Goal: Task Accomplishment & Management: Manage account settings

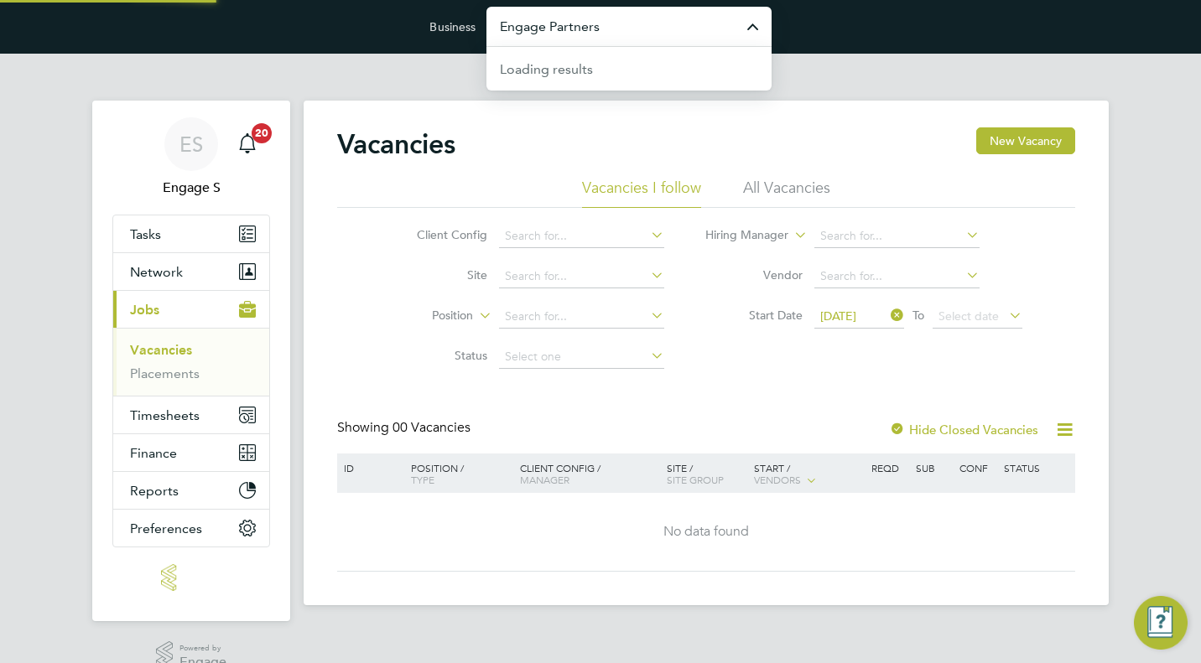
click at [680, 26] on input "Engage Partners" at bounding box center [628, 26] width 285 height 39
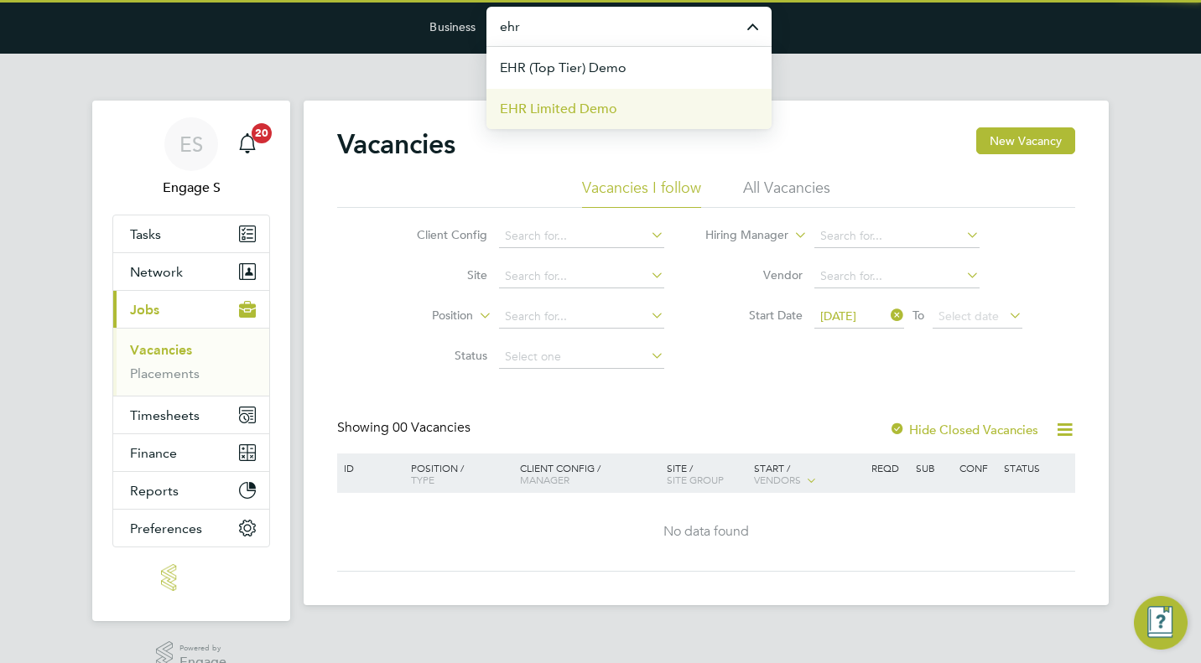
click at [644, 110] on li "EHR Limited Demo" at bounding box center [628, 108] width 285 height 41
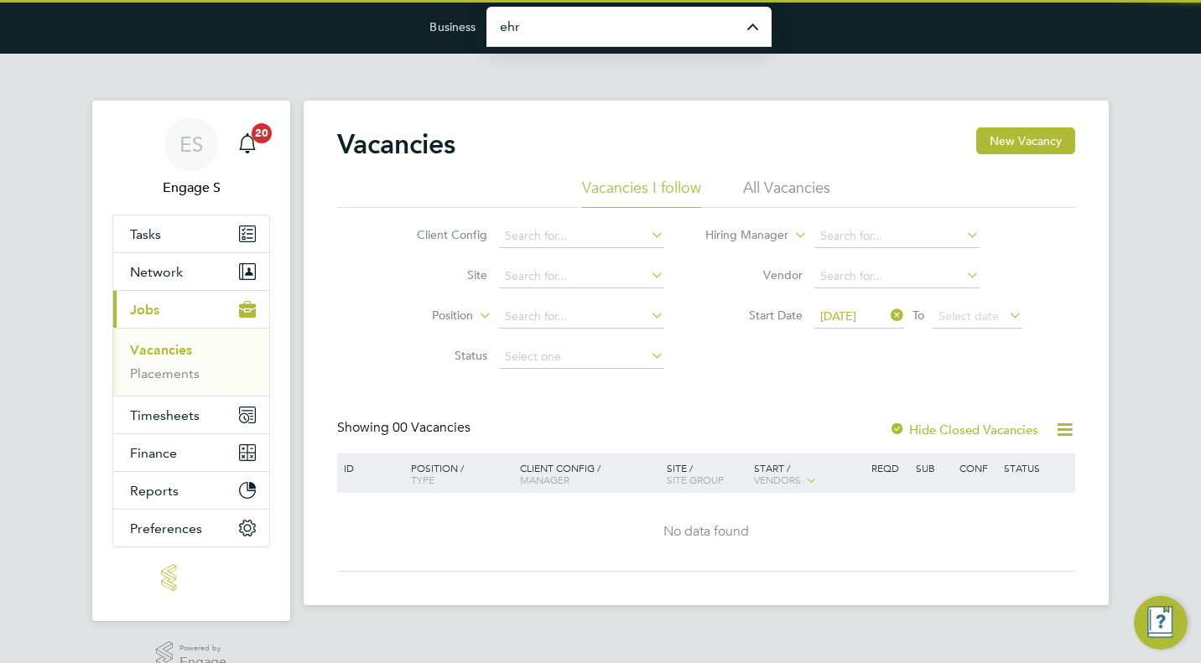
type input "EHR Limited Demo"
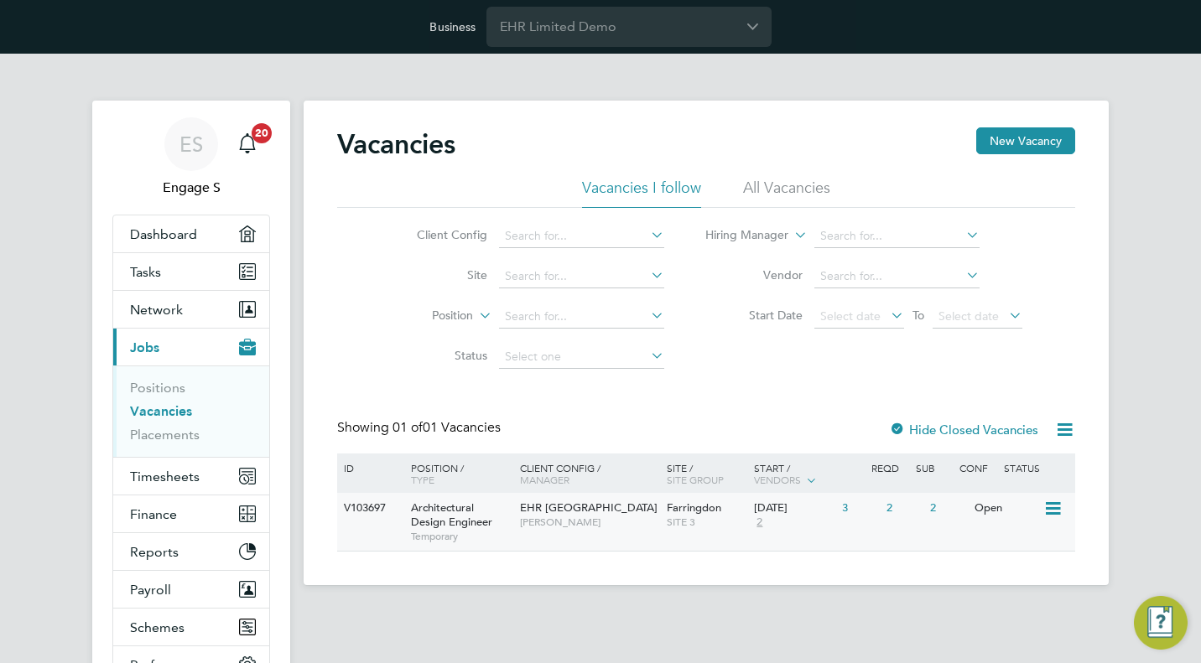
click at [632, 516] on span "John B" at bounding box center [589, 522] width 138 height 13
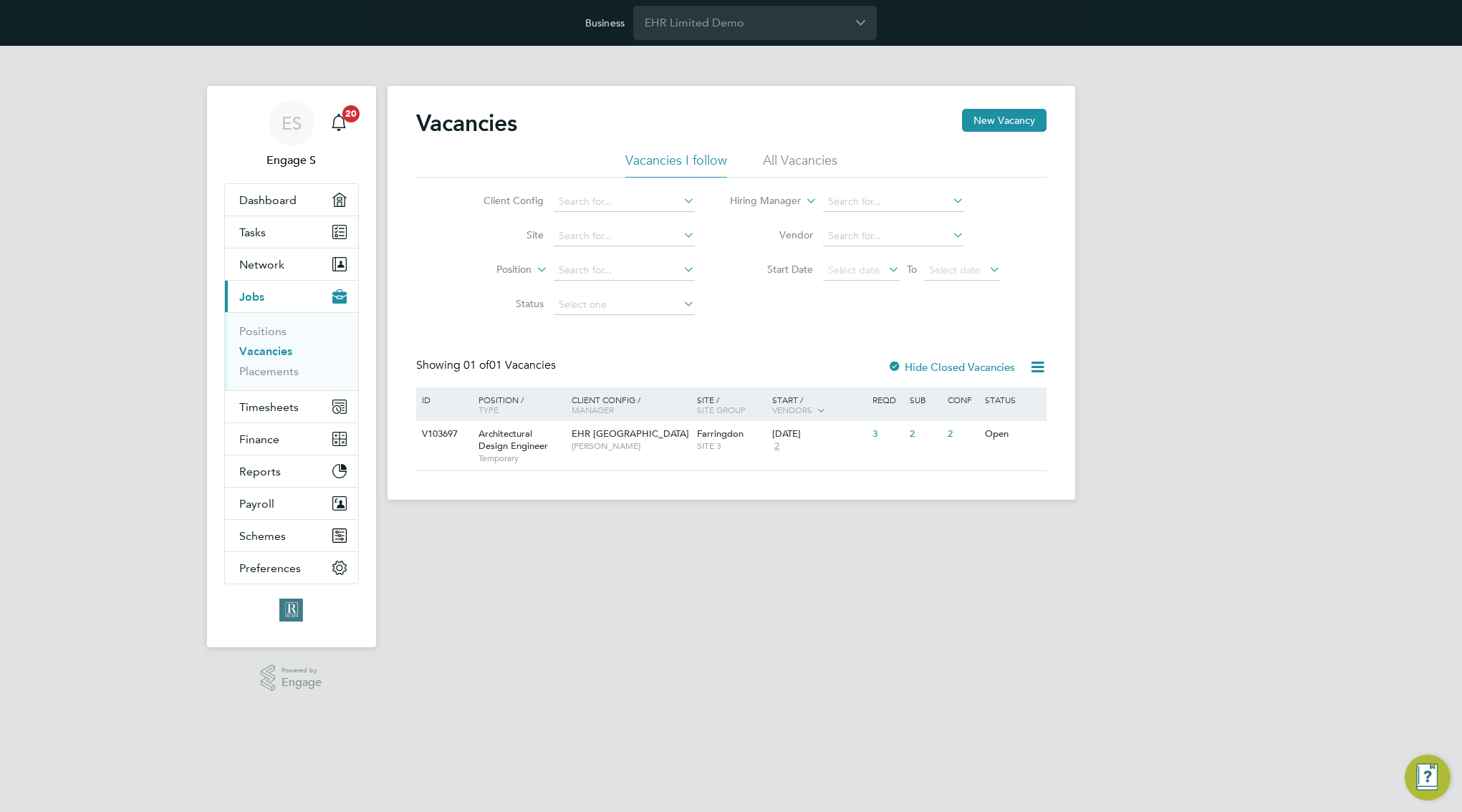
click at [1025, 366] on icon at bounding box center [1037, 366] width 18 height 18
click at [1025, 401] on li "Download Vacancies Report" at bounding box center [971, 400] width 145 height 20
click at [875, 272] on span "Select date" at bounding box center [853, 270] width 51 height 13
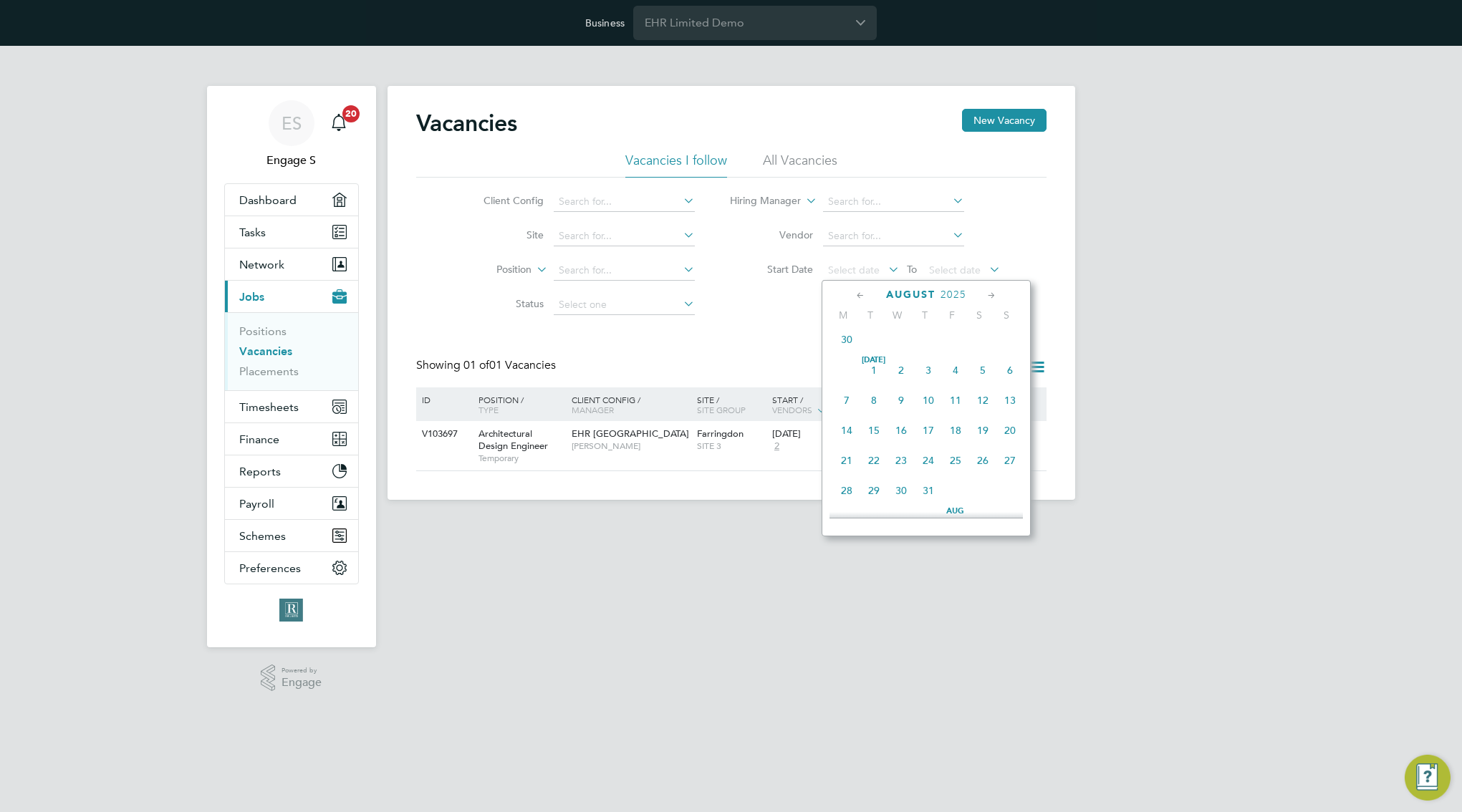
scroll to position [289, 0]
click at [932, 490] on span "24" at bounding box center [928, 482] width 27 height 27
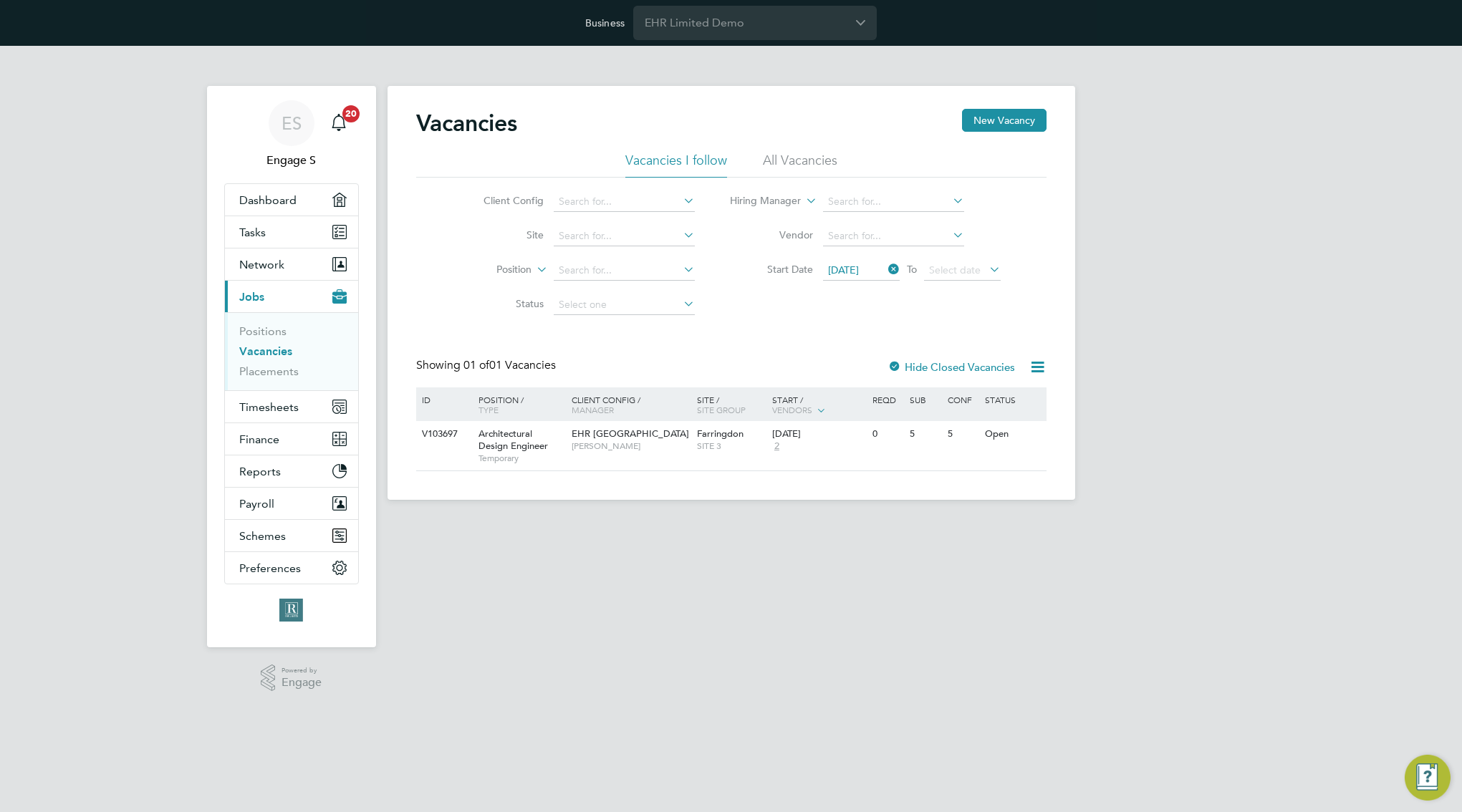
click at [795, 161] on li "All Vacancies" at bounding box center [799, 165] width 74 height 26
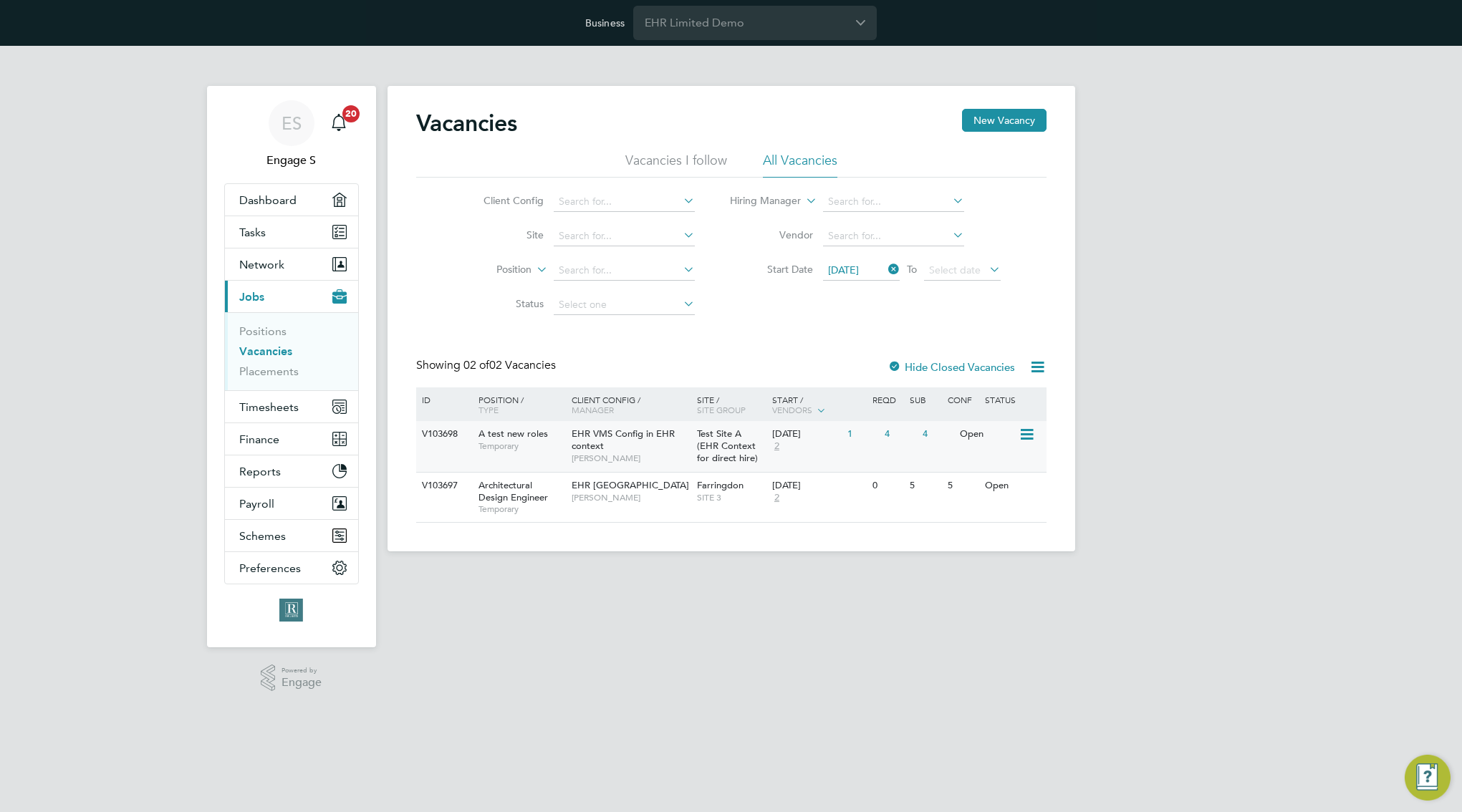
click at [742, 442] on span "Test Site A (EHR Context for direct hire)" at bounding box center [727, 446] width 61 height 37
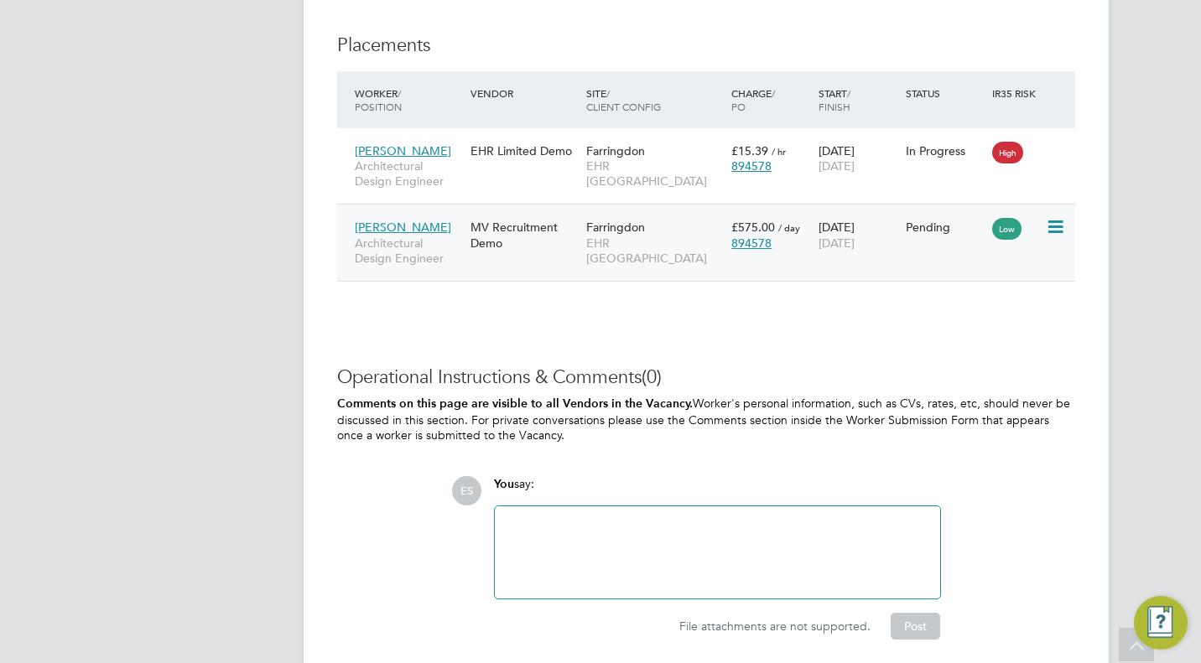
click at [1057, 227] on icon at bounding box center [1054, 227] width 17 height 20
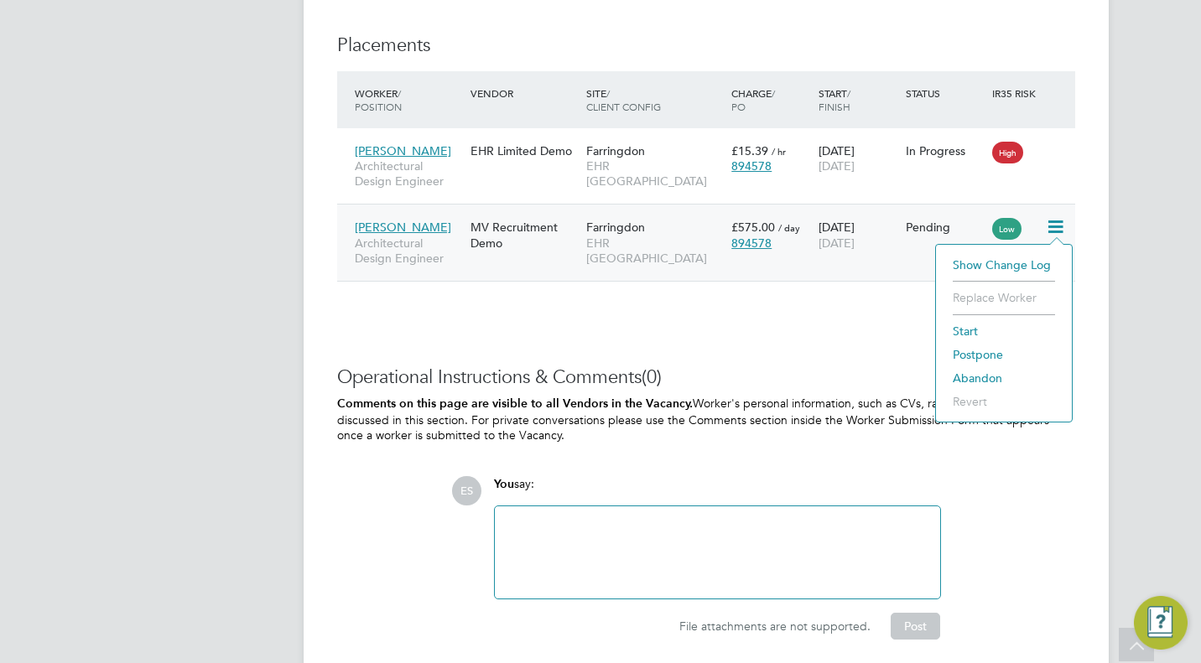
click at [958, 326] on li "Start" at bounding box center [1003, 330] width 119 height 23
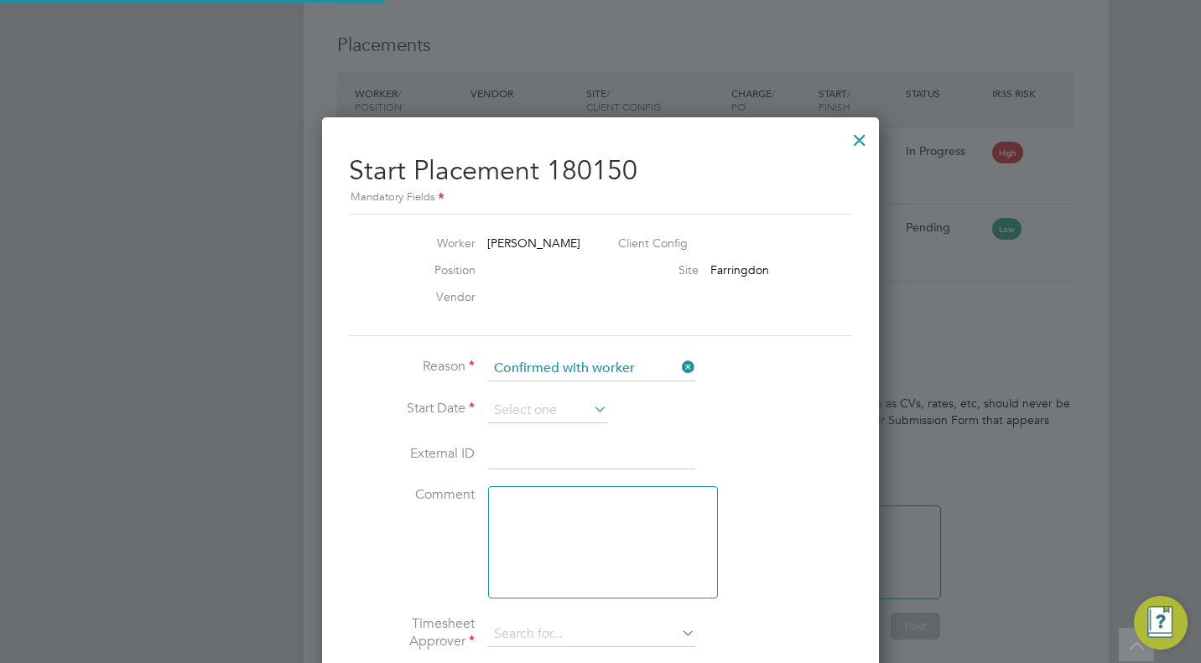
type input "Hiring M T"
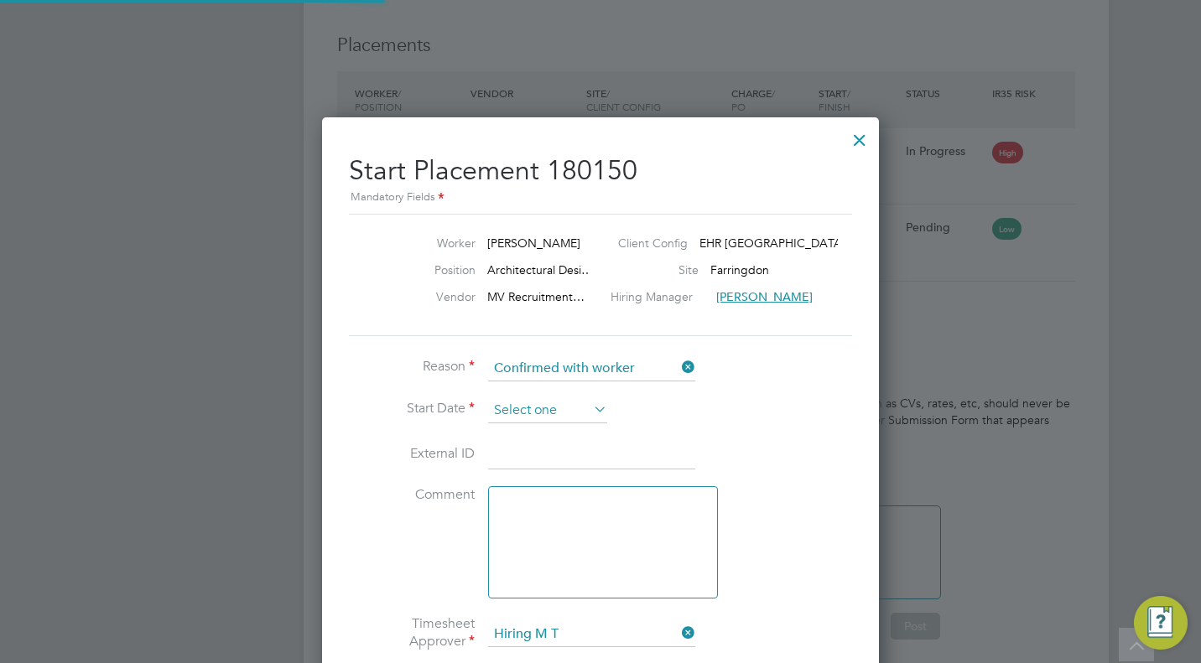
click at [541, 403] on input at bounding box center [547, 410] width 119 height 25
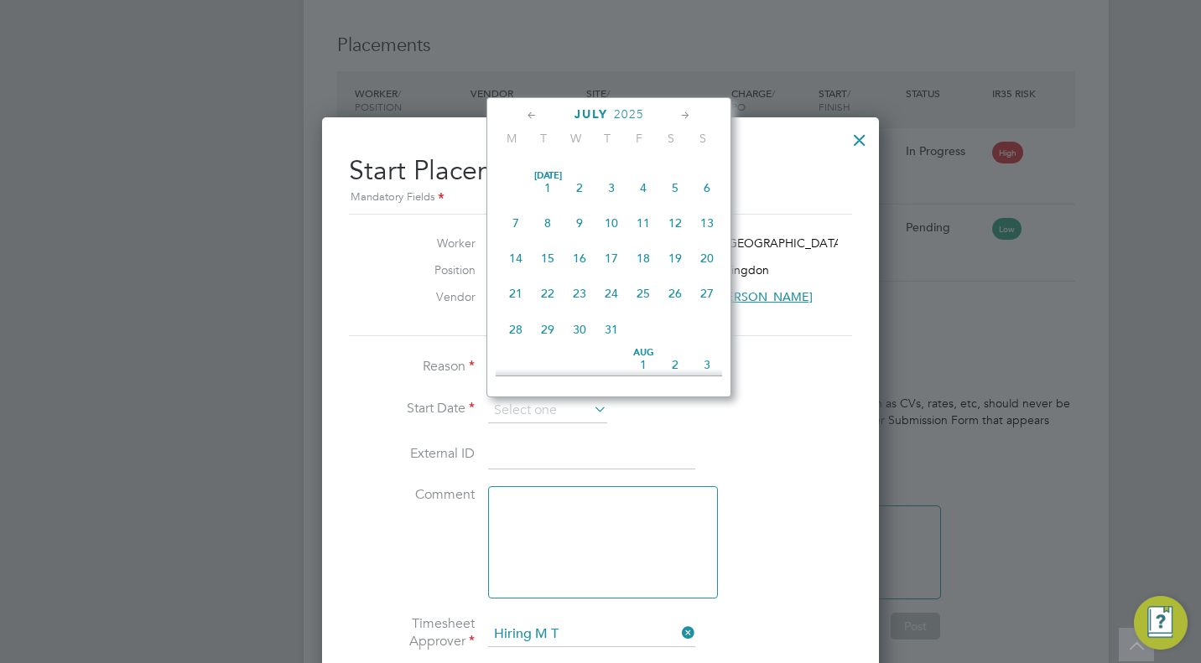
click at [553, 196] on span "Jul 1" at bounding box center [548, 188] width 32 height 32
type input "01 Jul 2025"
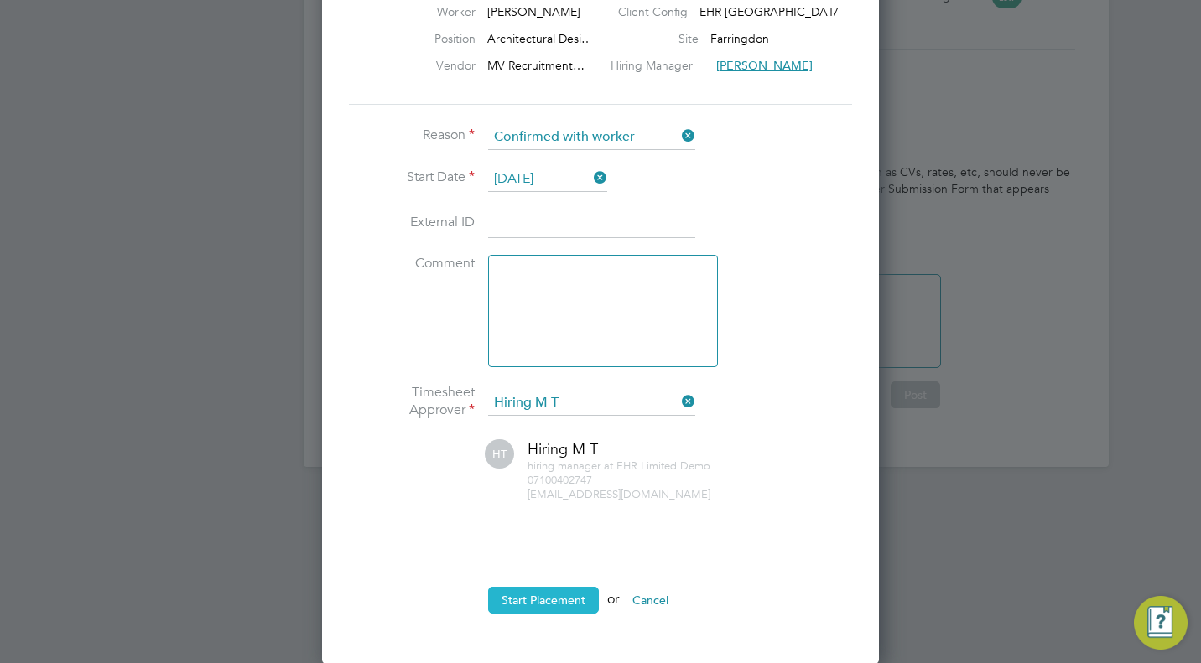
click at [530, 595] on button "Start Placement" at bounding box center [543, 600] width 111 height 27
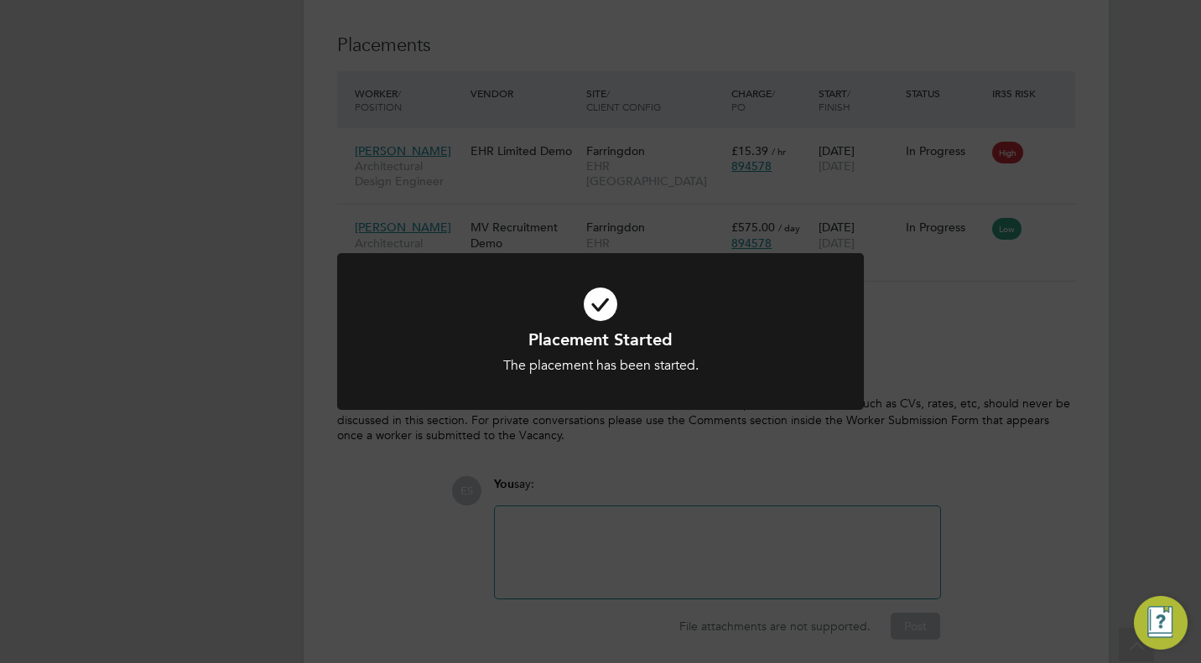
click at [660, 220] on div "Placement Started The placement has been started. Cancel Okay" at bounding box center [600, 331] width 1201 height 663
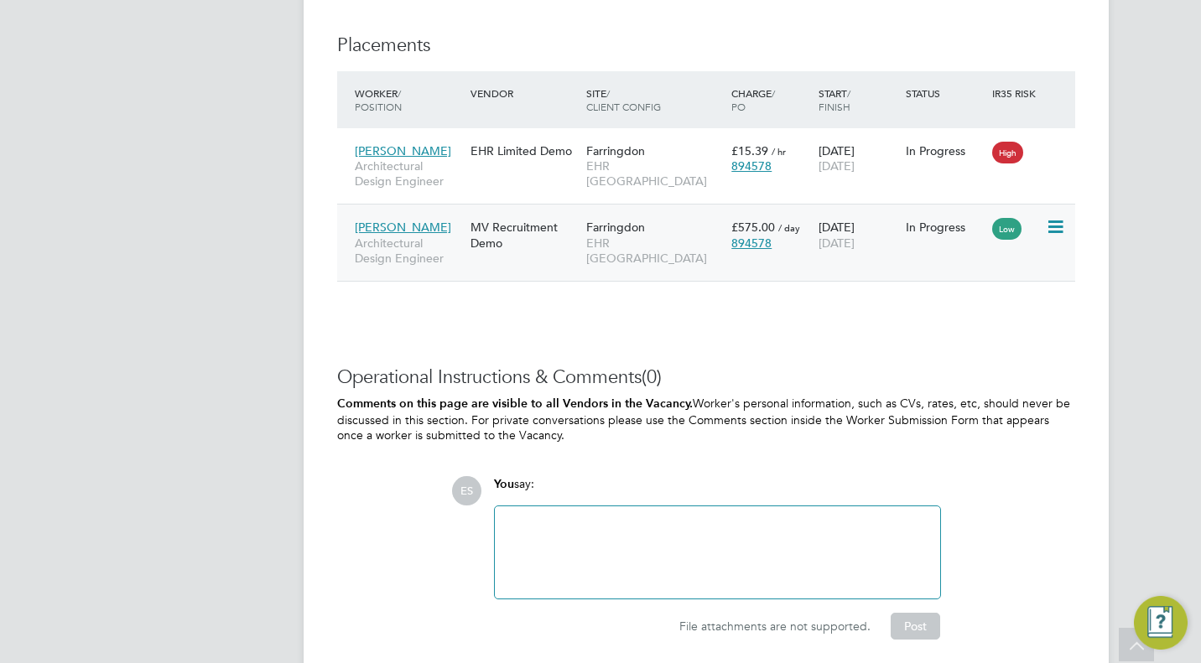
click at [635, 231] on span "Farringdon" at bounding box center [615, 227] width 59 height 15
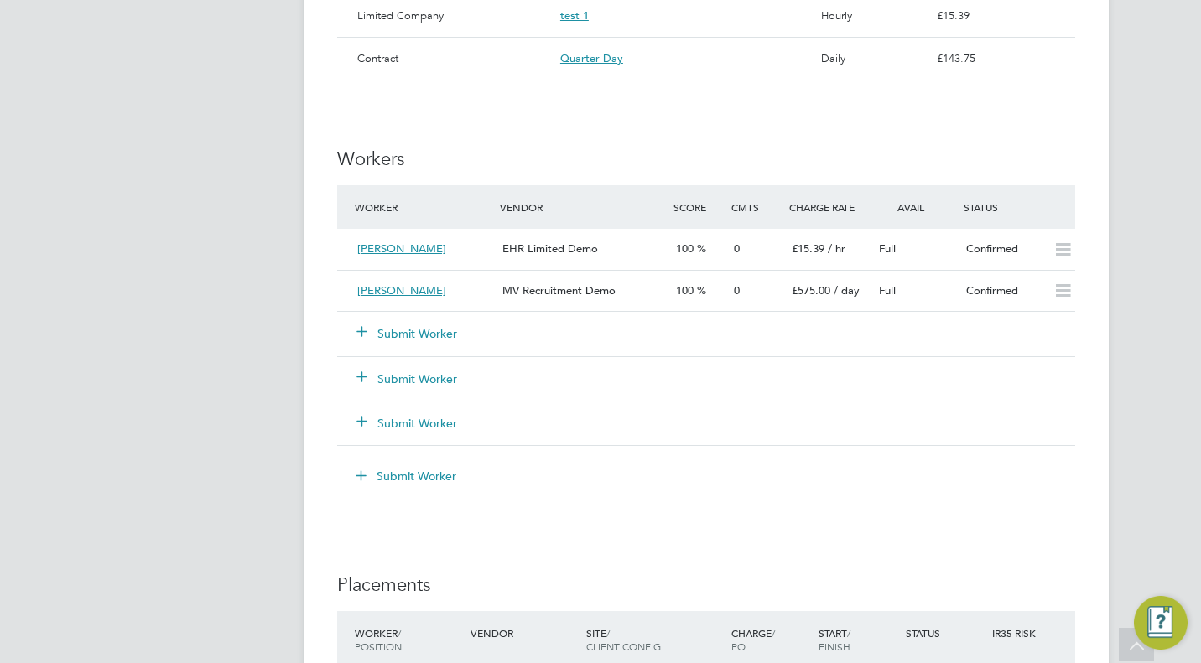
click at [426, 386] on button "Submit Worker" at bounding box center [407, 379] width 101 height 17
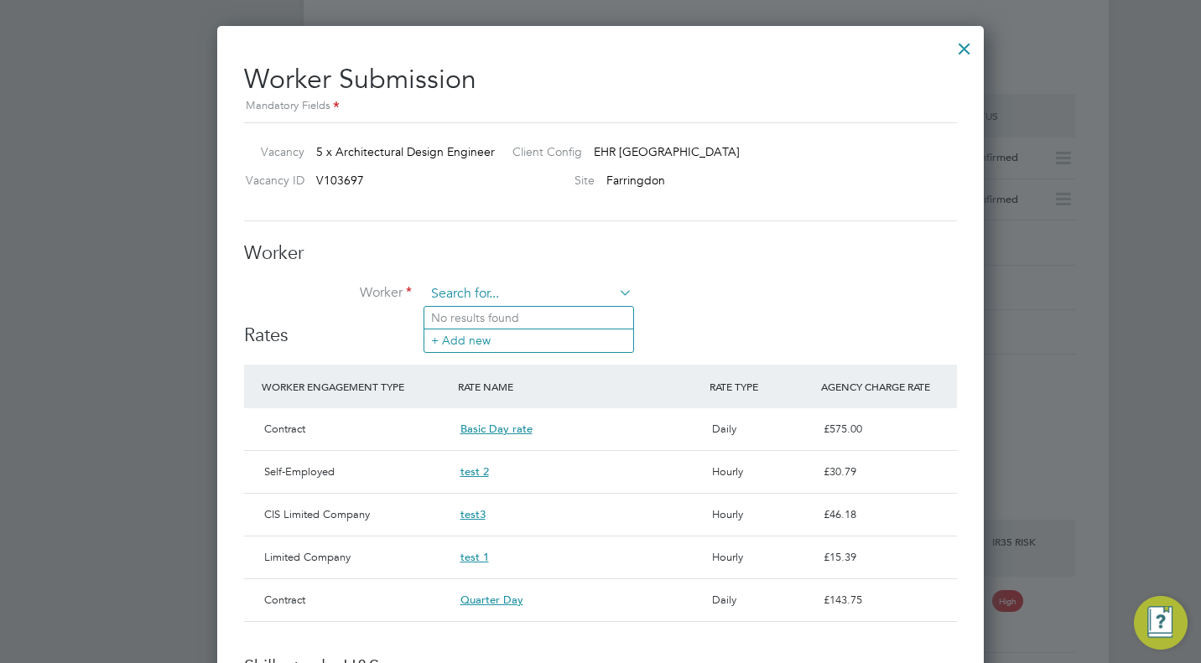
click at [553, 292] on input at bounding box center [528, 294] width 207 height 25
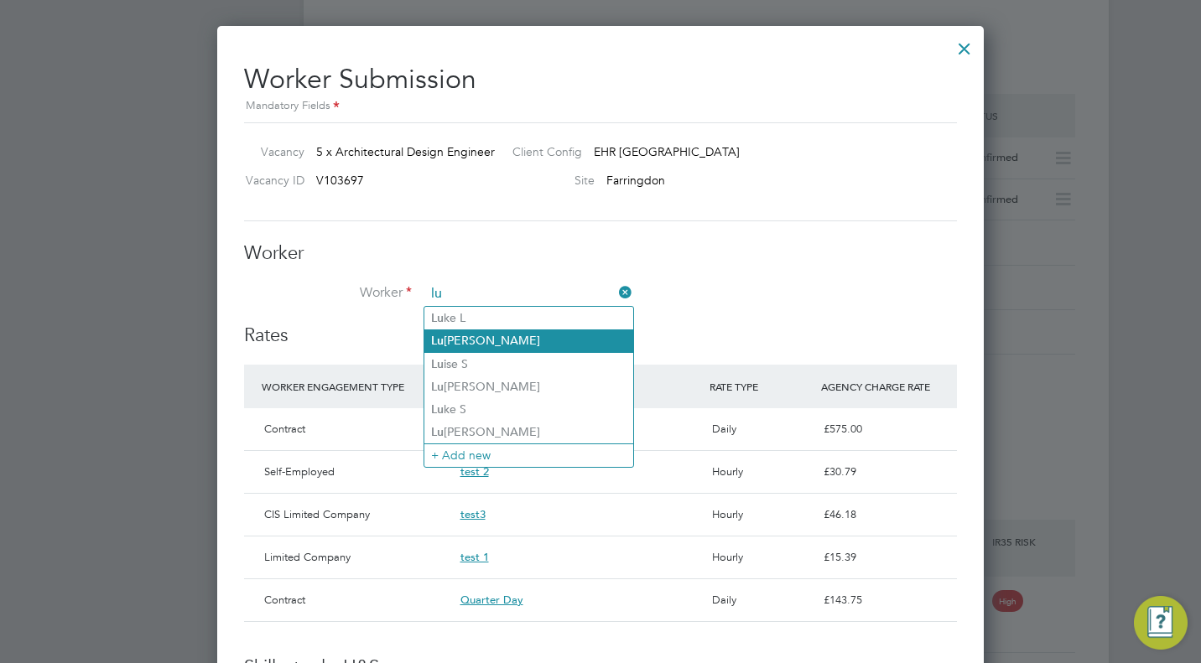
click at [558, 344] on li "Lu cy L" at bounding box center [528, 341] width 209 height 23
type input "Lucy L"
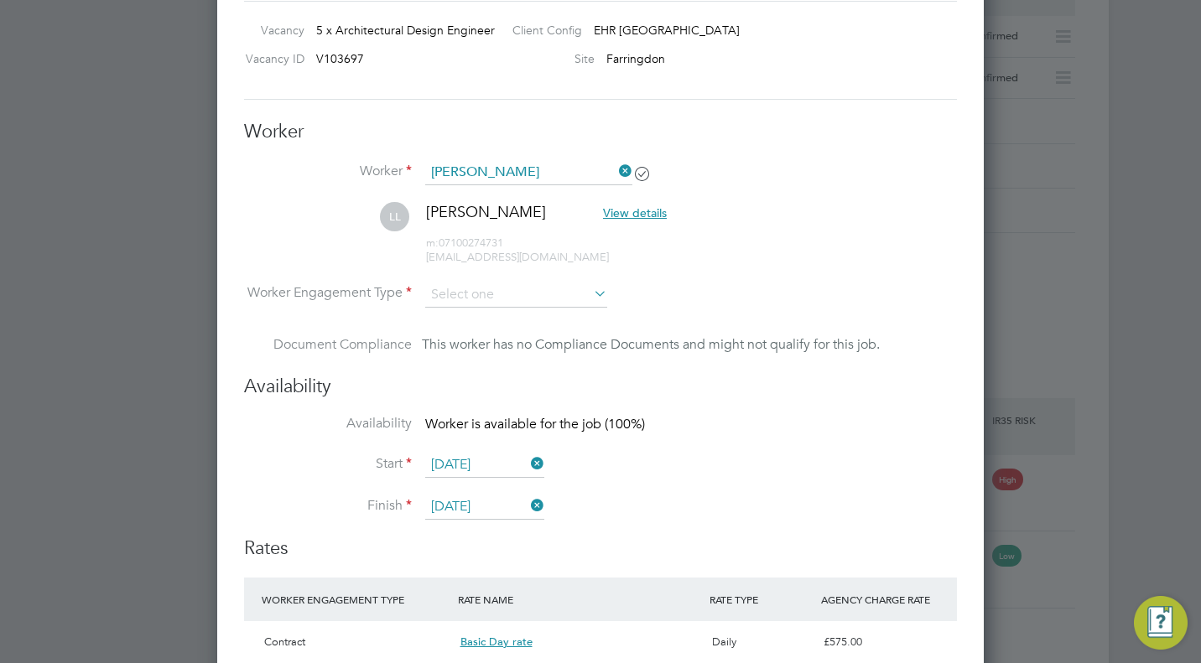
drag, startPoint x: 601, startPoint y: 299, endPoint x: 637, endPoint y: 301, distance: 36.1
click at [636, 301] on li "Worker Engagement Type" at bounding box center [600, 309] width 713 height 52
click at [568, 304] on input at bounding box center [516, 295] width 182 height 25
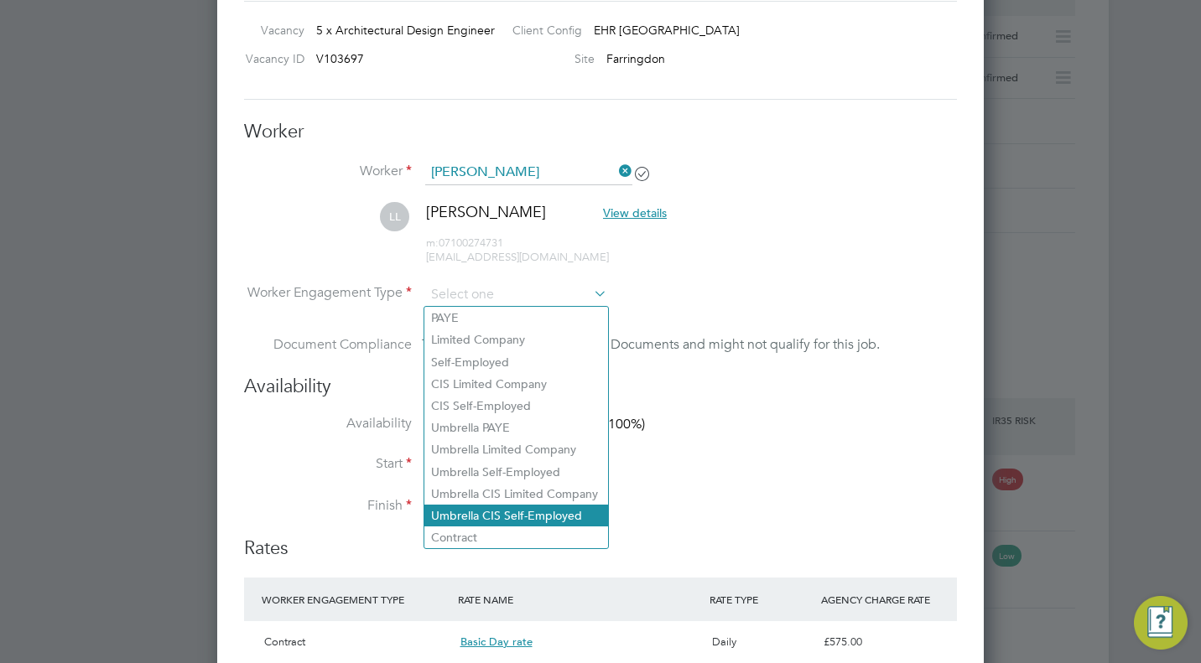
click at [527, 511] on li "Umbrella CIS Self-Employed" at bounding box center [516, 516] width 184 height 22
type input "Umbrella CIS Self-Employed"
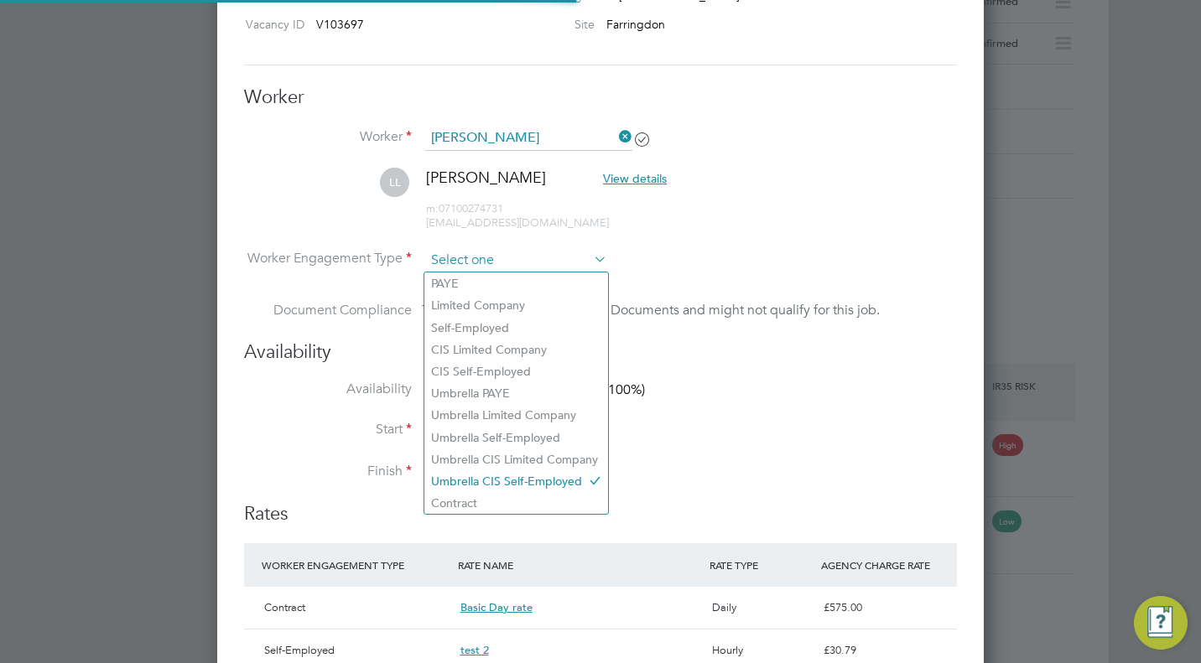
click at [543, 258] on input at bounding box center [516, 260] width 182 height 25
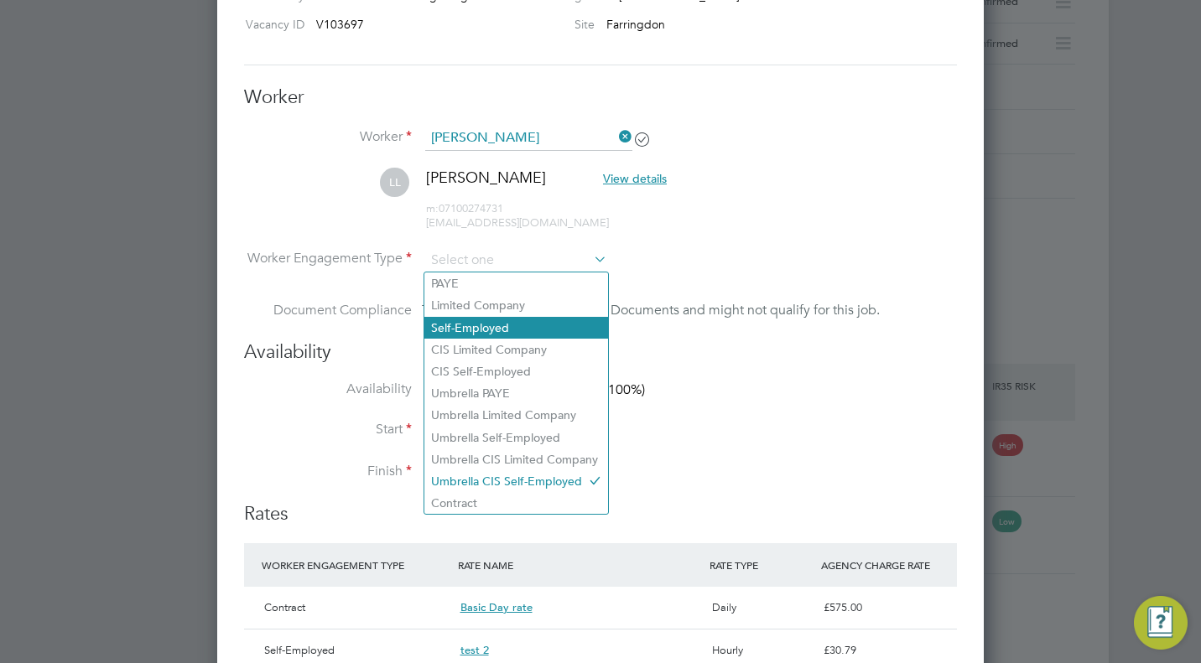
click at [527, 335] on li "Self-Employed" at bounding box center [516, 328] width 184 height 22
type input "Self-Employed"
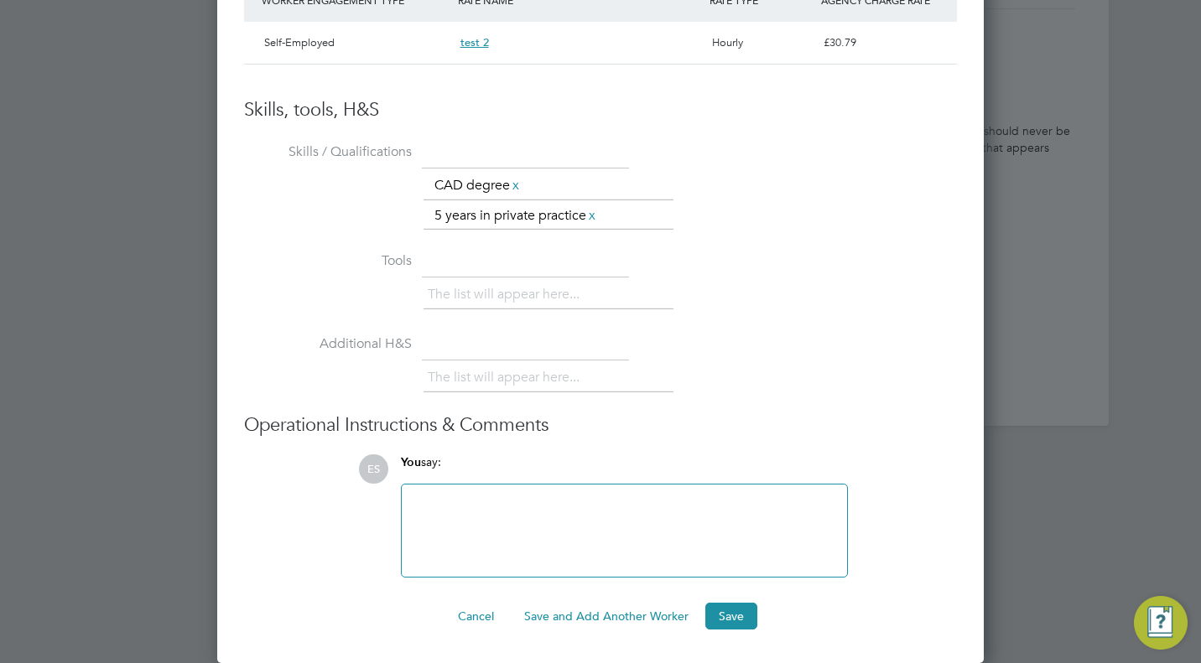
click at [643, 616] on button "Save and Add Another Worker" at bounding box center [606, 616] width 191 height 27
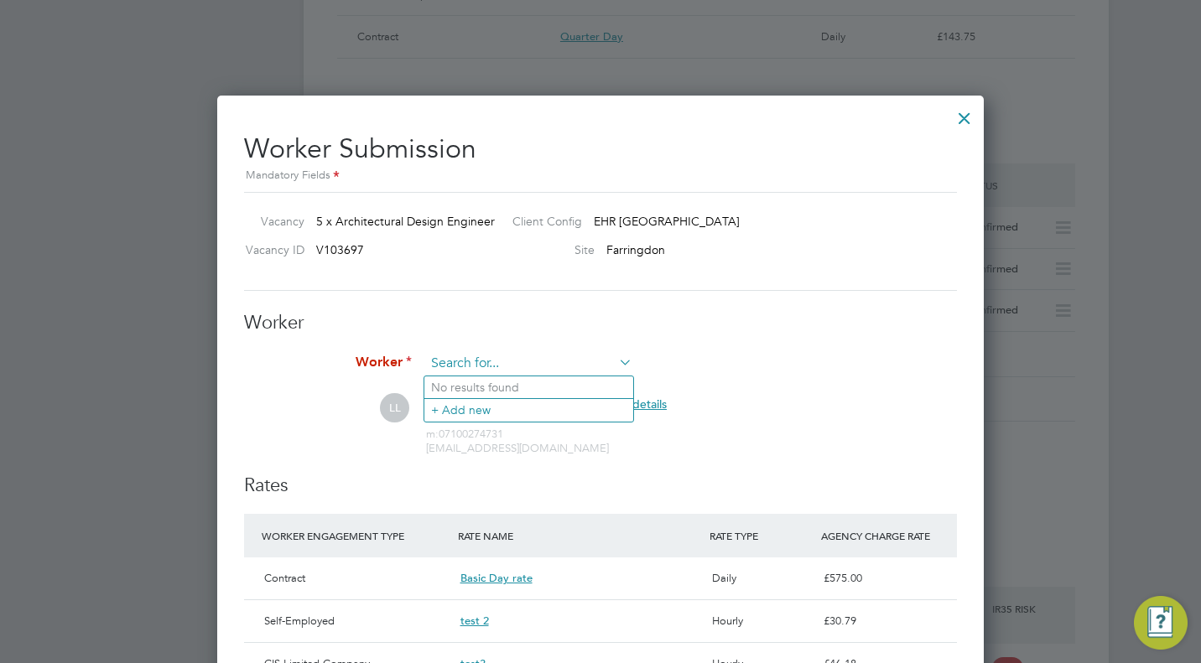
click at [583, 356] on input at bounding box center [528, 363] width 207 height 25
click at [569, 416] on li "Lu cy L" at bounding box center [528, 410] width 209 height 23
type input "Lucy L"
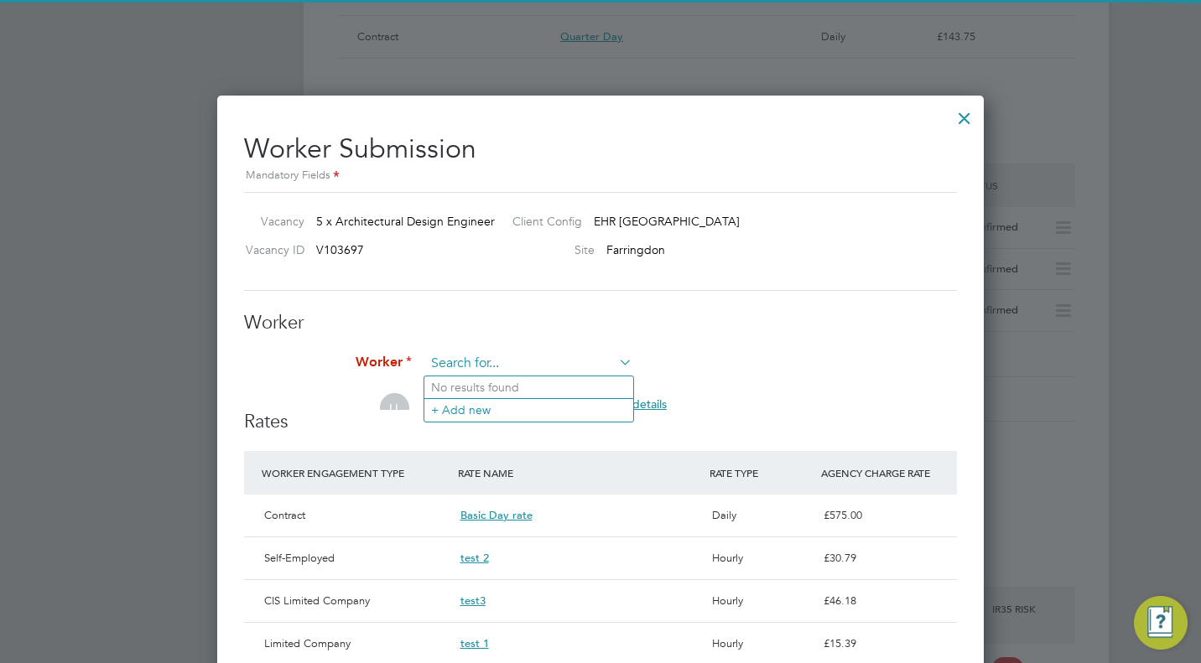
click at [550, 361] on input at bounding box center [528, 363] width 207 height 25
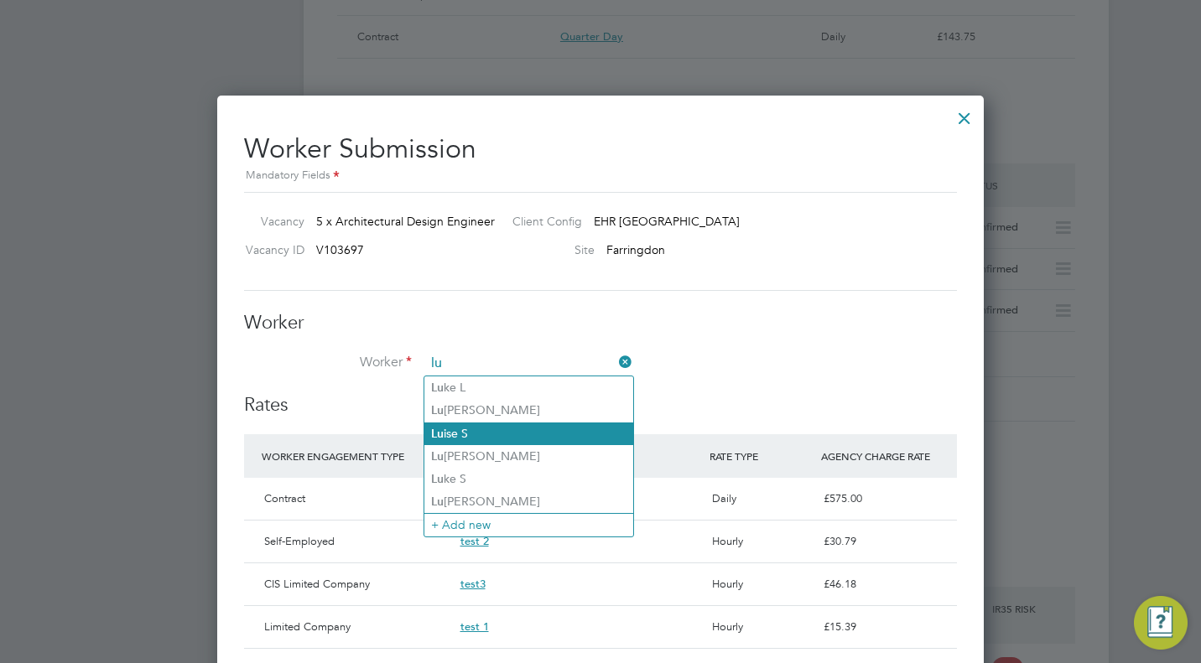
click at [528, 425] on li "Lu ise S" at bounding box center [528, 434] width 209 height 23
type input "Luise S"
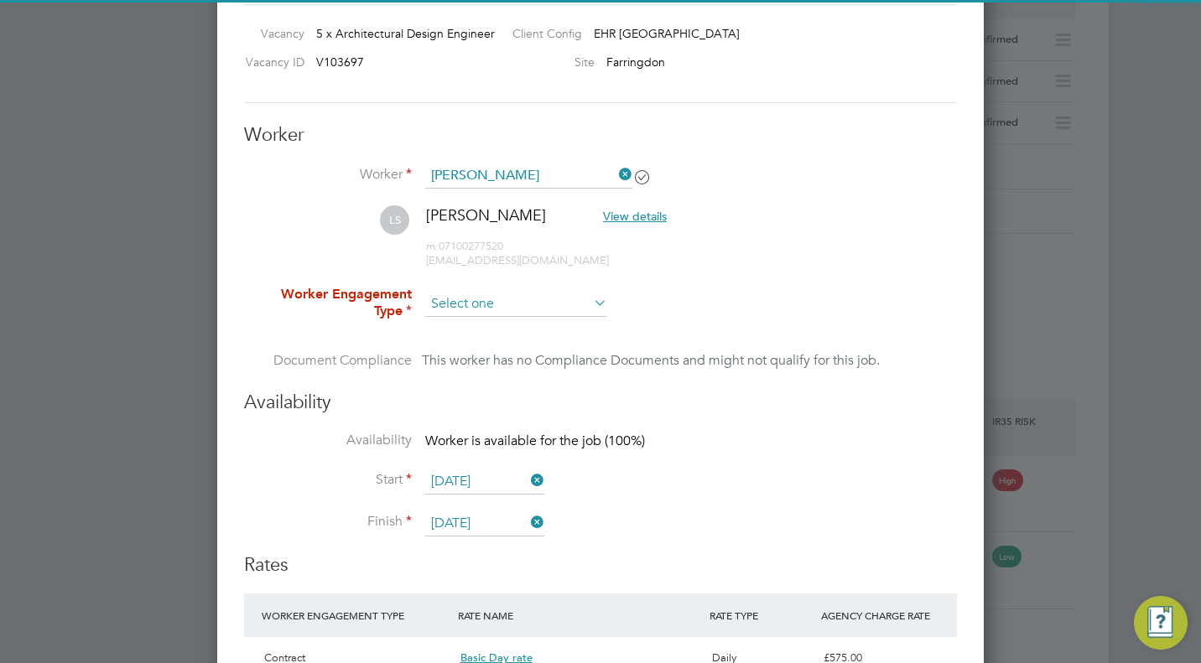
click at [548, 301] on input at bounding box center [516, 304] width 182 height 25
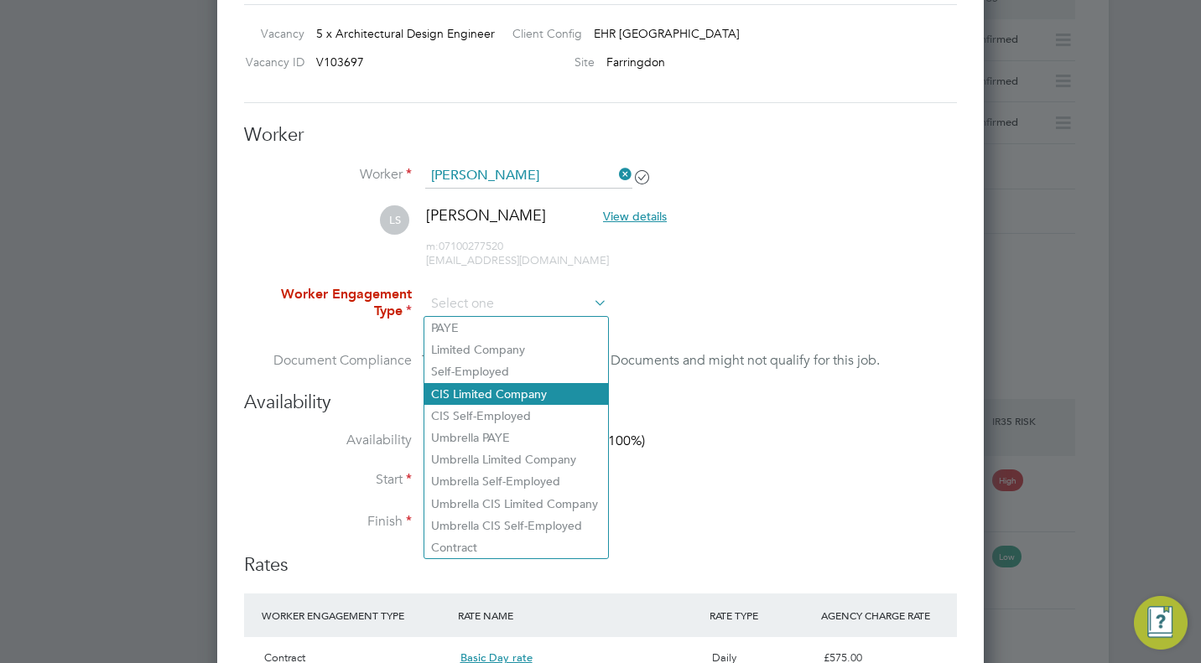
click at [538, 392] on li "CIS Limited Company" at bounding box center [516, 394] width 184 height 22
type input "CIS Limited Company"
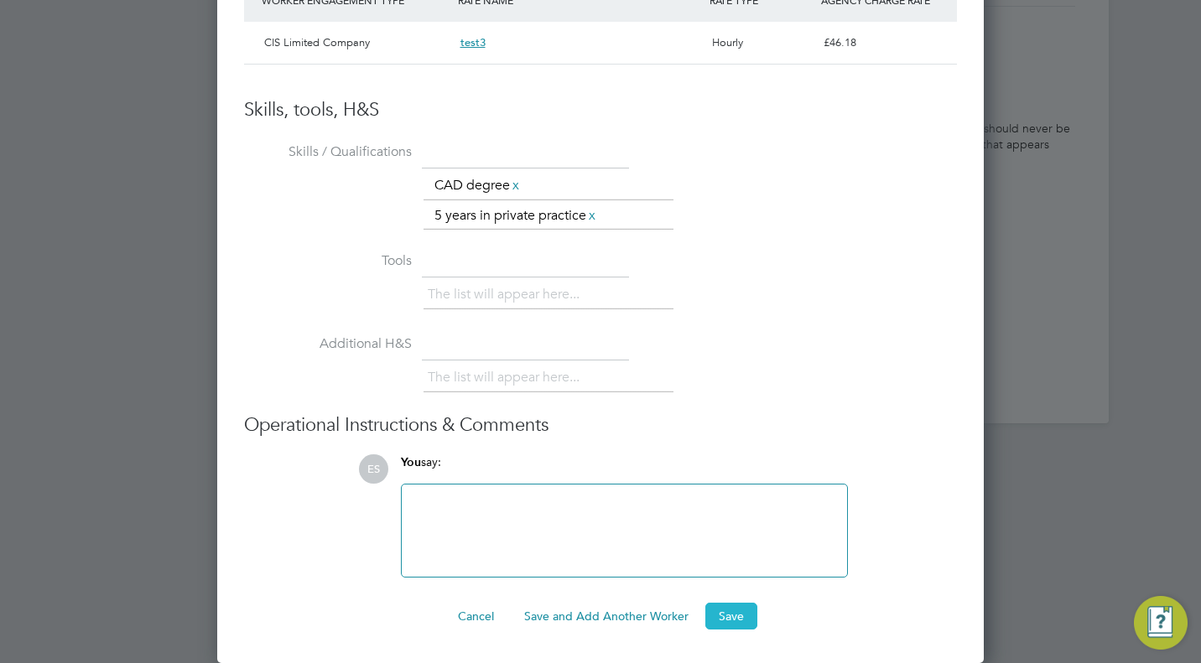
click at [741, 619] on button "Save" at bounding box center [731, 616] width 52 height 27
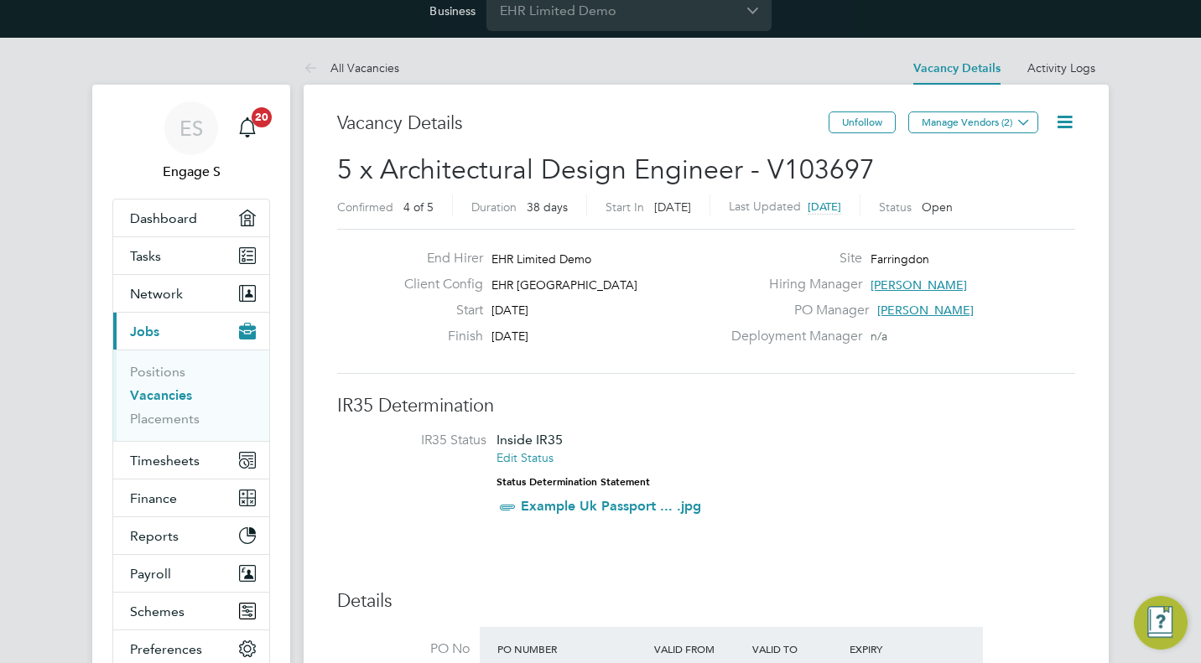
click at [1019, 133] on span "Manage Vendors (2)" at bounding box center [974, 129] width 133 height 16
click at [1001, 123] on button "Manage Vendors (2)" at bounding box center [973, 123] width 130 height 22
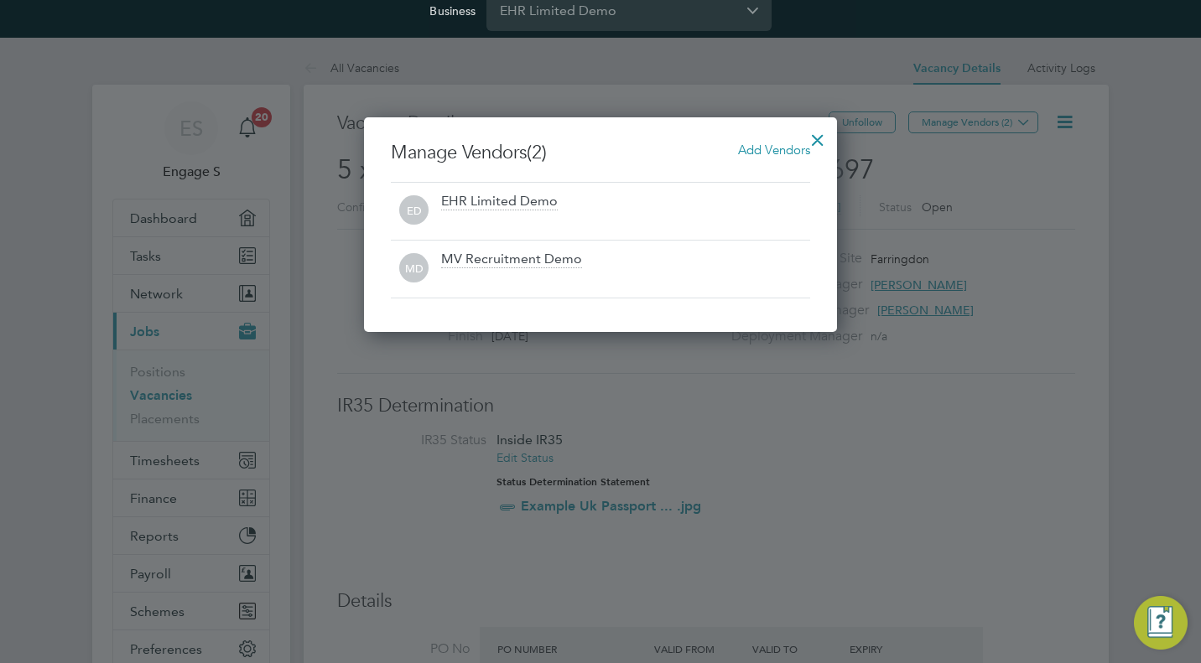
click at [819, 135] on div at bounding box center [818, 136] width 30 height 30
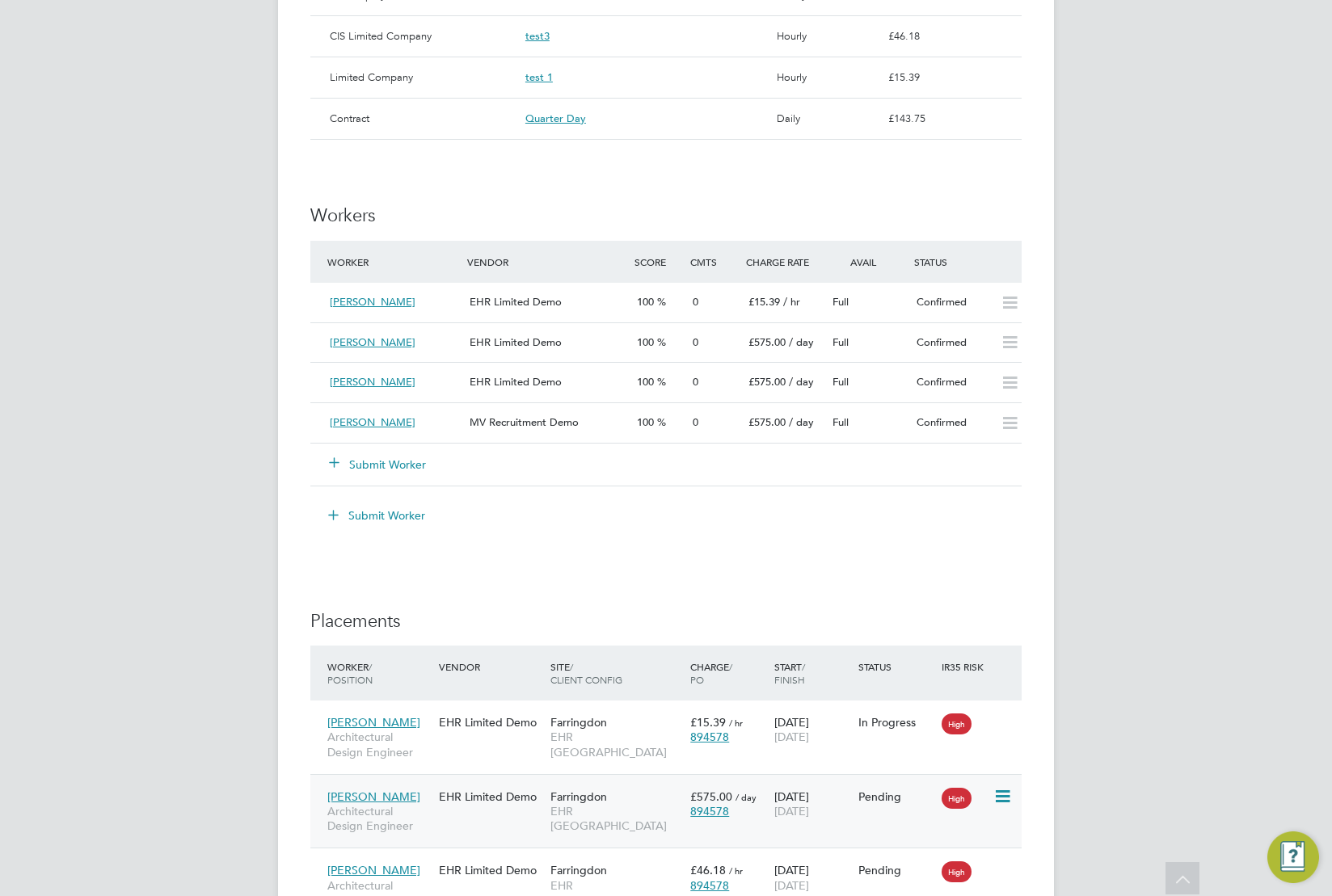
scroll to position [1633, 0]
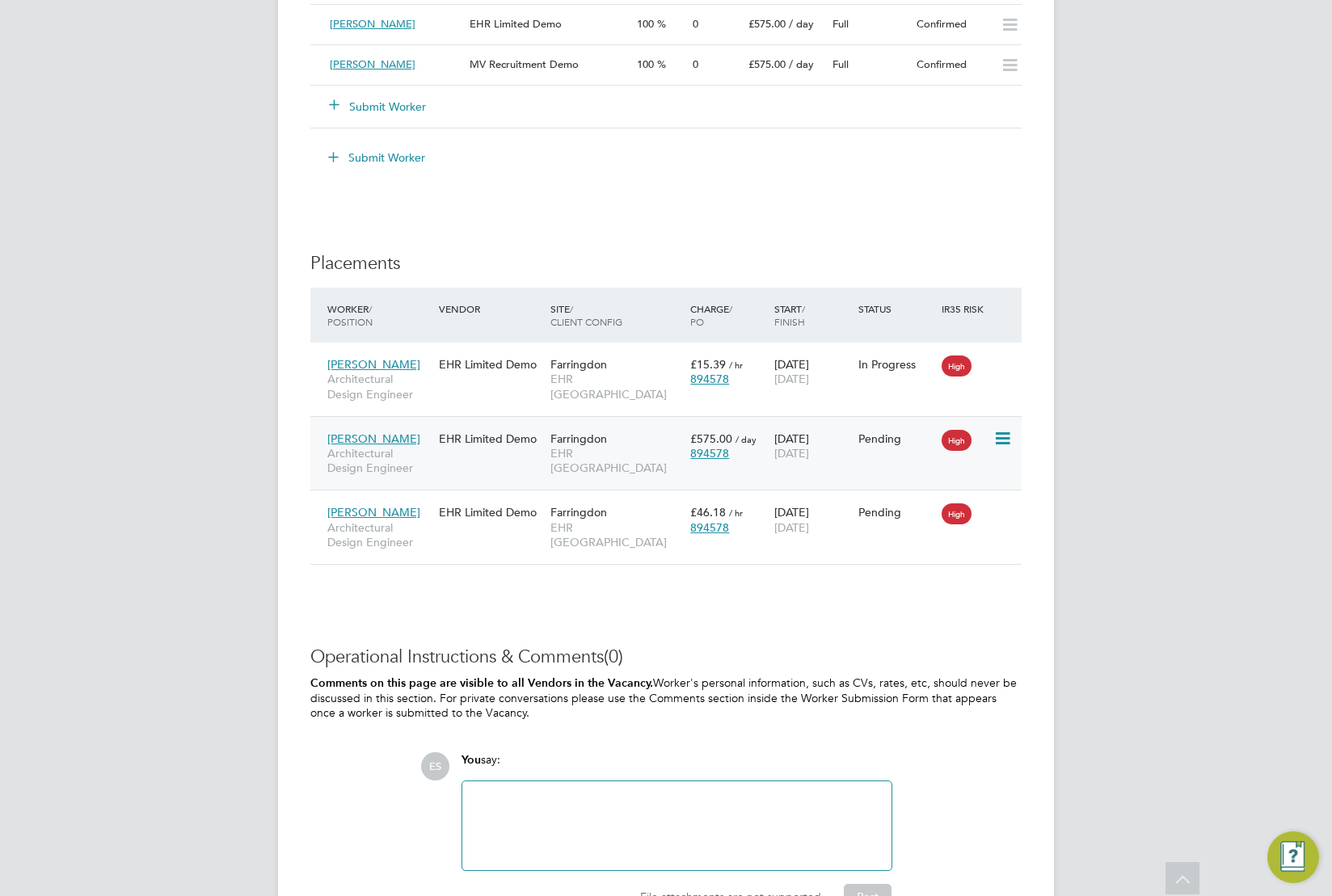
click at [588, 452] on span "EHR [GEOGRAPHIC_DATA]" at bounding box center [616, 461] width 132 height 29
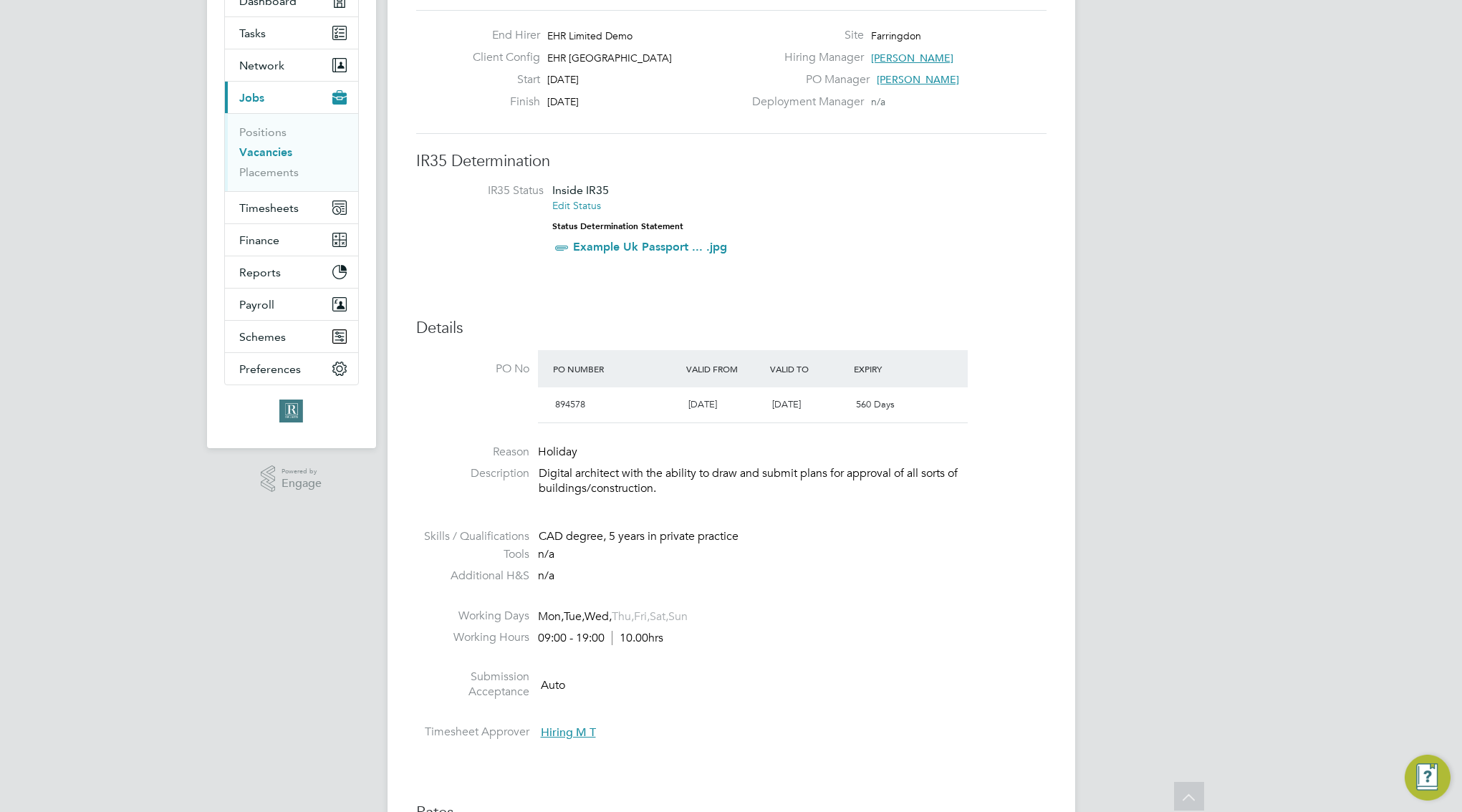
scroll to position [0, 0]
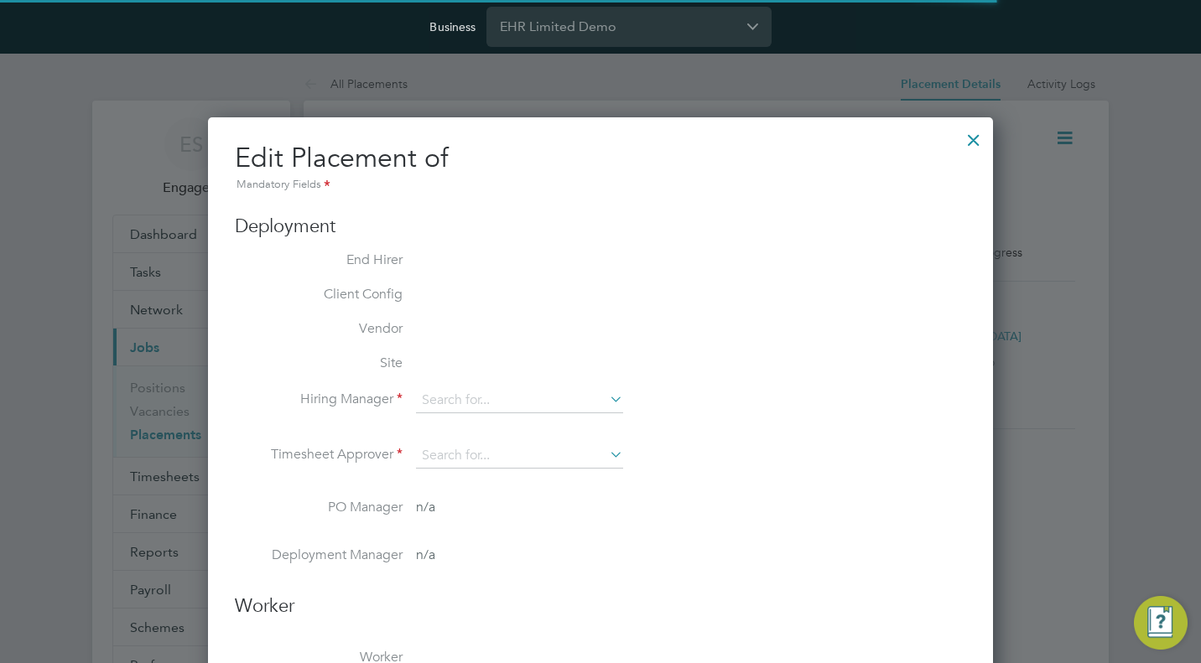
scroll to position [8, 8]
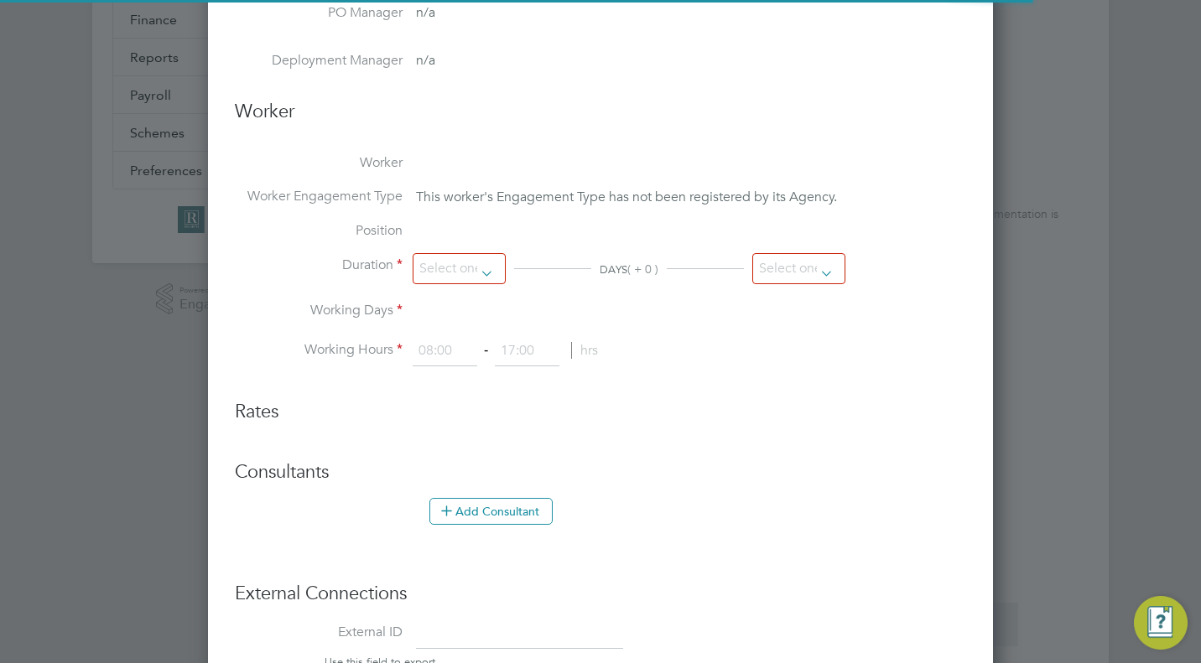
type input "[PERSON_NAME]"
type input "Hiring M T"
type input "01 Jul 2025"
type input "07 Sep 2025"
type input "09:00"
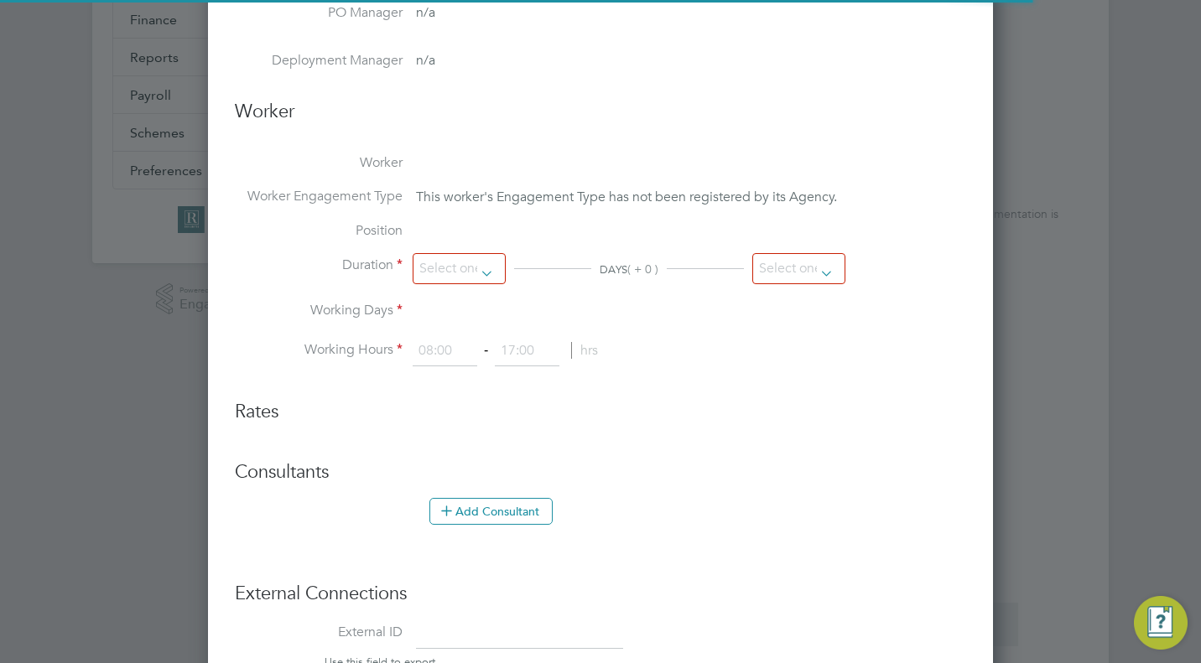
type input "19:00"
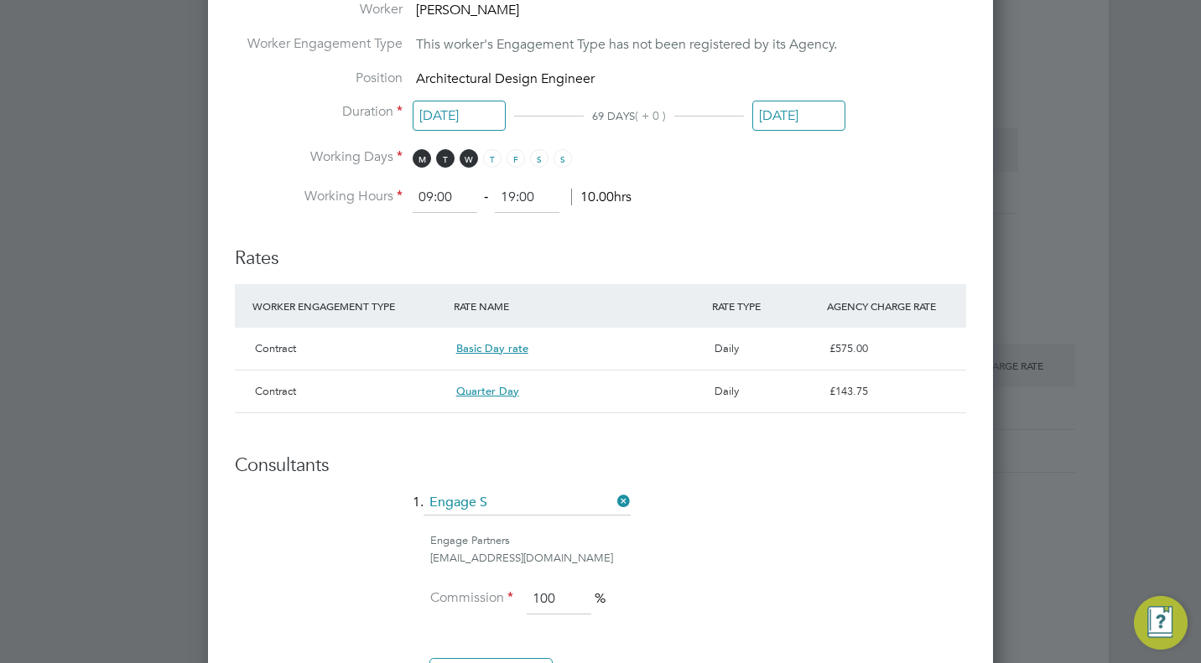
click at [590, 295] on div "RATE NAME" at bounding box center [578, 306] width 258 height 30
drag, startPoint x: 590, startPoint y: 295, endPoint x: 423, endPoint y: 289, distance: 167.8
click at [423, 289] on div "WORKER ENGAGEMENT TYPE RATE NAME RATE TYPE AGENCY CHARGE RATE" at bounding box center [600, 306] width 731 height 44
click at [427, 288] on div "WORKER ENGAGEMENT TYPE RATE NAME RATE TYPE AGENCY CHARGE RATE" at bounding box center [600, 306] width 731 height 44
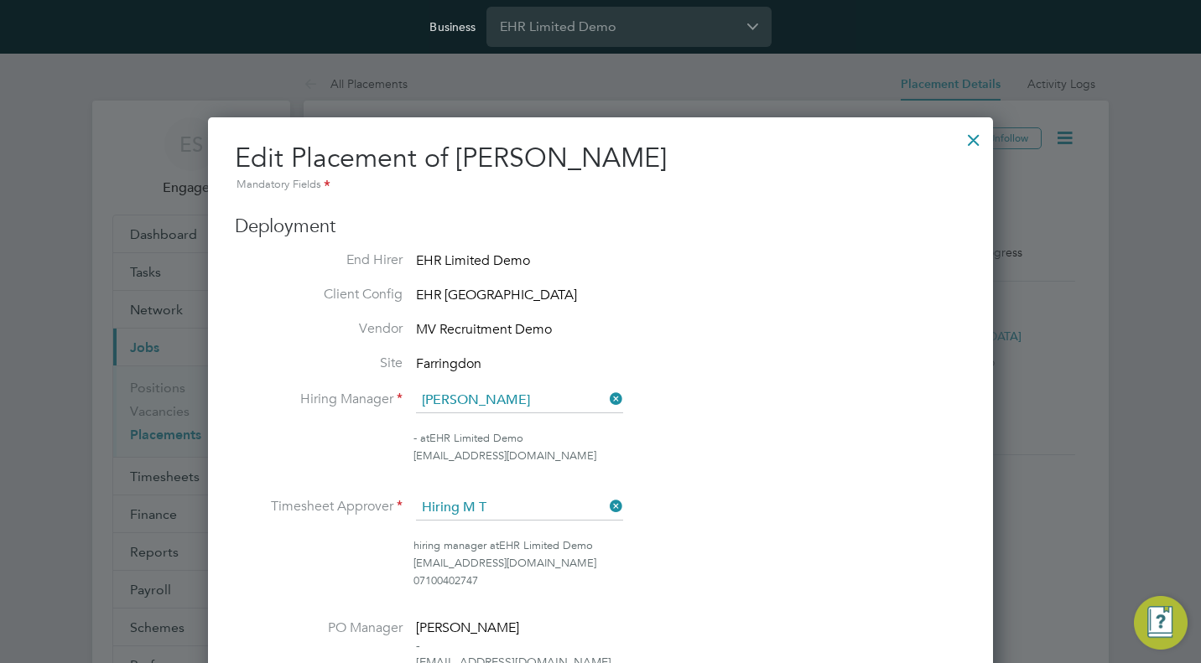
click at [974, 139] on div at bounding box center [973, 136] width 30 height 30
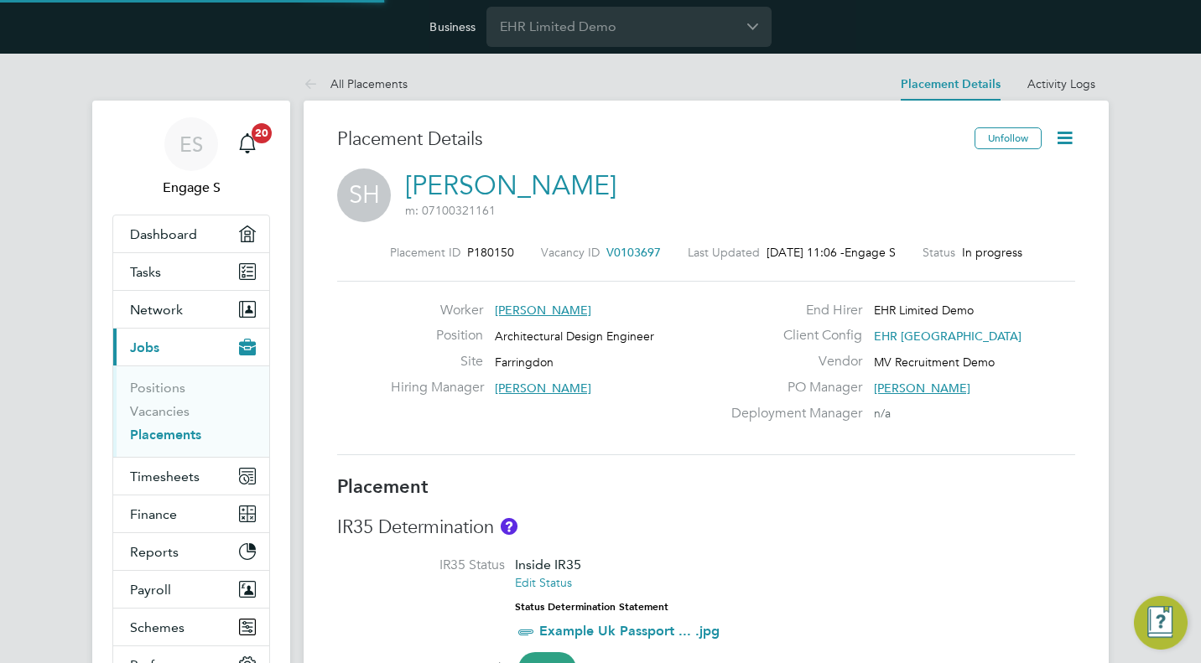
click at [1063, 136] on icon at bounding box center [1064, 137] width 21 height 21
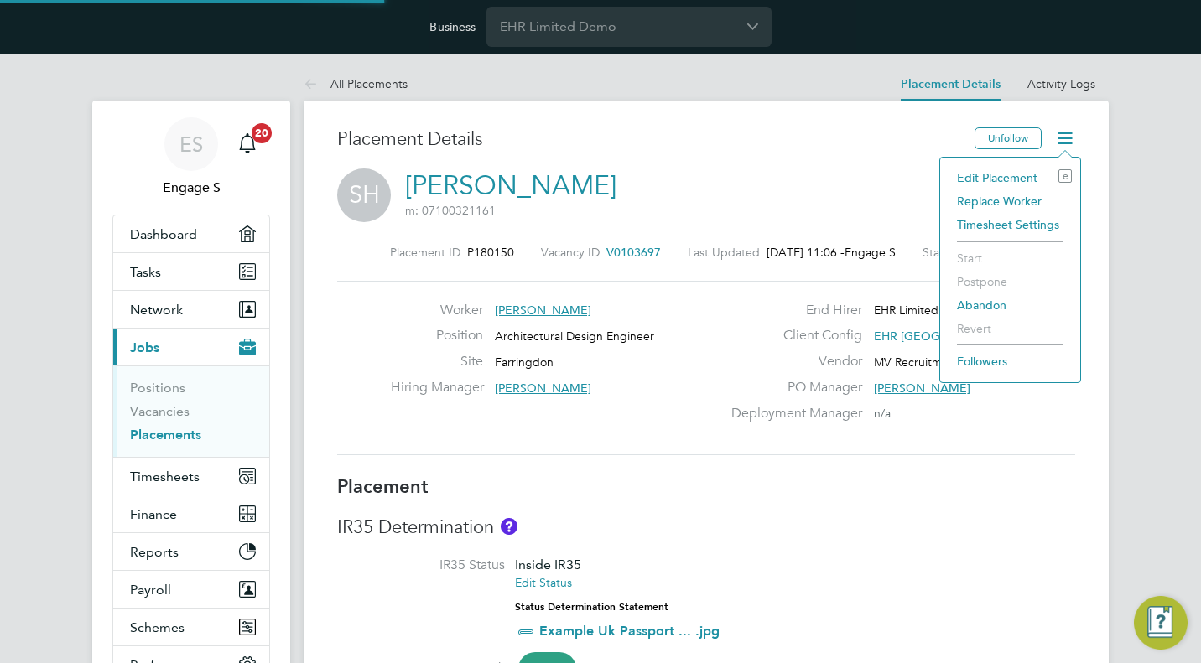
click at [974, 309] on li "Abandon" at bounding box center [1009, 304] width 123 height 23
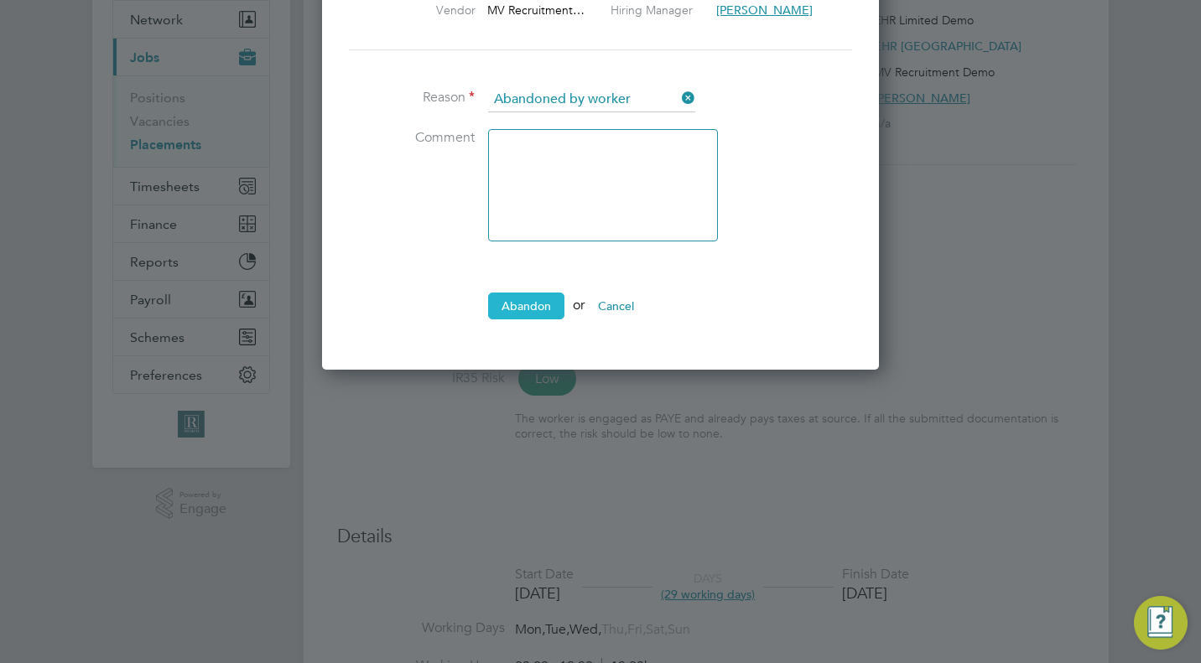
click at [520, 293] on button "Abandon" at bounding box center [526, 306] width 76 height 27
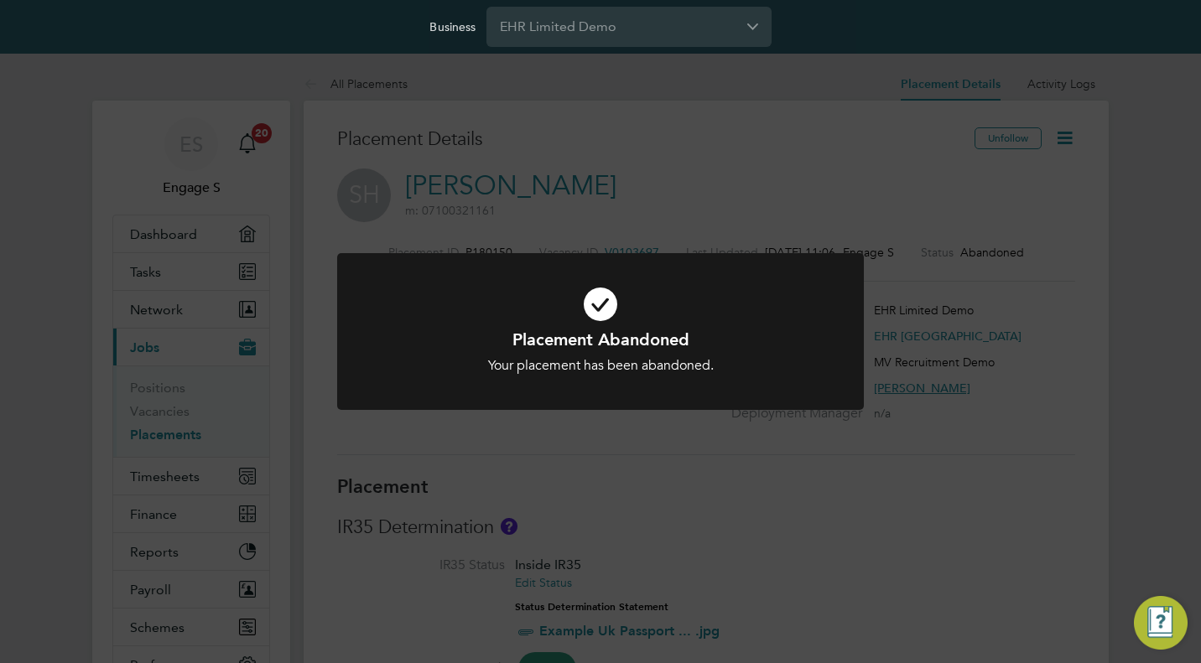
scroll to position [16, 101]
click at [777, 350] on h1 "Placement Abandoned" at bounding box center [600, 340] width 436 height 22
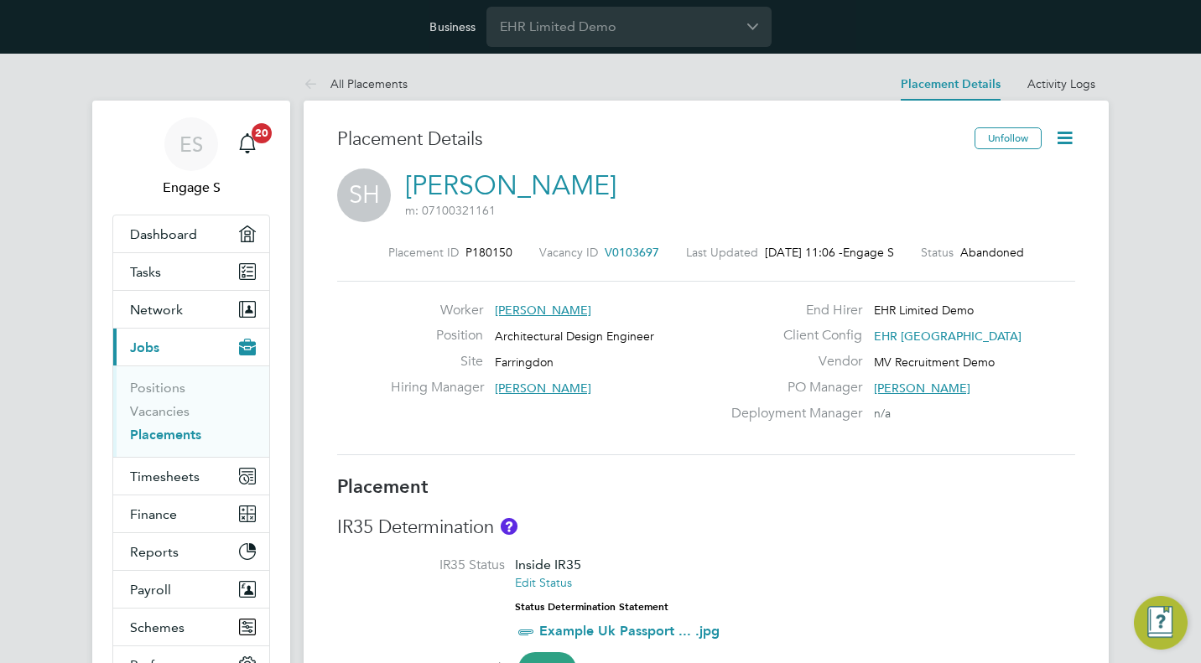
click at [1075, 138] on icon at bounding box center [1064, 137] width 21 height 21
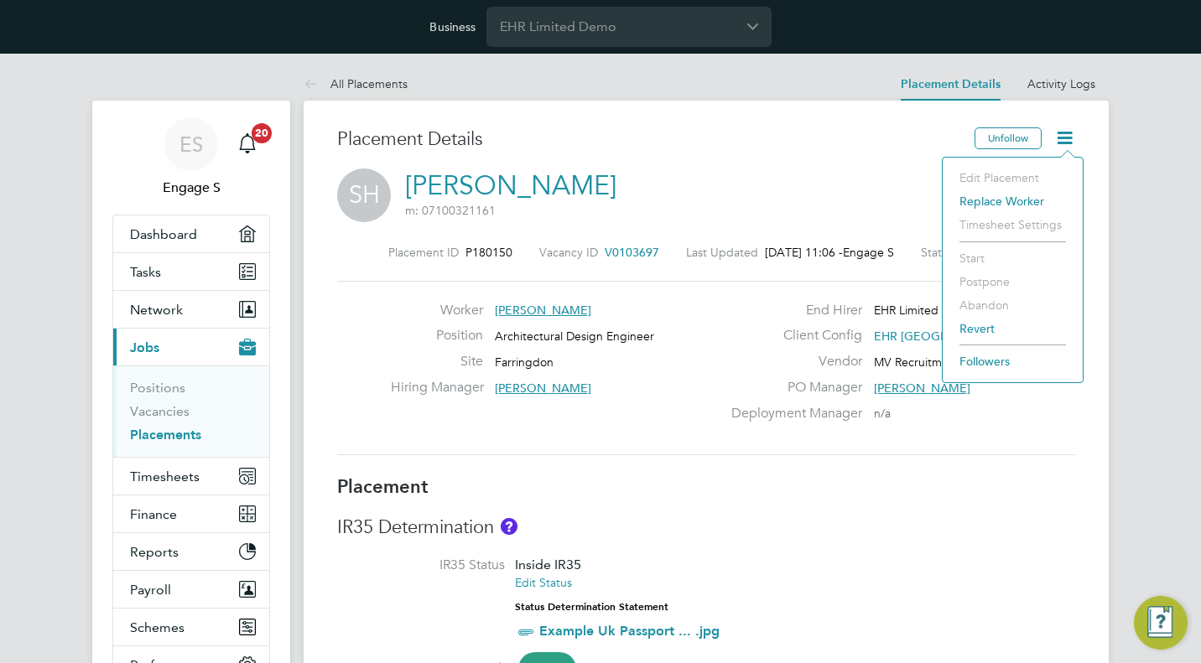
click at [977, 326] on li "Revert" at bounding box center [1012, 328] width 123 height 23
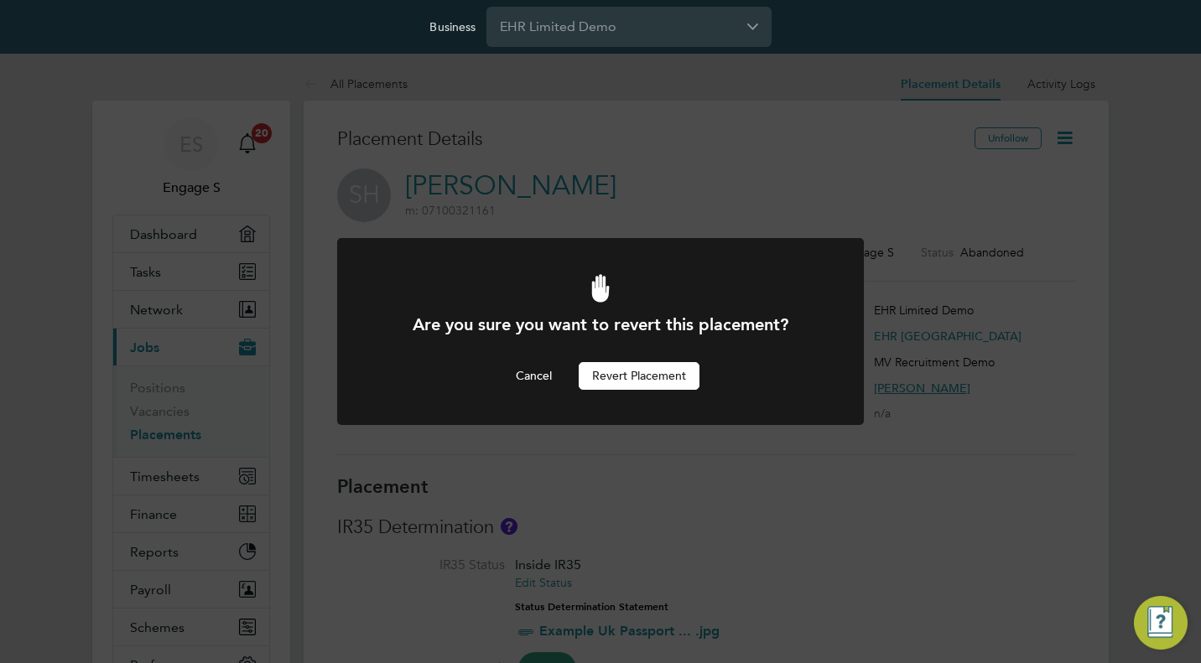
click at [652, 391] on div at bounding box center [600, 331] width 527 height 186
click at [652, 378] on button "Revert Placement" at bounding box center [639, 375] width 121 height 27
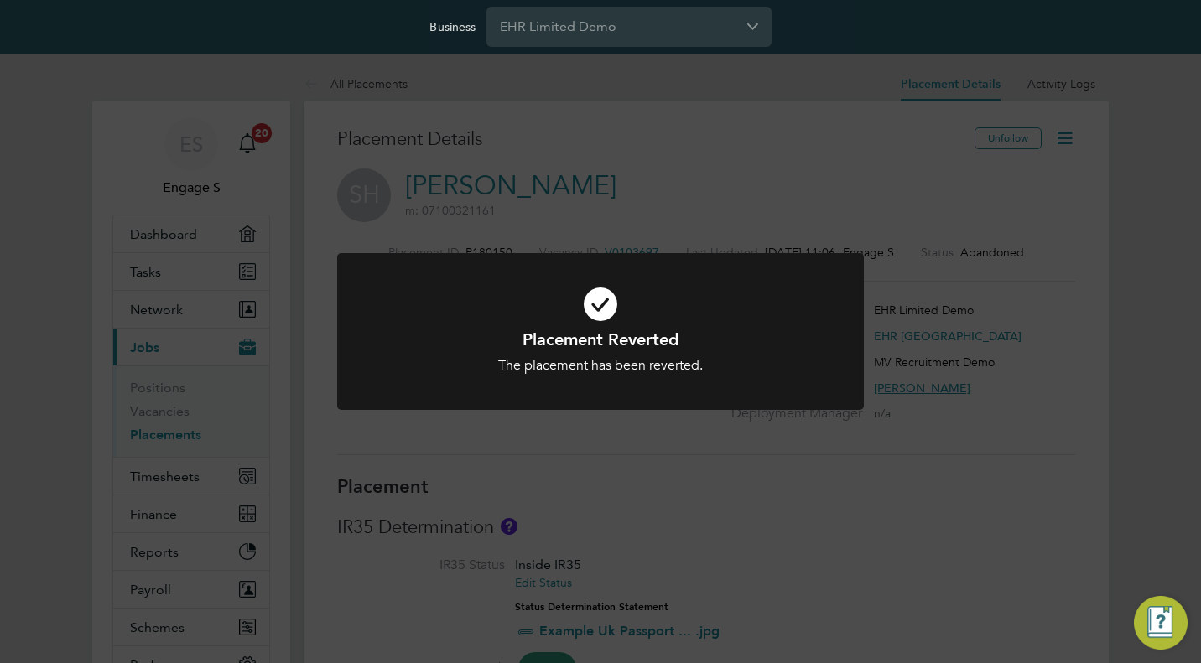
click at [999, 200] on div "Placement Reverted The placement has been reverted. Cancel Okay" at bounding box center [600, 331] width 1201 height 663
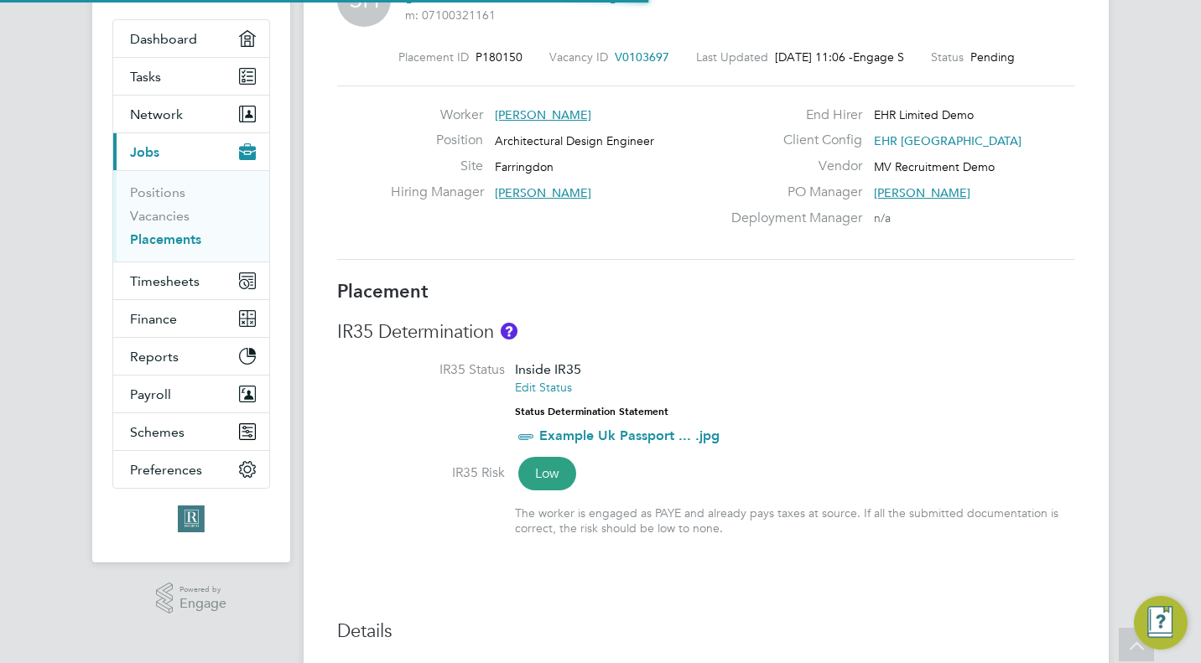
scroll to position [0, 0]
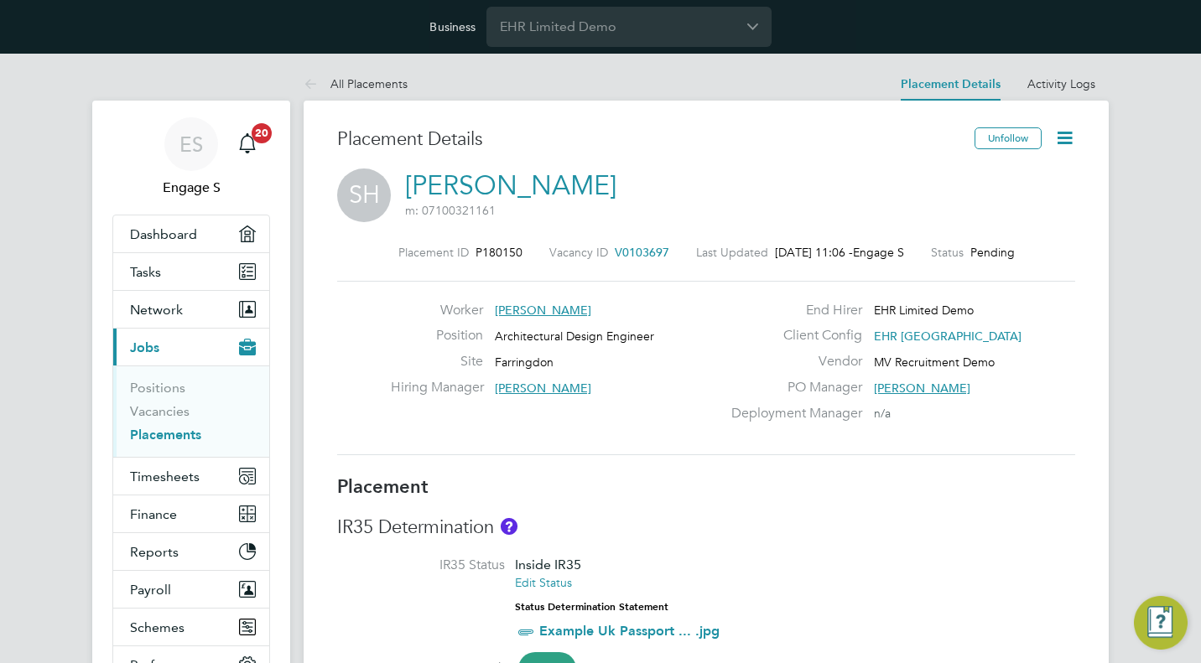
drag, startPoint x: 1056, startPoint y: 132, endPoint x: 1063, endPoint y: 159, distance: 28.7
click at [1056, 132] on icon at bounding box center [1064, 137] width 21 height 21
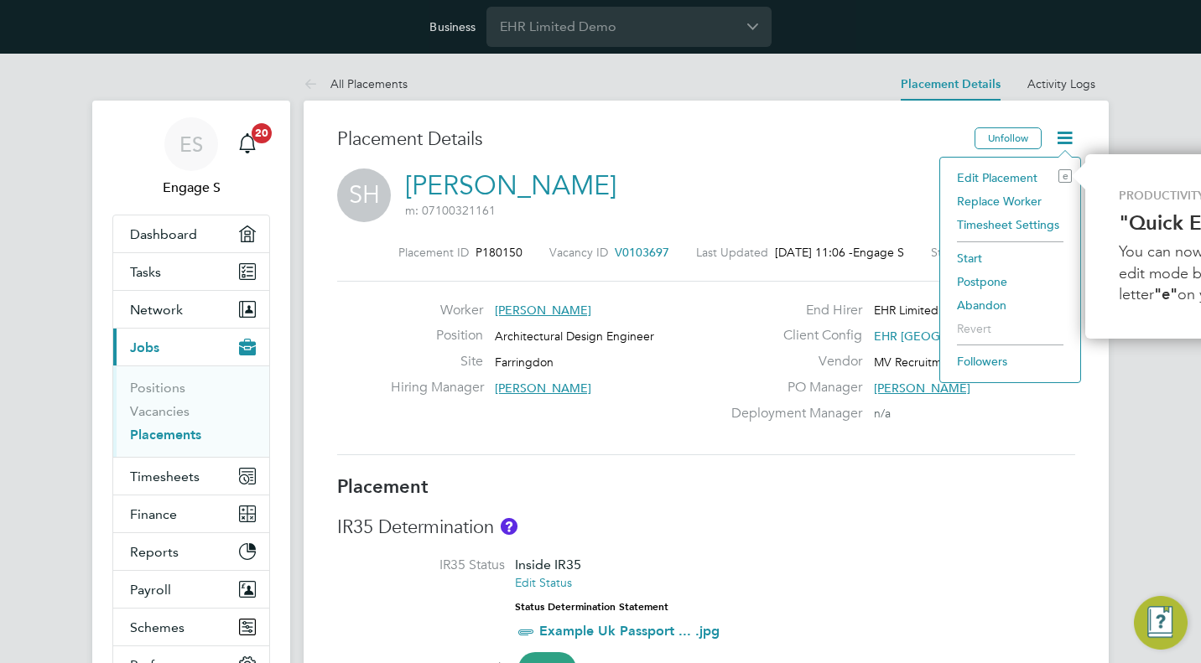
scroll to position [0, 153]
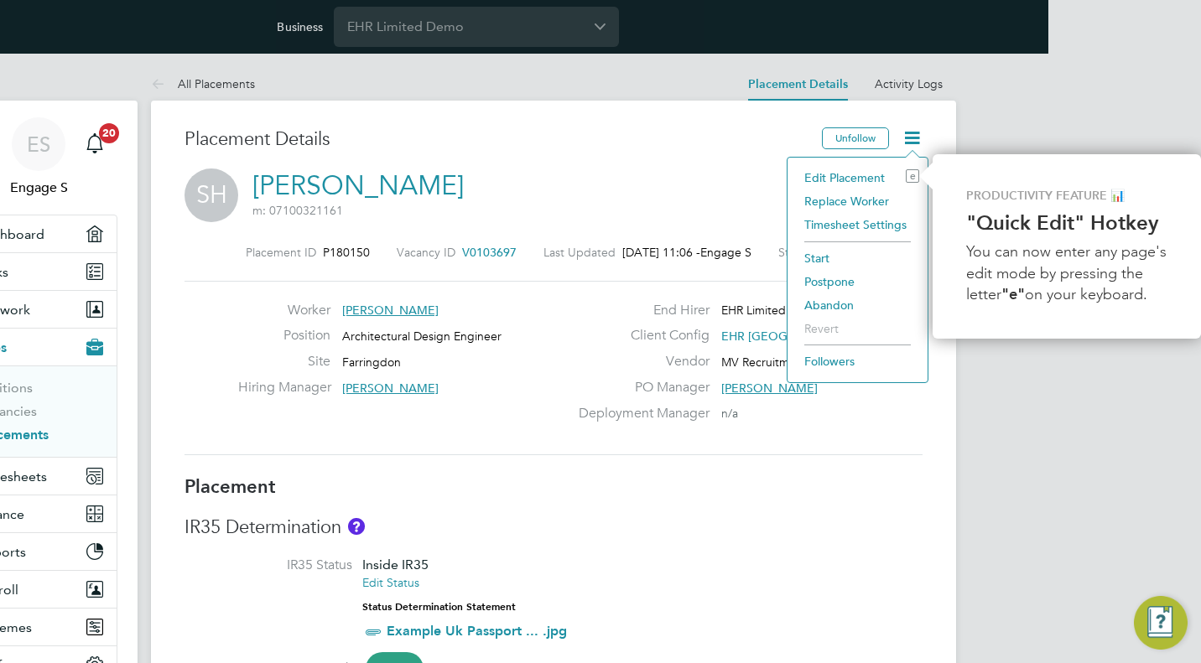
click at [808, 252] on li "Start" at bounding box center [857, 258] width 123 height 23
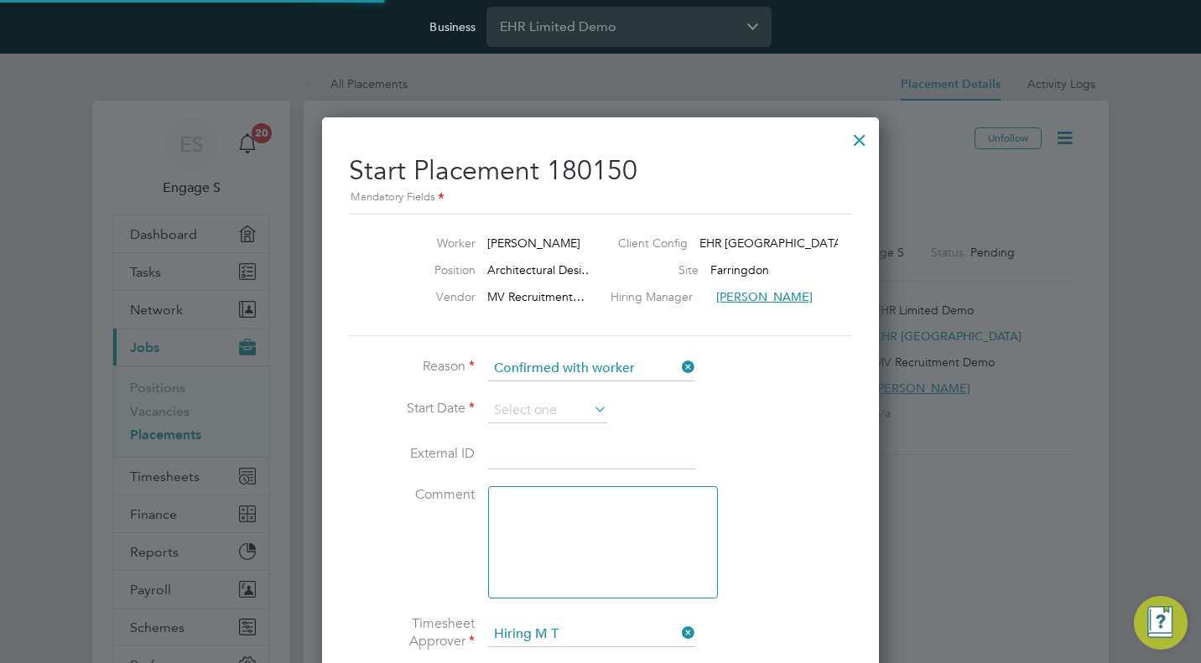
scroll to position [8, 8]
click at [564, 398] on input at bounding box center [547, 410] width 119 height 25
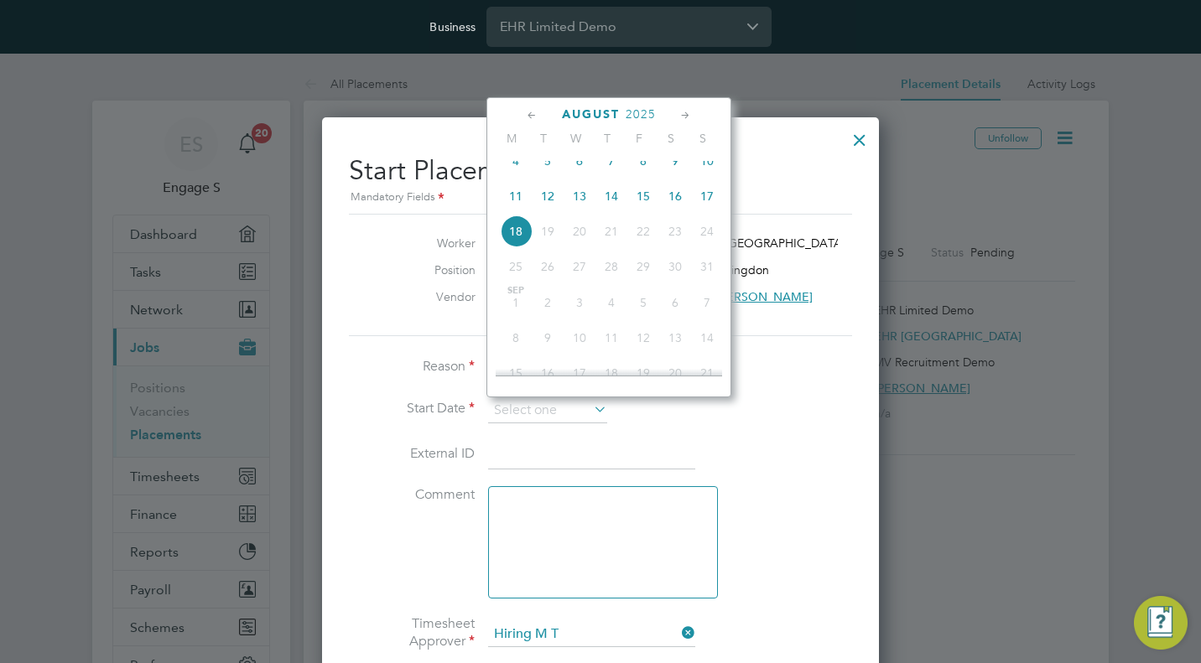
scroll to position [294, 0]
click at [620, 288] on span "5" at bounding box center [611, 272] width 32 height 32
type input "05 Jun 2025"
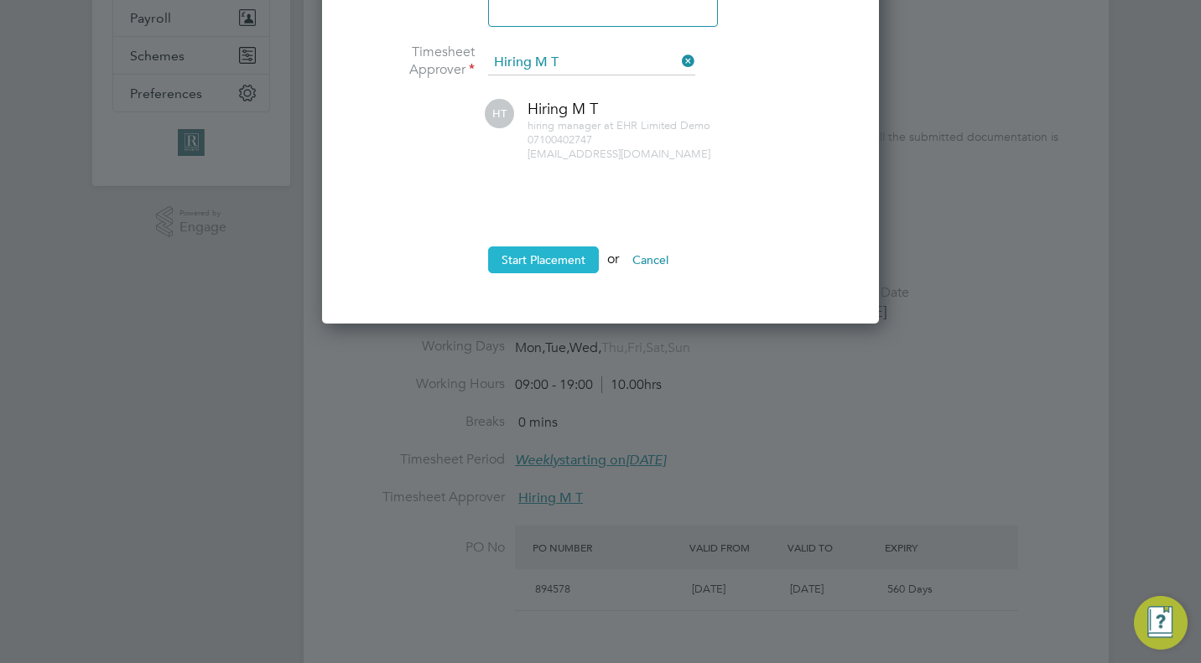
click at [541, 255] on button "Start Placement" at bounding box center [543, 260] width 111 height 27
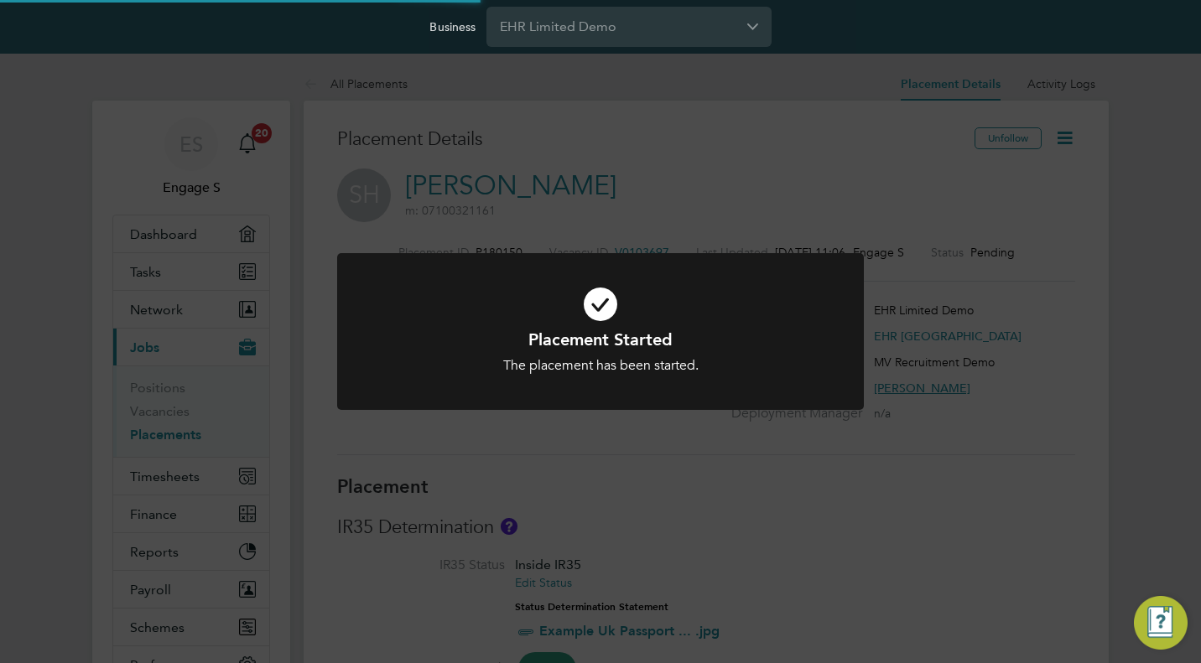
click at [819, 128] on div "Placement Started The placement has been started. Cancel Okay" at bounding box center [600, 331] width 1201 height 663
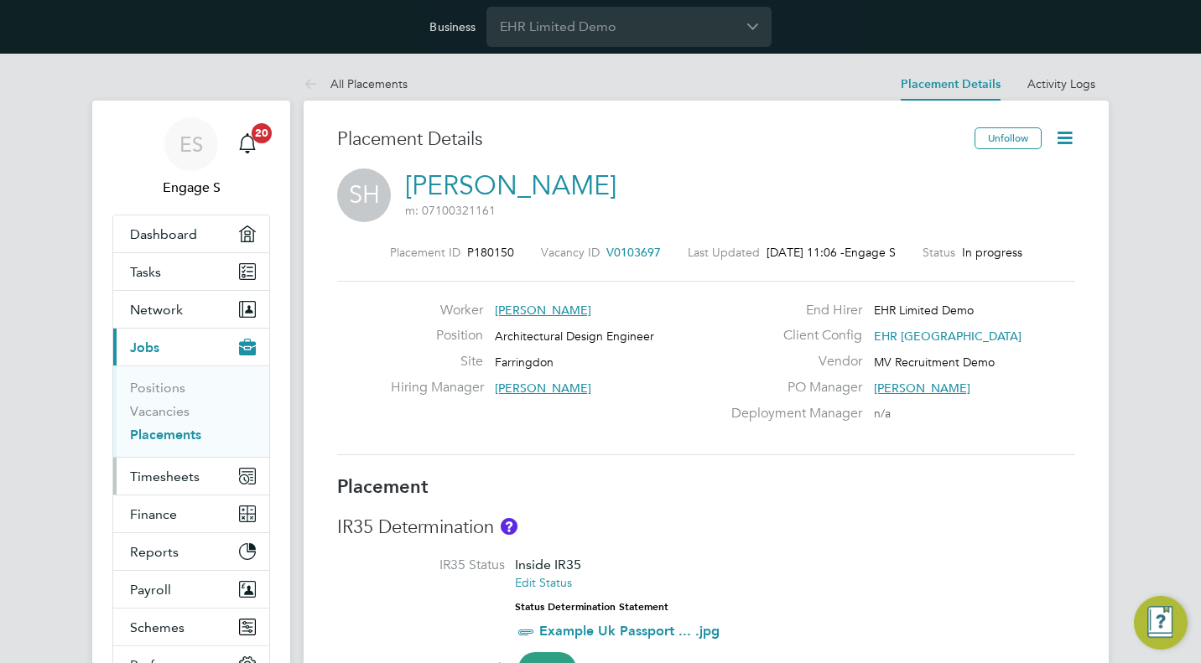
click at [191, 481] on span "Timesheets" at bounding box center [165, 477] width 70 height 16
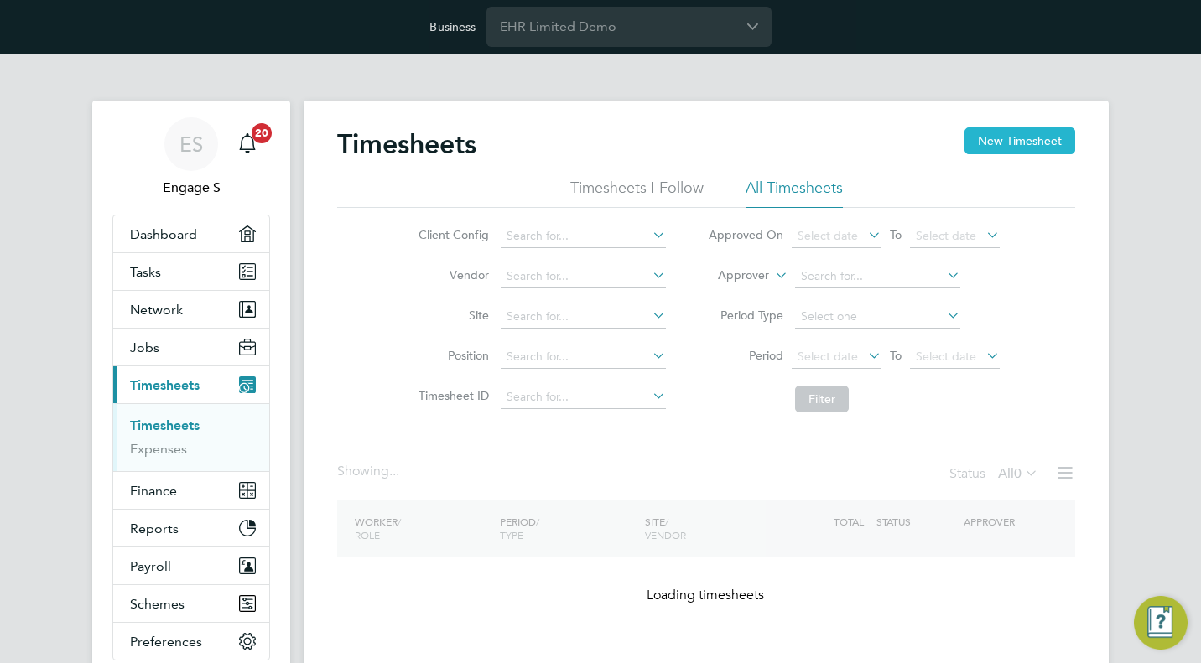
click at [1018, 134] on button "New Timesheet" at bounding box center [1019, 140] width 111 height 27
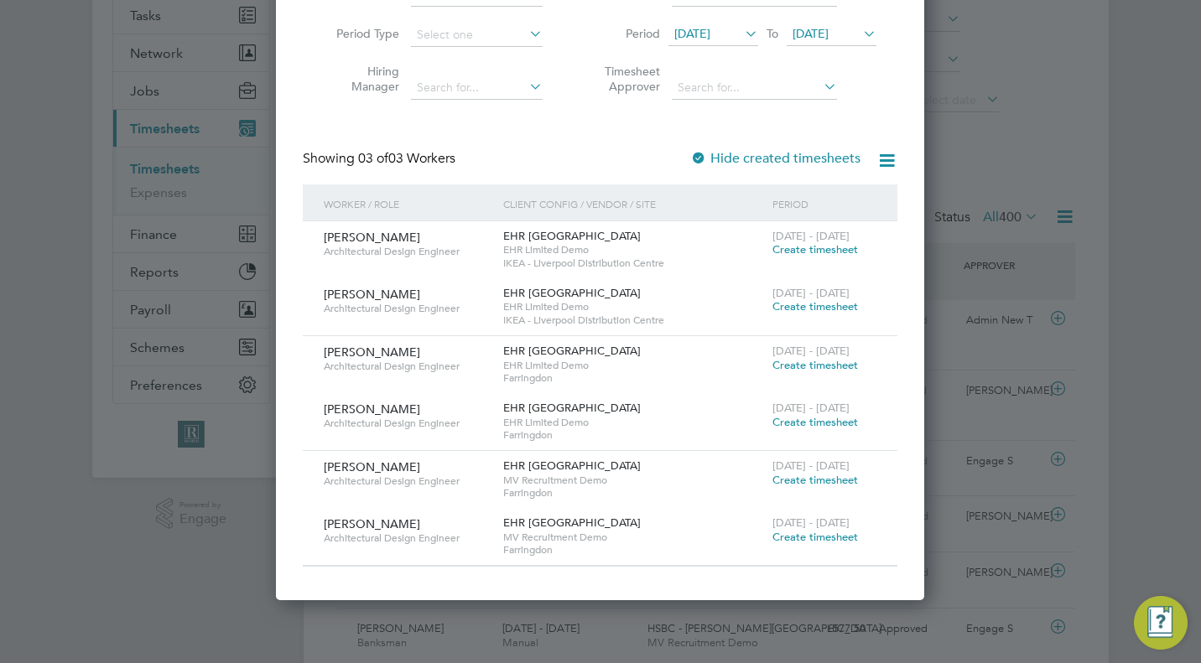
click at [710, 38] on span "[DATE]" at bounding box center [692, 33] width 36 height 15
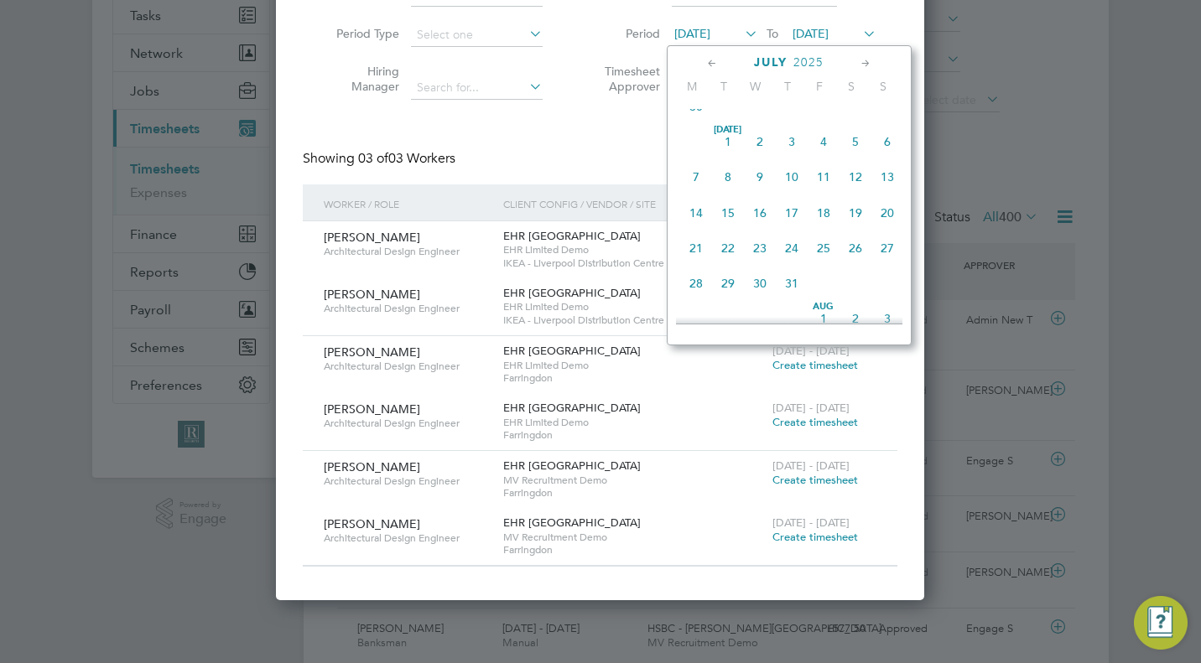
click at [759, 155] on span "2" at bounding box center [760, 142] width 32 height 32
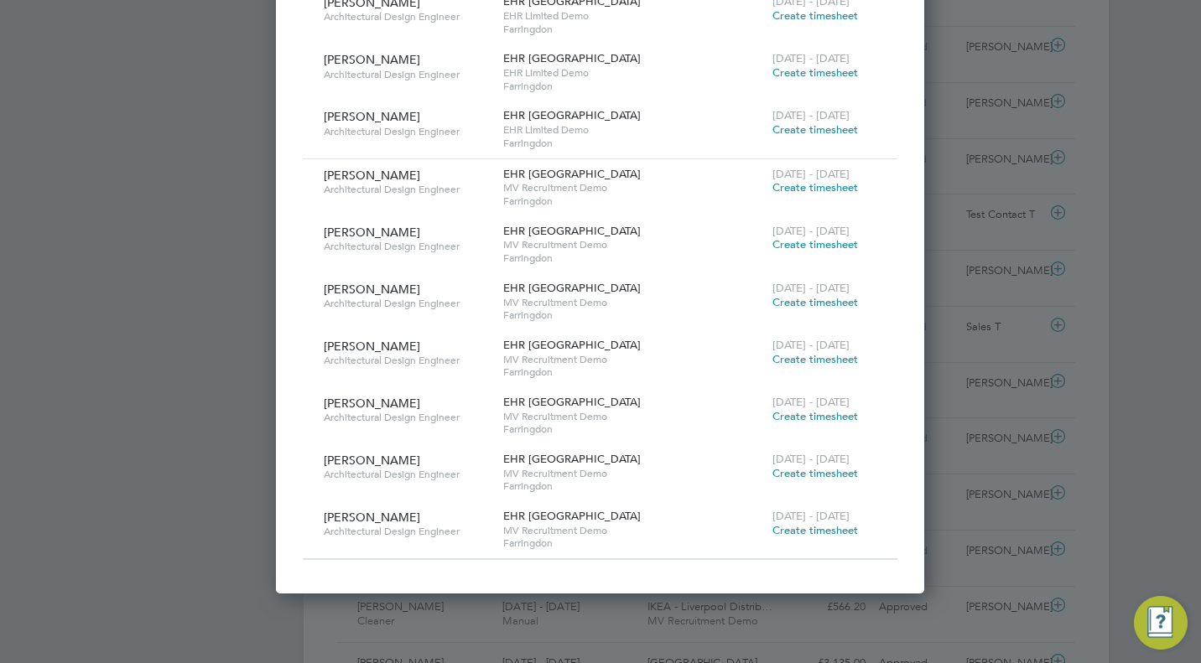
click at [830, 245] on span "Create timesheet" at bounding box center [815, 244] width 86 height 14
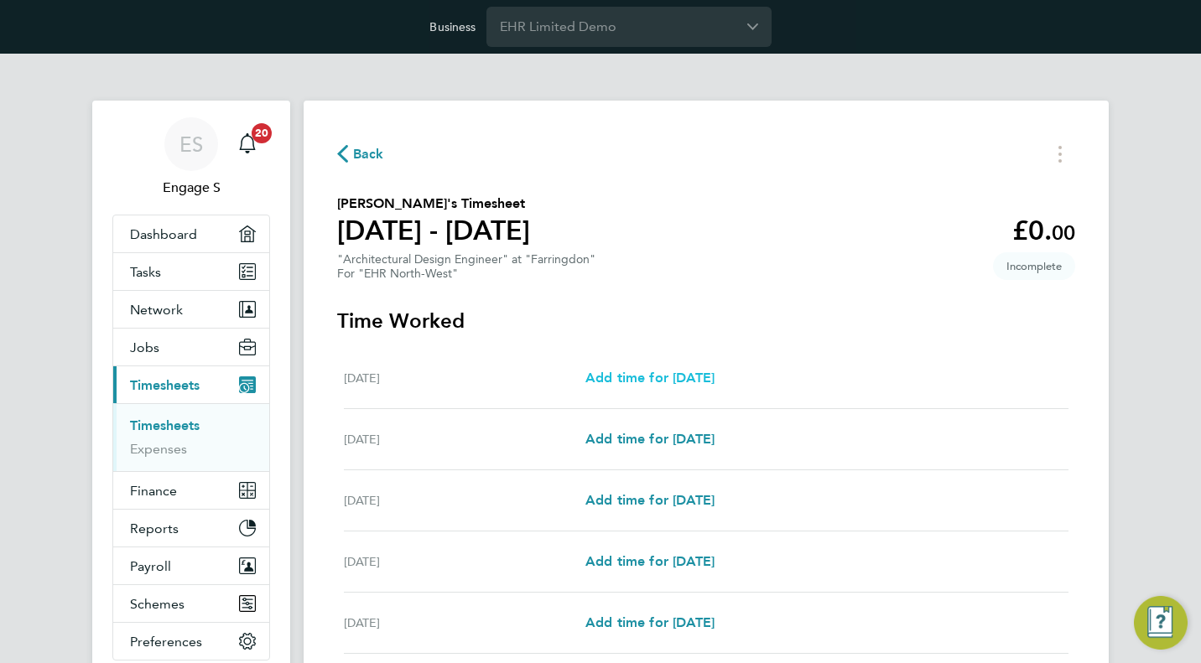
click at [680, 382] on span "Add time for Mon 07 Jul" at bounding box center [649, 378] width 129 height 16
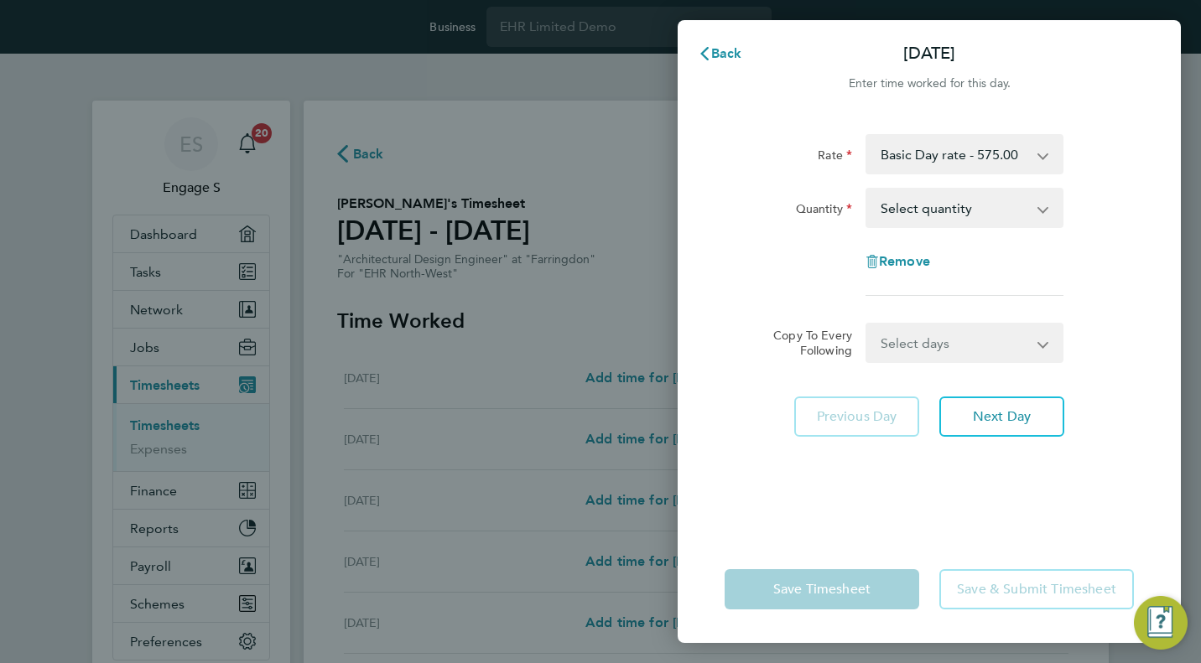
click at [931, 210] on select "Select quantity 0.5 1" at bounding box center [954, 208] width 174 height 37
select select "0.5"
click at [867, 190] on select "Select quantity 0.5 1" at bounding box center [954, 208] width 174 height 37
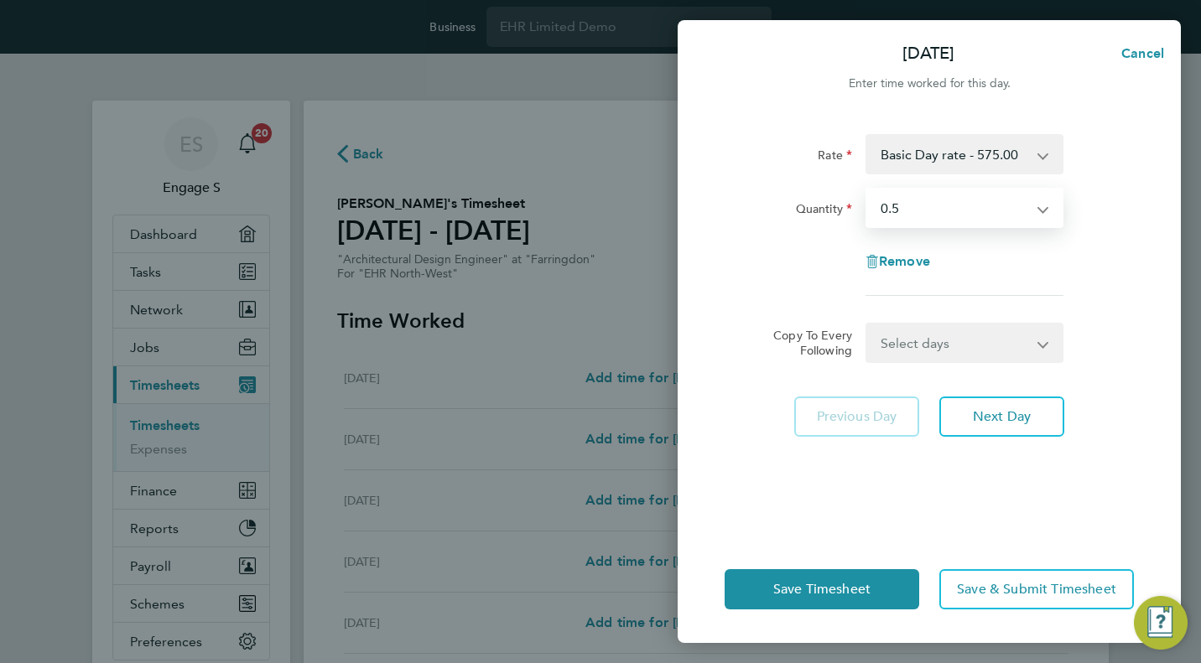
click at [941, 331] on select "Select days Day Weekday (Mon-Fri) Weekend (Sat-Sun) Tuesday Wednesday Thursday …" at bounding box center [955, 343] width 176 height 37
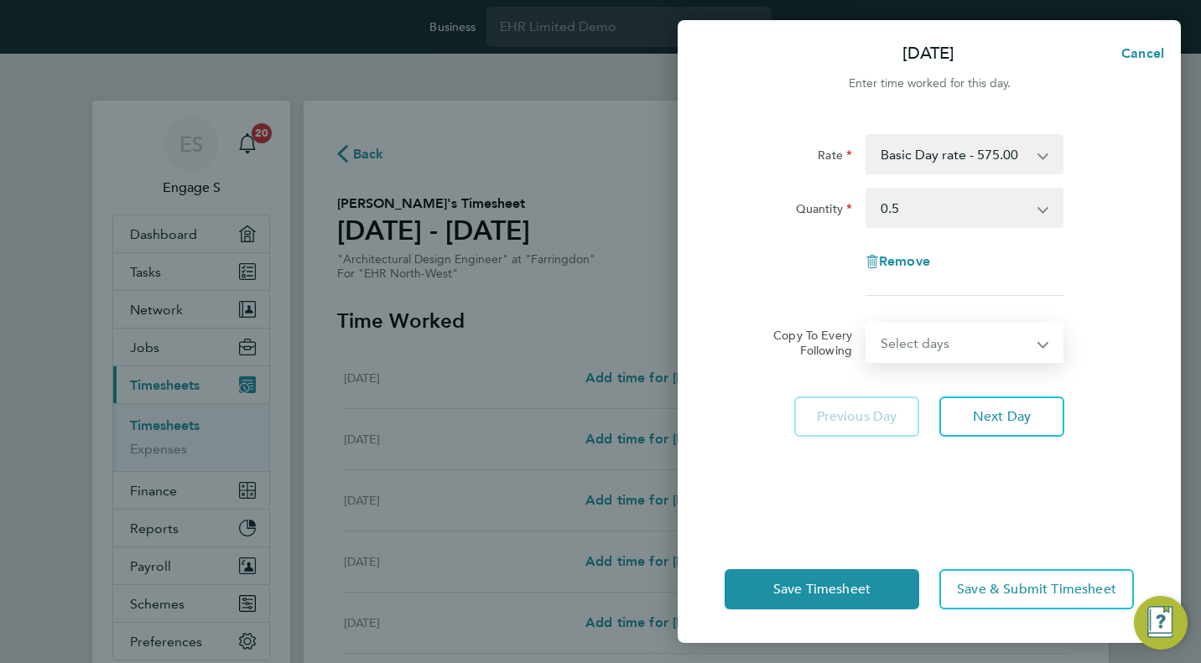
select select "WEEKEND"
click at [867, 325] on select "Select days Day Weekday (Mon-Fri) Weekend (Sat-Sun) Tuesday Wednesday Thursday …" at bounding box center [955, 343] width 176 height 37
select select "2025-07-13"
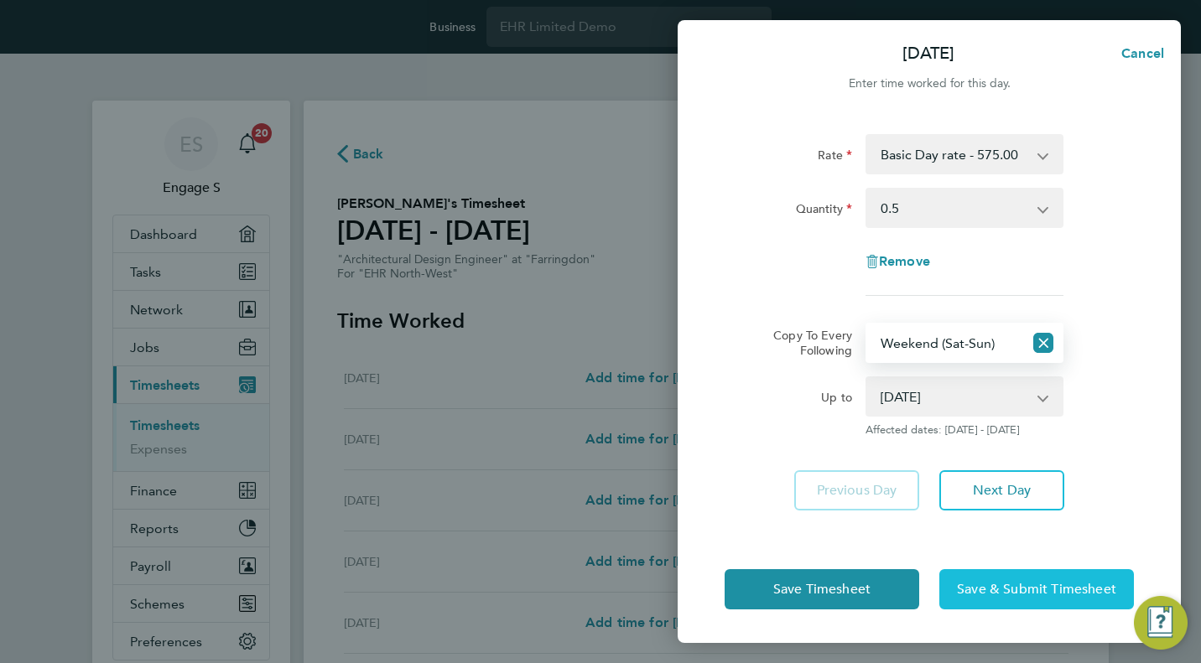
click at [1014, 597] on span "Save & Submit Timesheet" at bounding box center [1036, 589] width 159 height 17
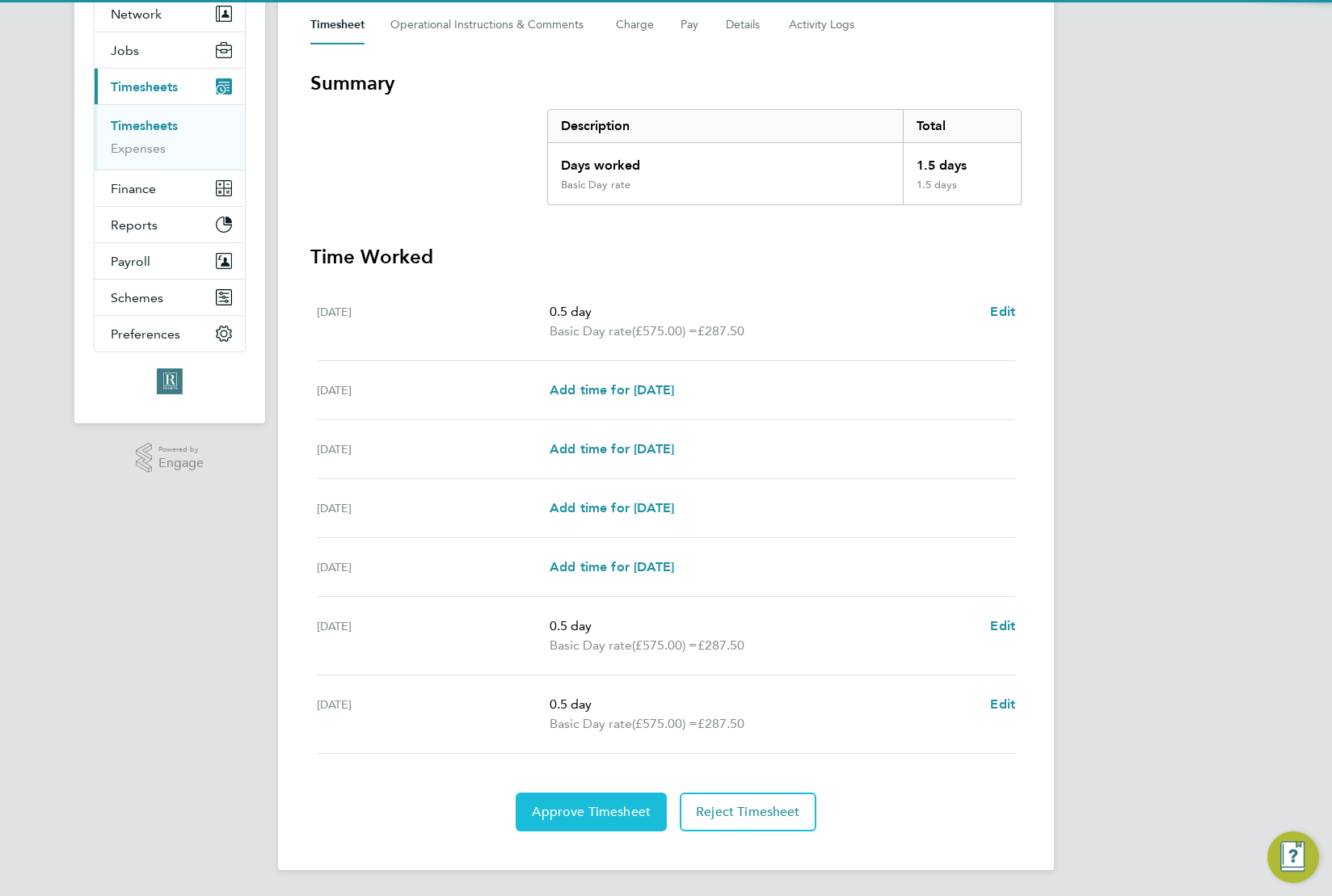
click at [541, 638] on span "Approve Timesheet" at bounding box center [591, 811] width 119 height 16
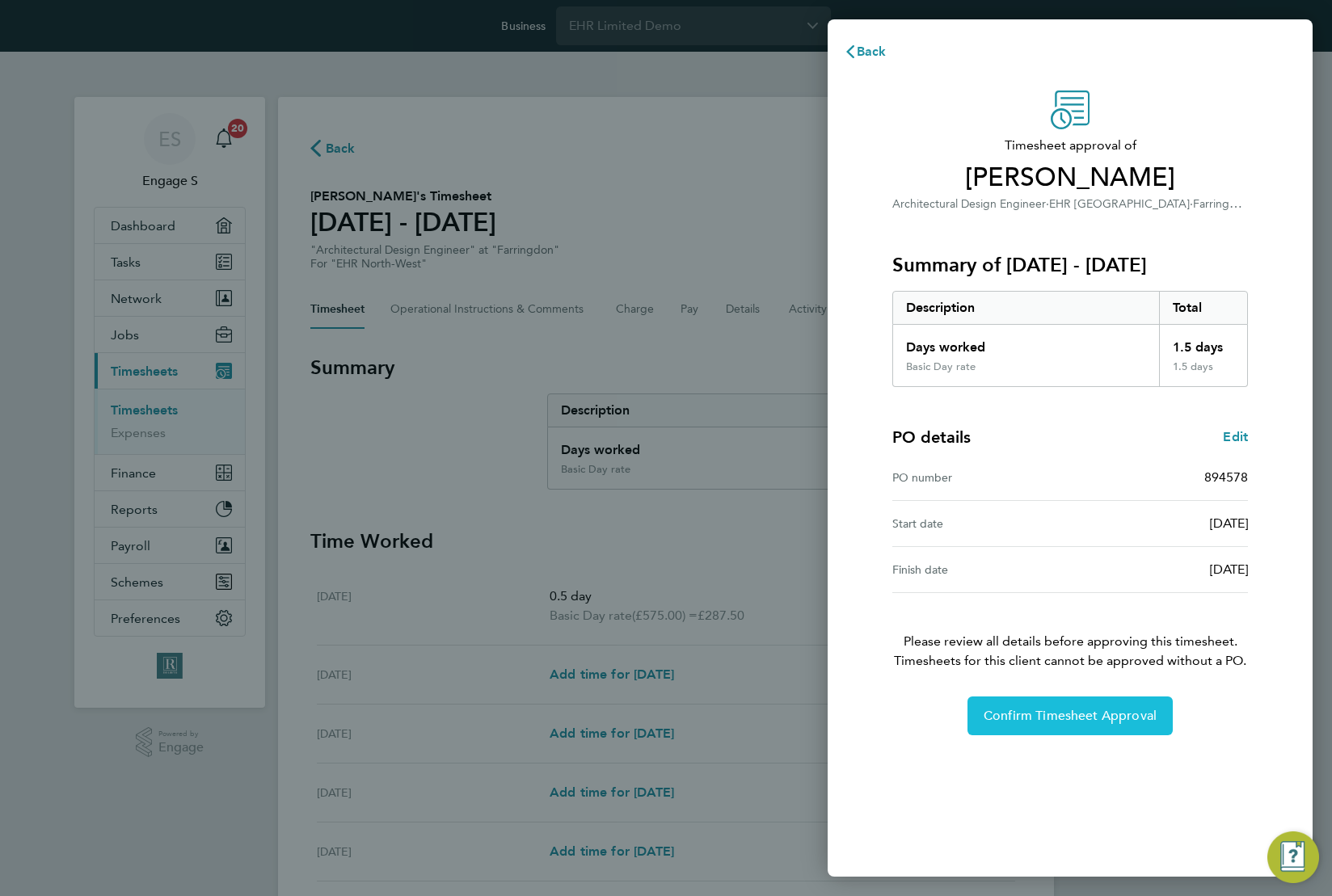
click at [1029, 638] on span "Confirm Timesheet Approval" at bounding box center [1070, 716] width 173 height 16
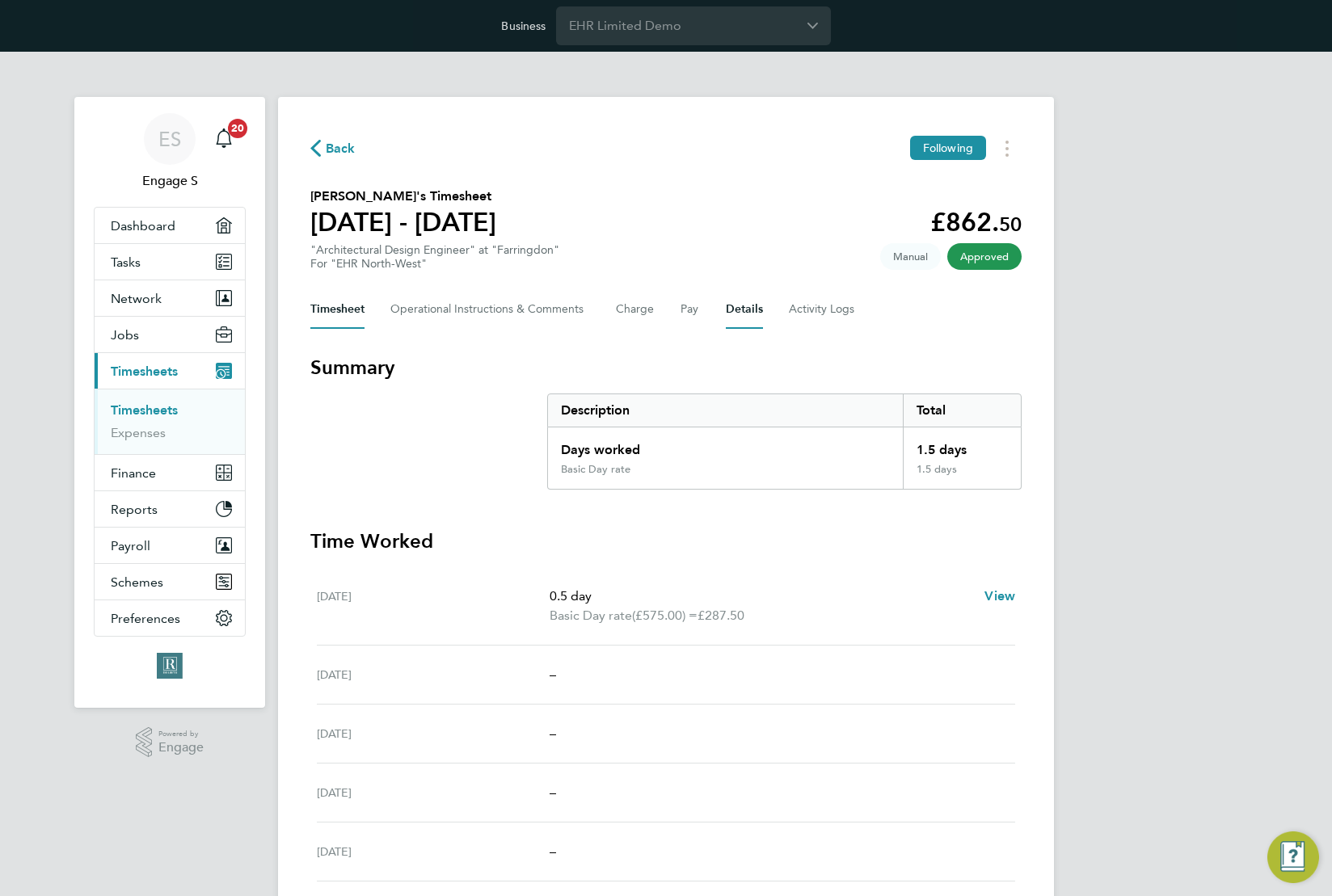
click at [746, 303] on button "Details" at bounding box center [744, 309] width 38 height 39
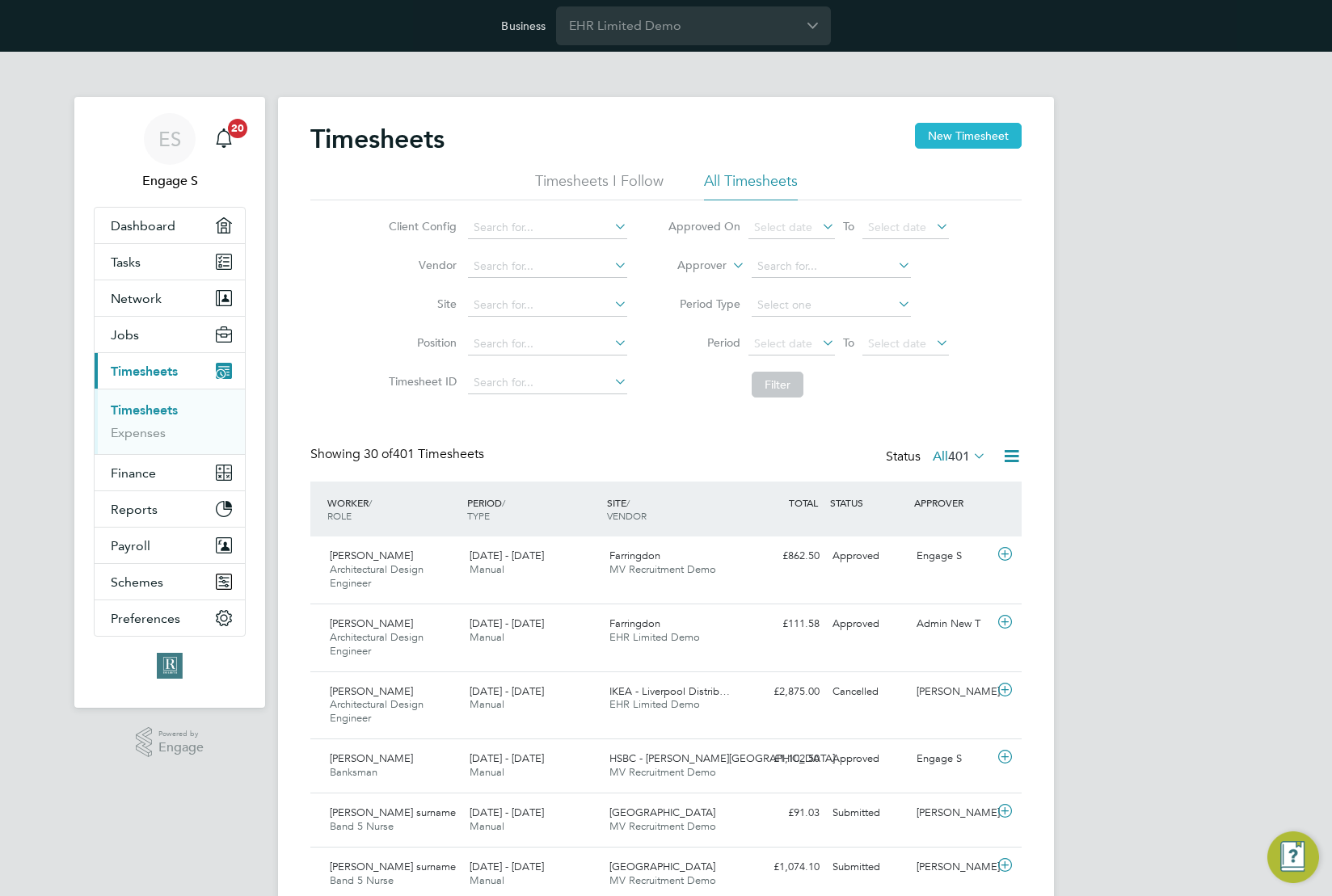
click at [946, 144] on button "New Timesheet" at bounding box center [968, 135] width 107 height 26
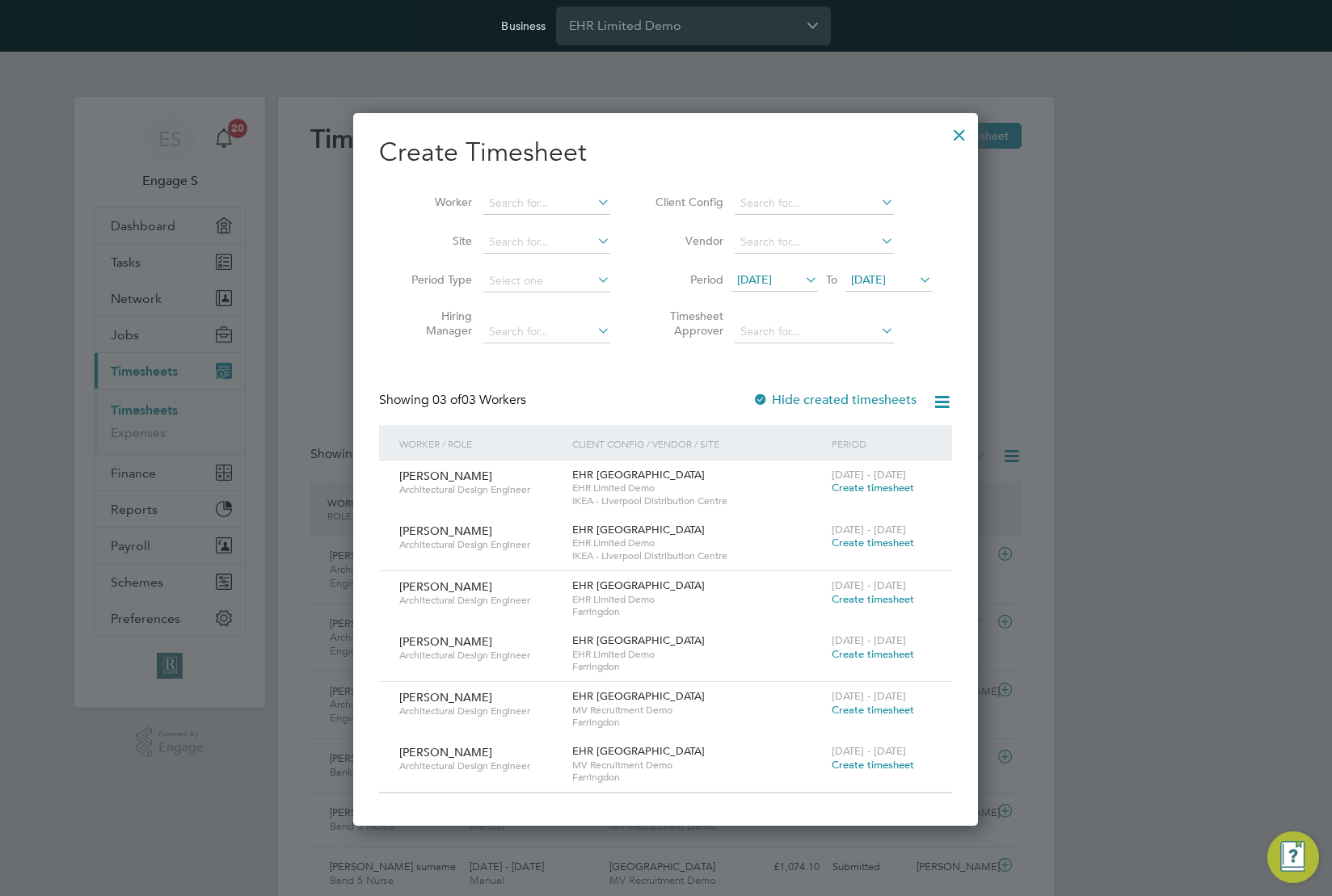
click at [772, 277] on span "04 Aug 2025" at bounding box center [755, 279] width 35 height 14
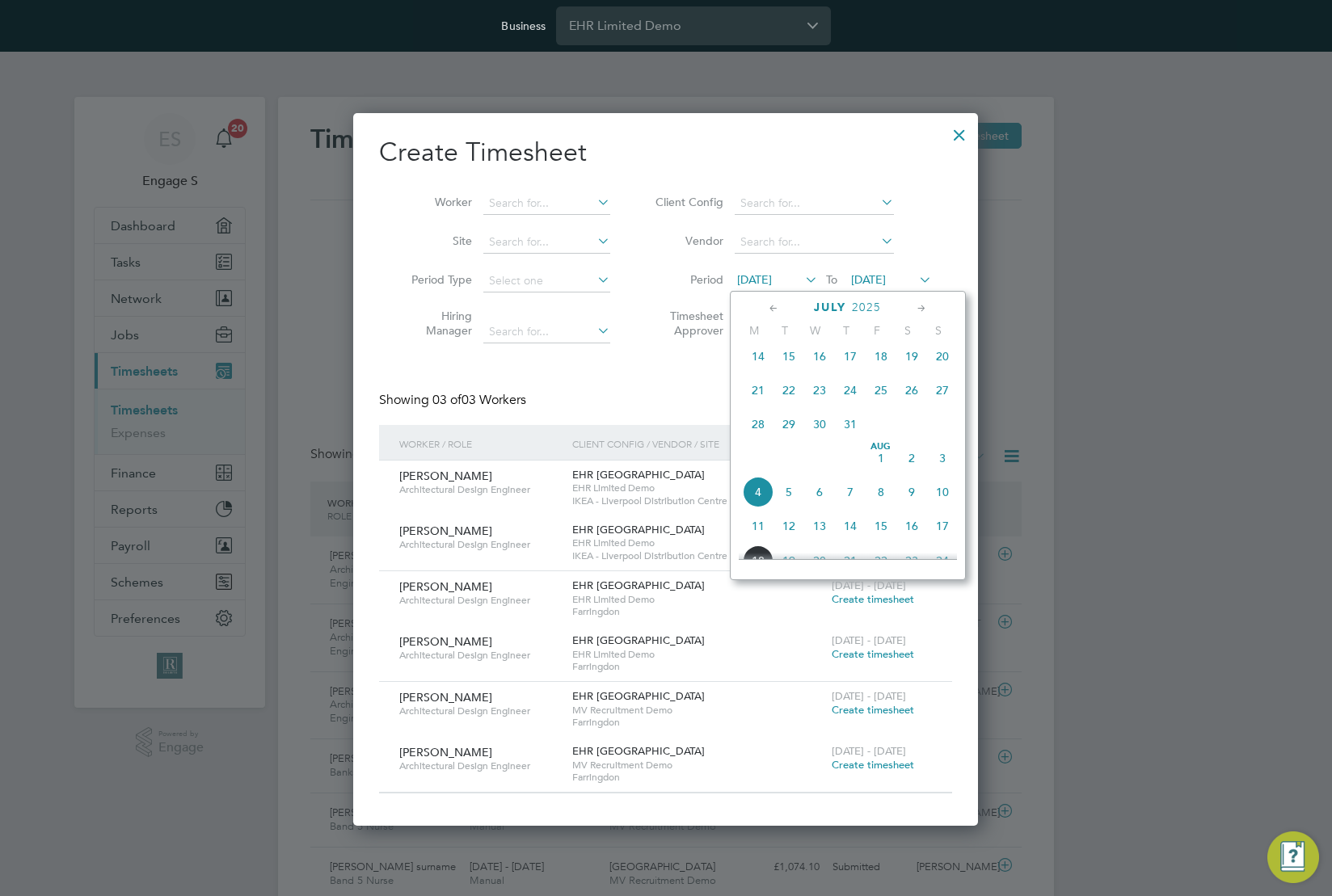
click at [783, 361] on span "15" at bounding box center [789, 356] width 31 height 31
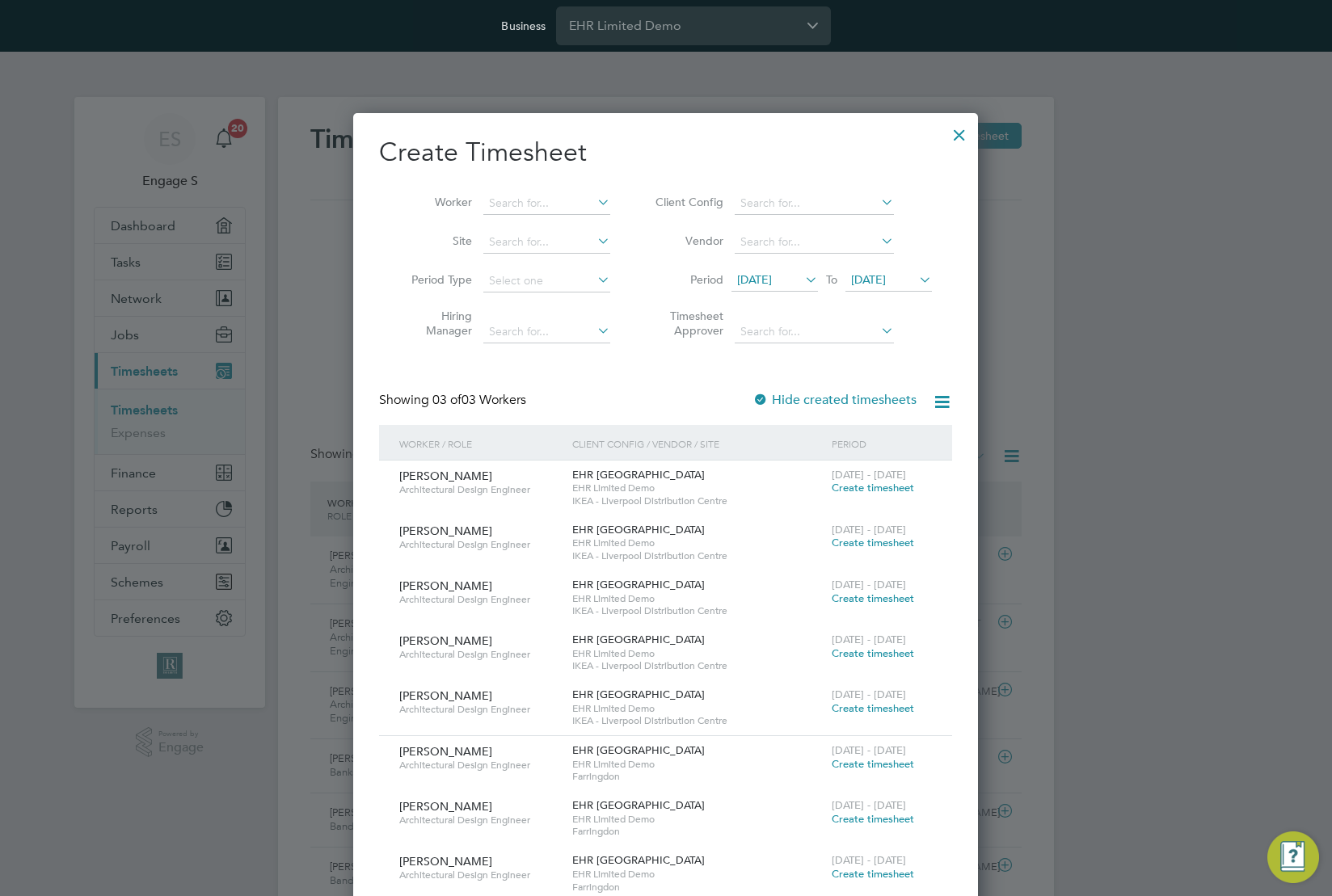
click at [964, 131] on div at bounding box center [959, 131] width 29 height 29
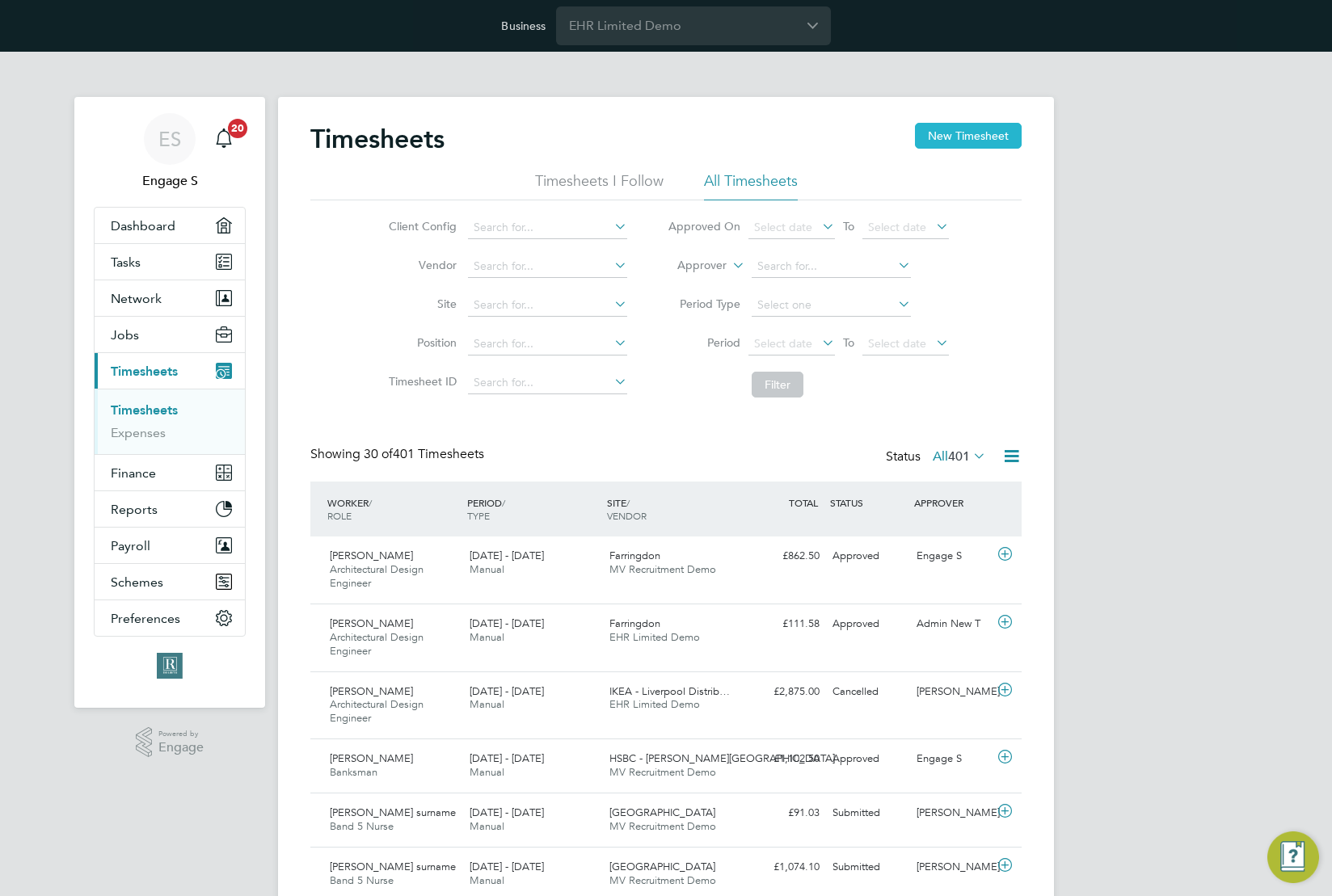
click at [969, 135] on button "New Timesheet" at bounding box center [968, 135] width 107 height 26
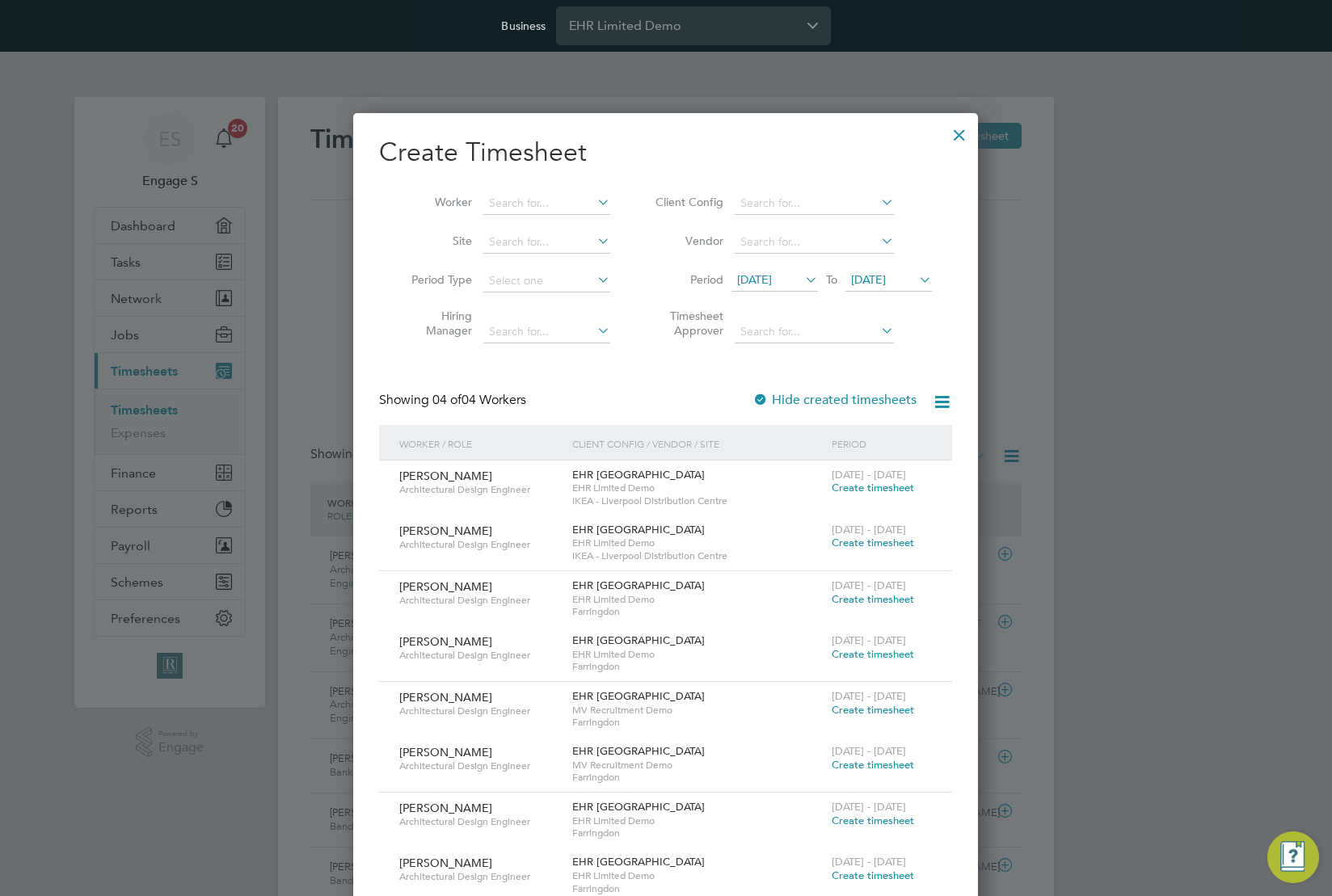
click at [802, 277] on icon at bounding box center [802, 278] width 0 height 22
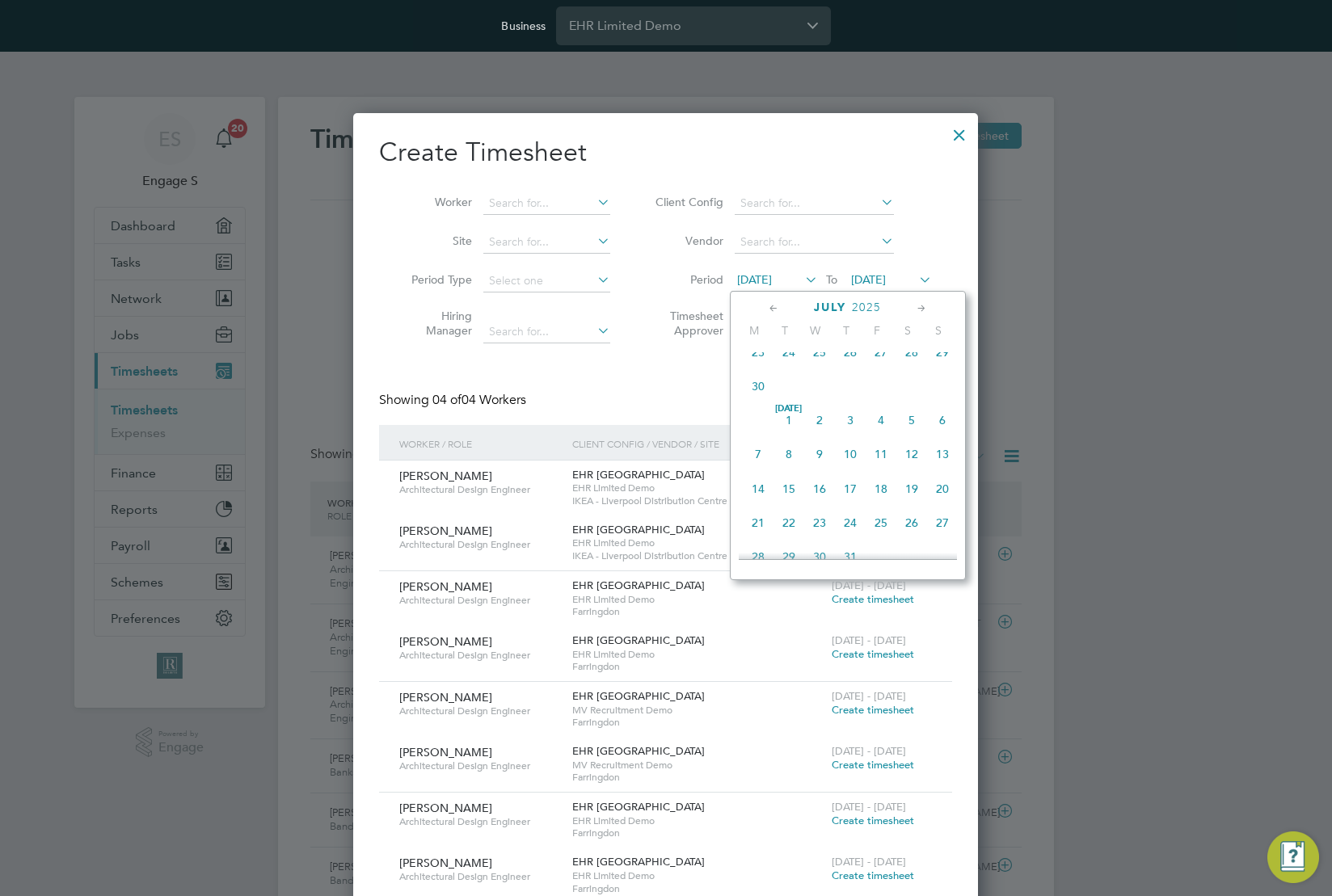
click at [780, 395] on span at bounding box center [789, 386] width 31 height 31
click at [804, 414] on span "2" at bounding box center [819, 420] width 31 height 31
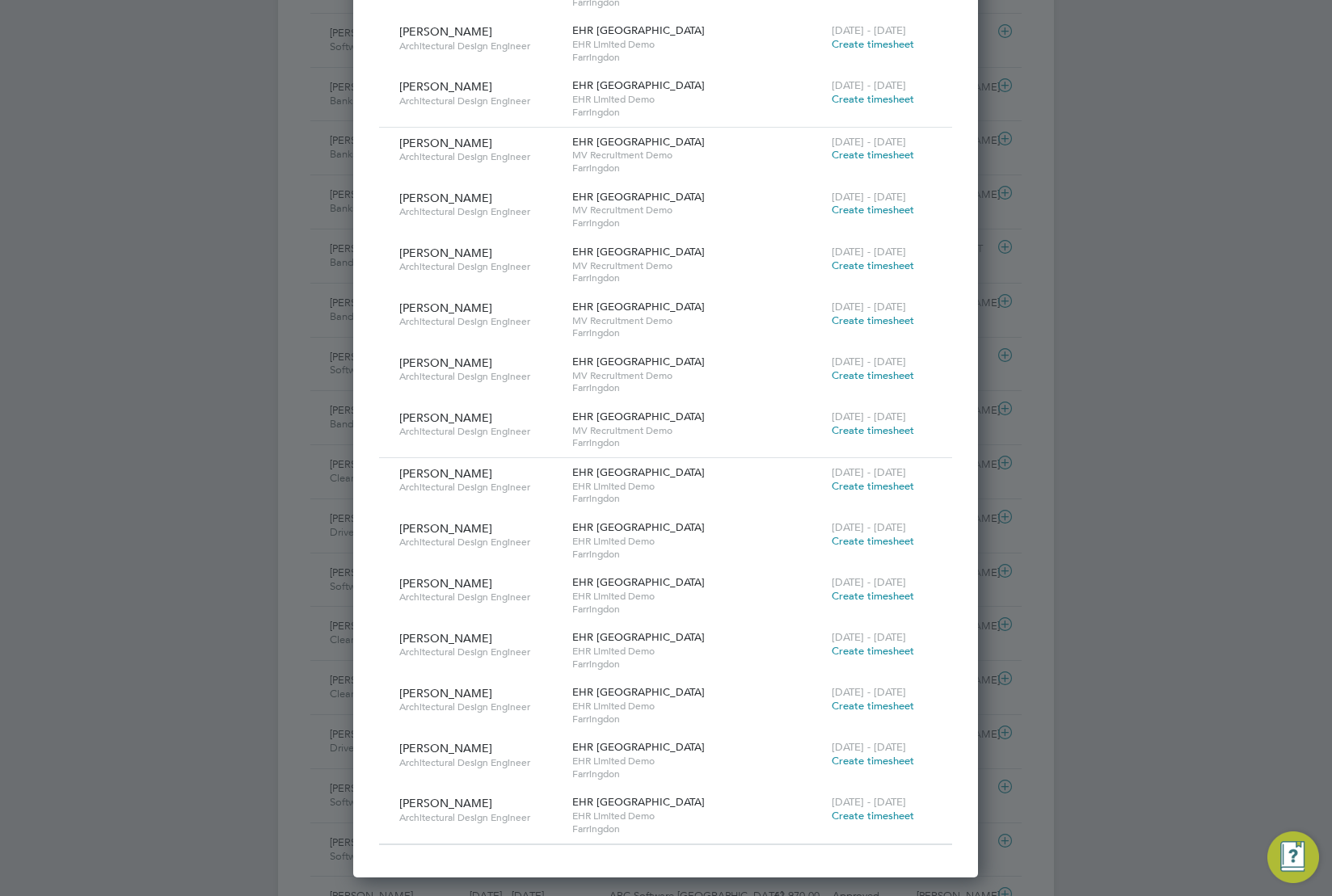
click at [892, 527] on span "[DATE] - [DATE]" at bounding box center [868, 527] width 74 height 13
click at [888, 540] on span "Create timesheet" at bounding box center [873, 540] width 83 height 13
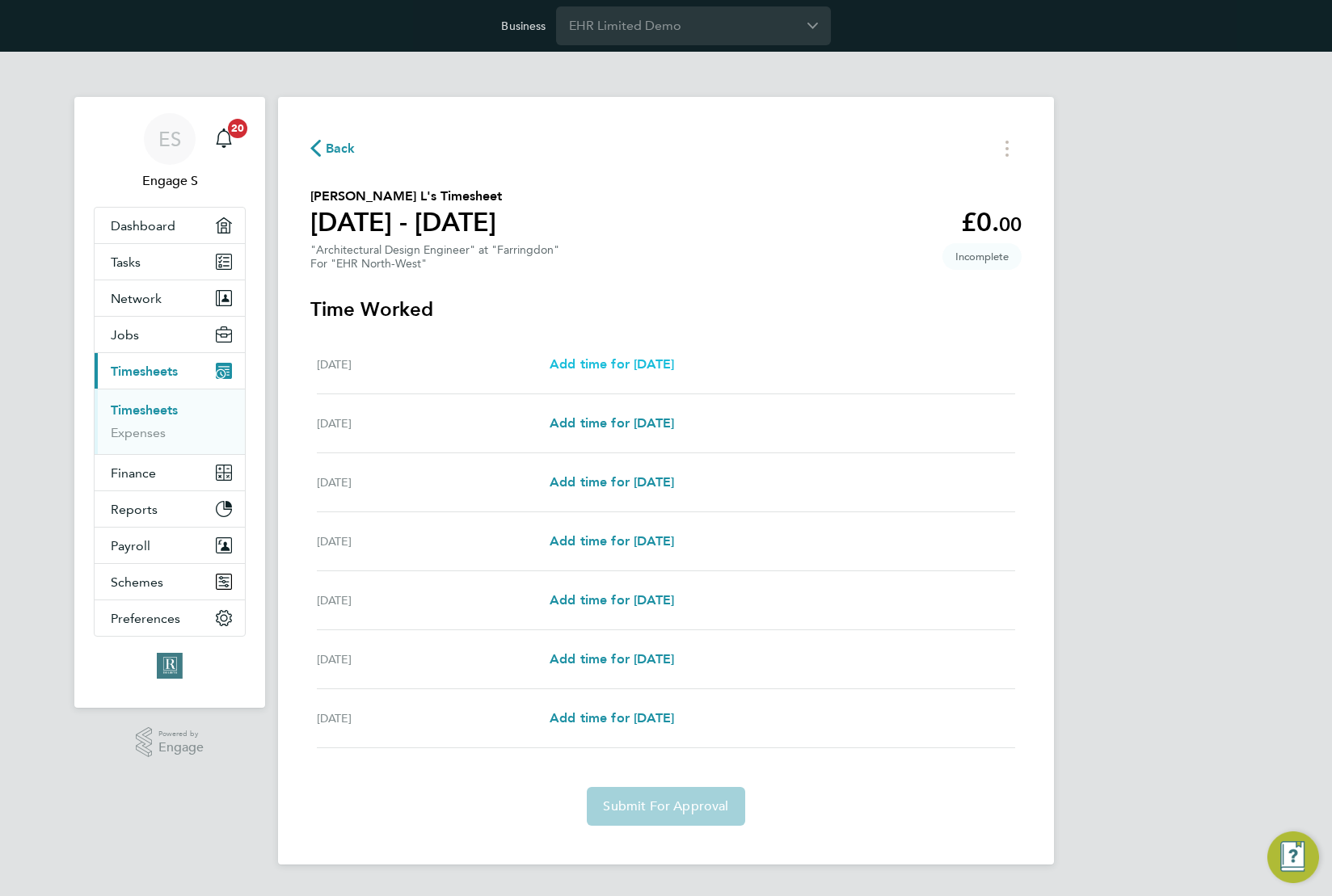
click at [674, 368] on span "Add time for Mon 07 Jul" at bounding box center [611, 364] width 124 height 15
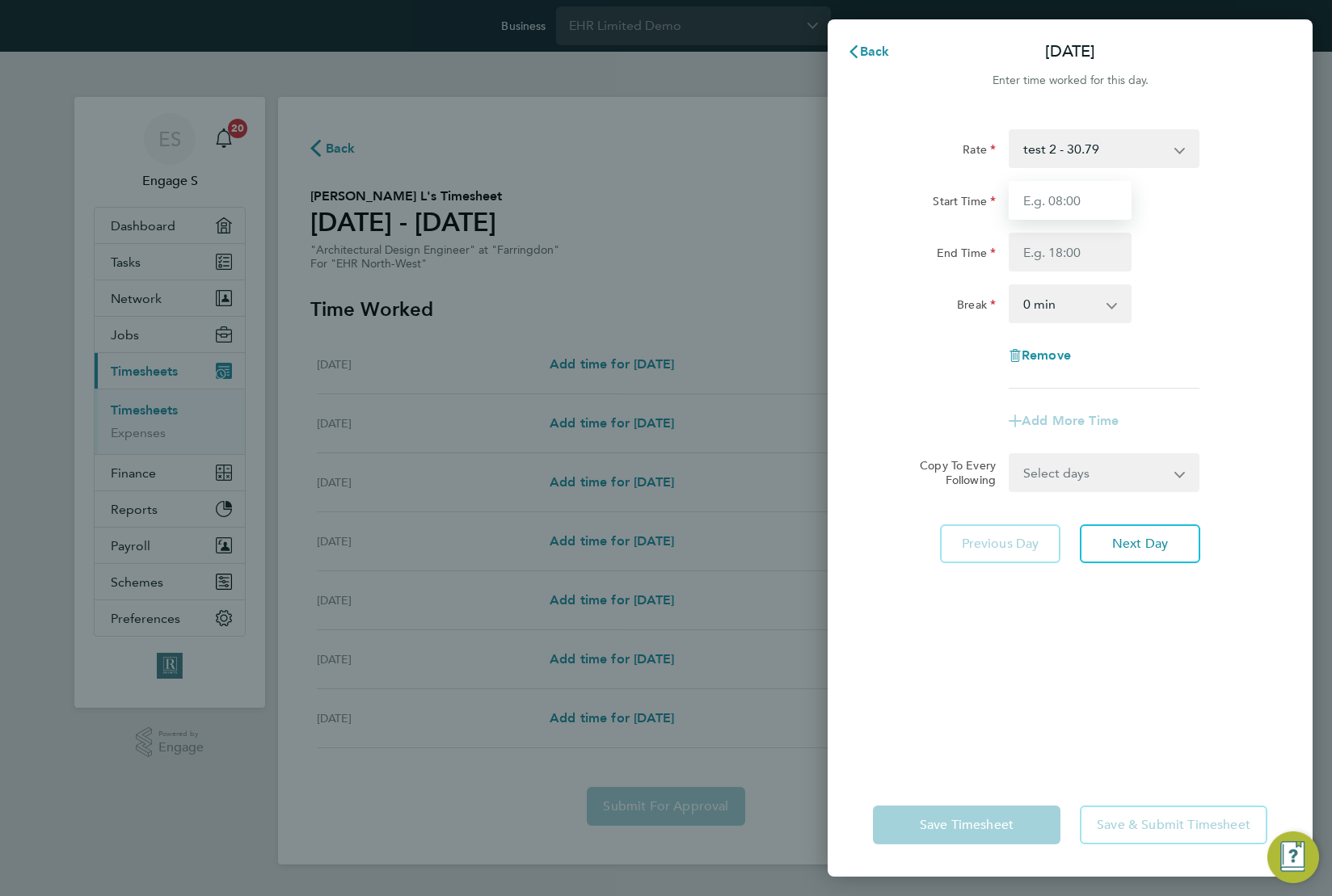
click at [1083, 194] on input "Start Time" at bounding box center [1070, 200] width 122 height 39
type input "11:00"
click at [929, 284] on div "Break" at bounding box center [934, 301] width 122 height 33
click at [1103, 255] on input "End Time" at bounding box center [1070, 252] width 122 height 39
type input "22:00"
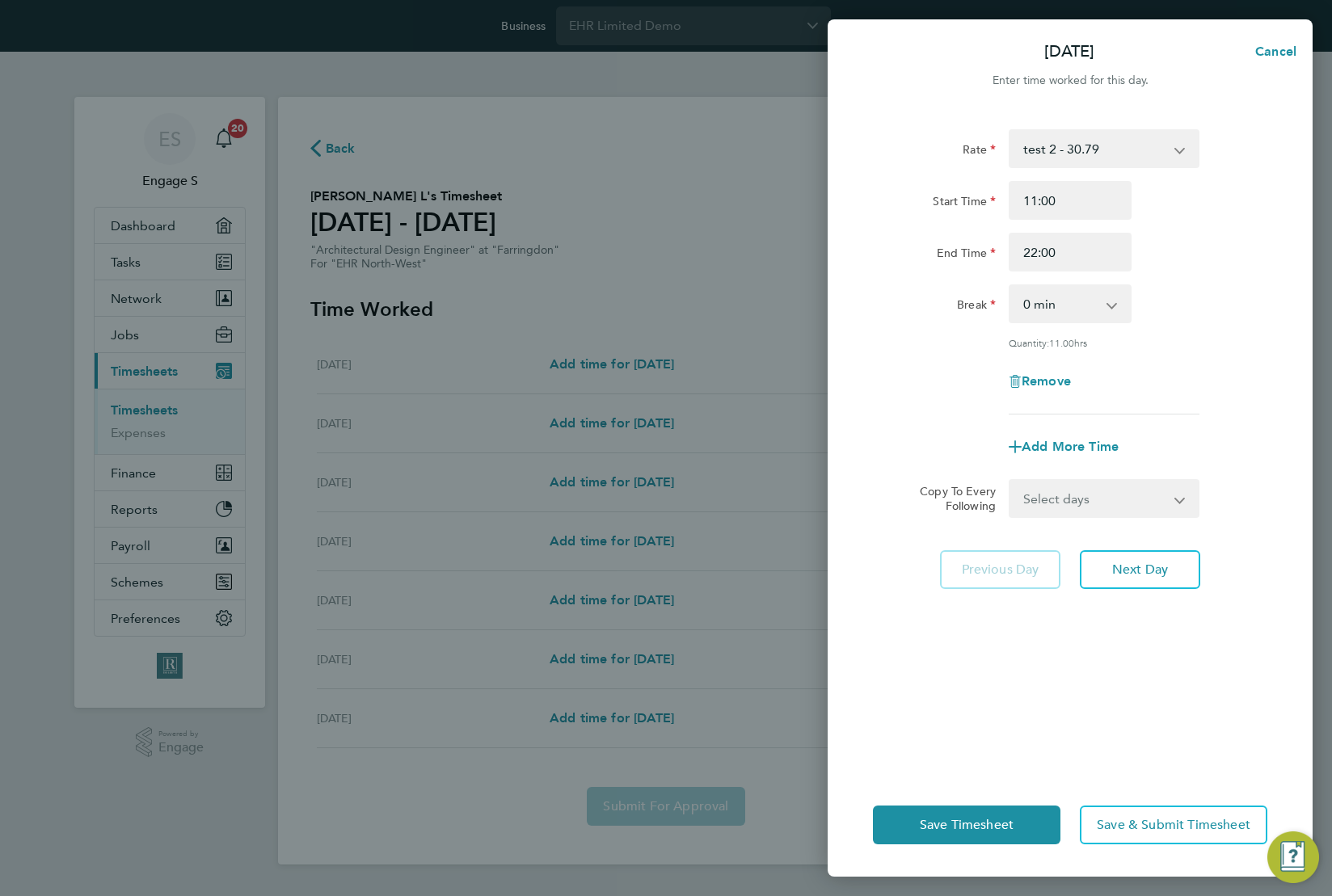
click at [1155, 233] on div "End Time 22:00" at bounding box center [1070, 252] width 408 height 39
click at [1177, 827] on span "Save & Submit Timesheet" at bounding box center [1173, 825] width 153 height 16
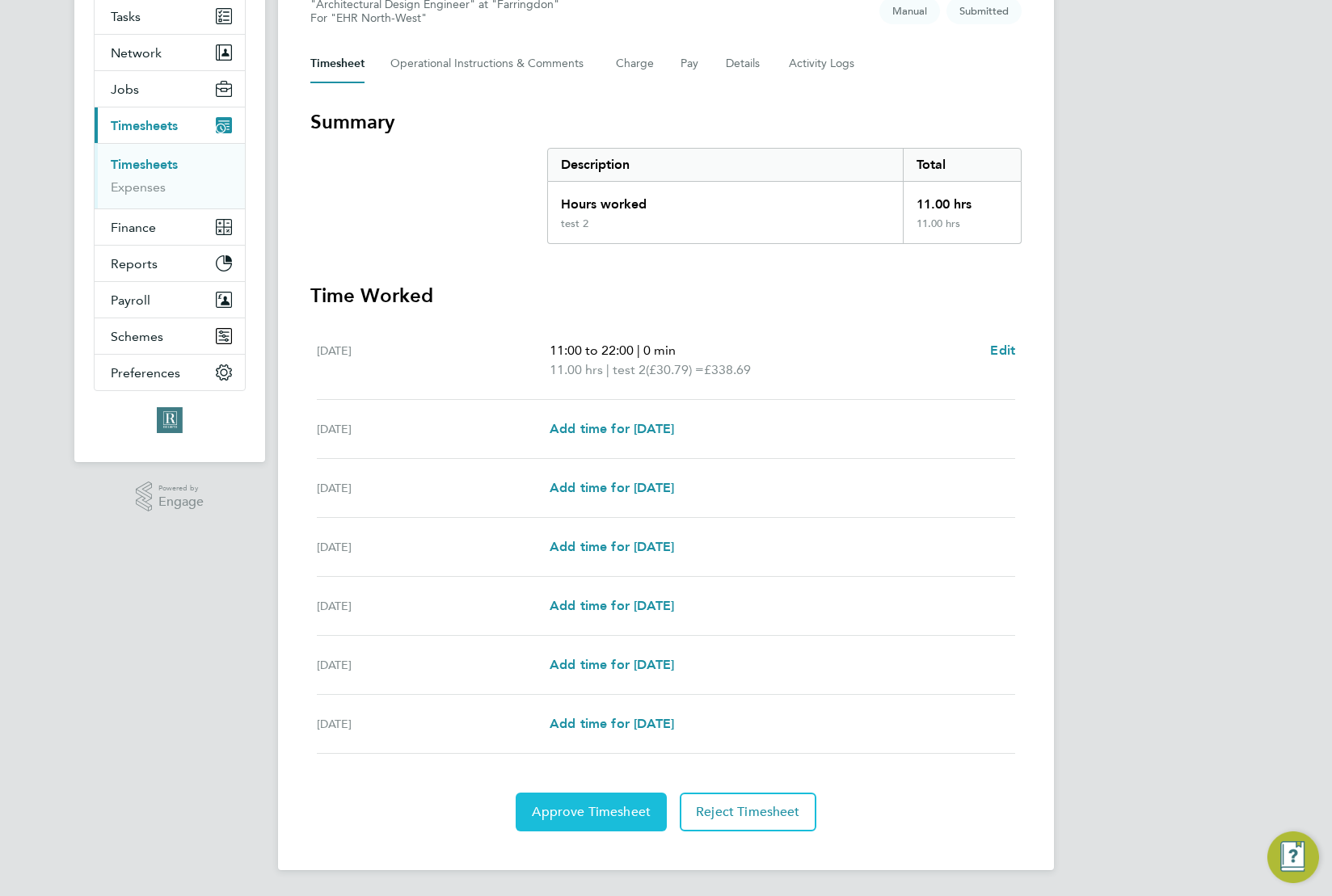
drag, startPoint x: 583, startPoint y: 818, endPoint x: 579, endPoint y: 840, distance: 22.4
click at [583, 819] on span "Approve Timesheet" at bounding box center [591, 811] width 119 height 16
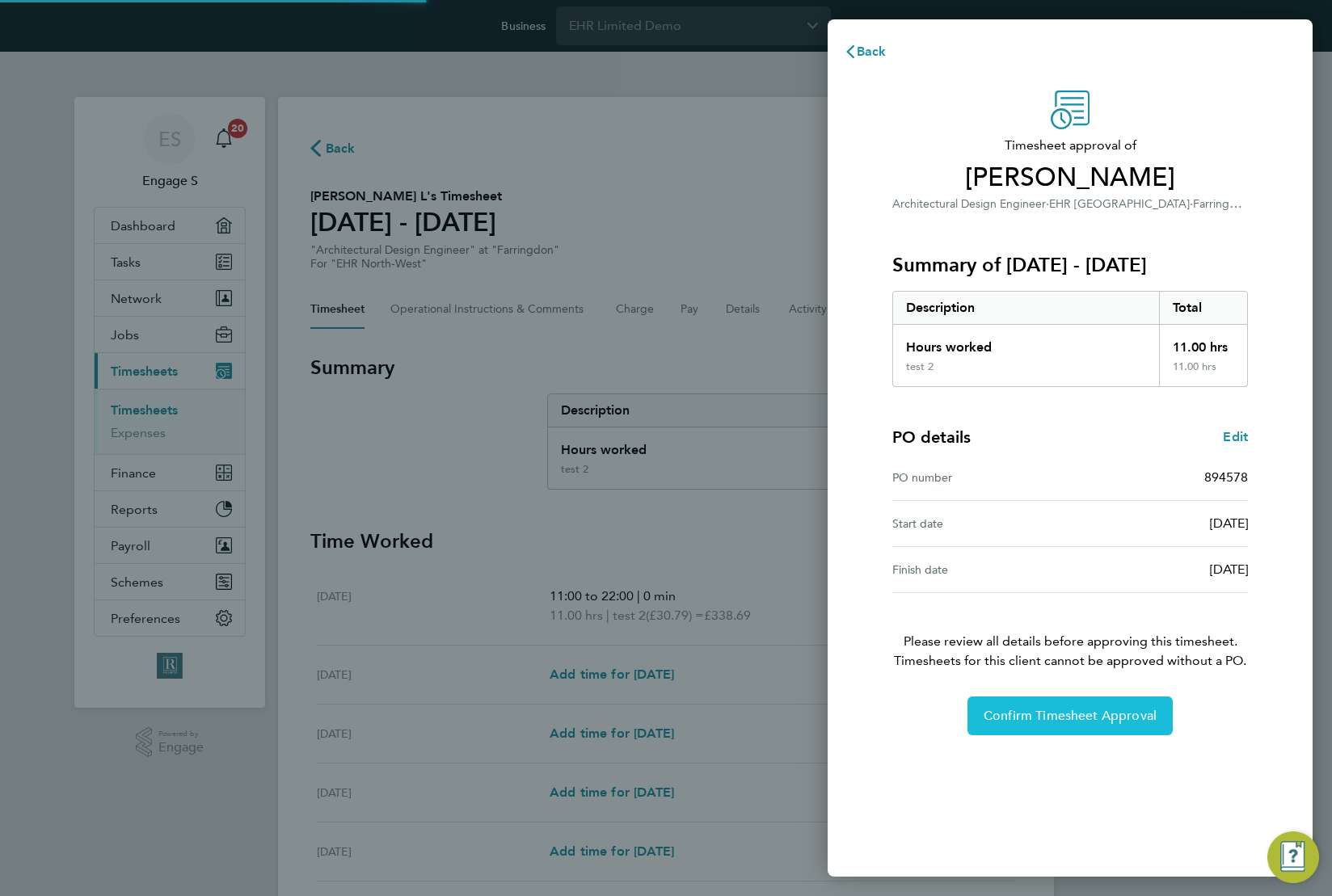
click at [1059, 703] on button "Confirm Timesheet Approval" at bounding box center [1070, 716] width 205 height 39
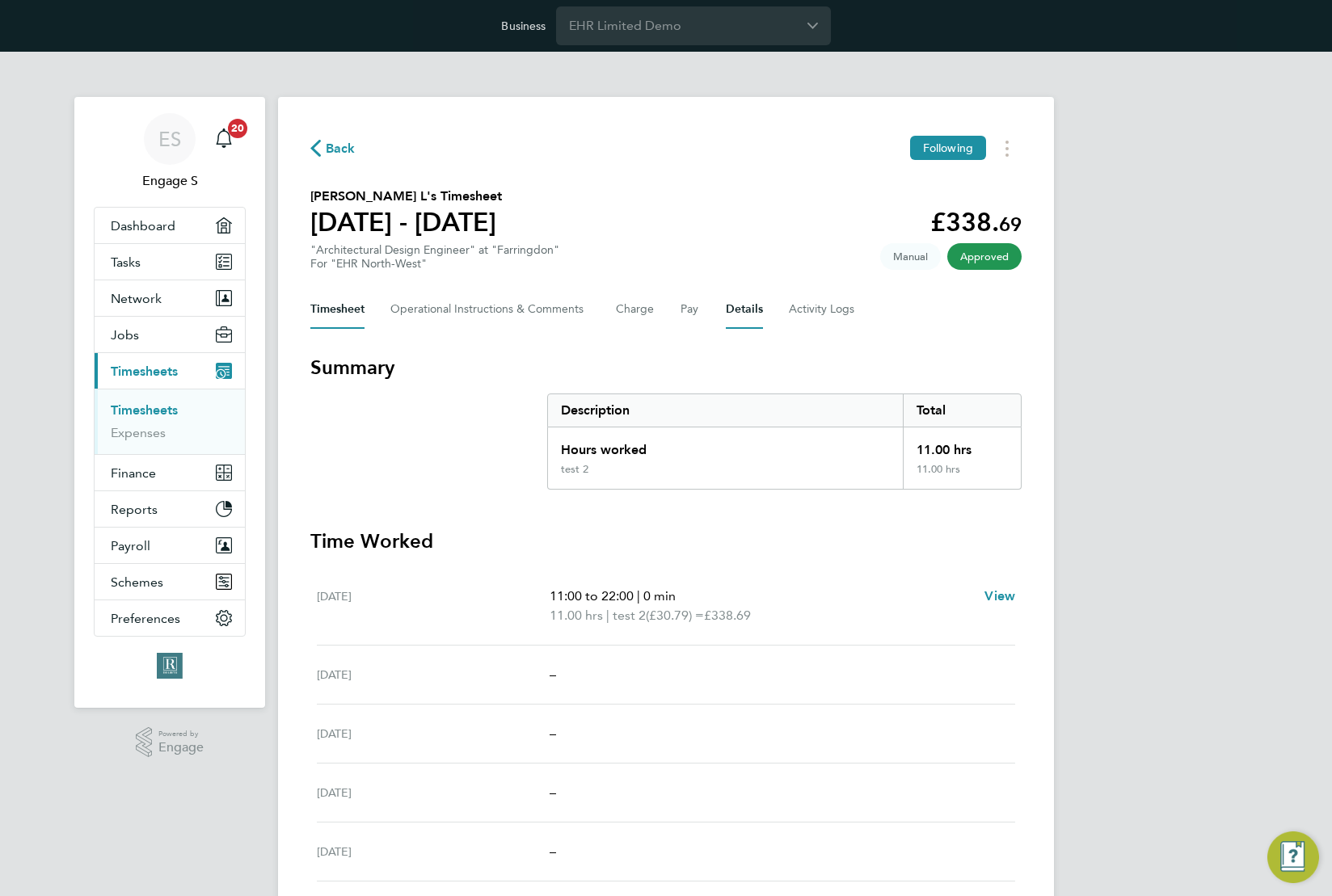
click at [738, 312] on button "Details" at bounding box center [744, 309] width 38 height 39
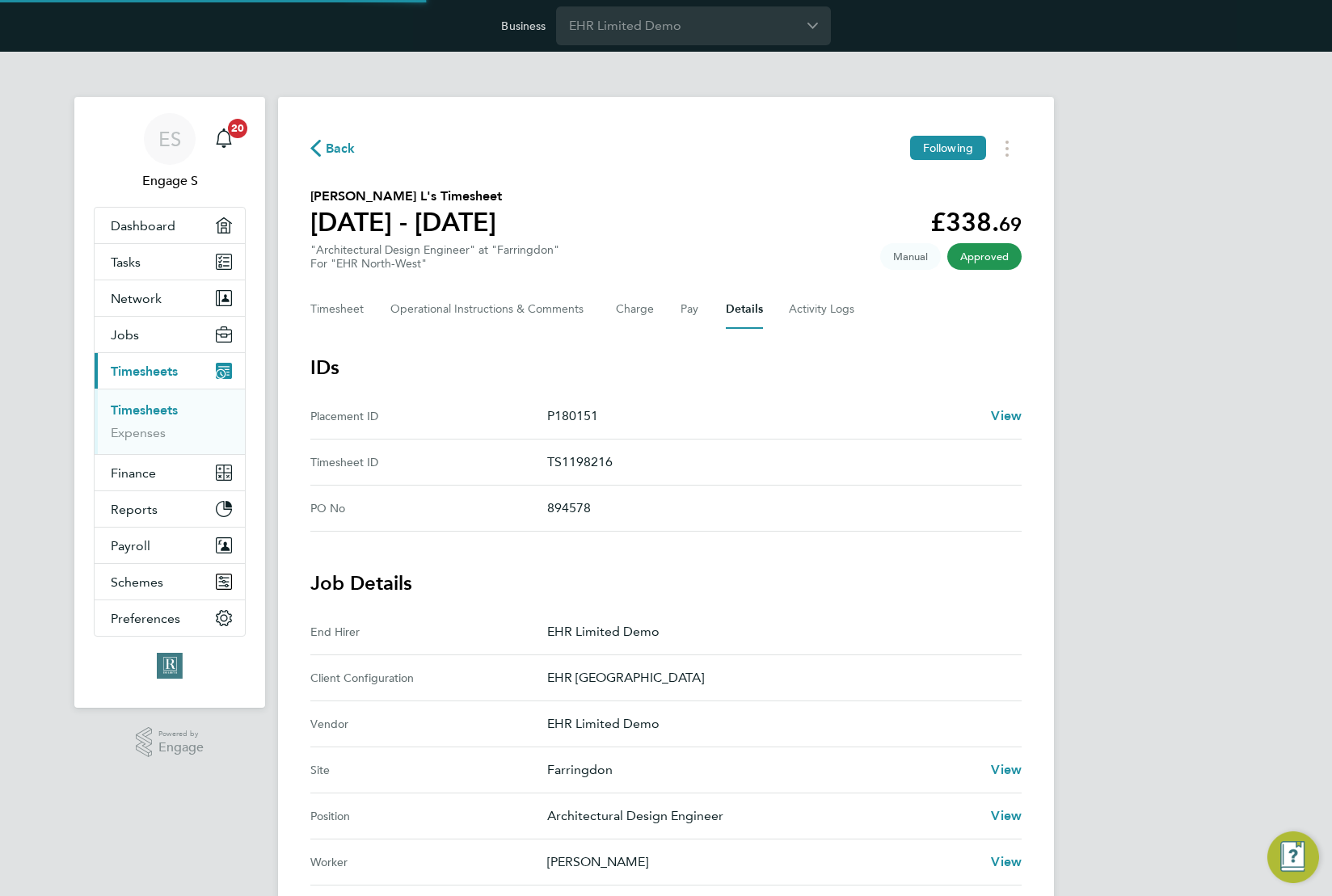
click at [749, 161] on div "Back Following Lucy L's Timesheet 07 - 13 Jul 2025 £338. 69 "Architectural Desi…" at bounding box center [665, 773] width 776 height 1351
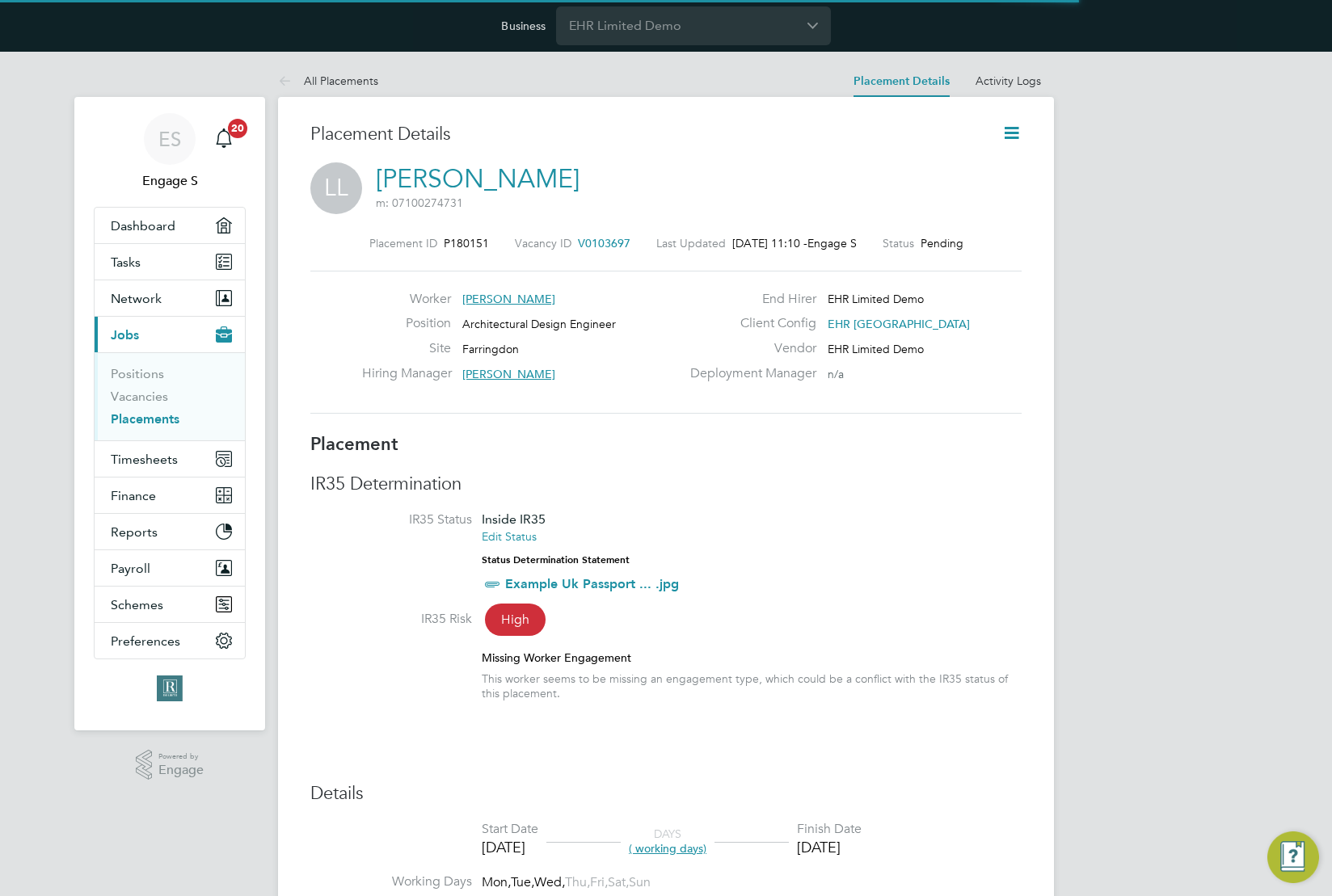
scroll to position [8, 8]
click at [1018, 138] on icon at bounding box center [1011, 132] width 20 height 20
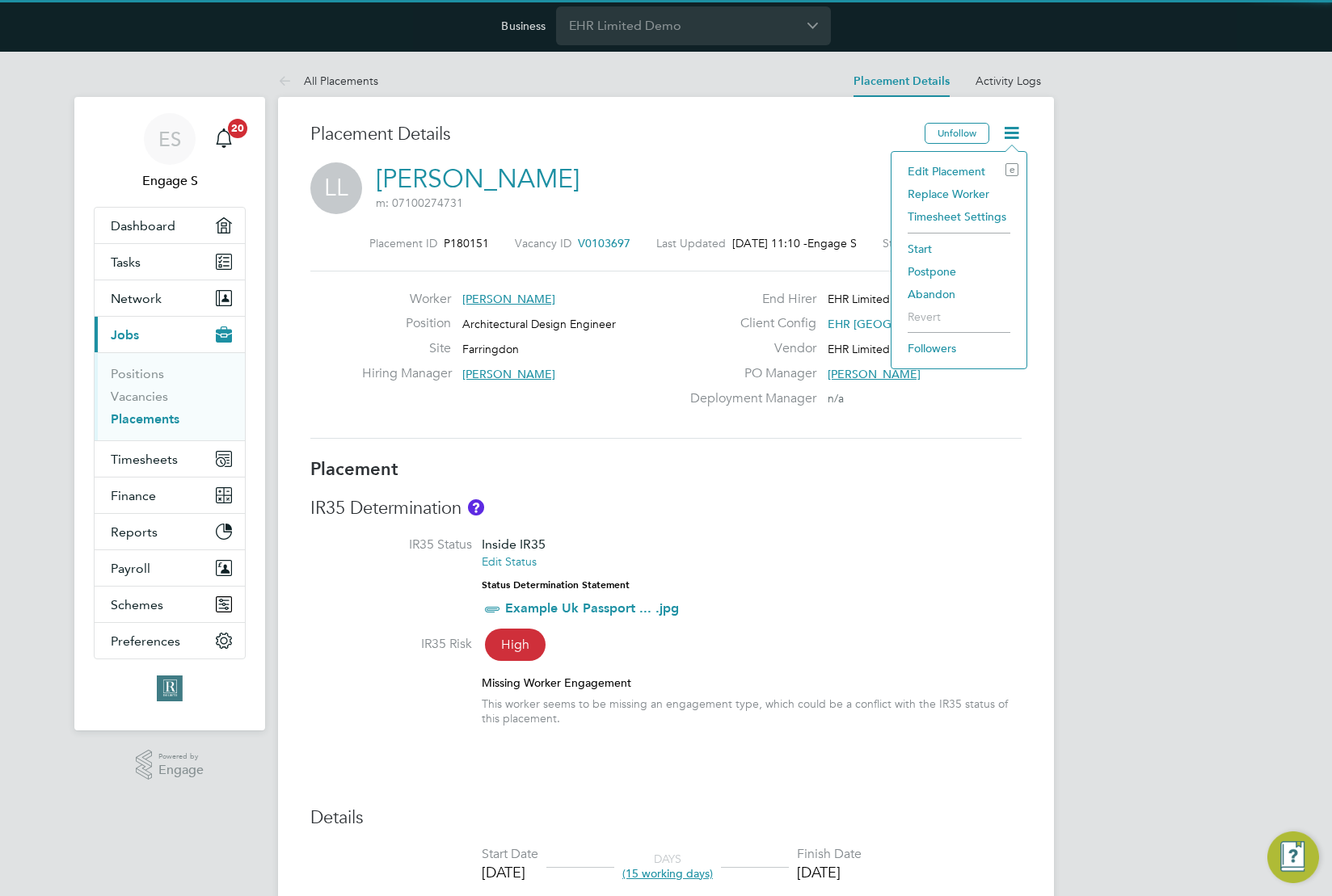
click at [919, 252] on li "Start" at bounding box center [958, 249] width 119 height 22
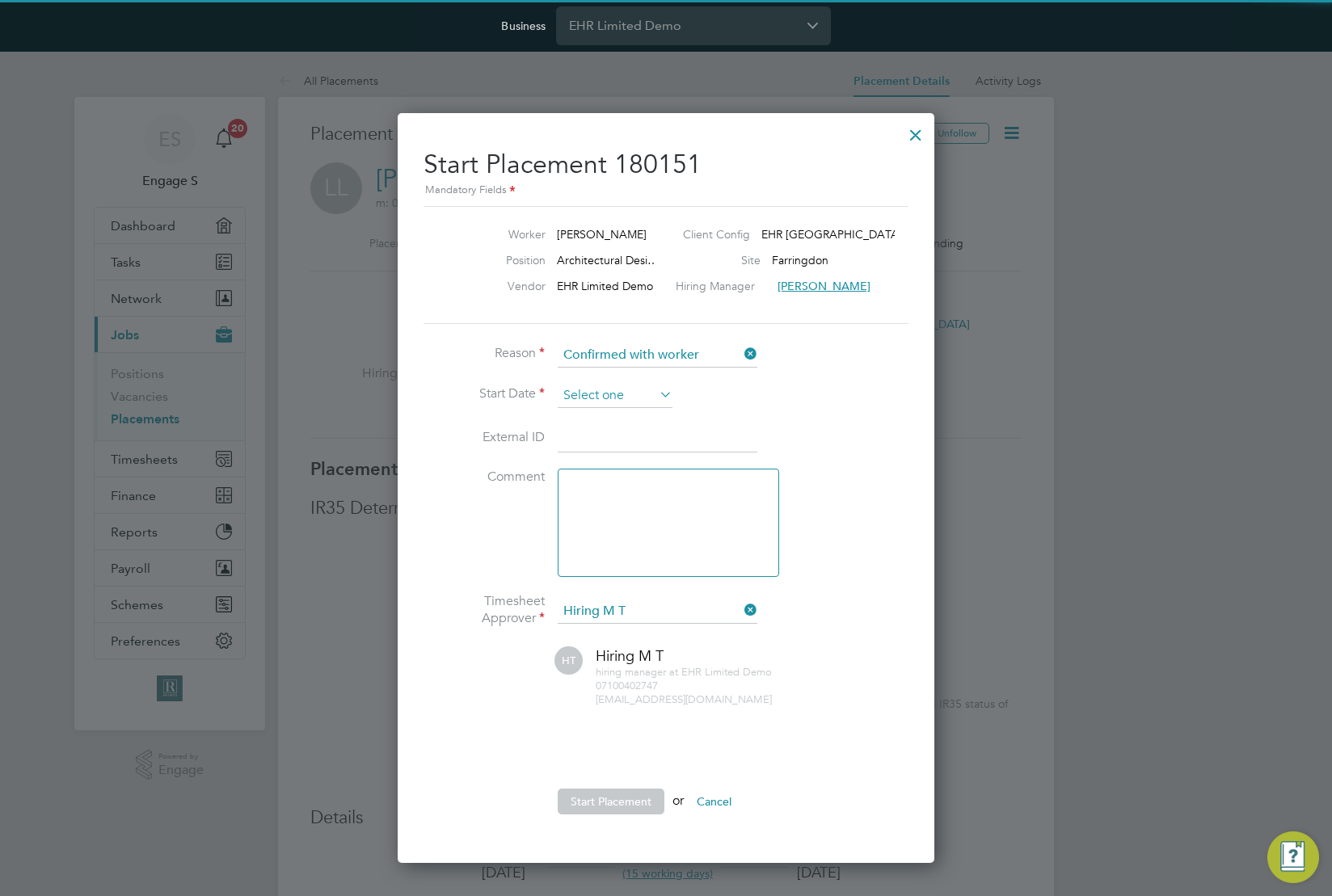
click at [611, 388] on input at bounding box center [615, 395] width 115 height 24
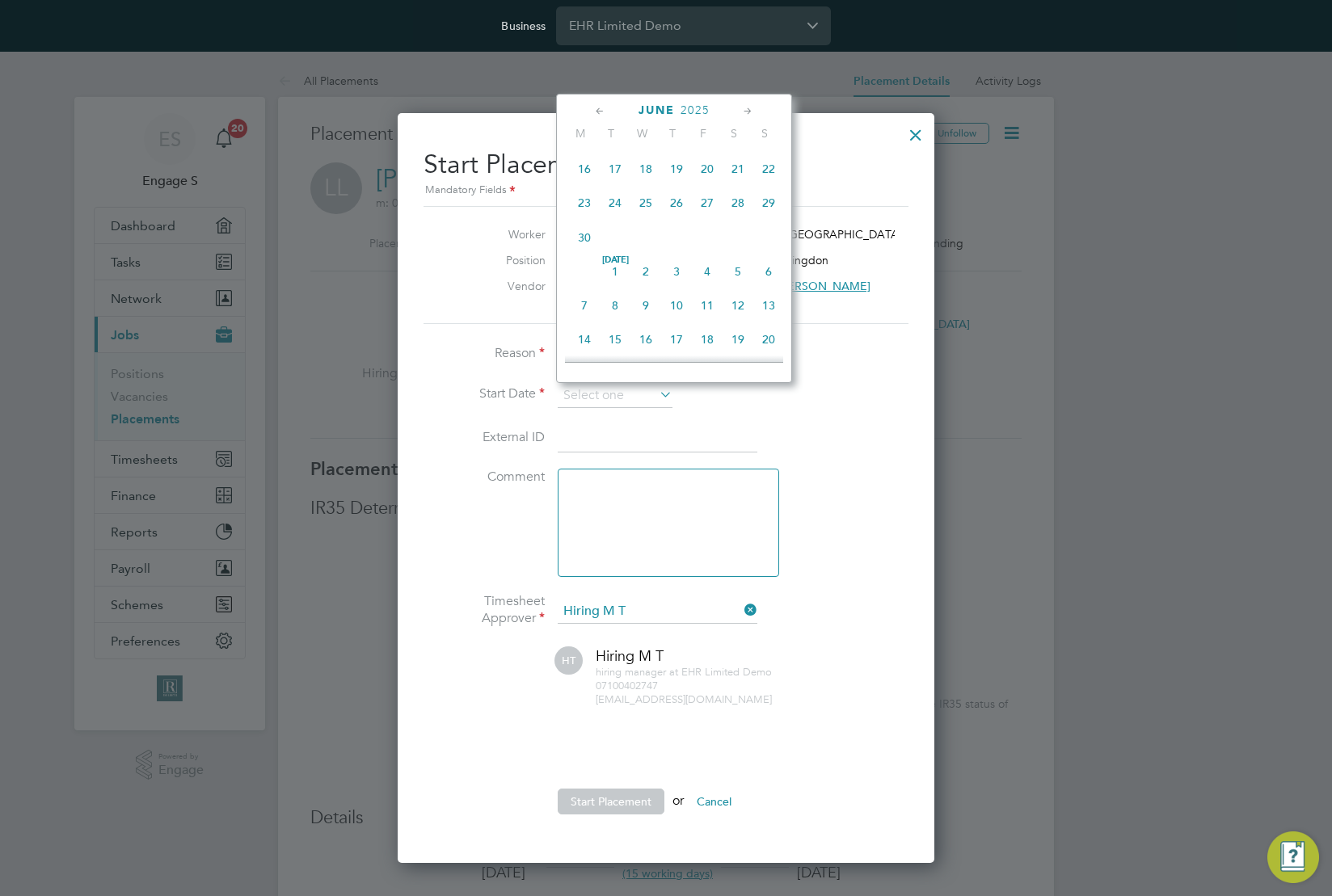
click at [617, 275] on span "Jul 1" at bounding box center [615, 272] width 31 height 31
type input "01 Jul 2025"
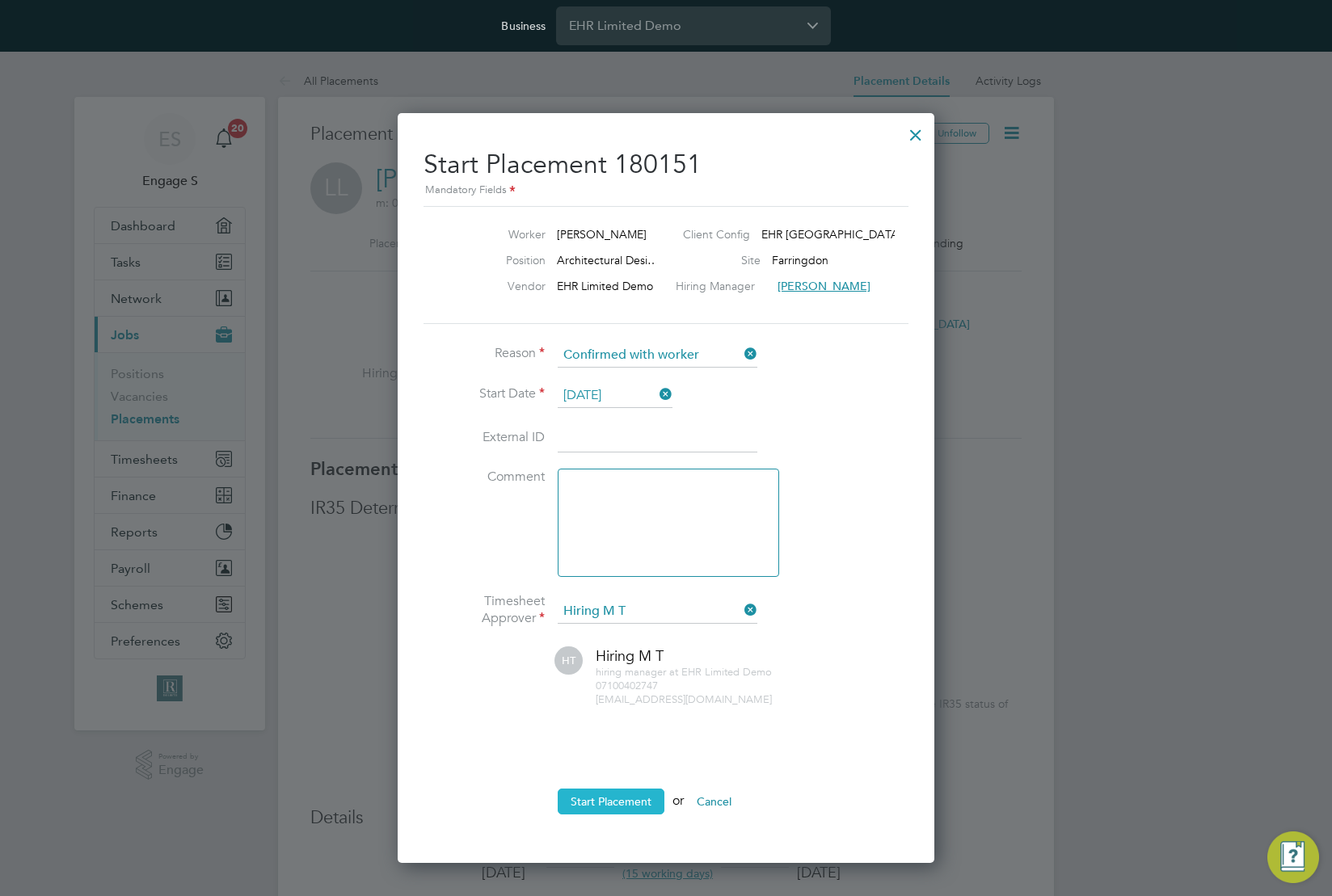
click at [624, 807] on button "Start Placement" at bounding box center [611, 801] width 107 height 26
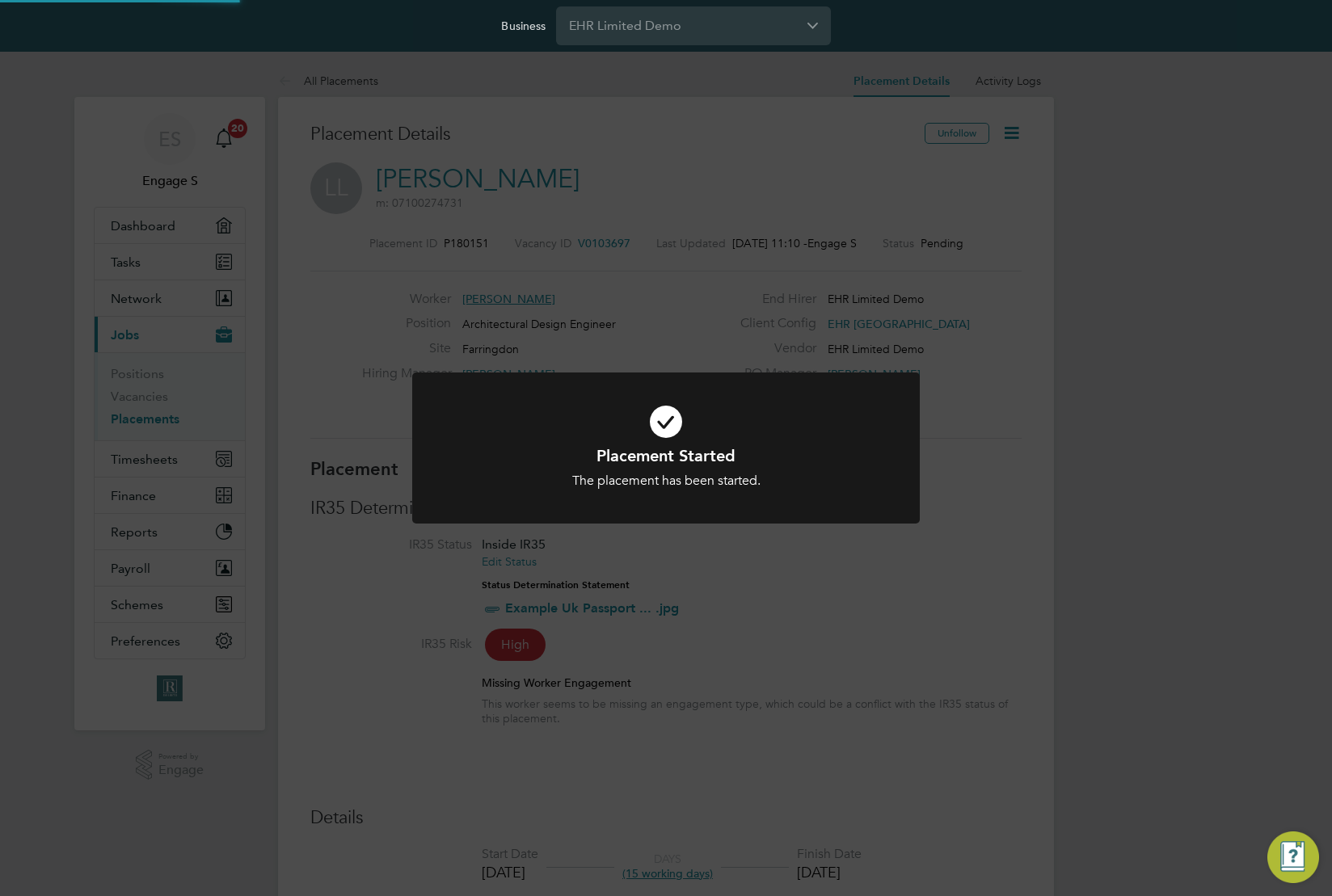
click at [1030, 233] on div "Placement Started The placement has been started. Cancel Okay" at bounding box center [666, 448] width 1332 height 896
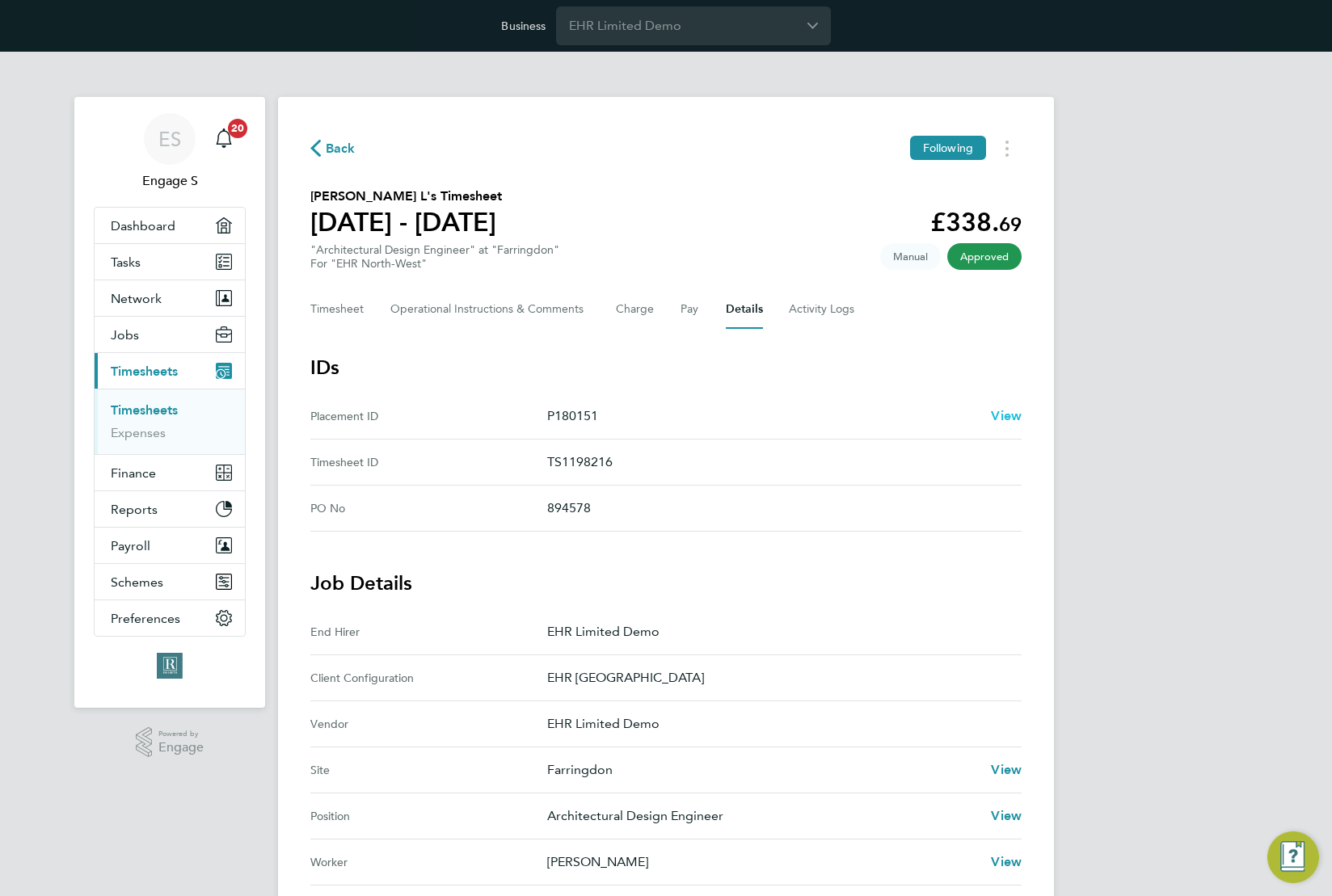
click at [1009, 411] on span "View" at bounding box center [1006, 415] width 31 height 15
click at [593, 142] on div "Back Following" at bounding box center [666, 148] width 711 height 25
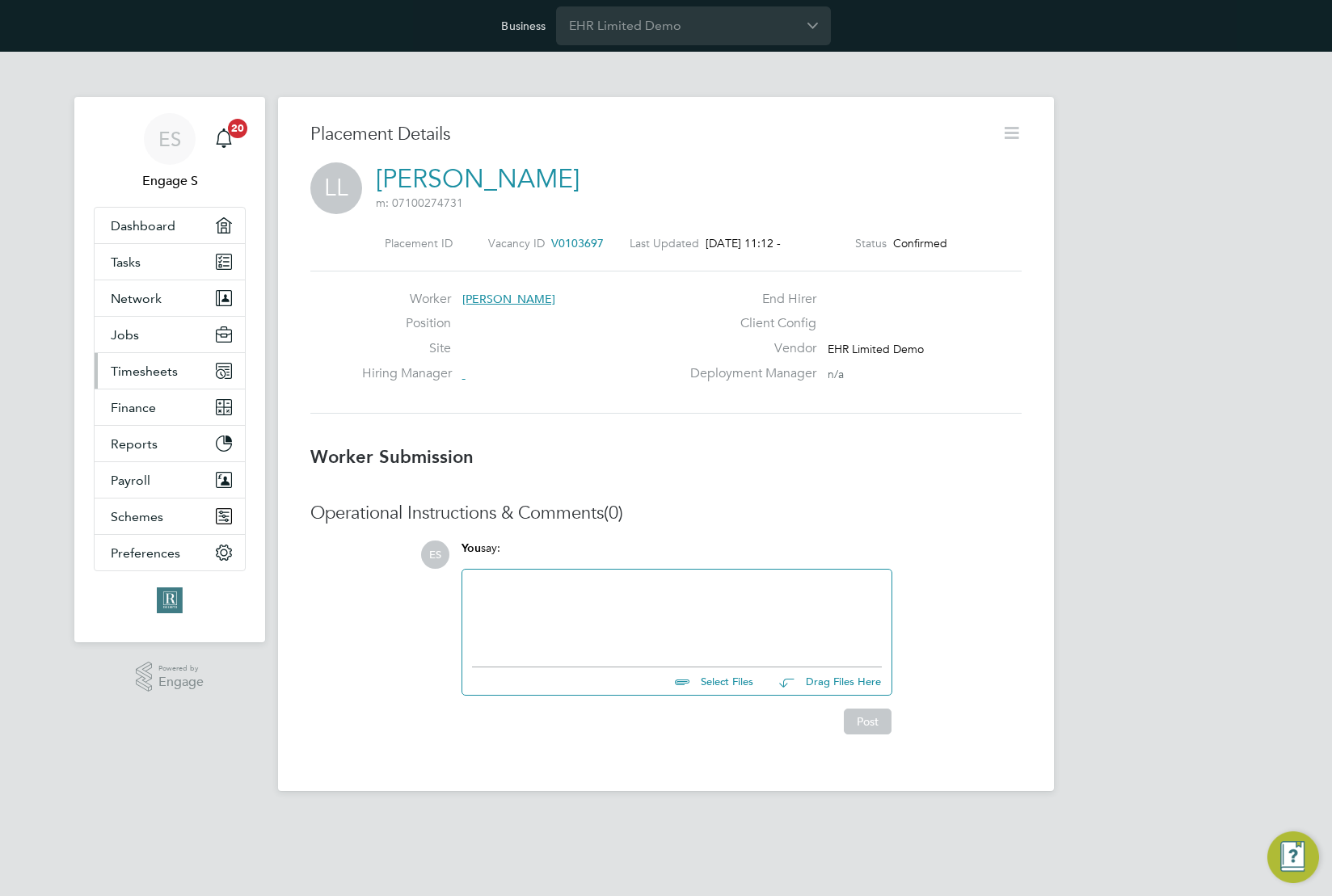
click at [147, 358] on button "Timesheets" at bounding box center [170, 370] width 150 height 36
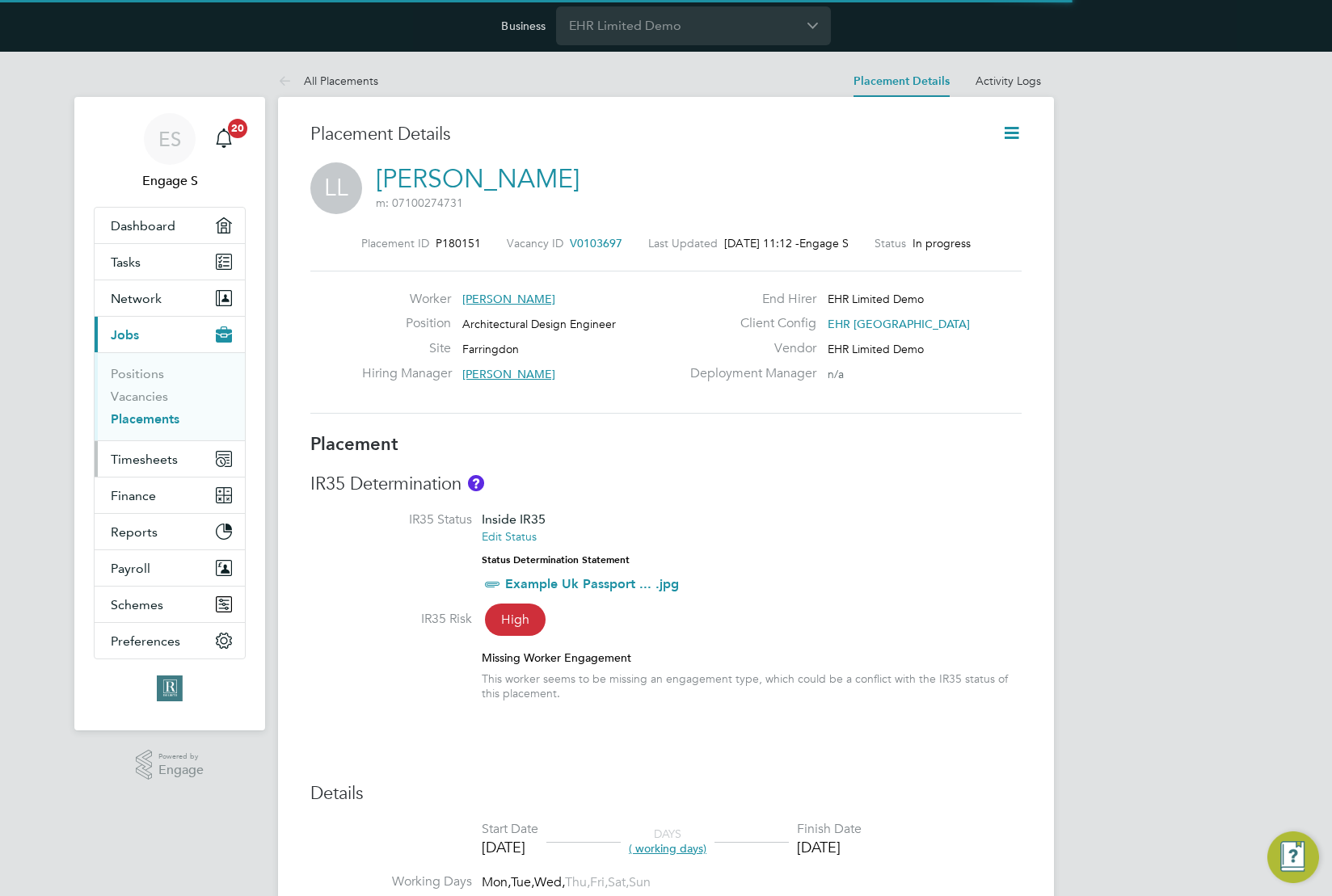
scroll to position [8, 8]
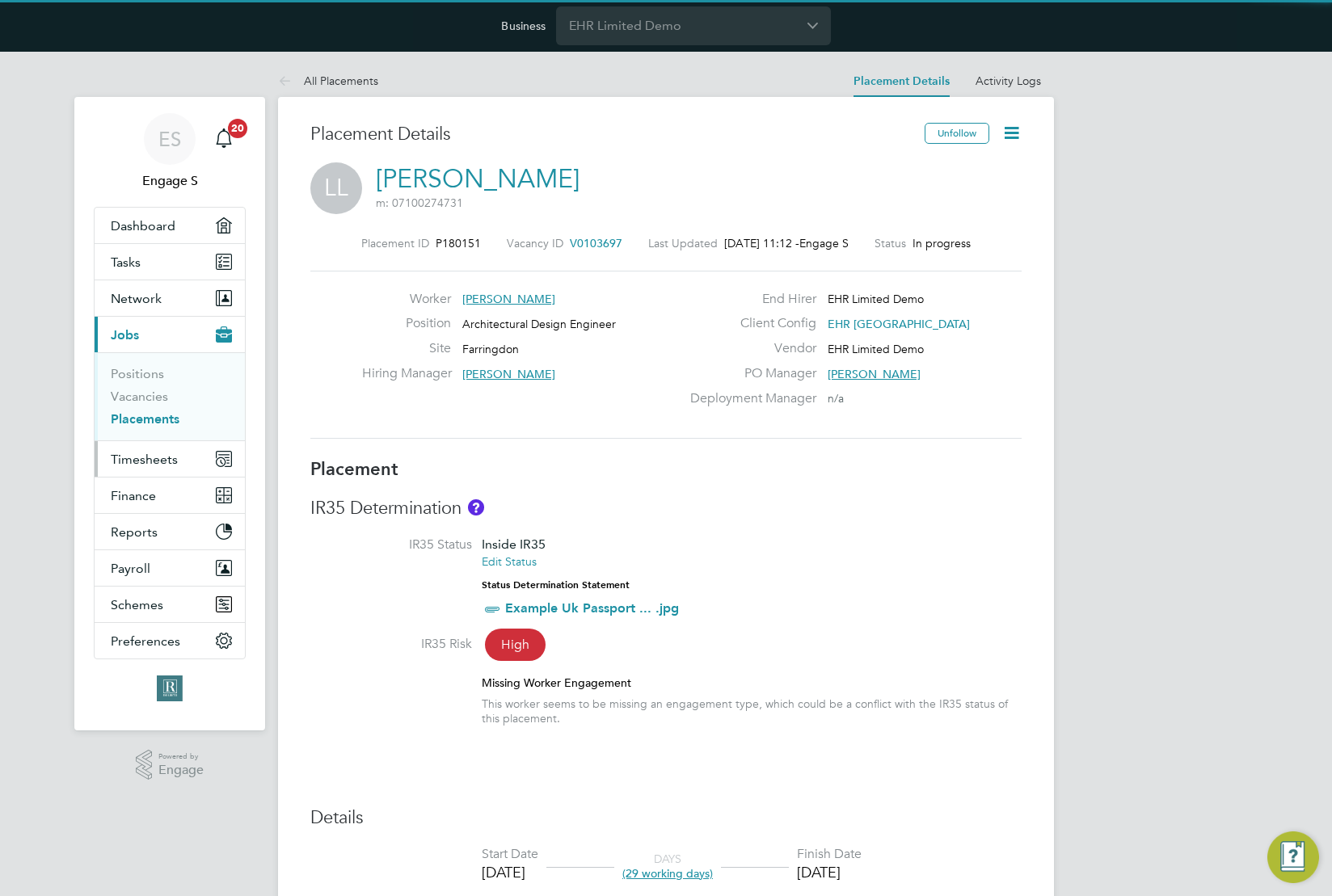
click at [142, 458] on span "Timesheets" at bounding box center [145, 460] width 67 height 15
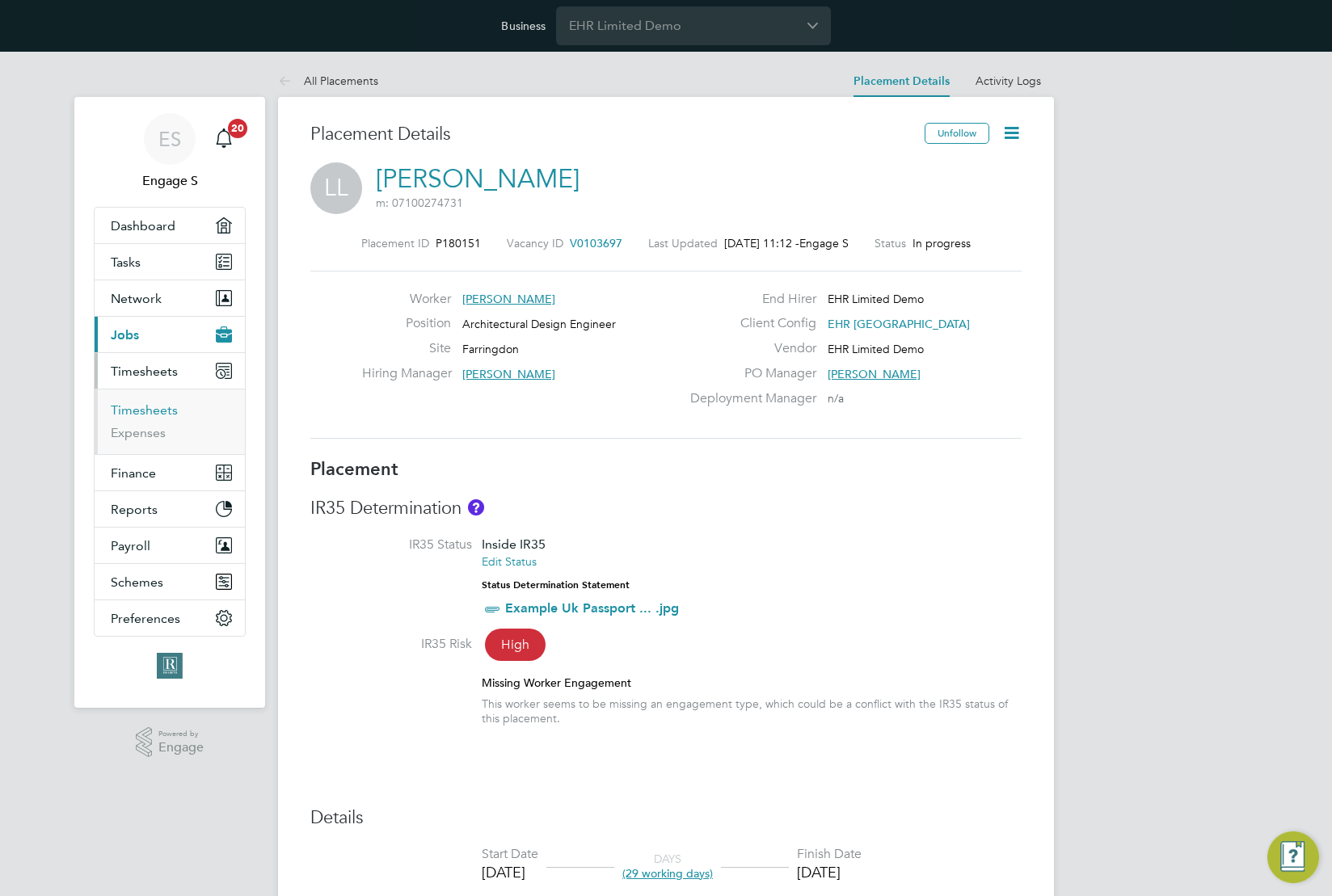
click at [134, 411] on link "Timesheets" at bounding box center [145, 410] width 67 height 15
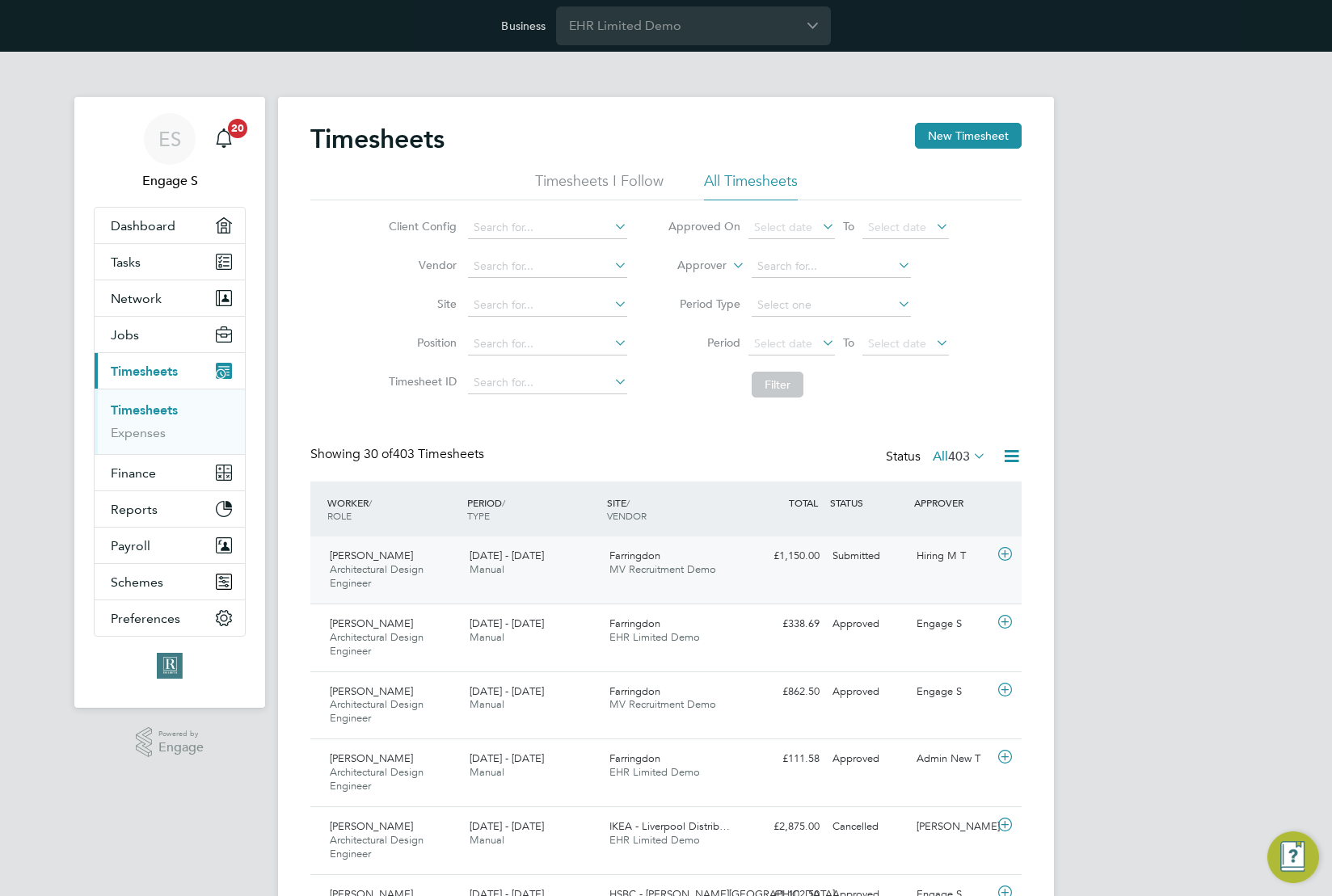
click at [830, 560] on div "Submitted" at bounding box center [867, 557] width 84 height 27
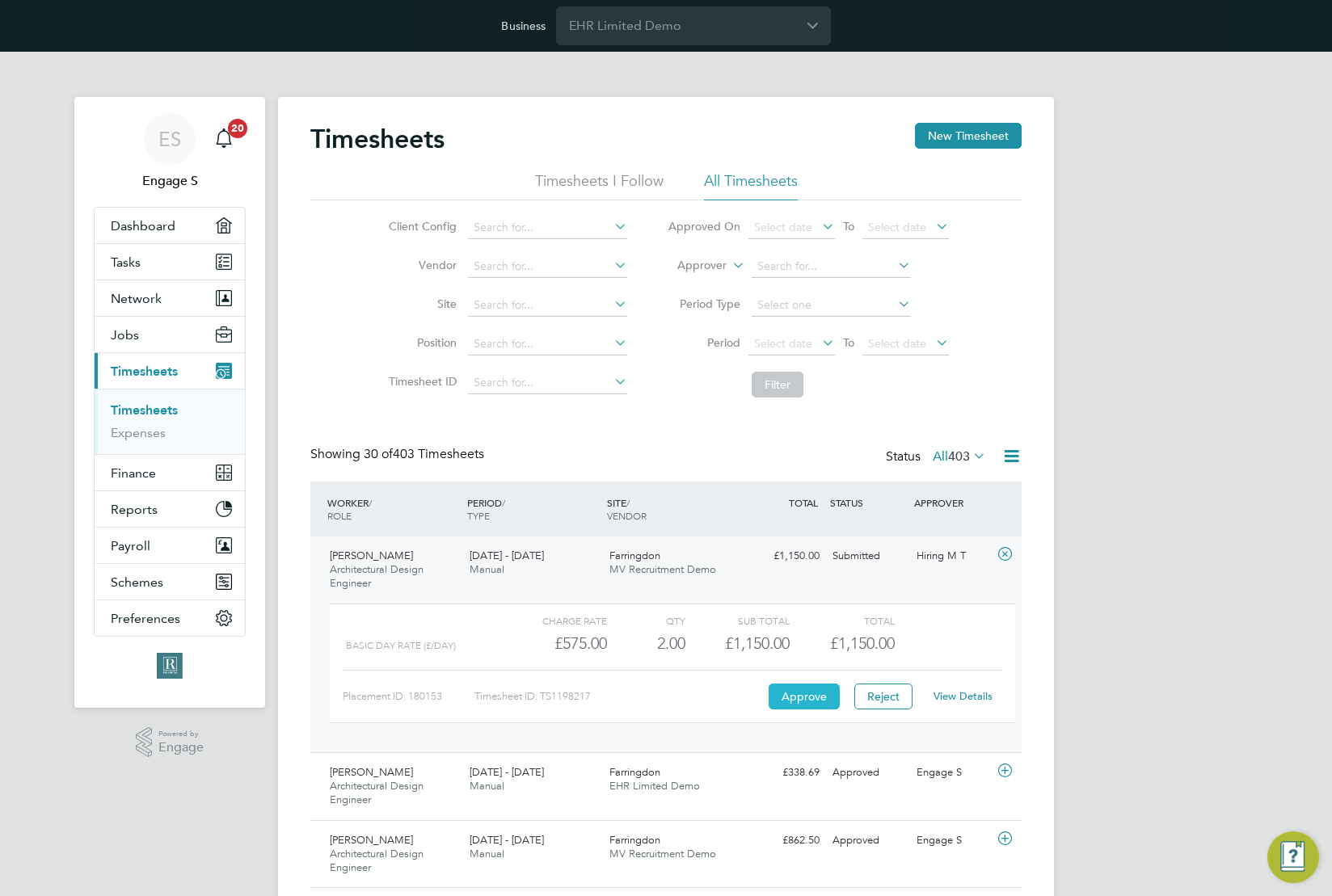
click at [802, 693] on button "Approve" at bounding box center [804, 696] width 71 height 26
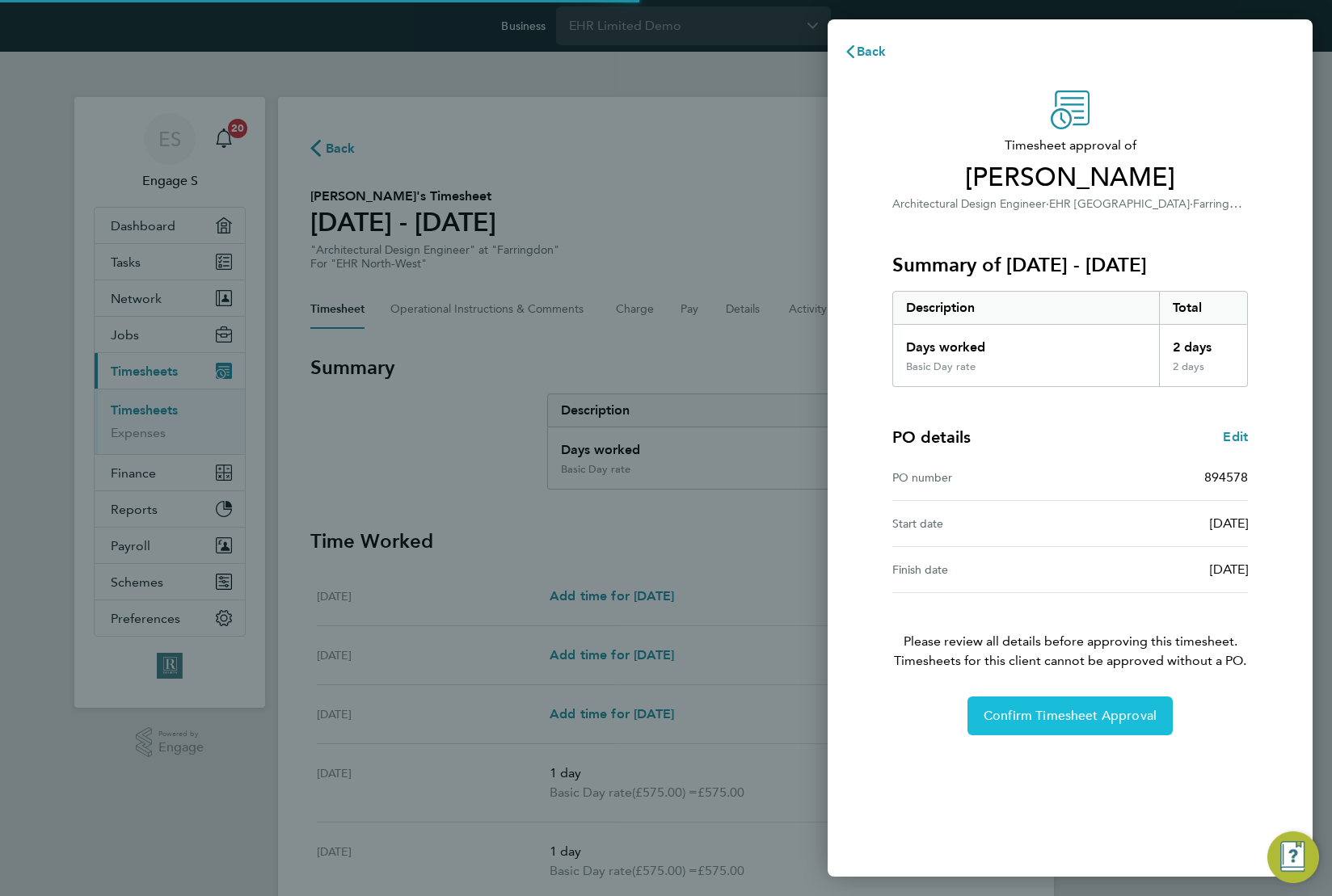
drag, startPoint x: 1086, startPoint y: 711, endPoint x: 961, endPoint y: 808, distance: 158.2
click at [1084, 713] on span "Confirm Timesheet Approval" at bounding box center [1070, 716] width 173 height 16
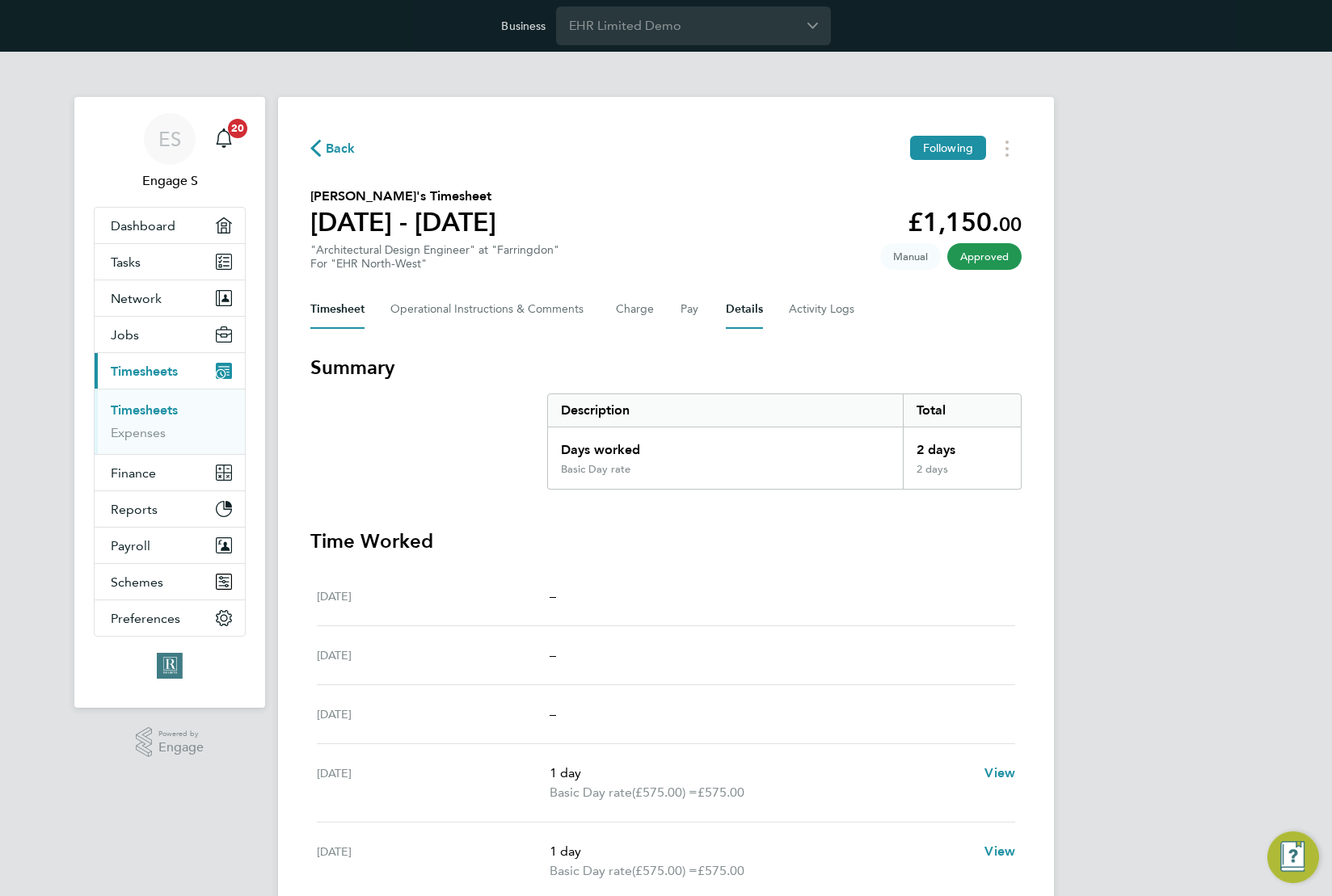
click at [743, 311] on button "Details" at bounding box center [744, 309] width 38 height 39
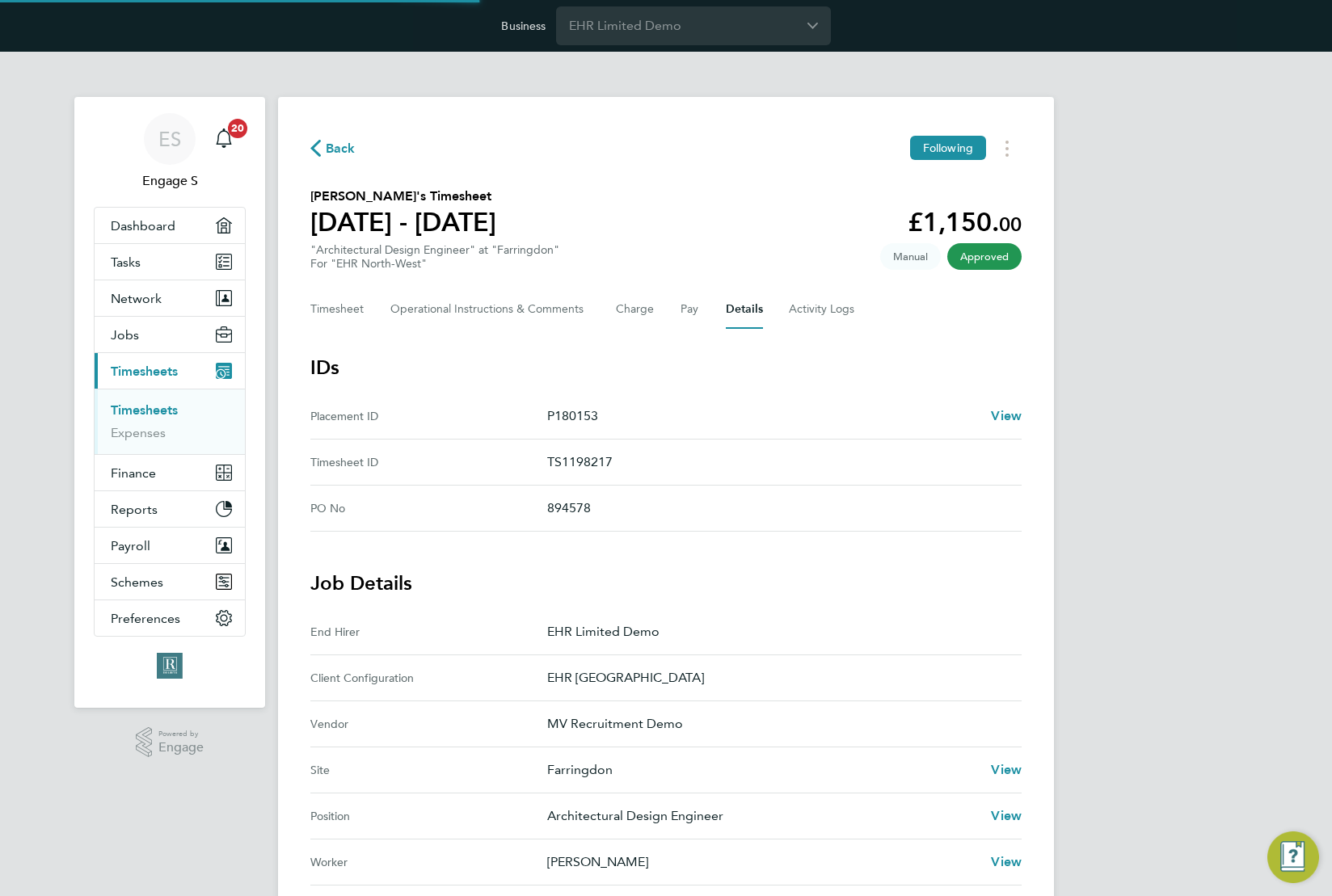
click at [724, 189] on section "[PERSON_NAME]'s Timesheet [DATE] - [DATE] £1,150. 00 "Architectural Design Engi…" at bounding box center [666, 228] width 711 height 84
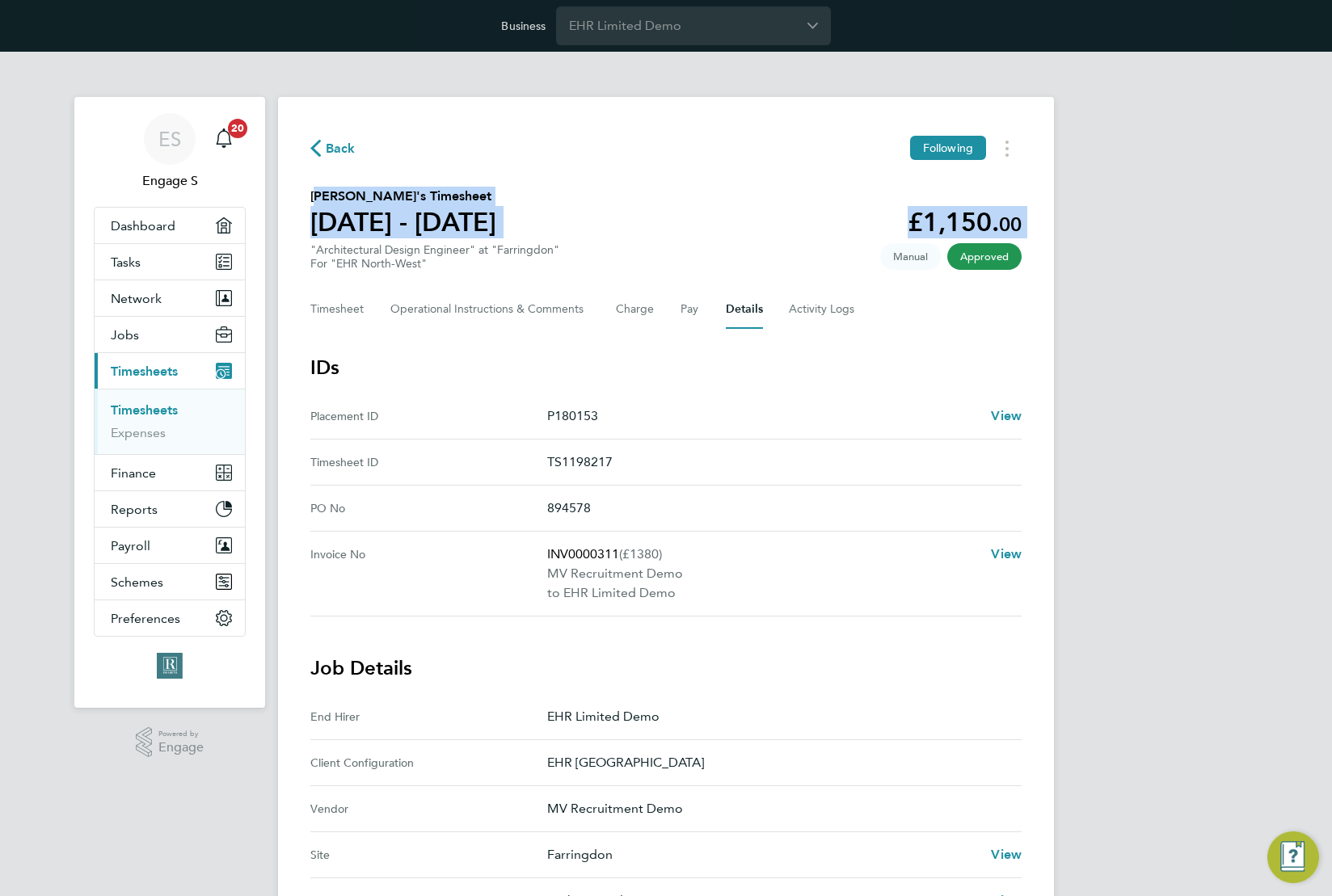
drag, startPoint x: 653, startPoint y: 201, endPoint x: 363, endPoint y: 172, distance: 291.4
click at [363, 172] on div "Back Following Anthony T's Timesheet 11 - 17 Aug 2025 £1,150. 00 "Architectural…" at bounding box center [665, 815] width 776 height 1436
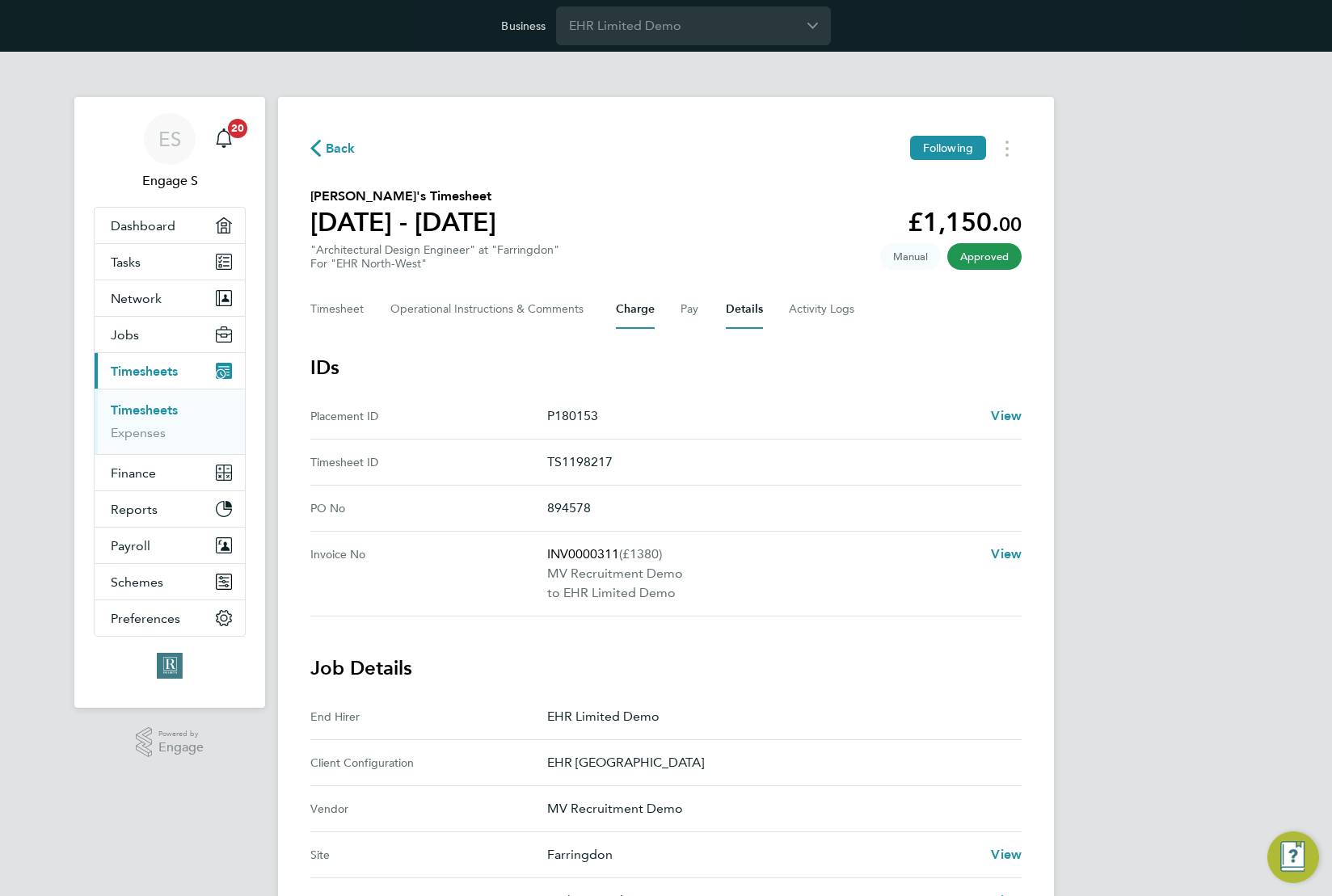
click at [626, 315] on button "Charge" at bounding box center [635, 309] width 39 height 39
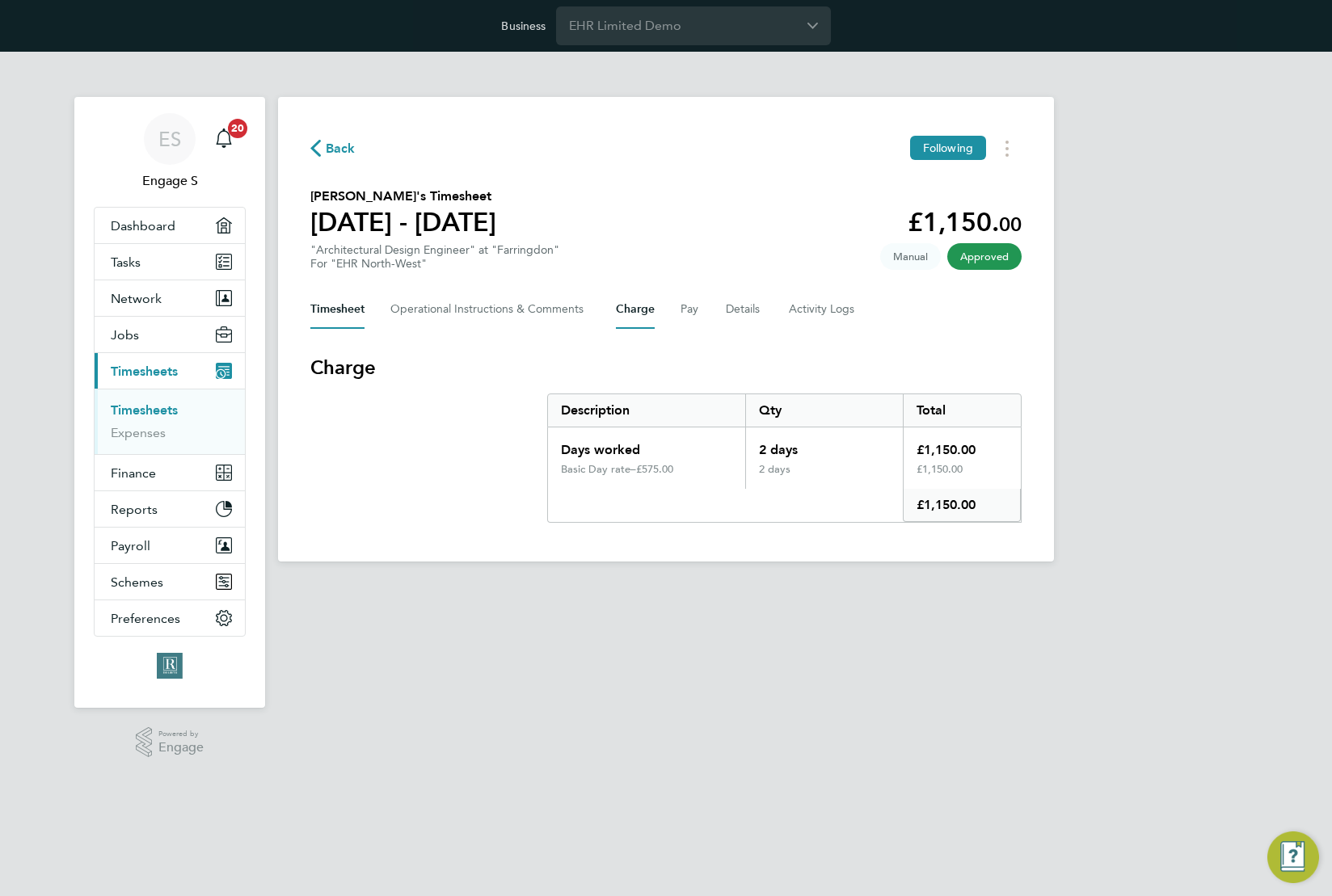
click at [333, 309] on button "Timesheet" at bounding box center [337, 309] width 54 height 39
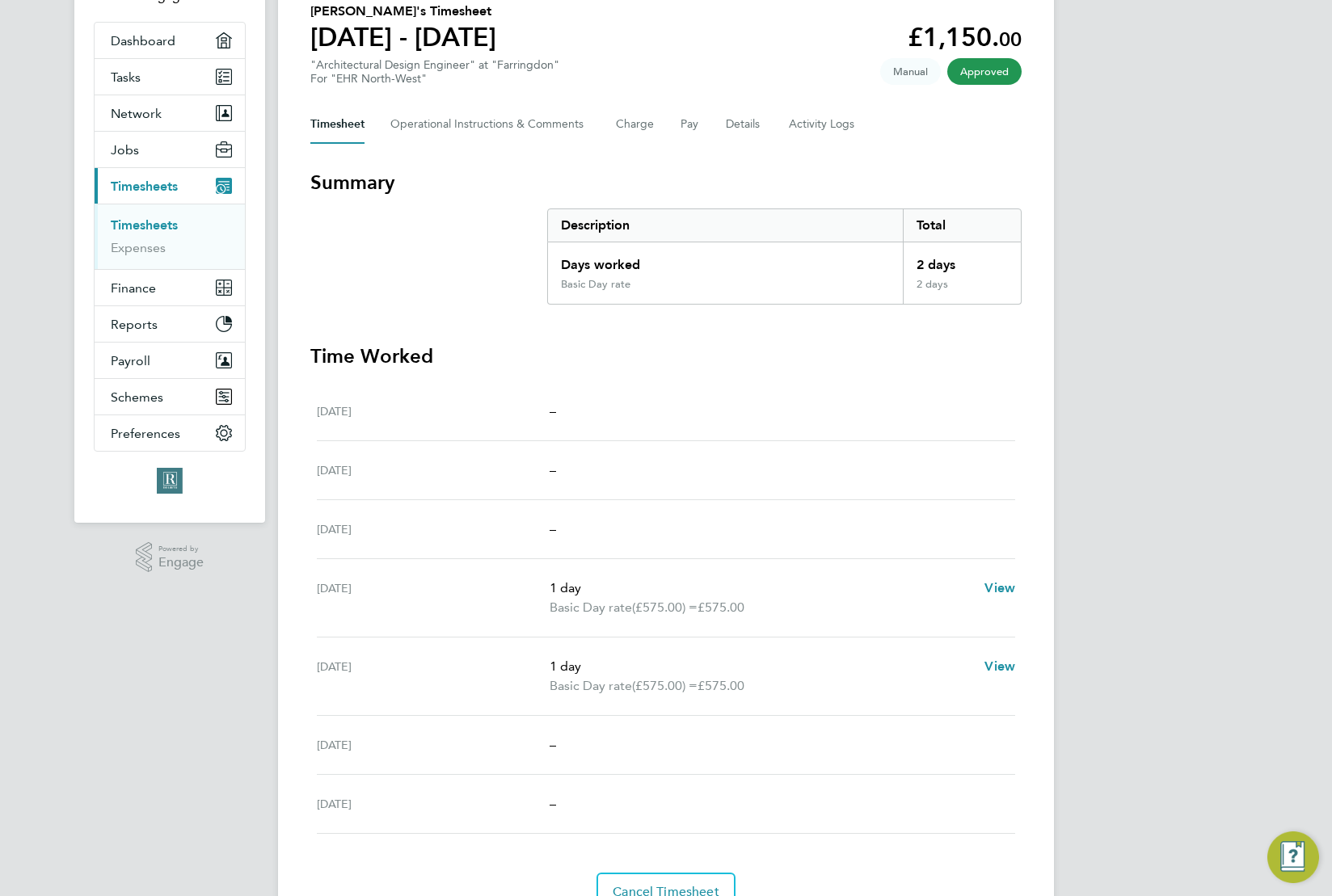
scroll to position [265, 0]
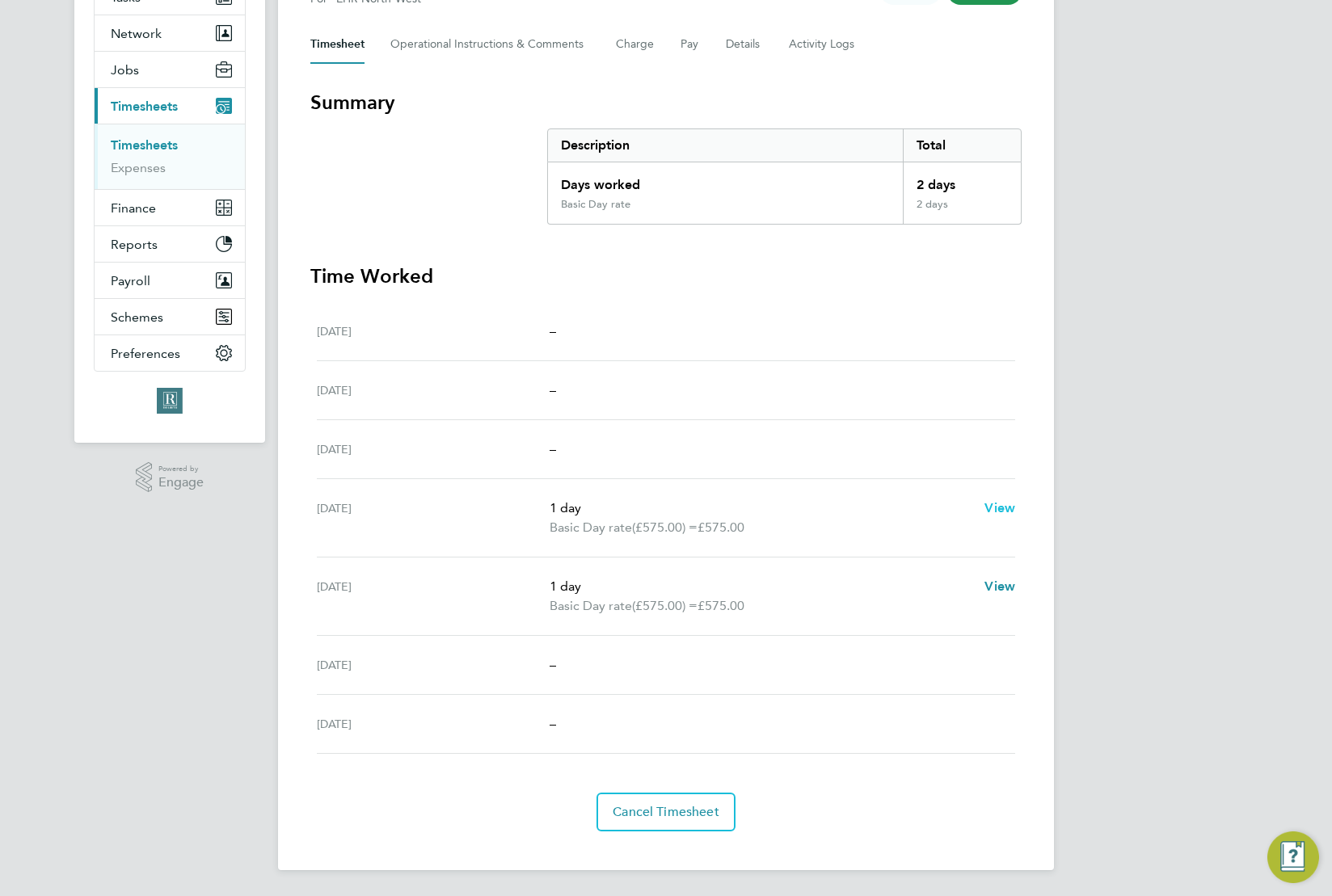
click at [999, 510] on span "View" at bounding box center [999, 508] width 31 height 15
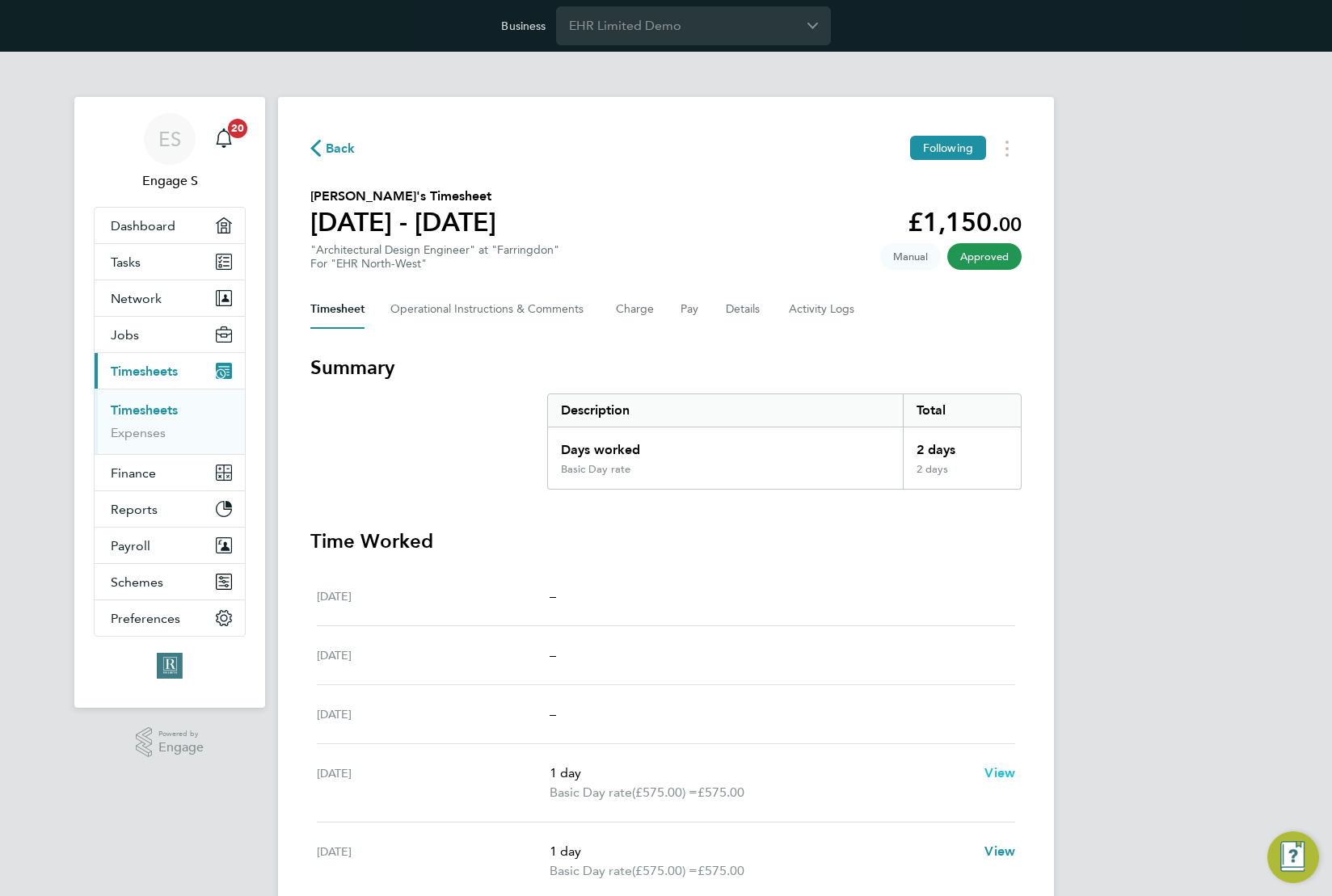
select select "1"
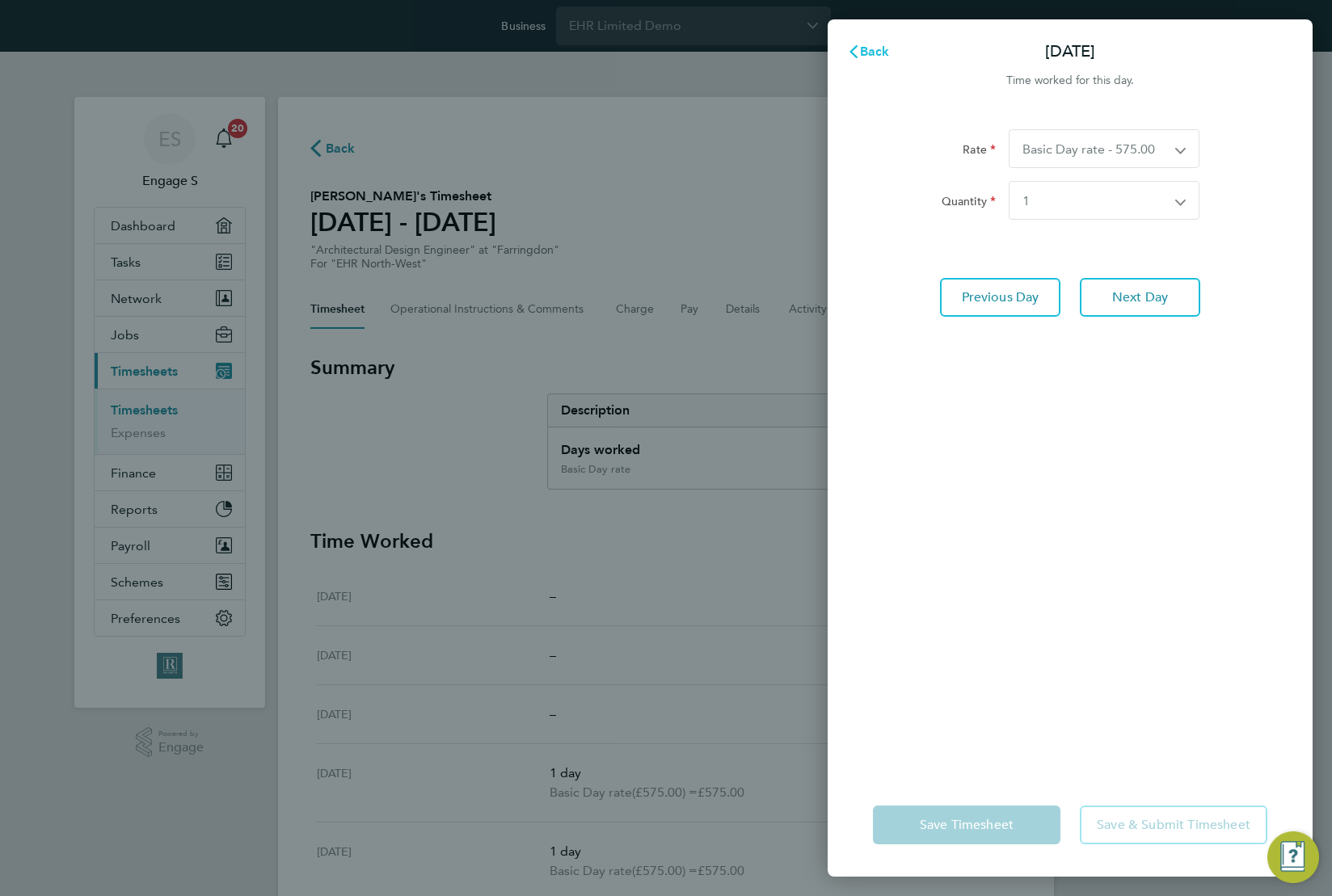
click at [878, 53] on span "Back" at bounding box center [874, 51] width 30 height 15
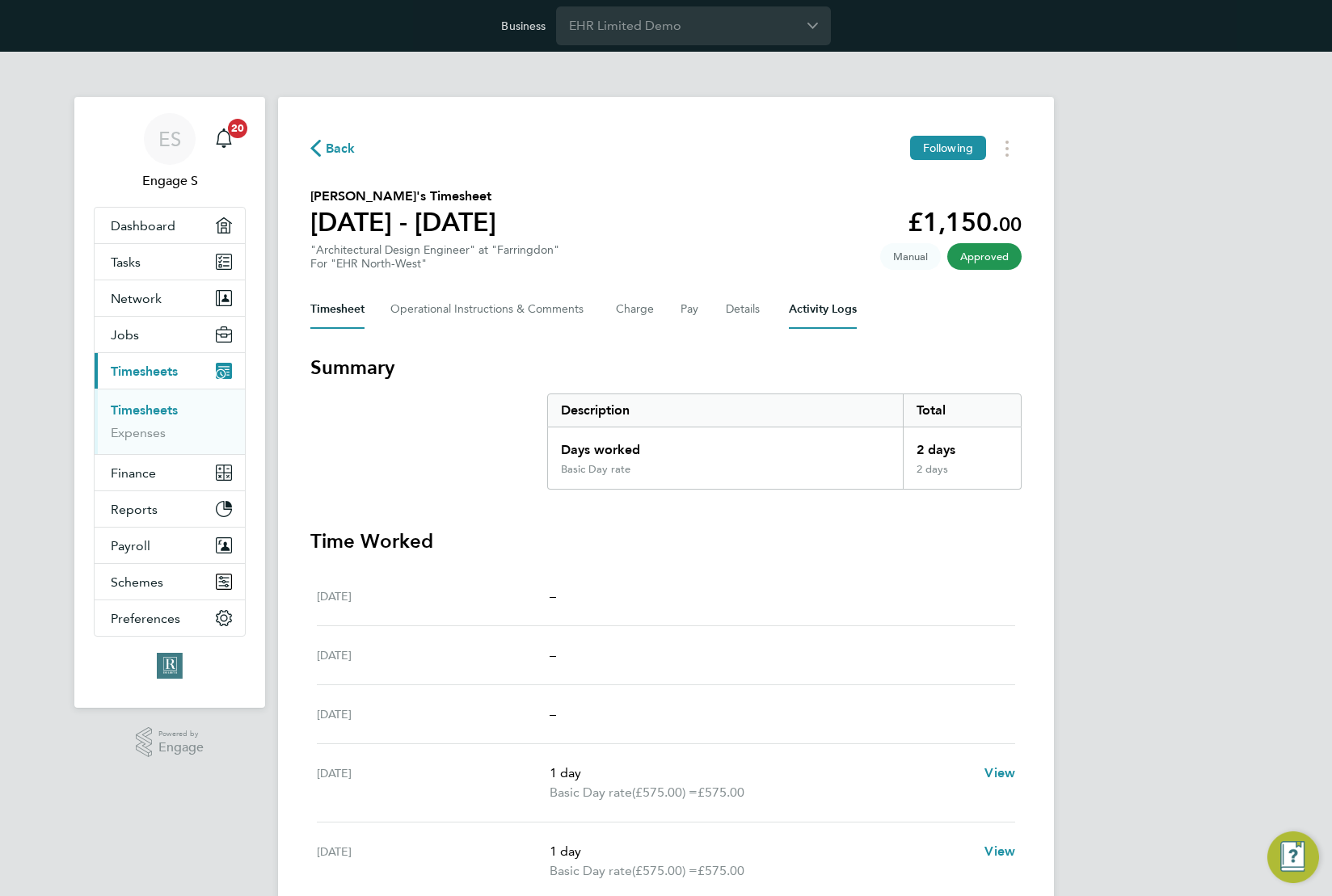
click at [819, 311] on Logs-tab "Activity Logs" at bounding box center [822, 309] width 67 height 39
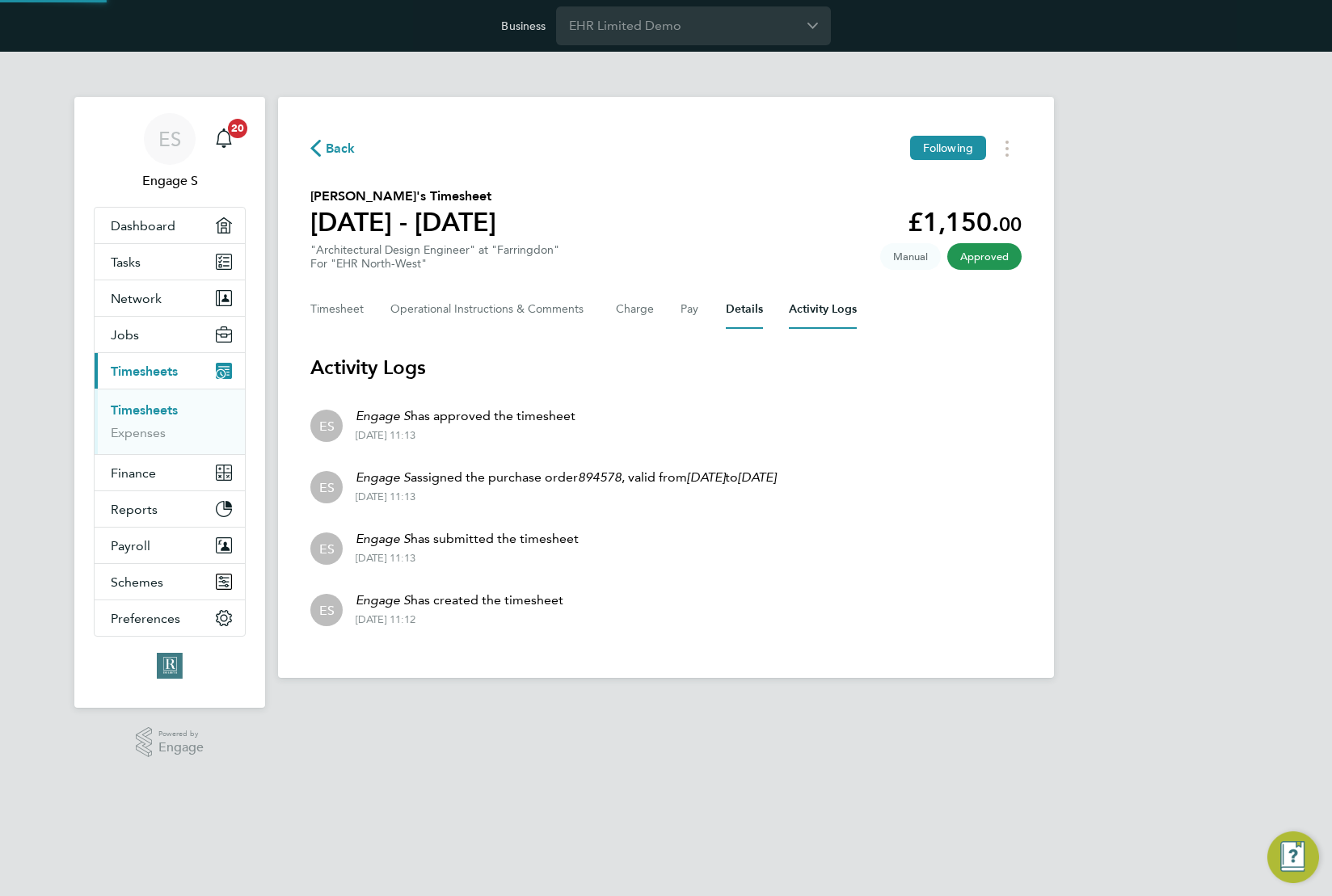
click at [745, 306] on button "Details" at bounding box center [744, 309] width 38 height 39
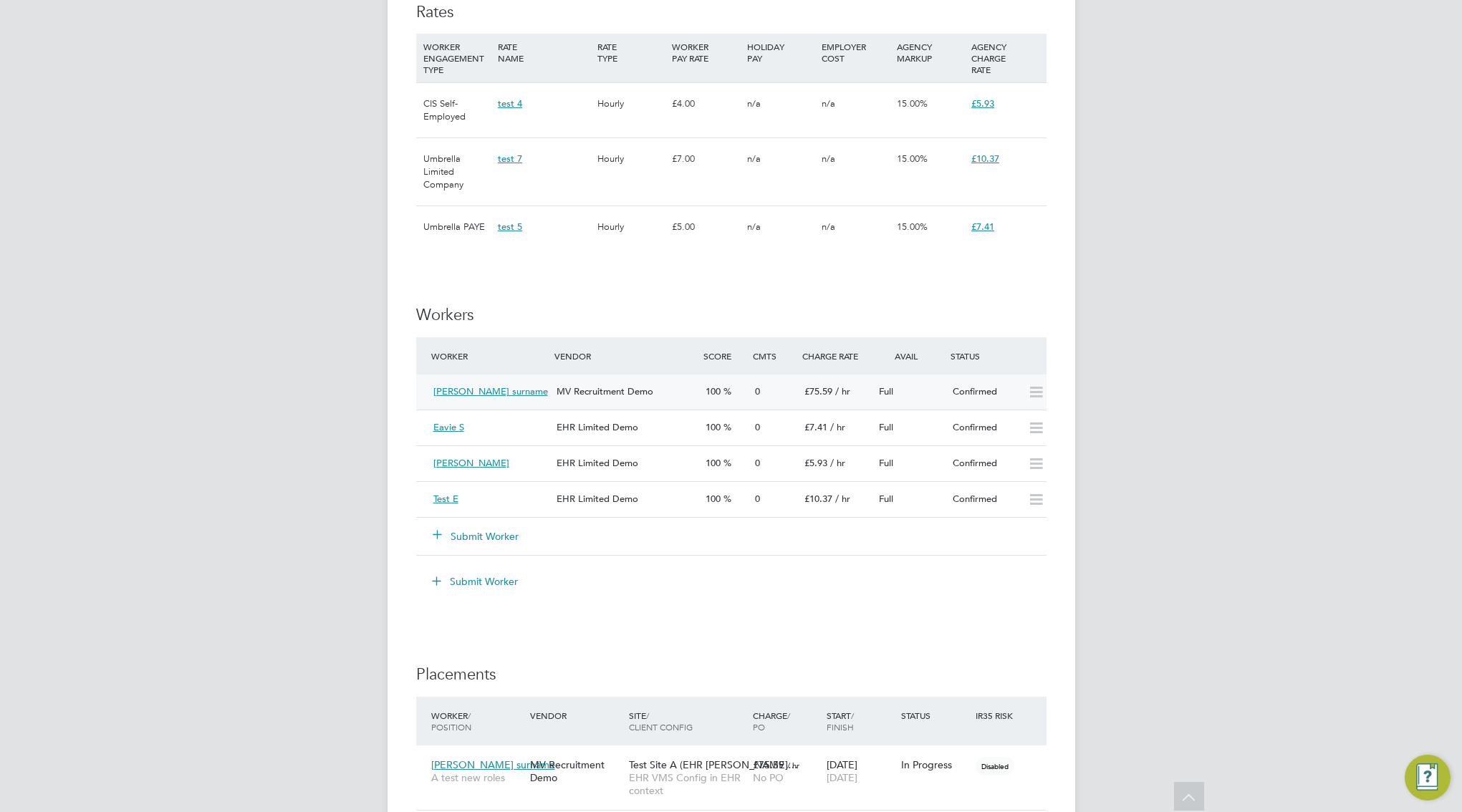
click at [721, 396] on span "100" at bounding box center [713, 391] width 15 height 12
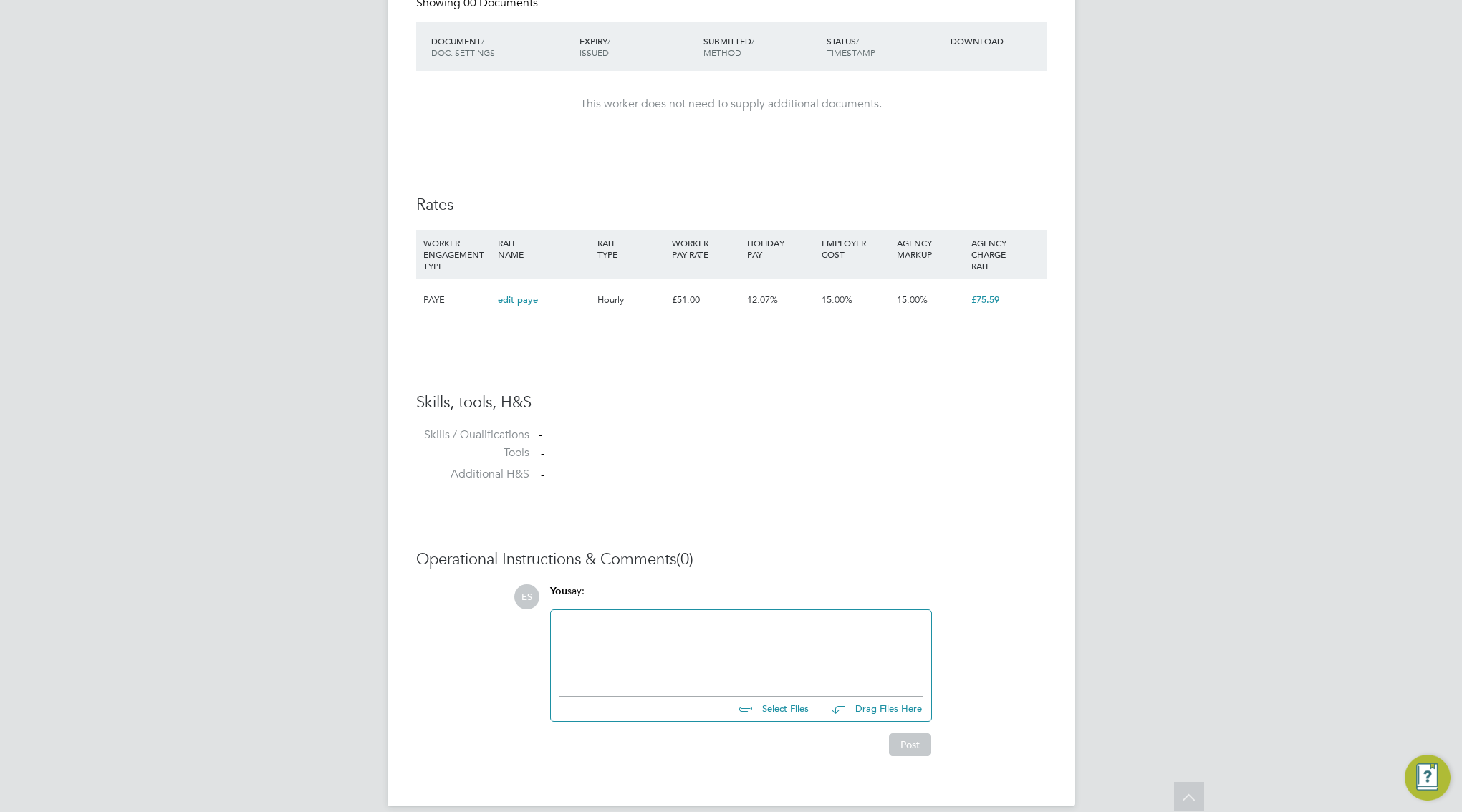
scroll to position [1630, 0]
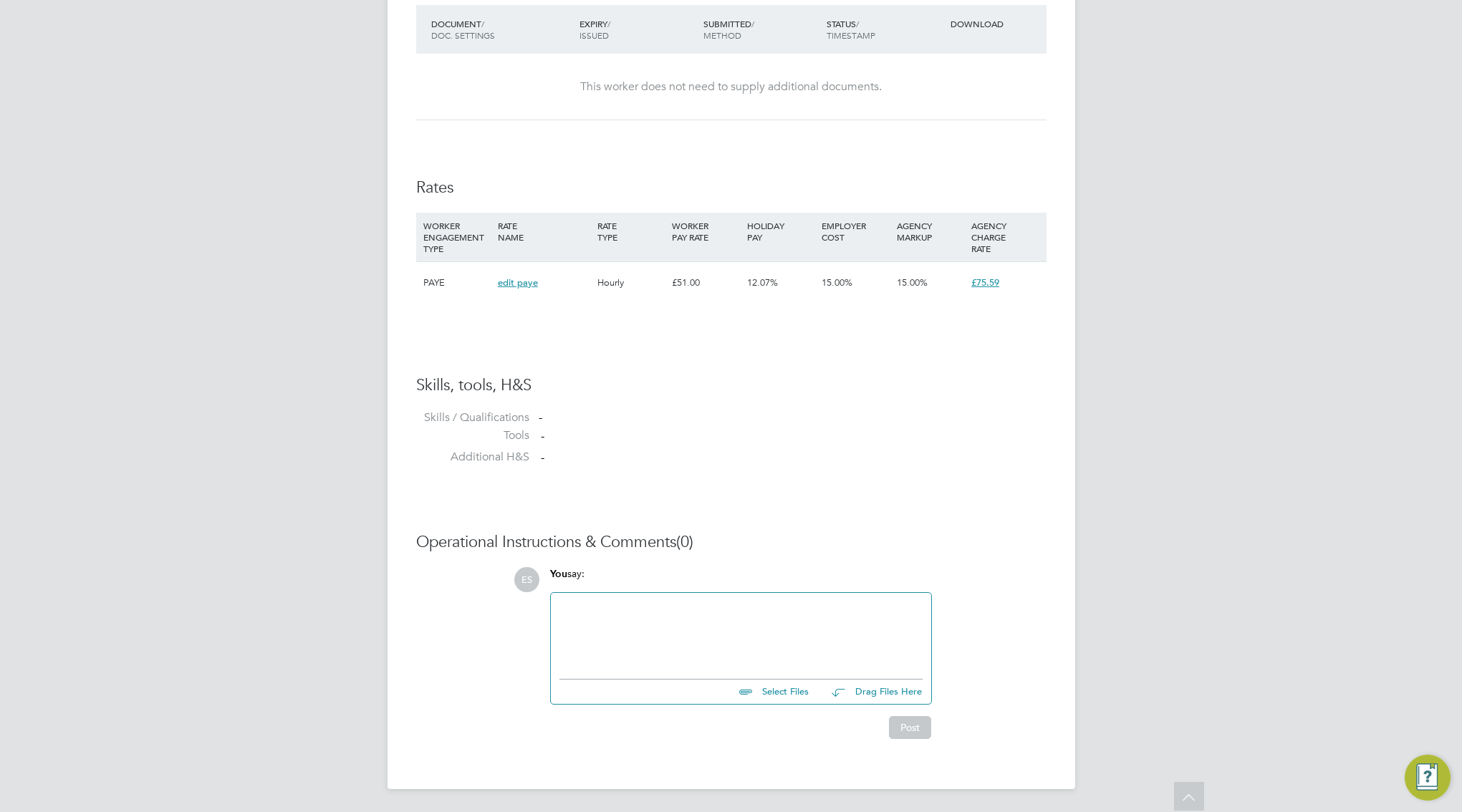
click at [792, 649] on div at bounding box center [740, 632] width 363 height 61
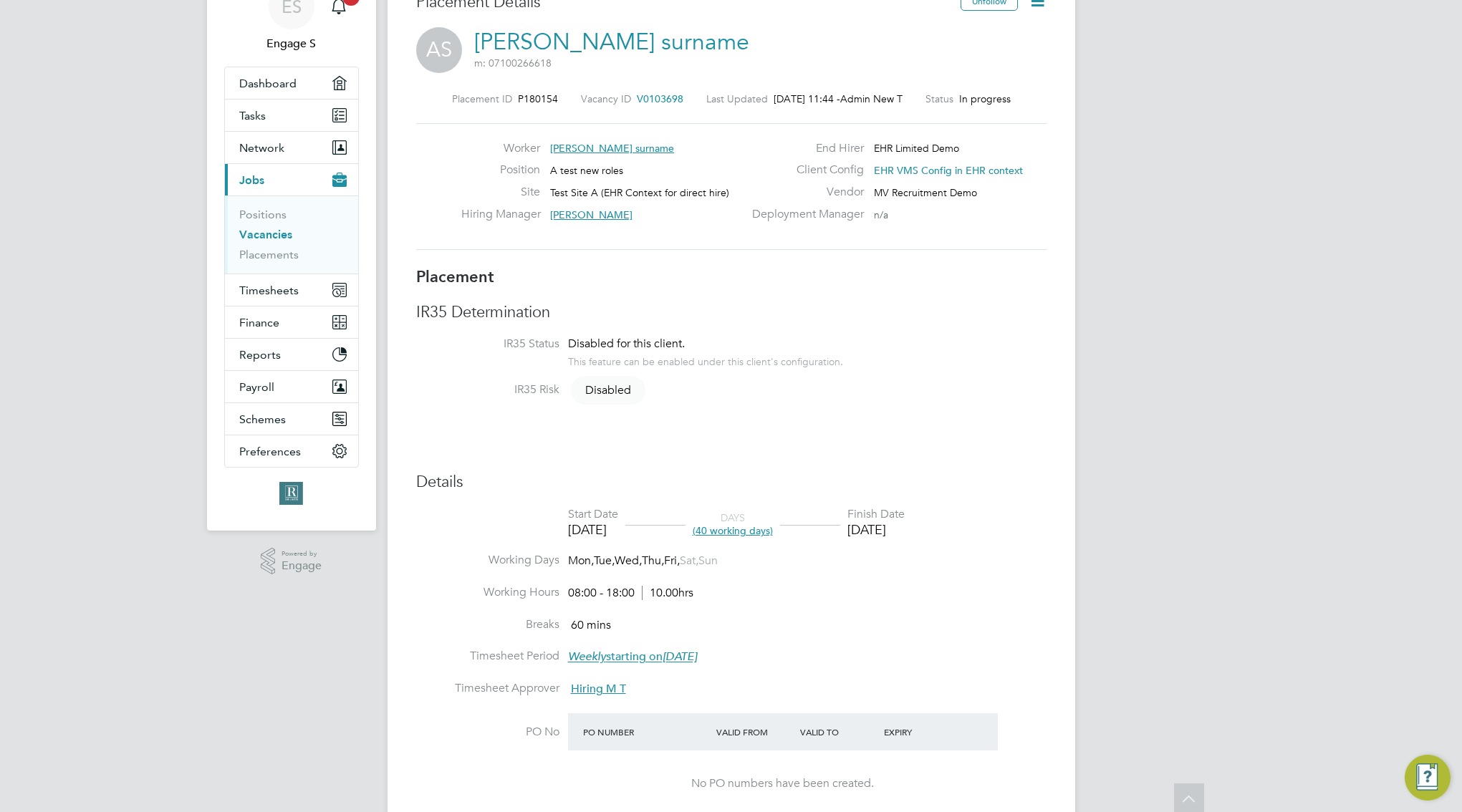
scroll to position [0, 0]
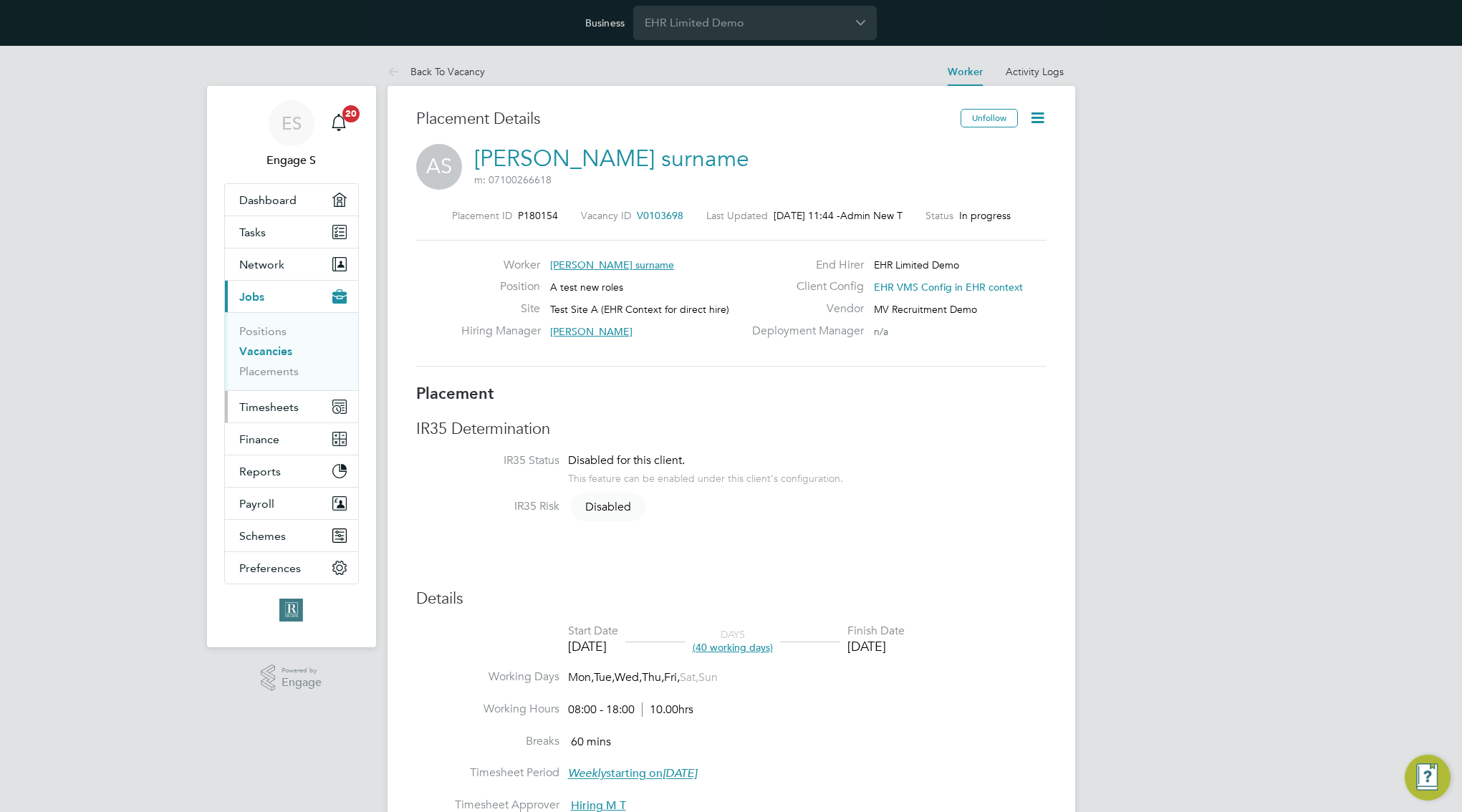
click at [300, 410] on button "Timesheets" at bounding box center [291, 406] width 133 height 32
click at [283, 361] on link "Timesheets" at bounding box center [269, 364] width 60 height 14
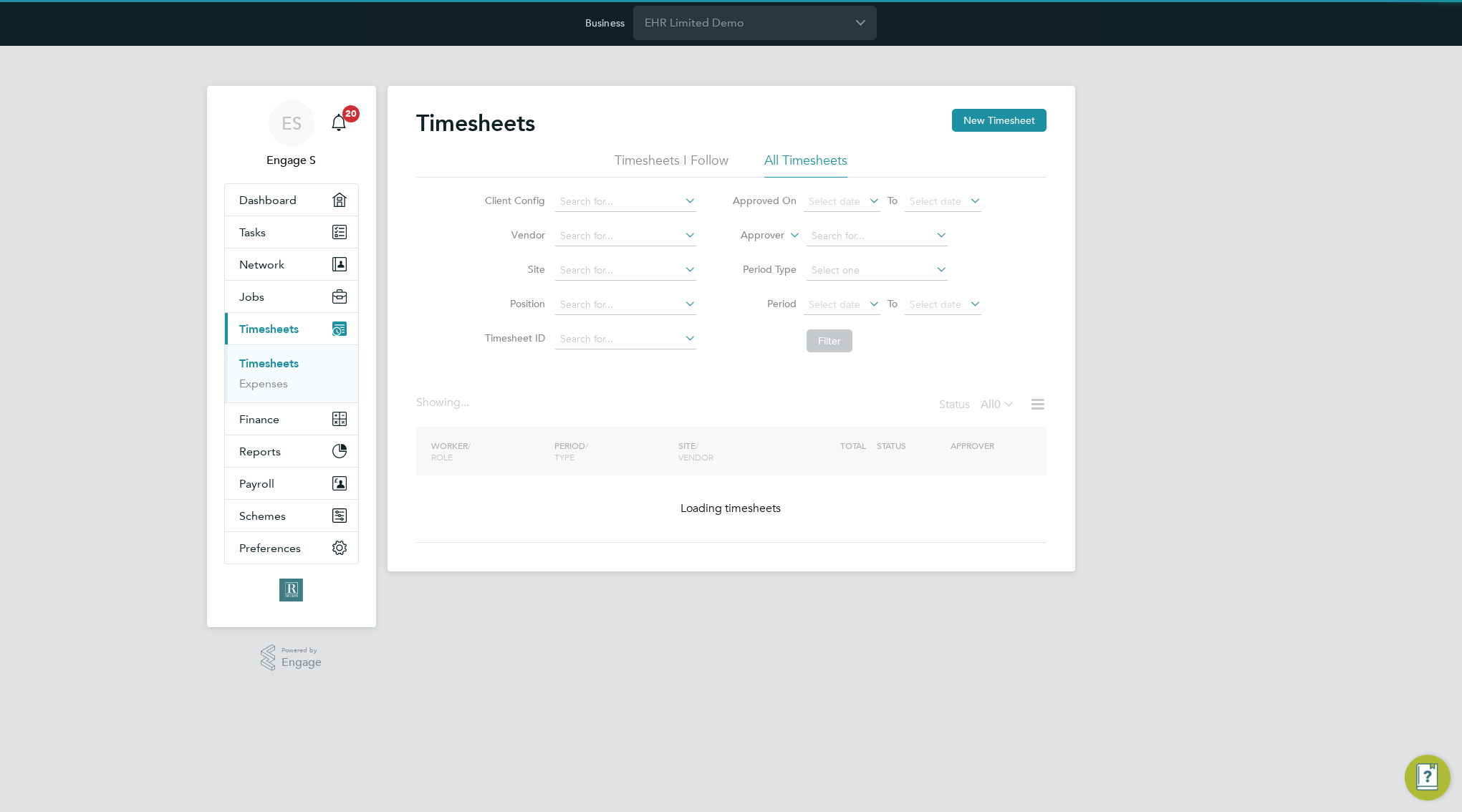
click at [1006, 104] on div "Timesheets New Timesheet Timesheets I Follow All Timesheets Client Config Vendo…" at bounding box center [731, 329] width 687 height 486
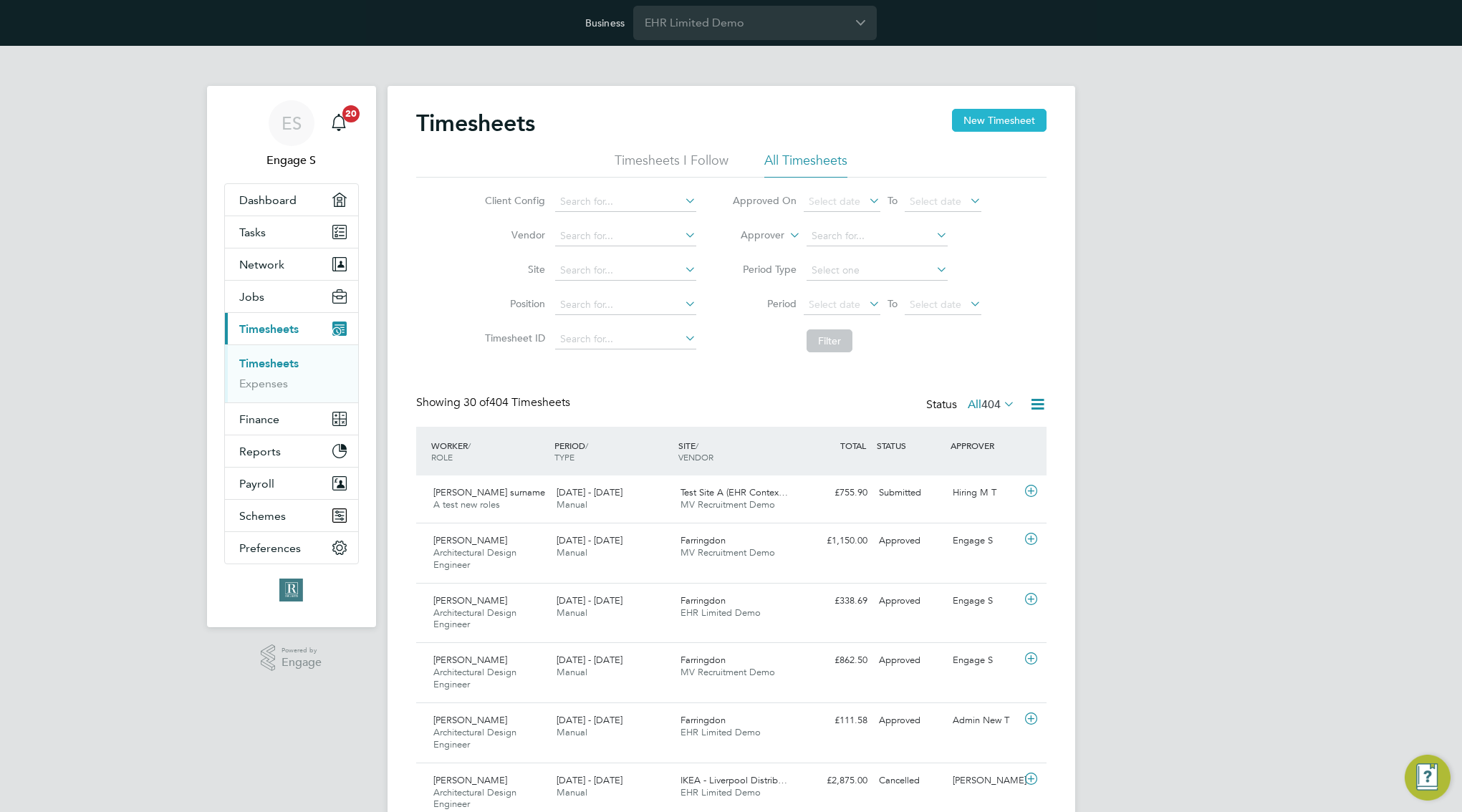
scroll to position [48, 125]
click at [1013, 122] on button "New Timesheet" at bounding box center [998, 120] width 95 height 23
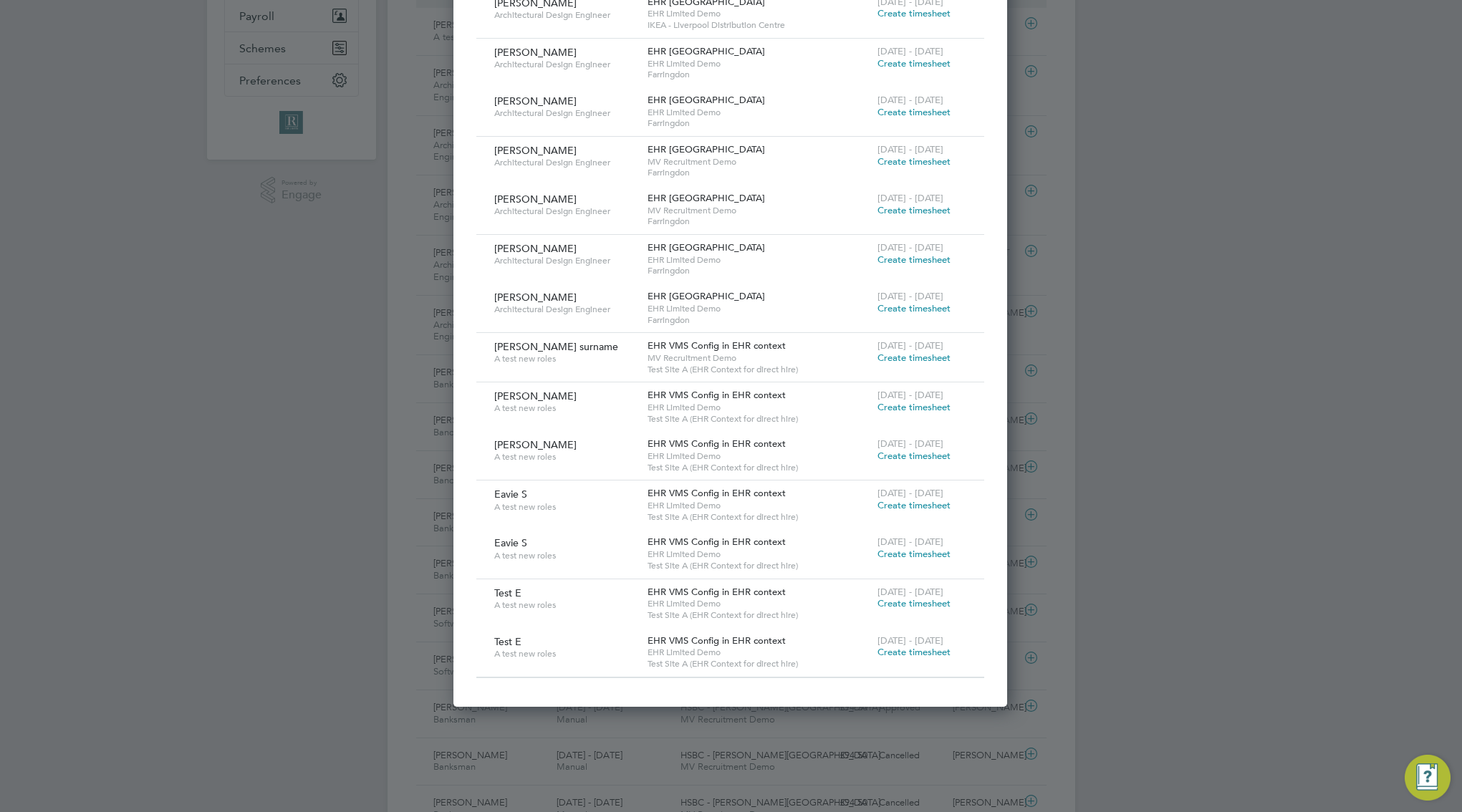
click at [917, 357] on span "Create timesheet" at bounding box center [914, 358] width 73 height 12
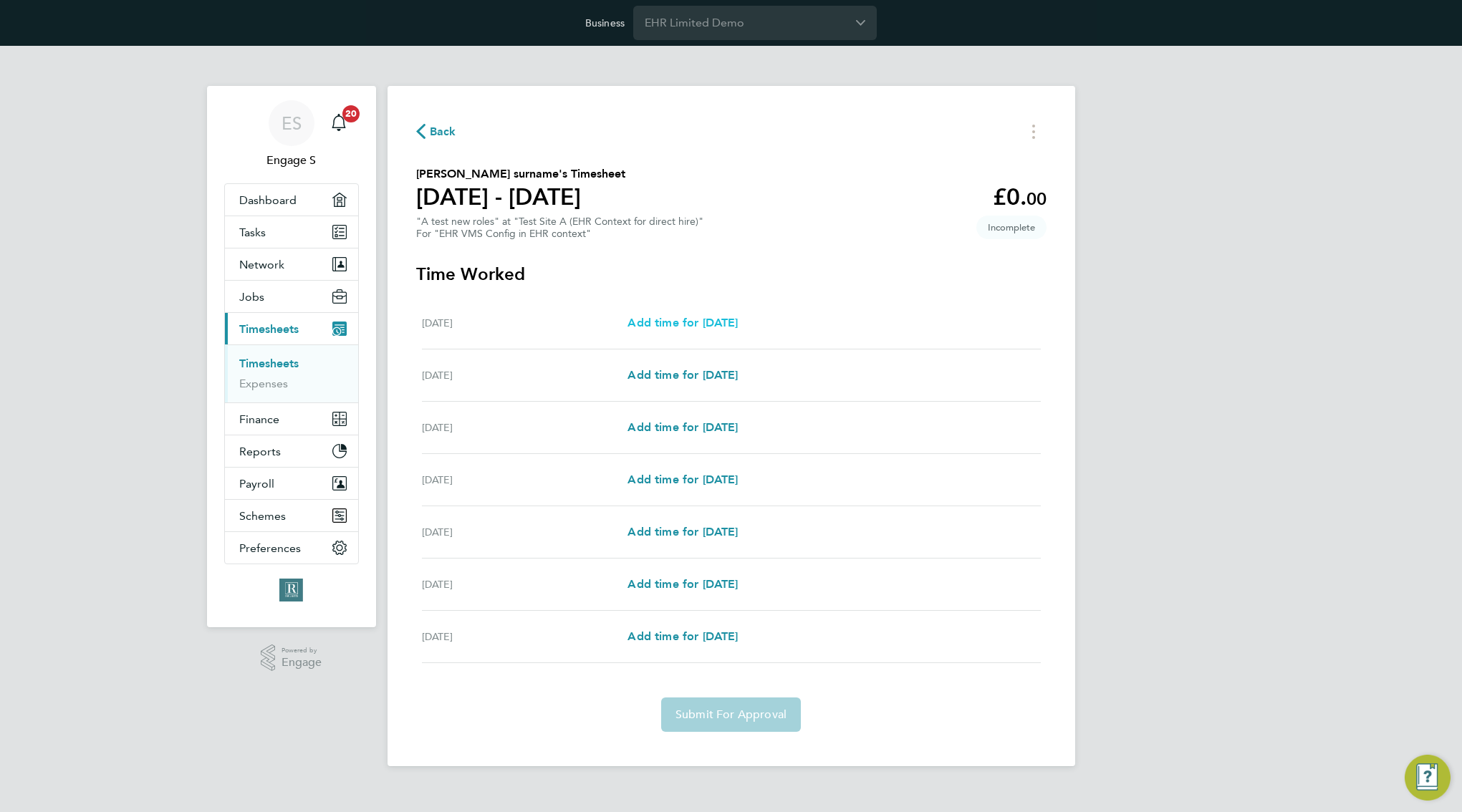
click at [738, 323] on span "Add time for Mon 11 Aug" at bounding box center [682, 323] width 110 height 14
select select "60"
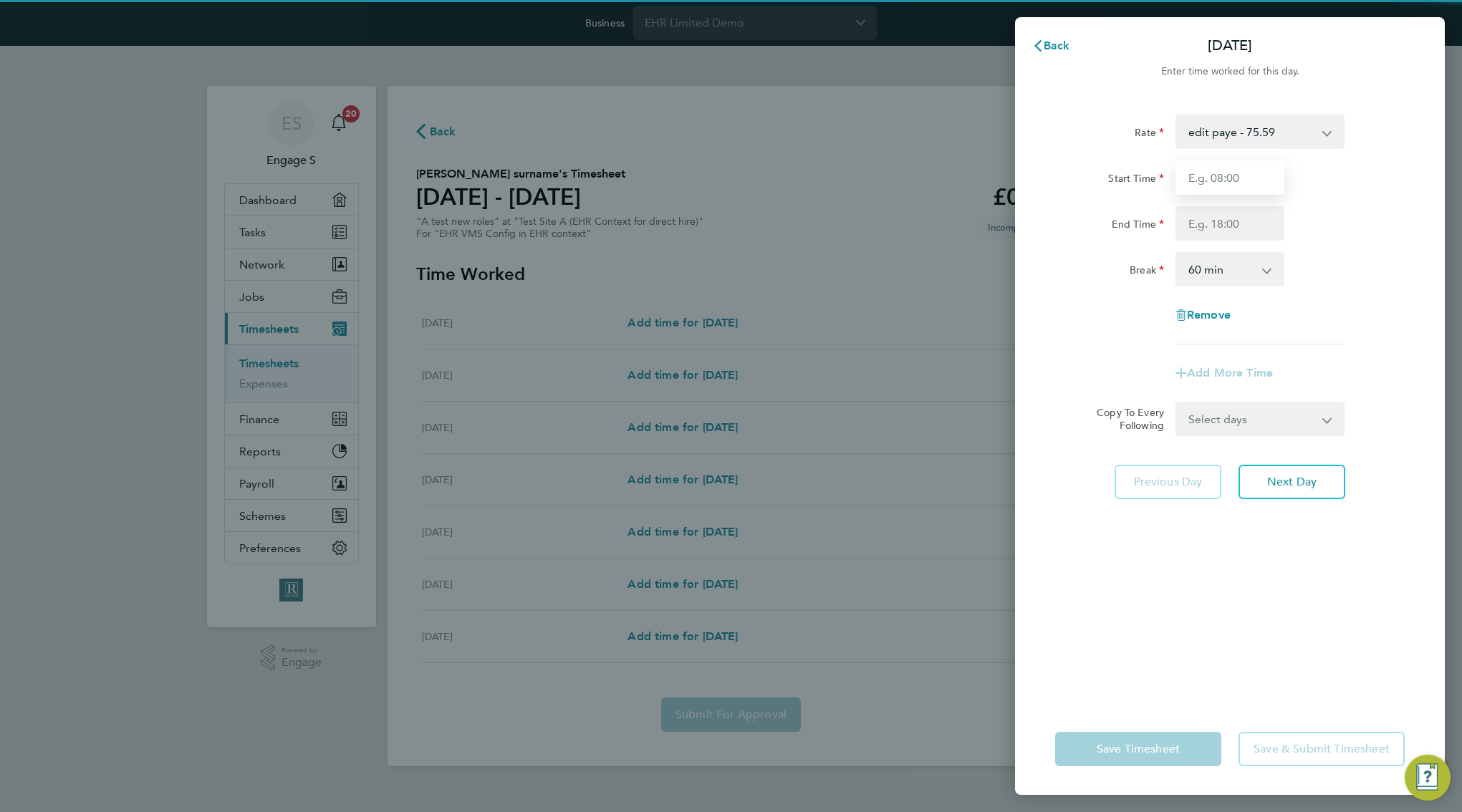
click at [1272, 178] on input "Start Time" at bounding box center [1229, 178] width 108 height 34
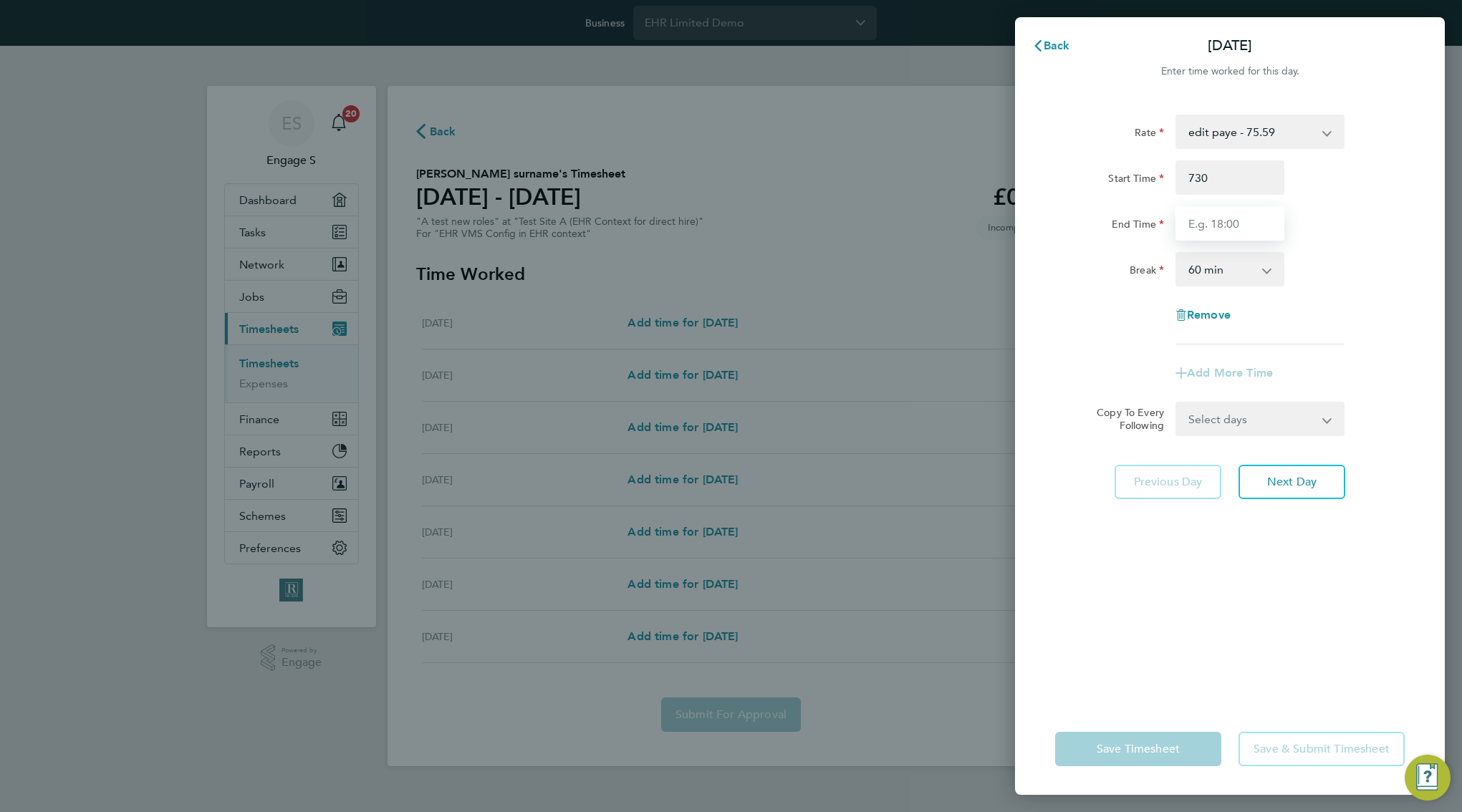
type input "07:30"
click at [1253, 219] on input "End Time" at bounding box center [1229, 224] width 108 height 34
type input "14:30"
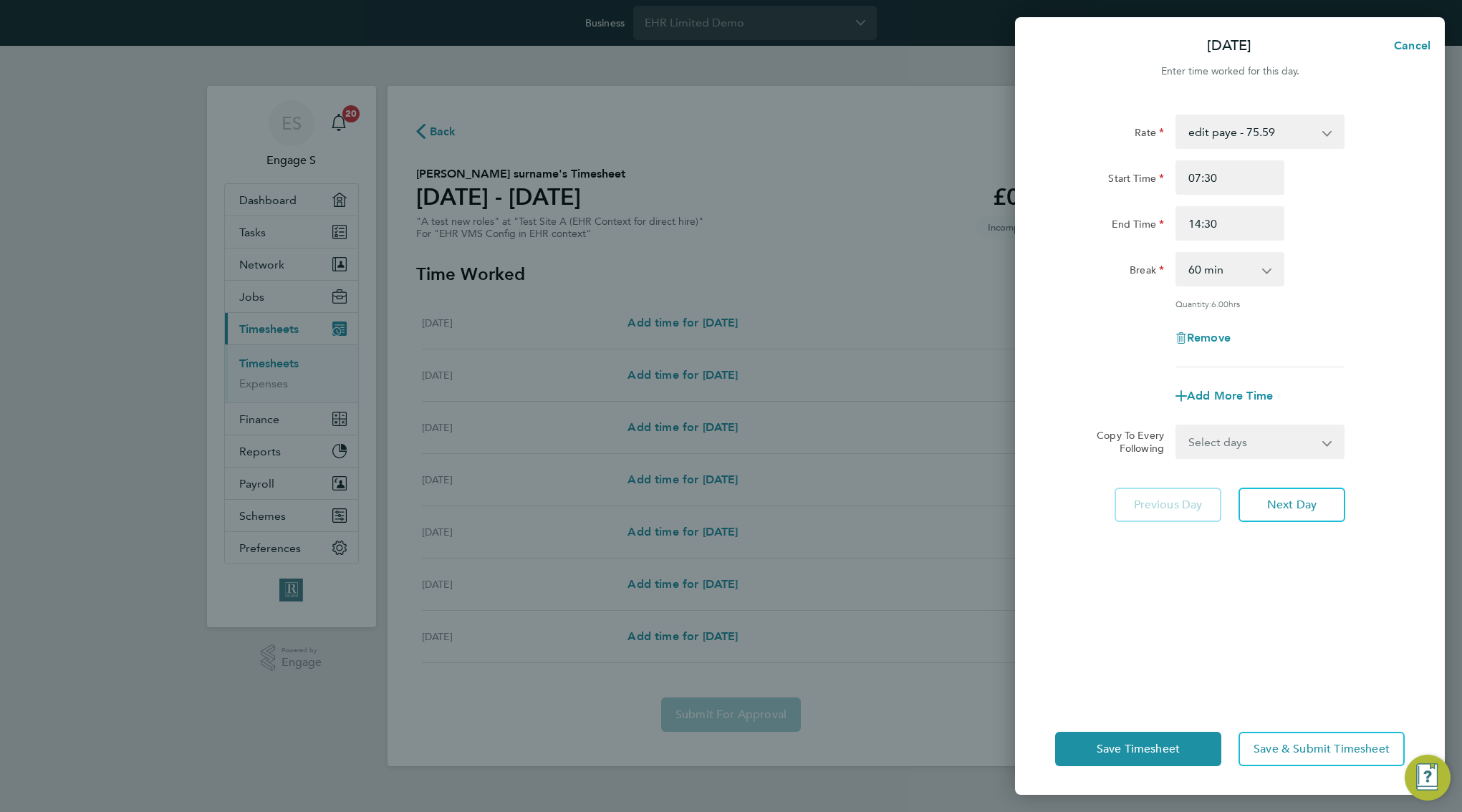
click at [1373, 270] on div "Break 0 min 15 min 30 min 45 min 60 min 75 min 90 min" at bounding box center [1230, 269] width 361 height 34
click at [1318, 751] on span "Save & Submit Timesheet" at bounding box center [1320, 749] width 136 height 15
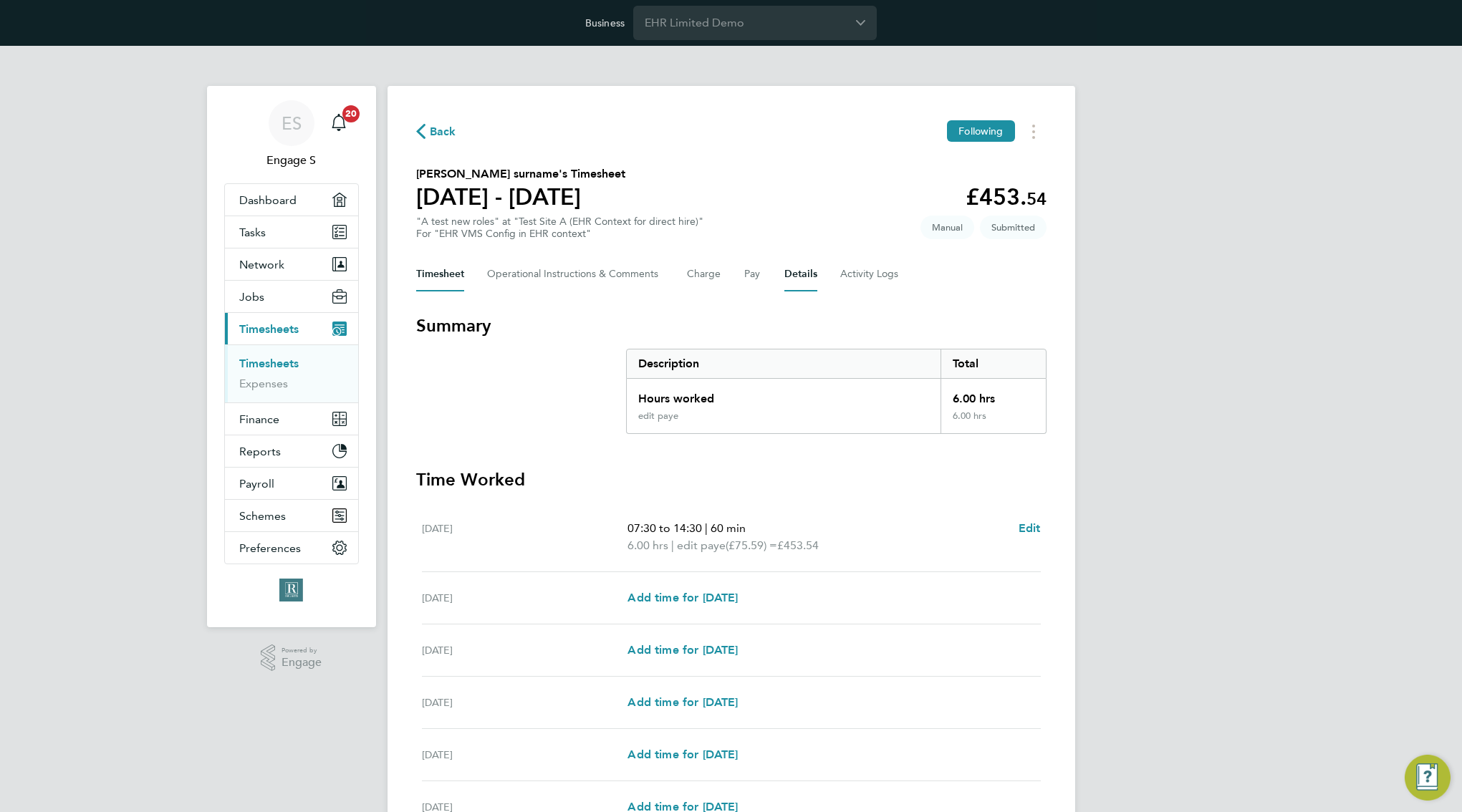
click at [786, 271] on button "Details" at bounding box center [800, 274] width 33 height 34
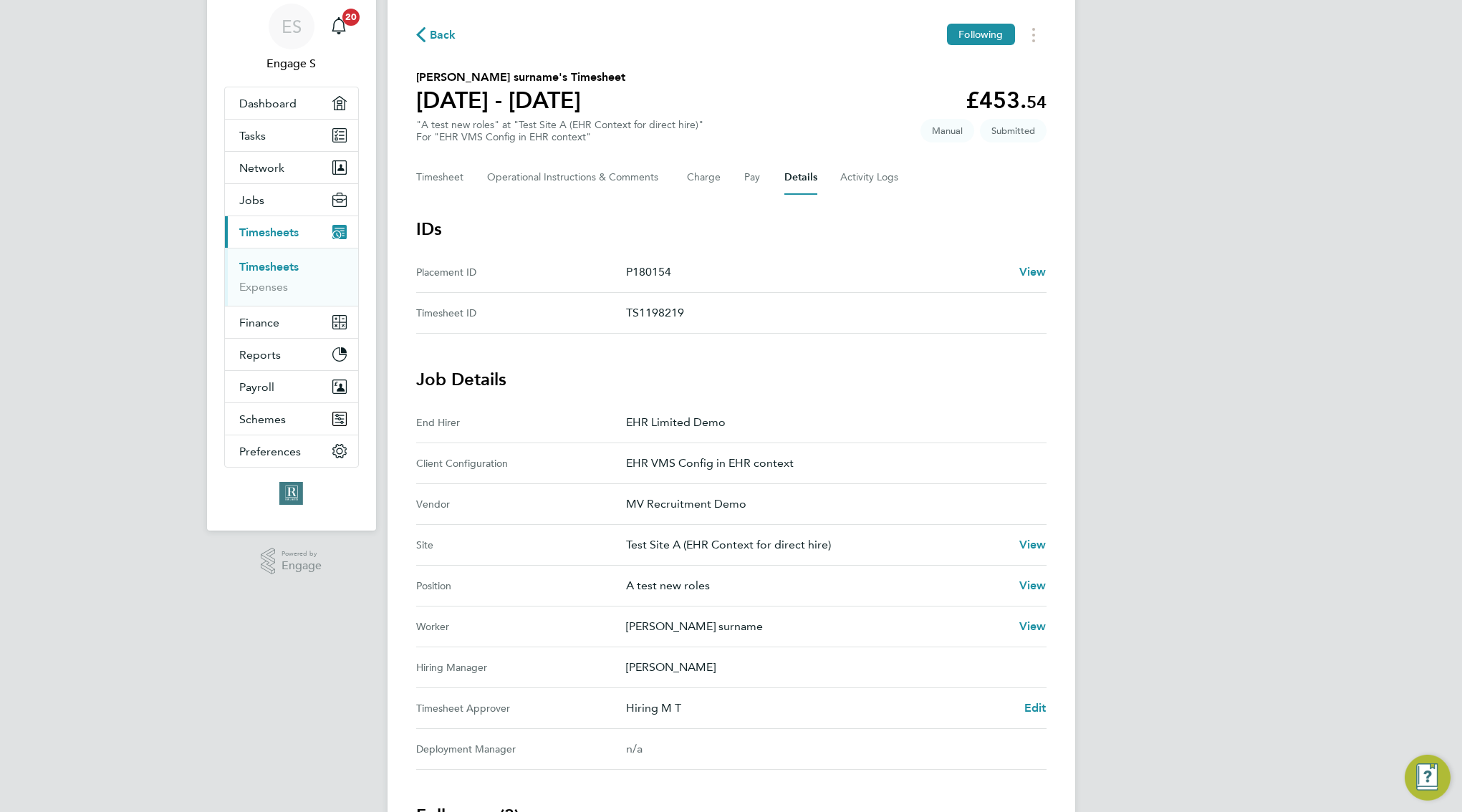
click at [250, 259] on ul "Timesheets Expenses" at bounding box center [291, 277] width 133 height 58
click at [251, 260] on link "Timesheets" at bounding box center [269, 266] width 60 height 14
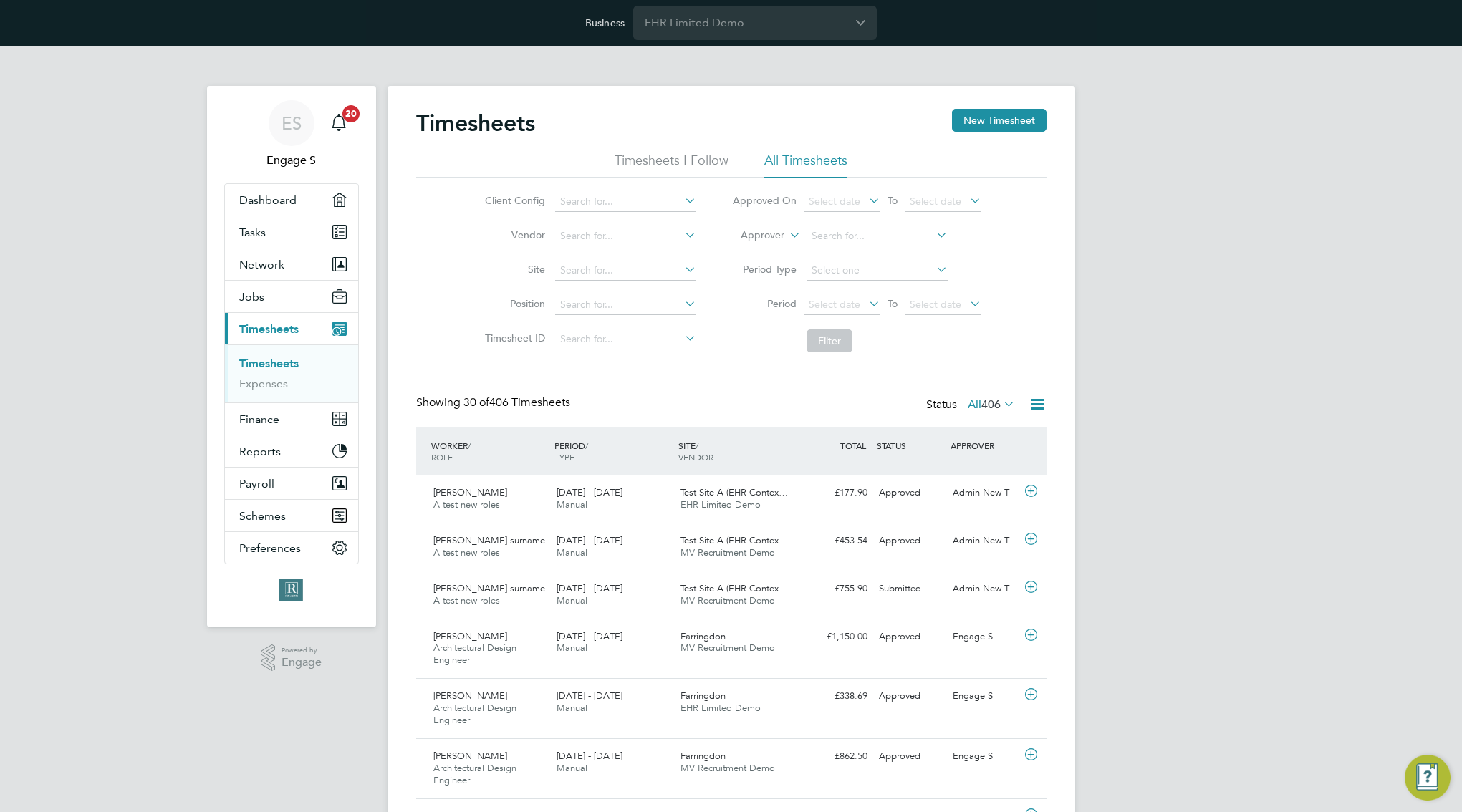
scroll to position [37, 125]
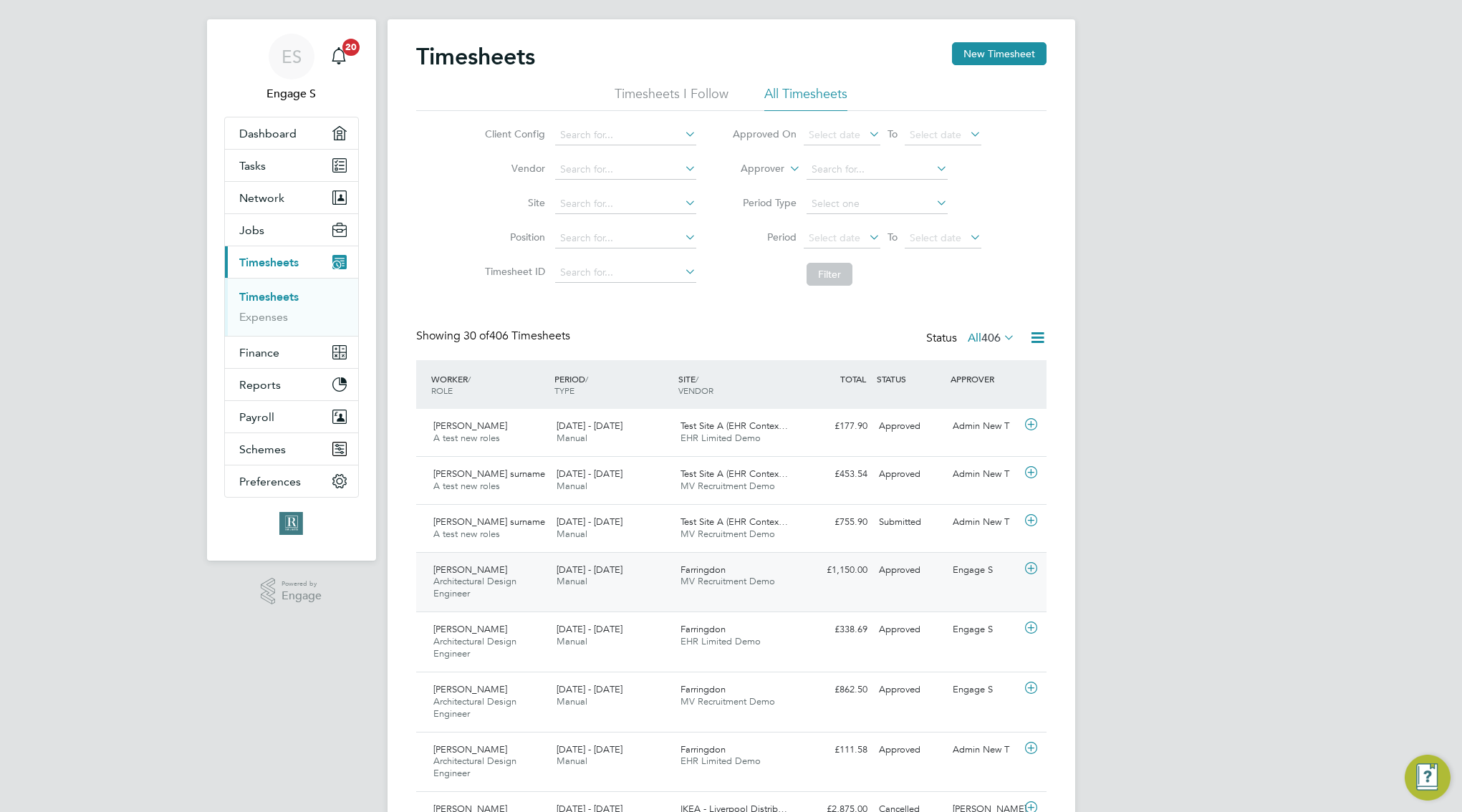
click at [710, 592] on div "Farringdon MV Recruitment Demo" at bounding box center [736, 576] width 124 height 36
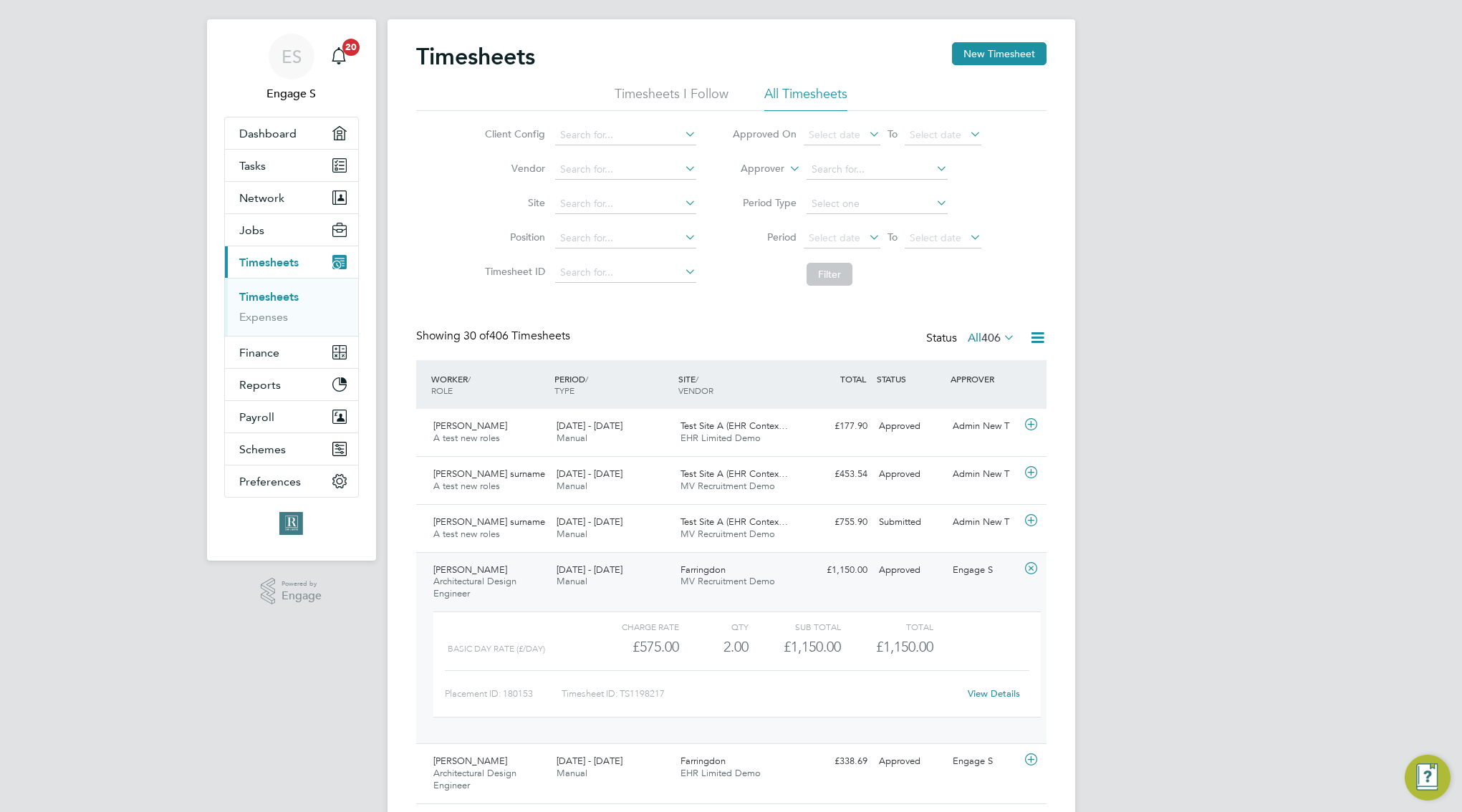
click at [985, 694] on link "View Details" at bounding box center [993, 693] width 52 height 12
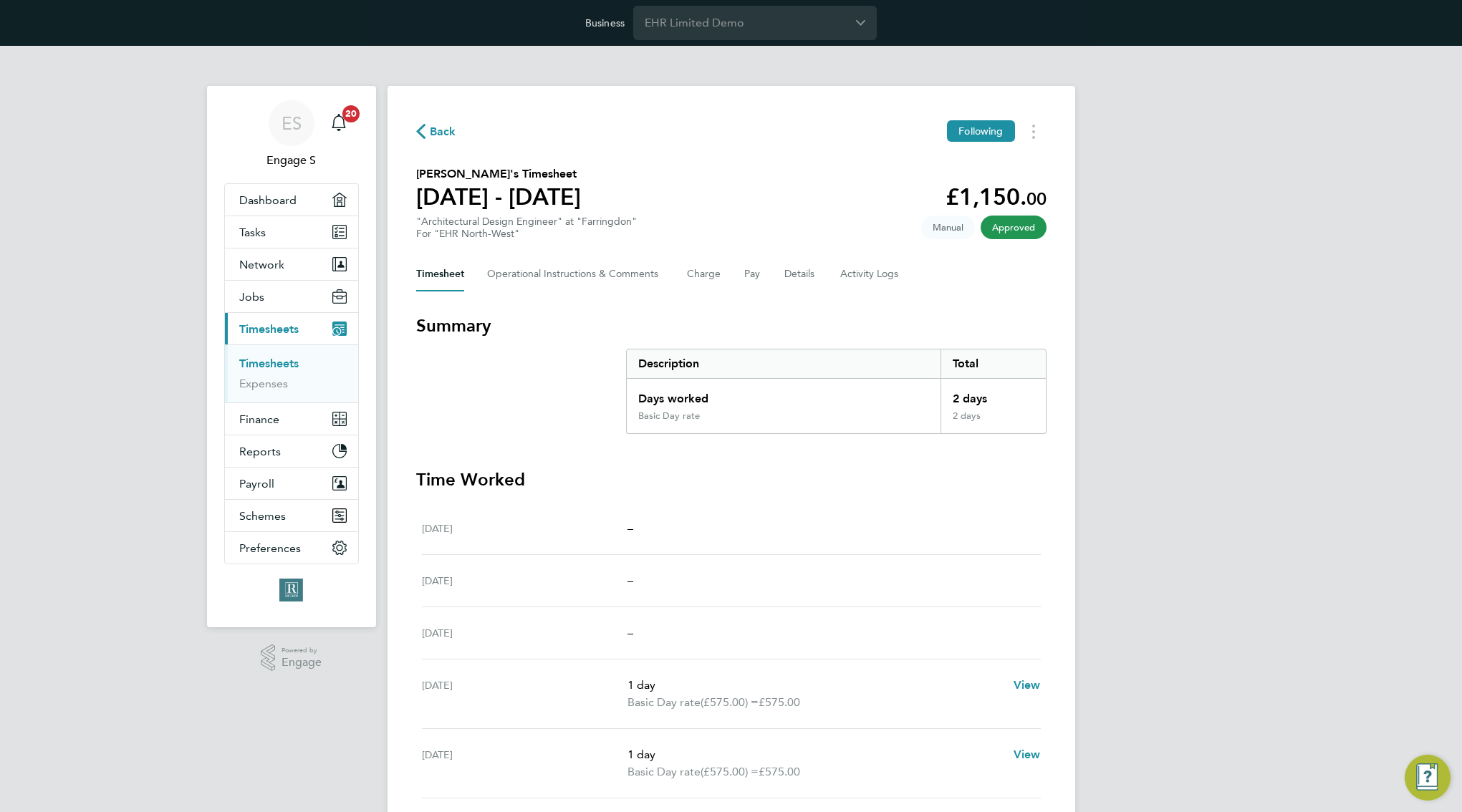
click at [1066, 558] on div "Back Following [PERSON_NAME]'s Timesheet [DATE] - [DATE] £1,150. 00 "Architectu…" at bounding box center [731, 546] width 687 height 920
drag, startPoint x: 799, startPoint y: 273, endPoint x: 791, endPoint y: 285, distance: 14.4
click at [796, 276] on button "Details" at bounding box center [800, 274] width 33 height 34
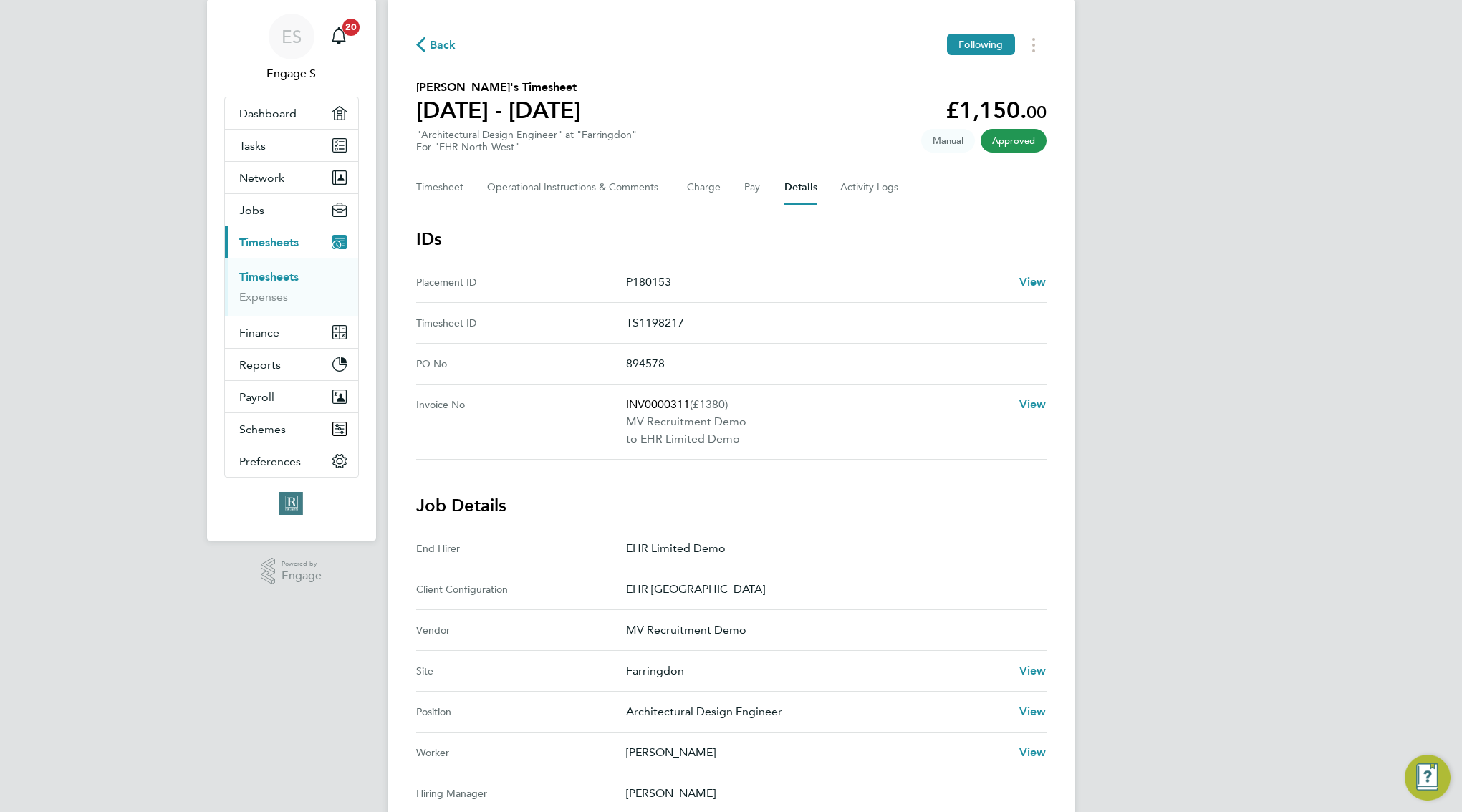
scroll to position [96, 0]
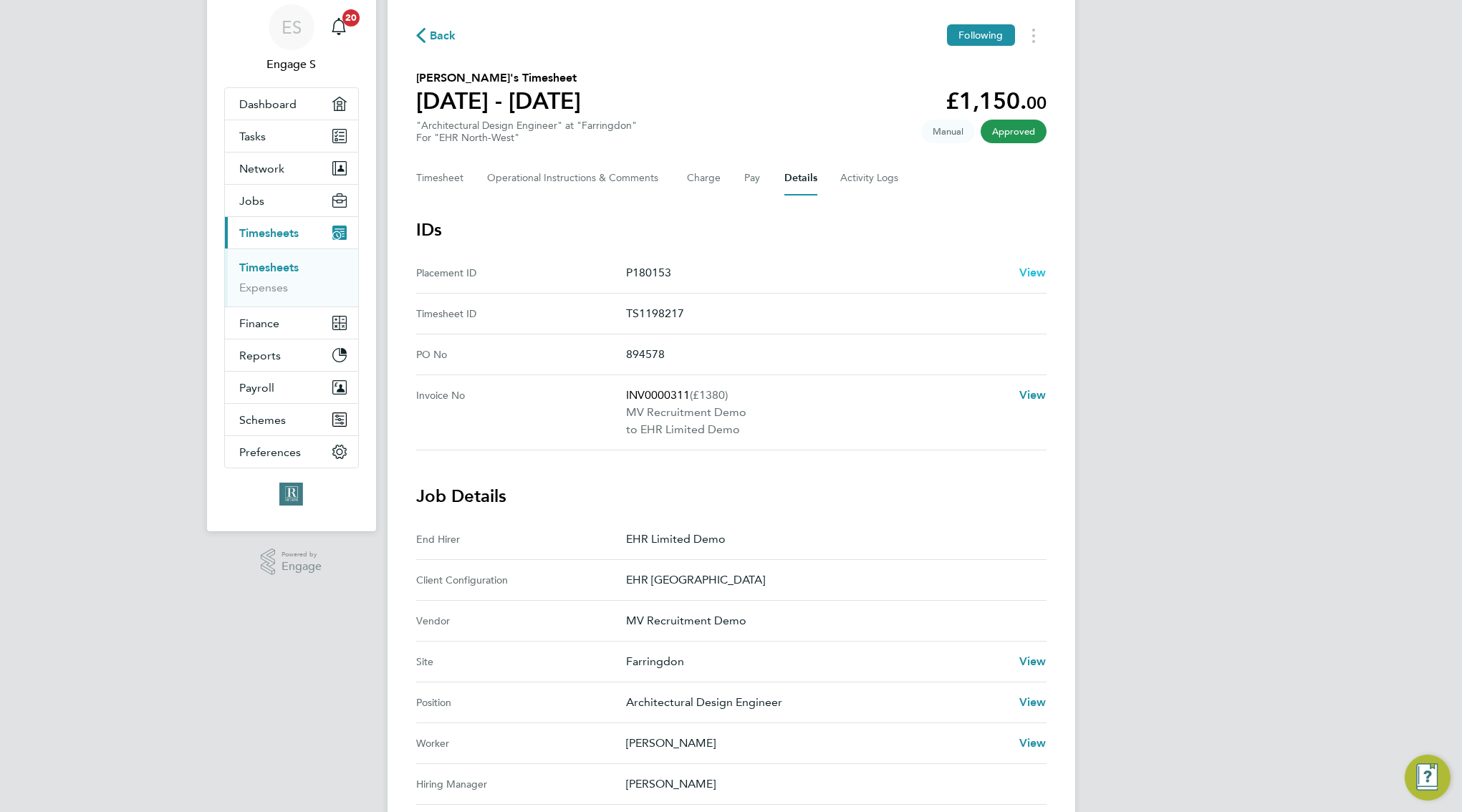
click at [1036, 271] on span "View" at bounding box center [1032, 272] width 27 height 14
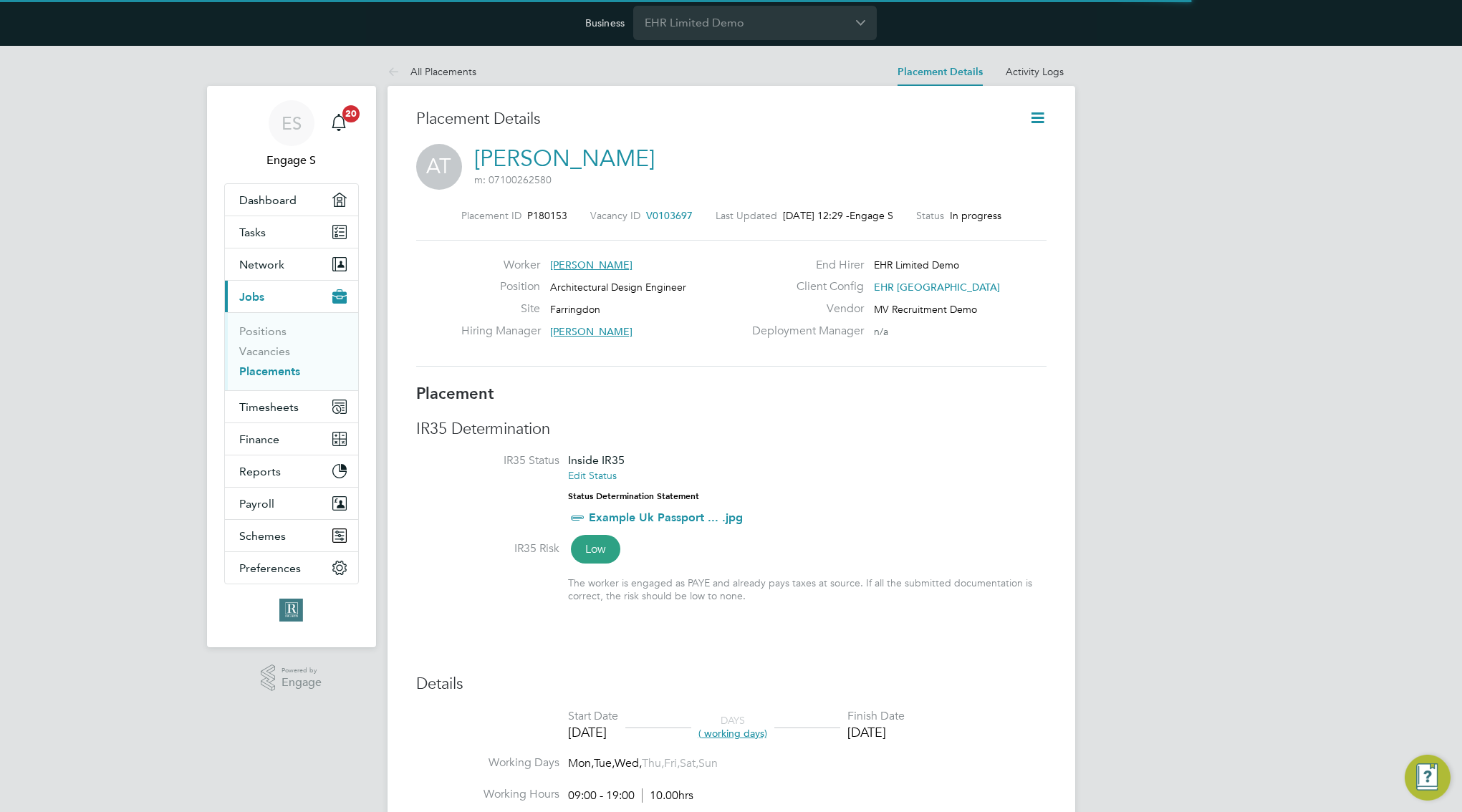
scroll to position [7, 7]
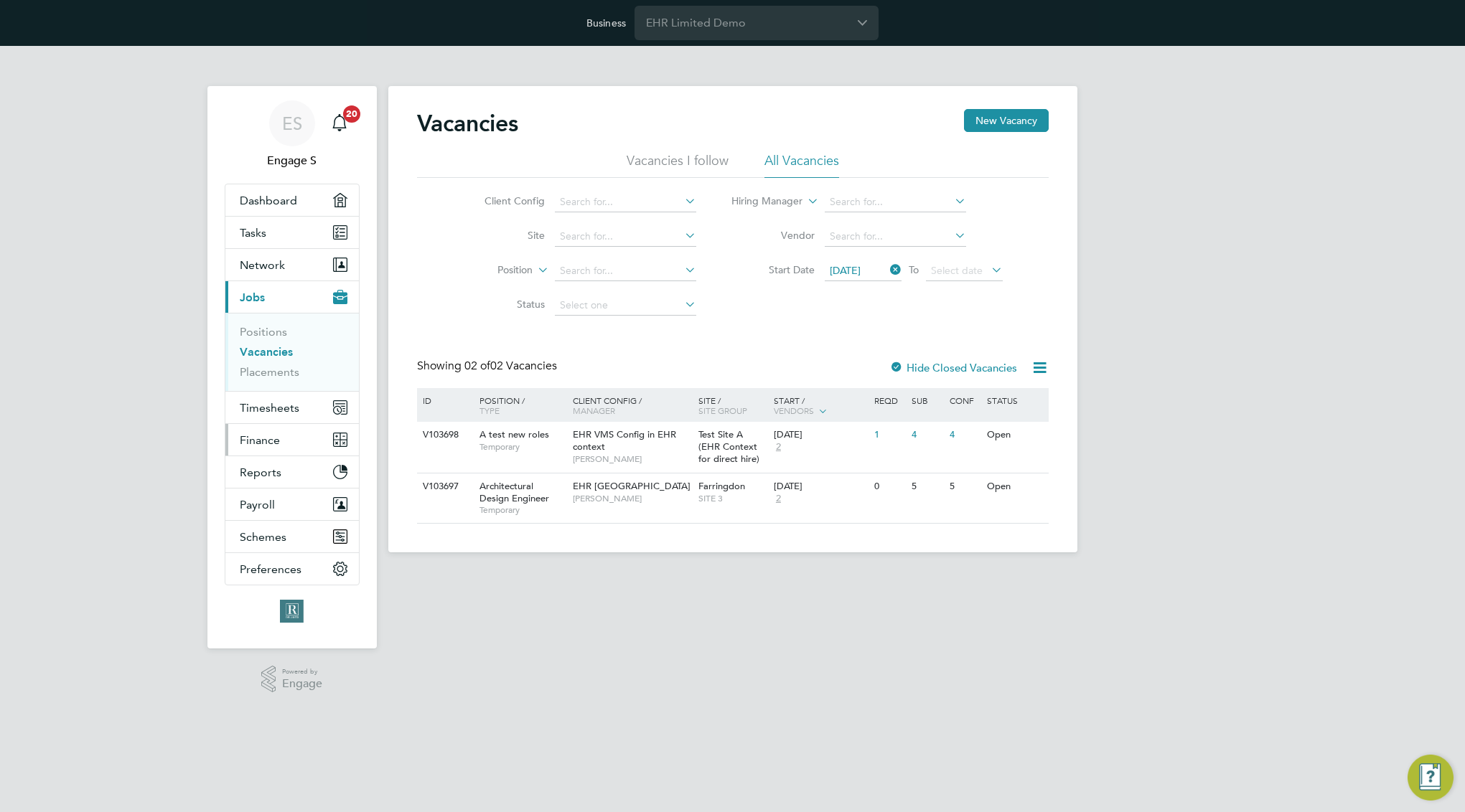
click at [263, 442] on span "Finance" at bounding box center [259, 440] width 40 height 14
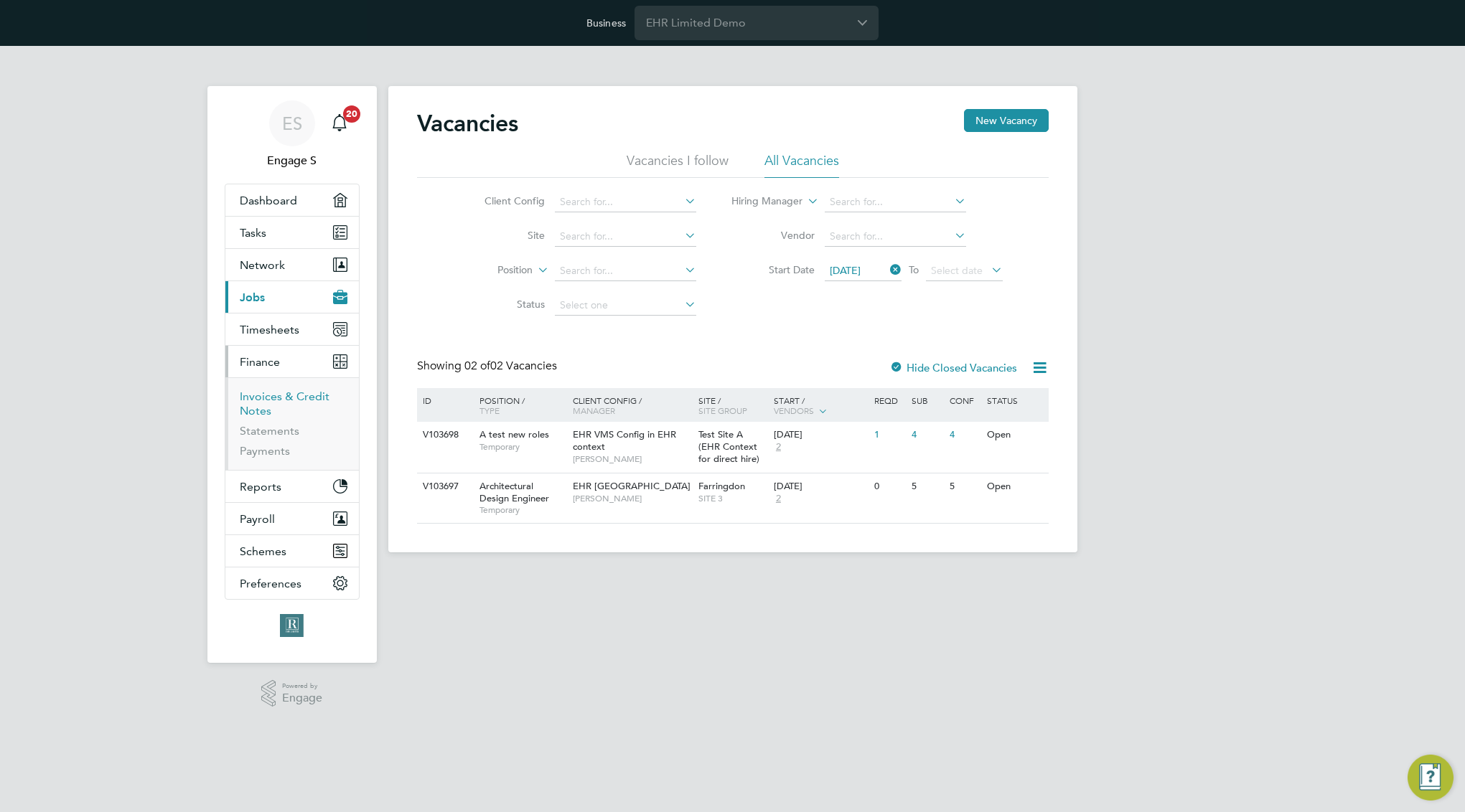
click at [264, 402] on link "Invoices & Credit Notes" at bounding box center [284, 403] width 90 height 28
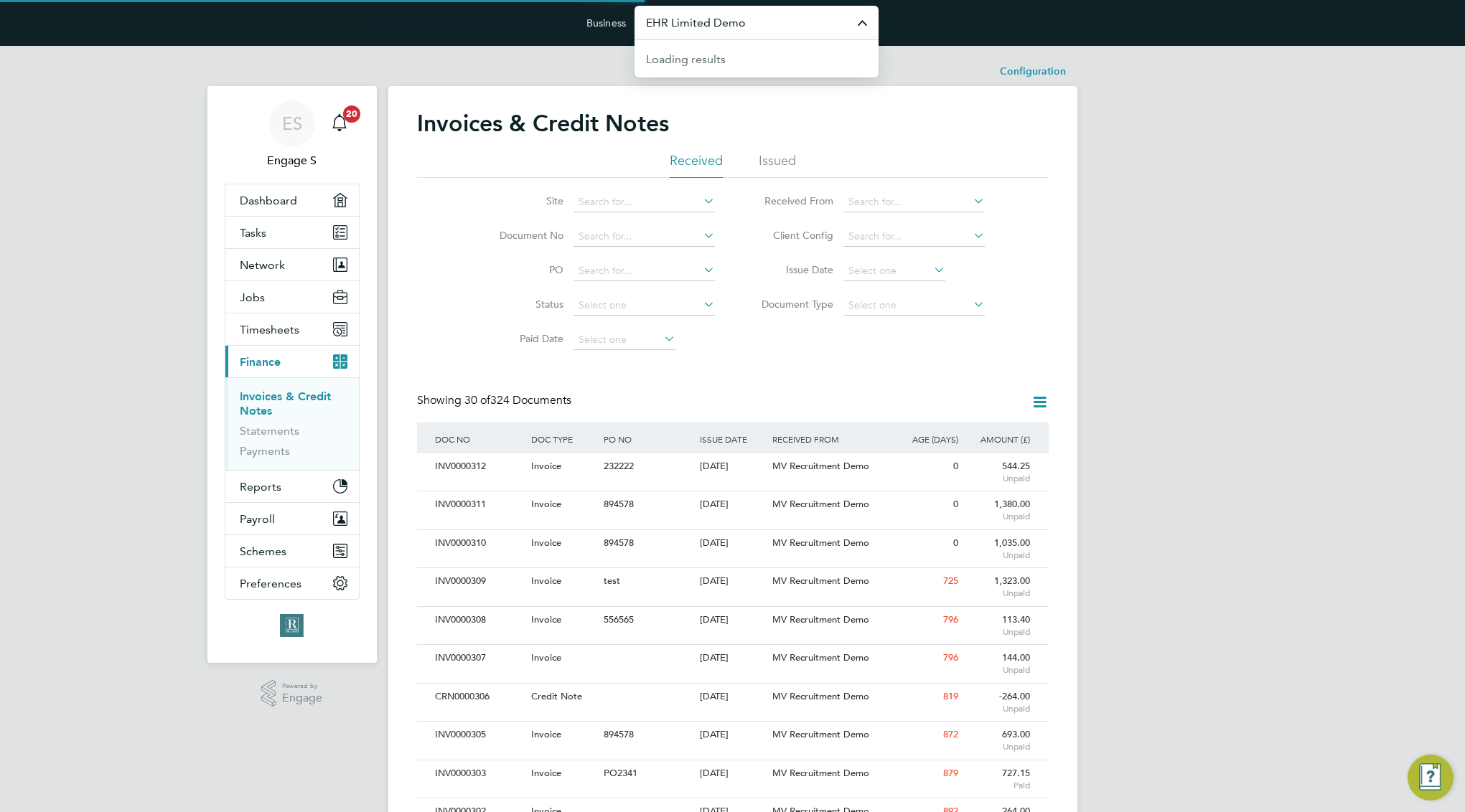
click at [734, 21] on input "EHR Limited Demo" at bounding box center [756, 22] width 244 height 33
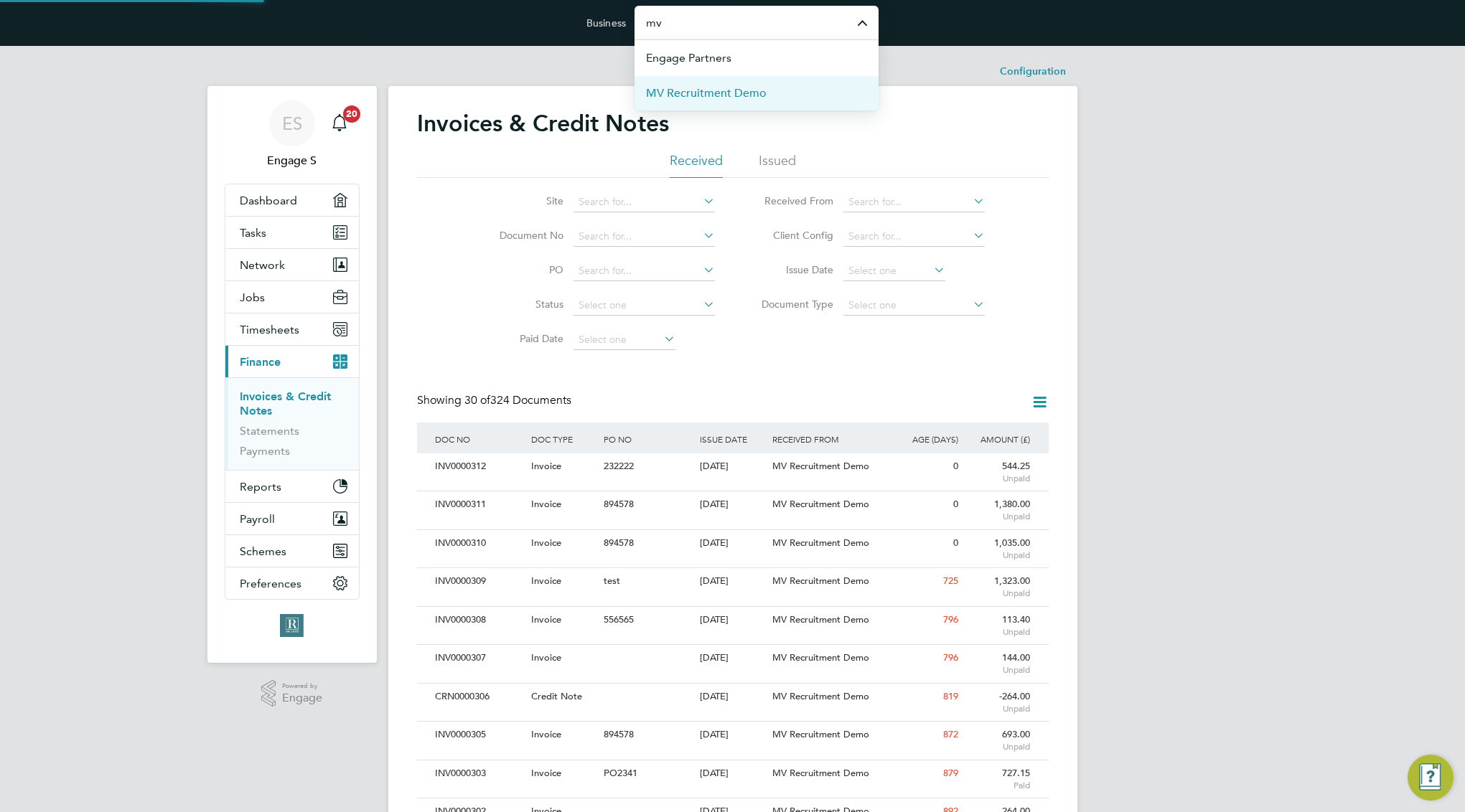
click at [716, 94] on span "MV Recruitment Demo" at bounding box center [706, 93] width 121 height 17
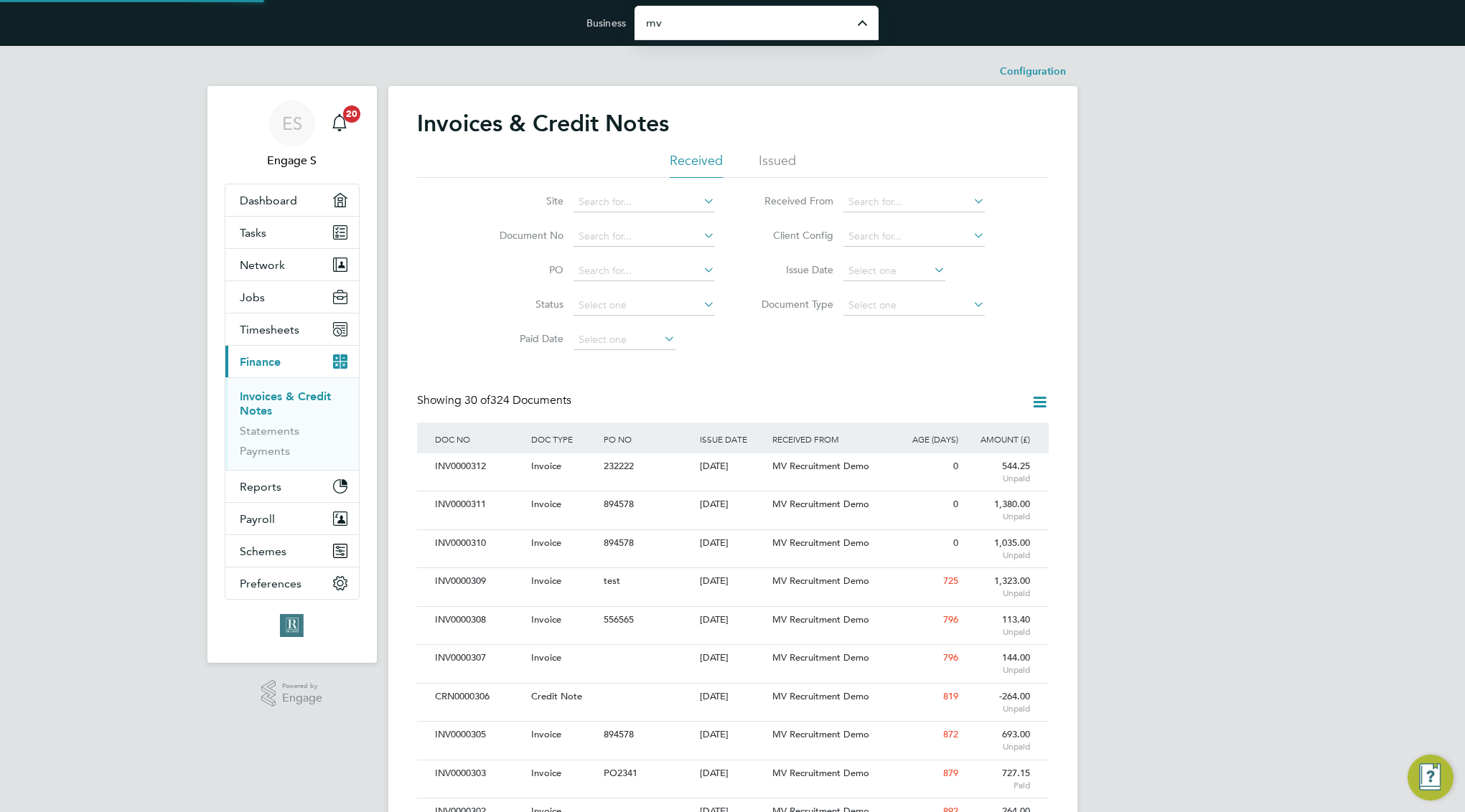
type input "MV Recruitment Demo"
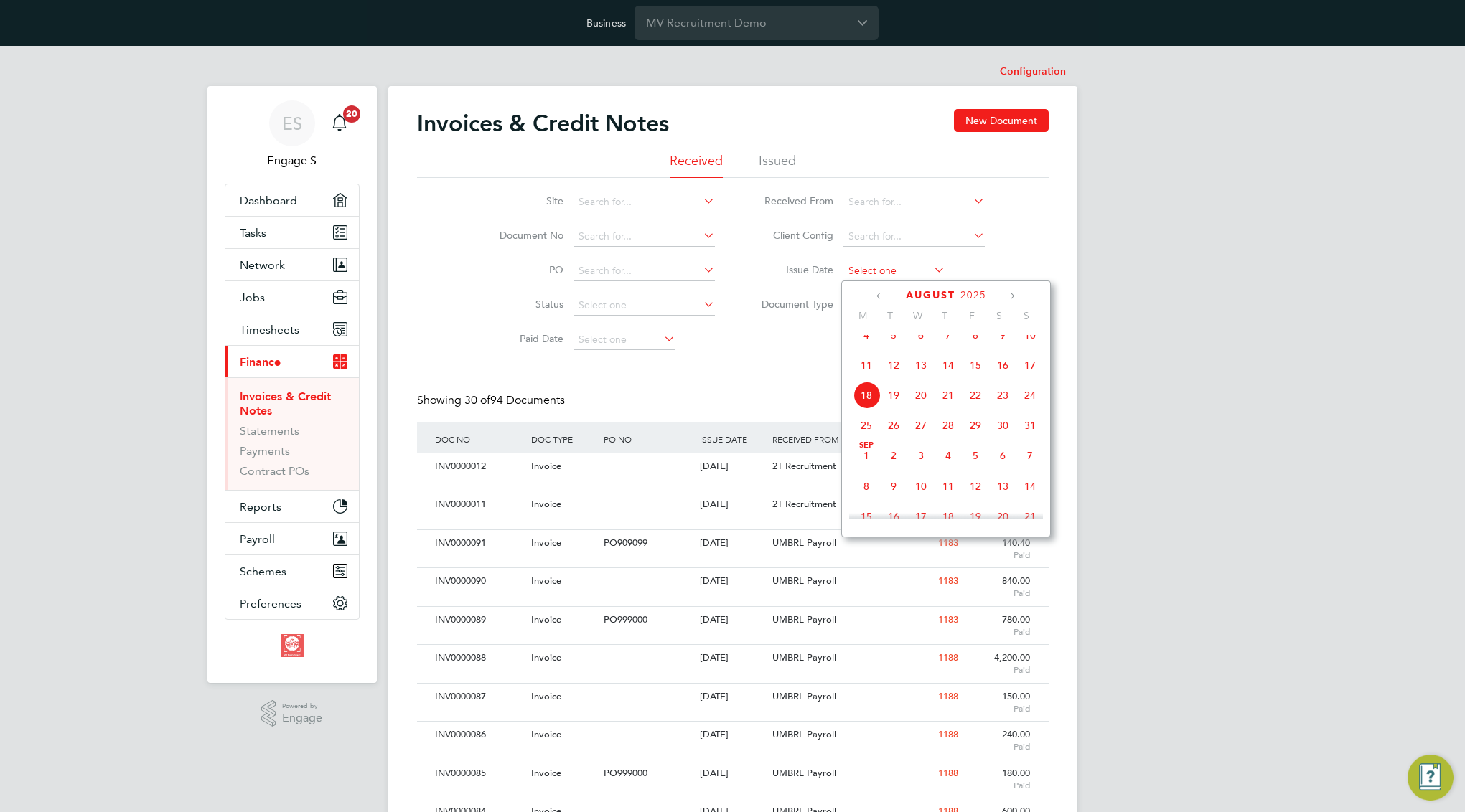
click at [910, 276] on input at bounding box center [893, 270] width 102 height 20
click at [260, 450] on link "Payments" at bounding box center [264, 451] width 50 height 14
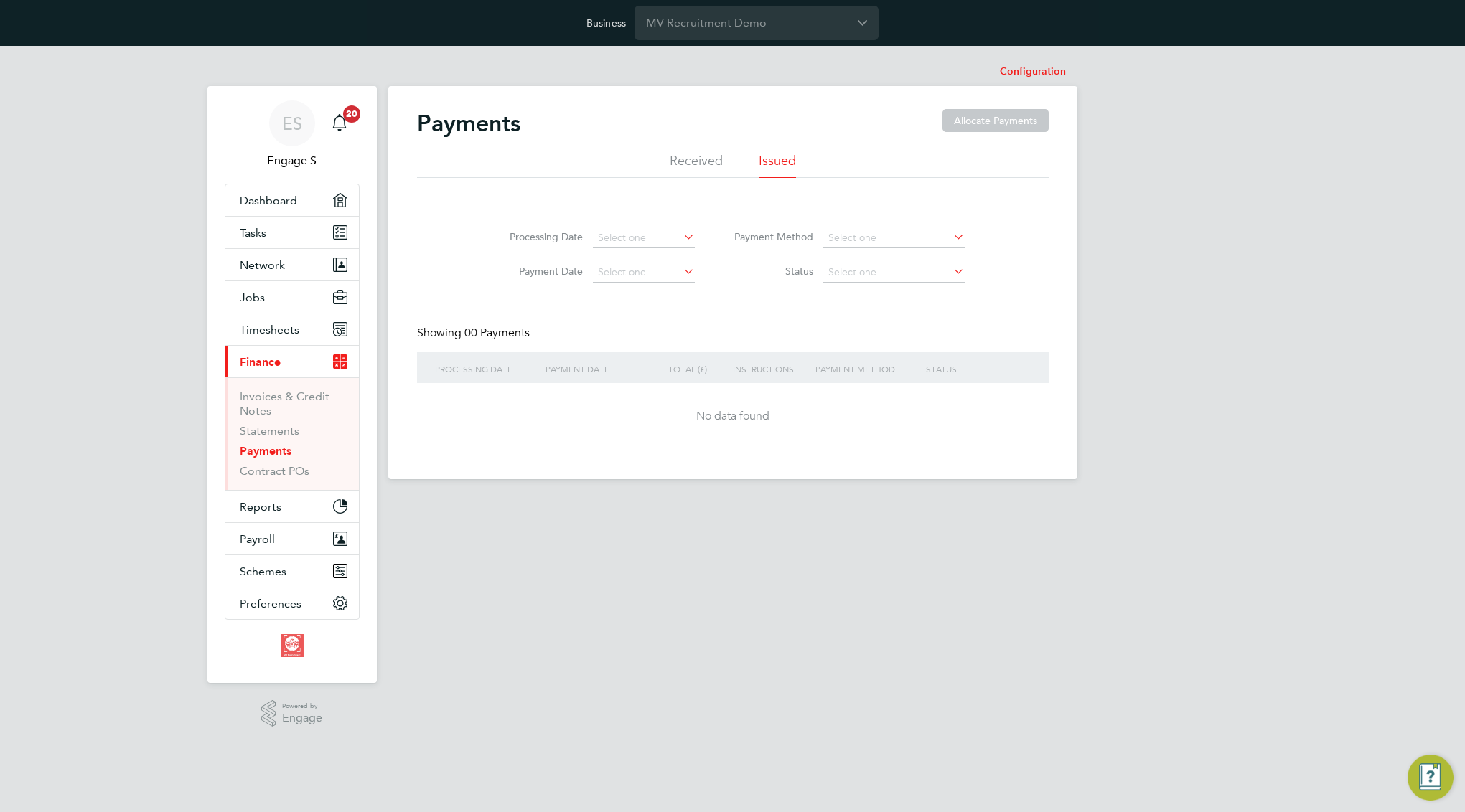
click at [698, 166] on li "Received" at bounding box center [696, 165] width 53 height 26
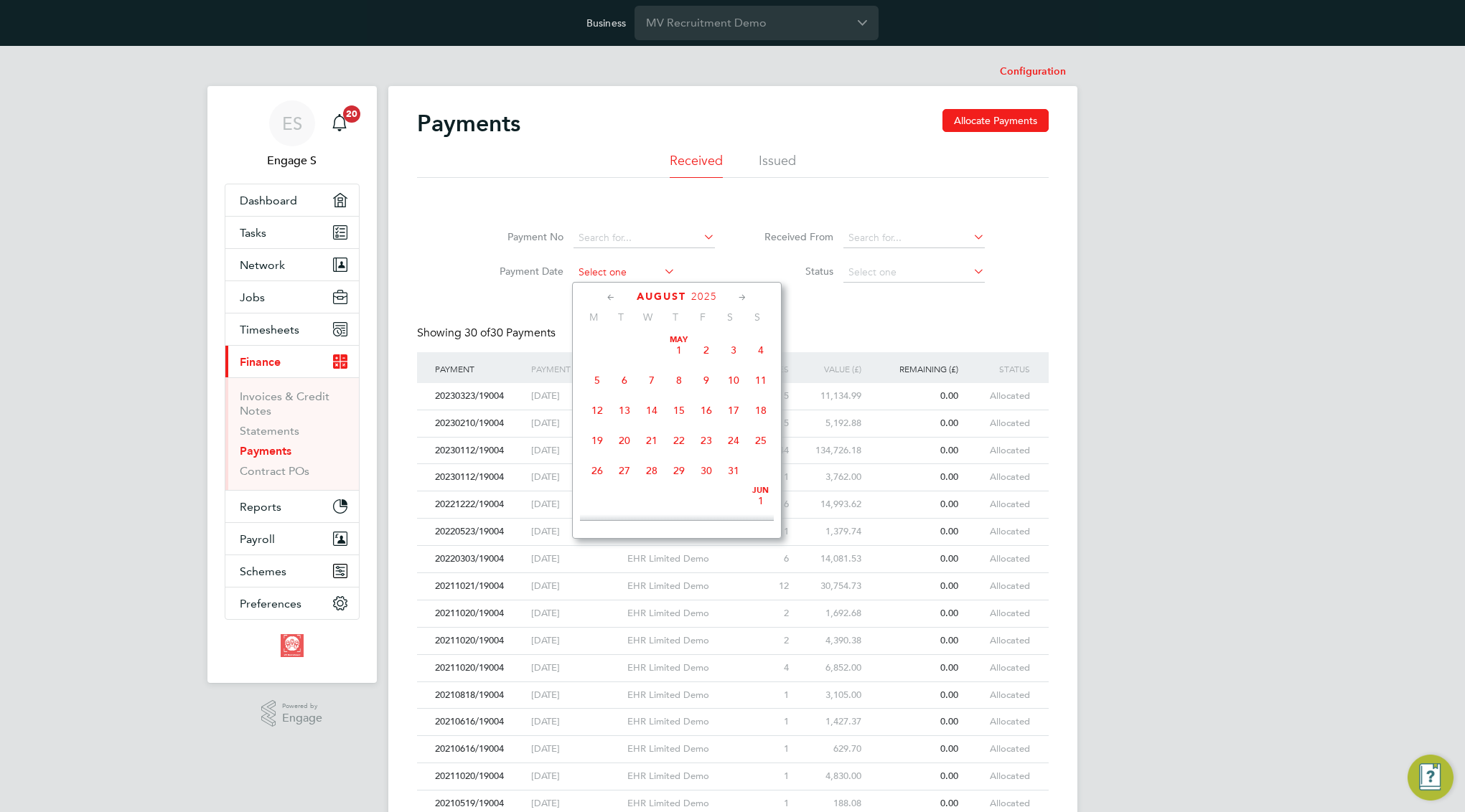
click at [626, 270] on input at bounding box center [624, 272] width 102 height 20
click at [638, 245] on input at bounding box center [644, 238] width 141 height 20
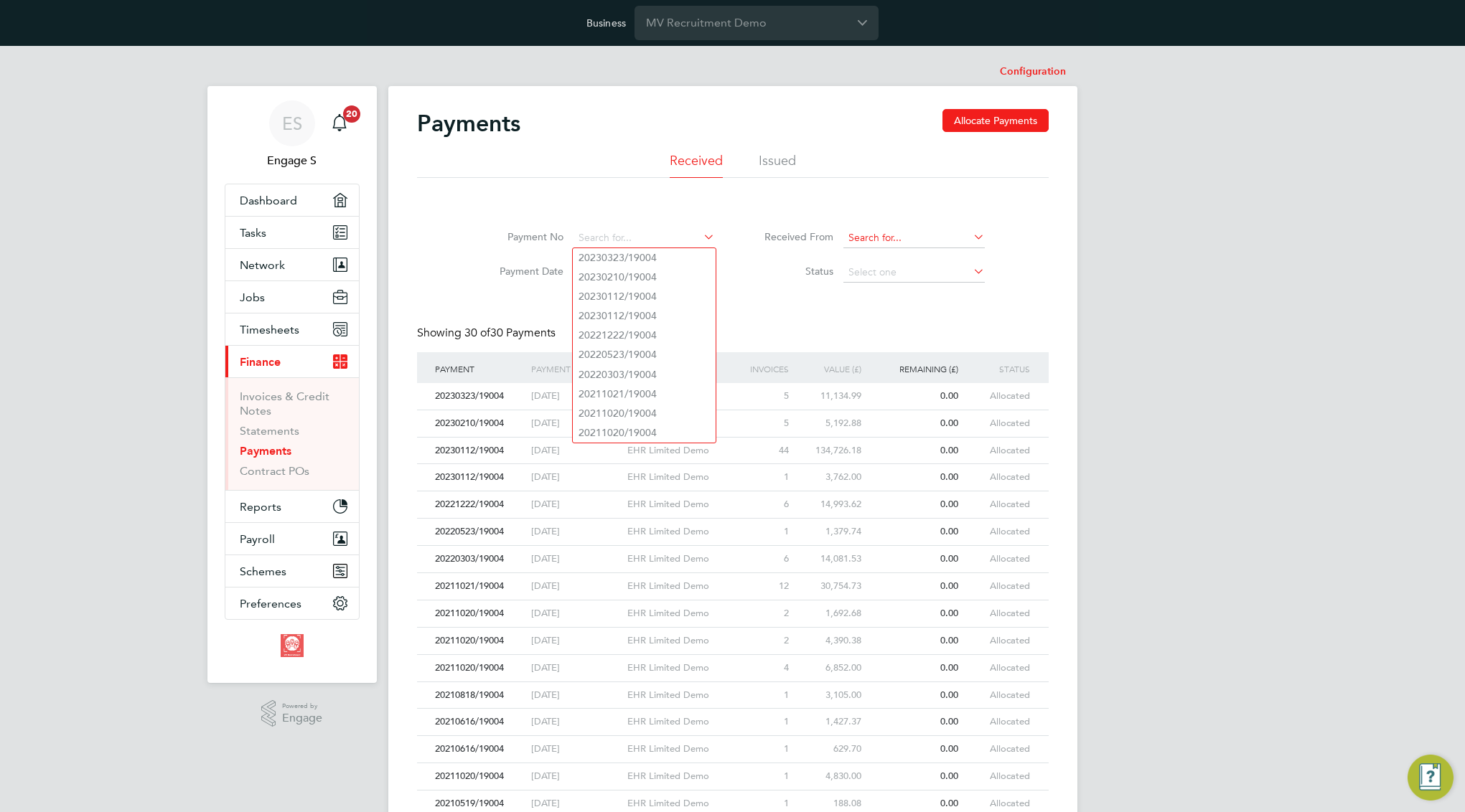
click at [863, 237] on input at bounding box center [913, 238] width 141 height 20
click at [869, 272] on li "EHR Limited Demo" at bounding box center [913, 277] width 143 height 20
type input "EHR Limited Demo"
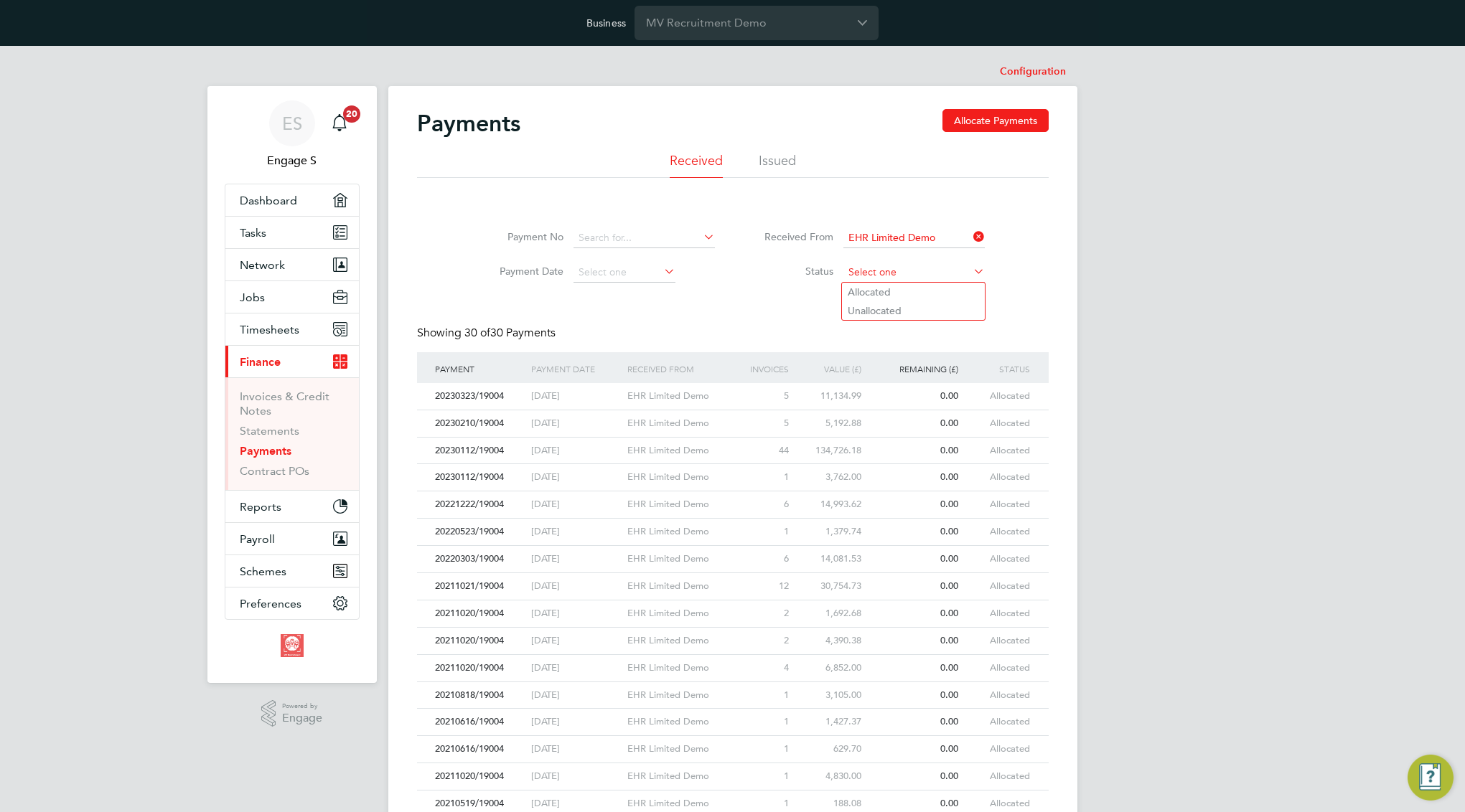
click at [881, 273] on input at bounding box center [913, 272] width 141 height 20
click at [882, 288] on li "Allocated" at bounding box center [913, 292] width 143 height 19
type input "Allocated"
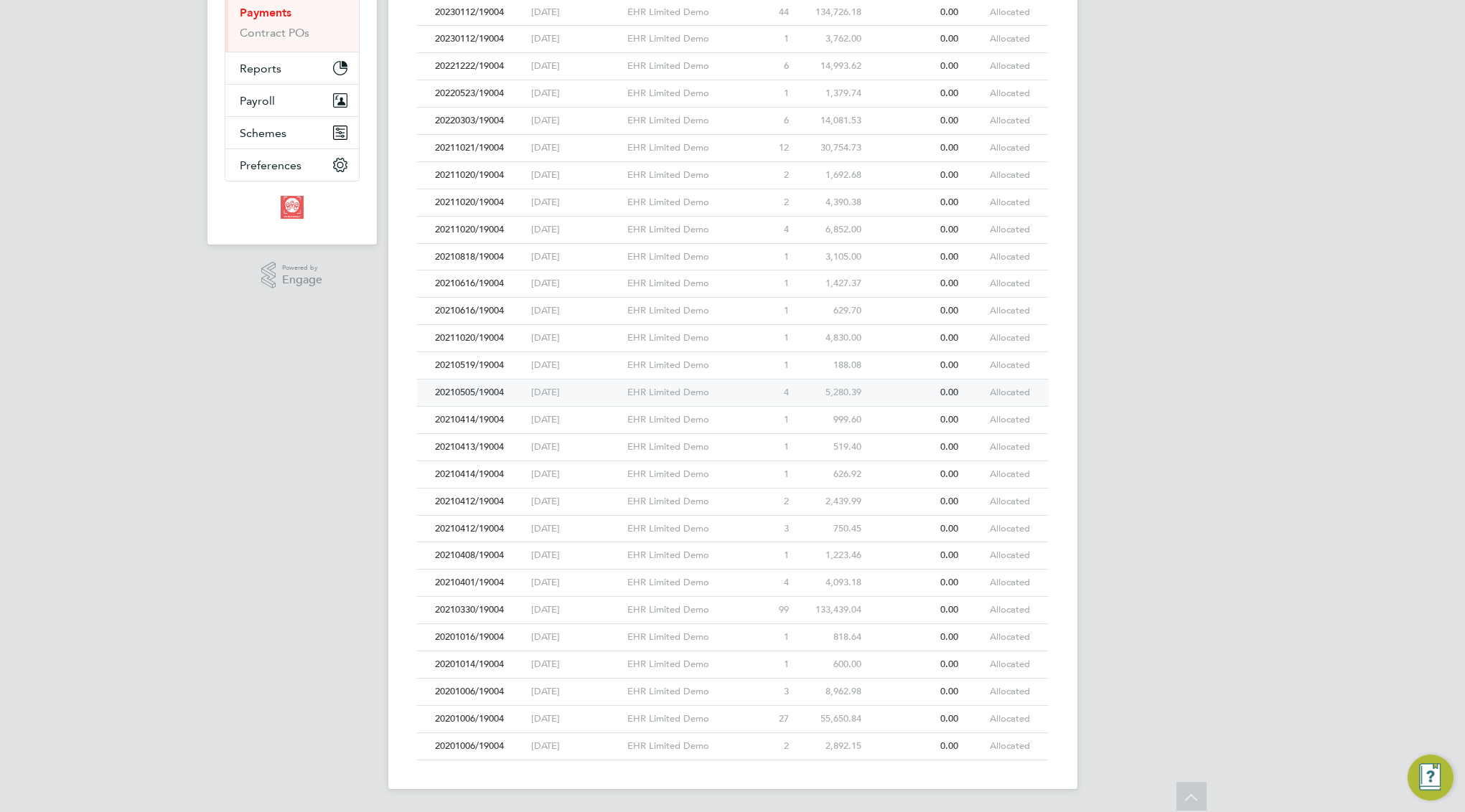
click at [899, 398] on div "0.00" at bounding box center [912, 393] width 96 height 27
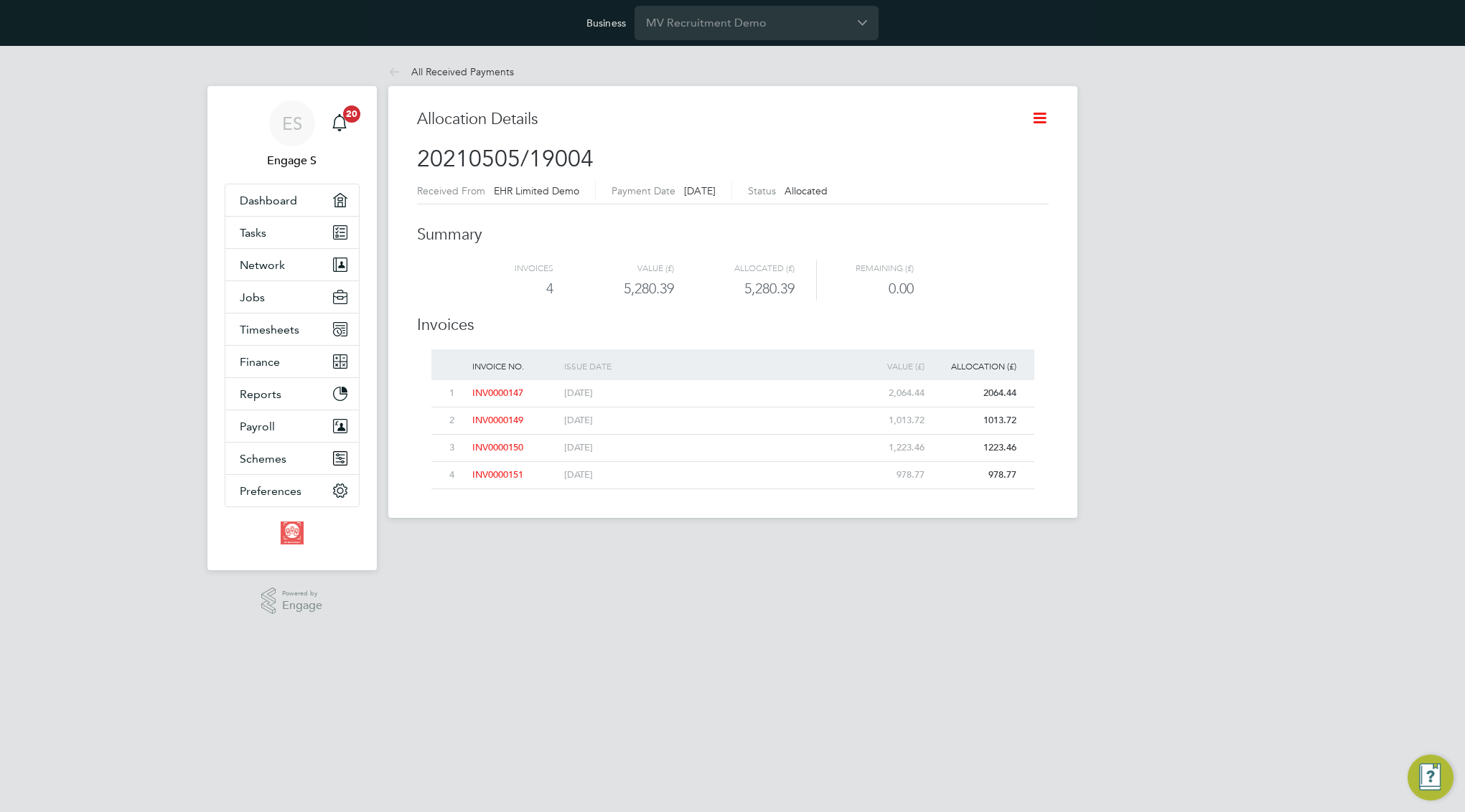
click at [1043, 120] on icon at bounding box center [1039, 117] width 18 height 18
click at [999, 169] on li "Download related timesheets" at bounding box center [967, 172] width 157 height 20
